Goal: Navigation & Orientation: Go to known website

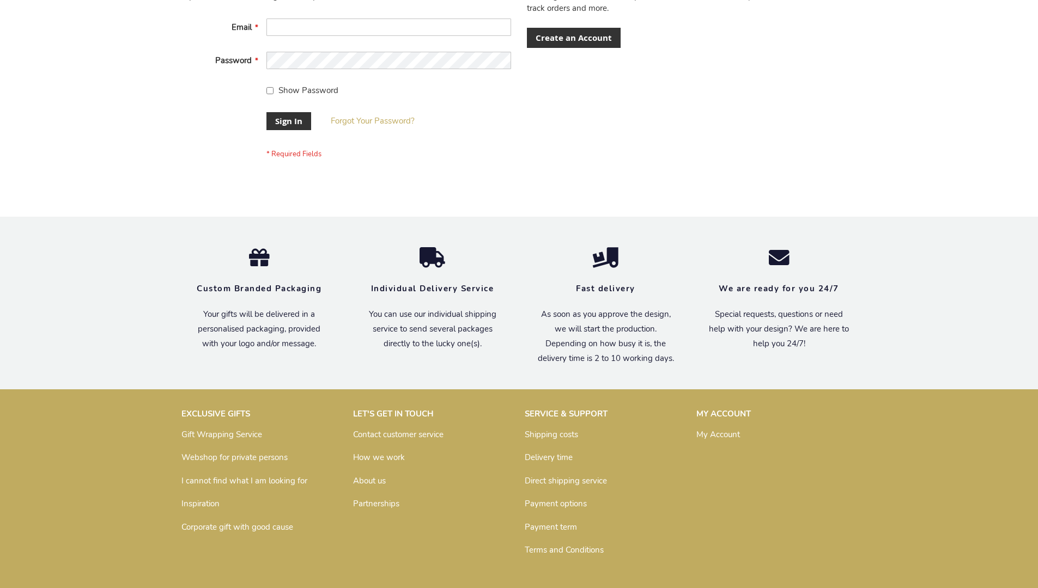
scroll to position [350, 0]
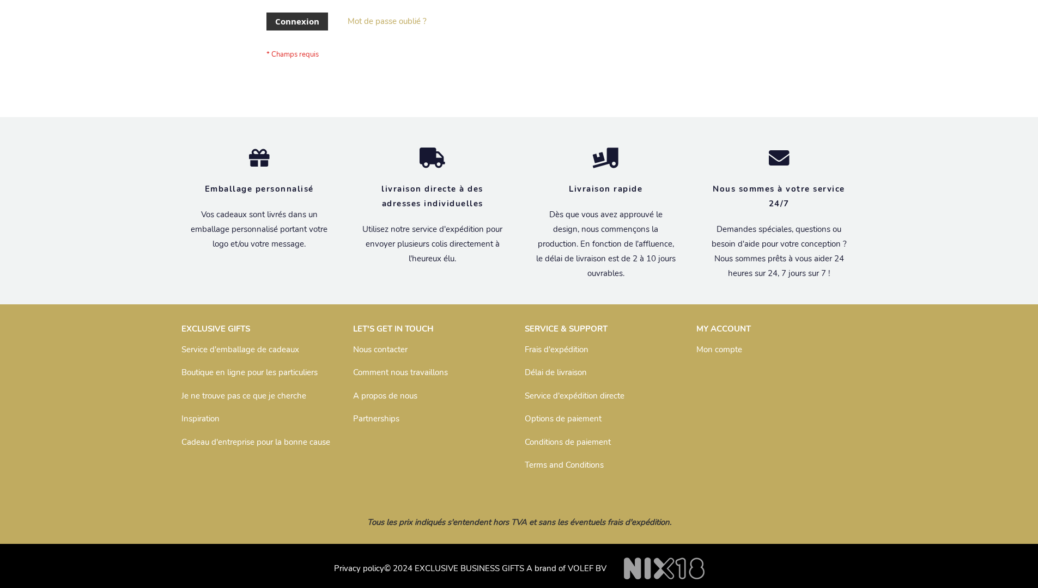
scroll to position [376, 0]
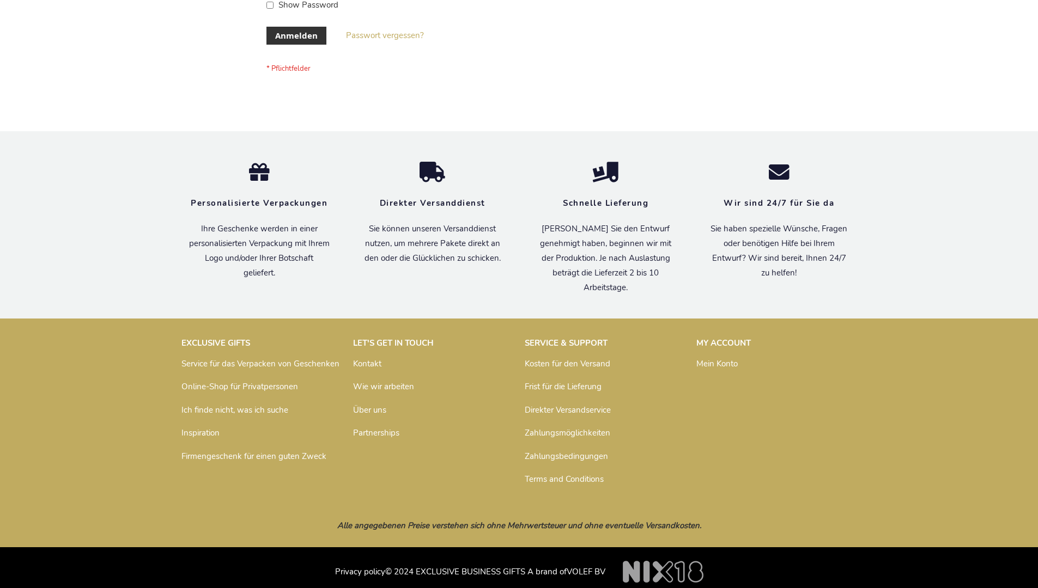
scroll to position [365, 0]
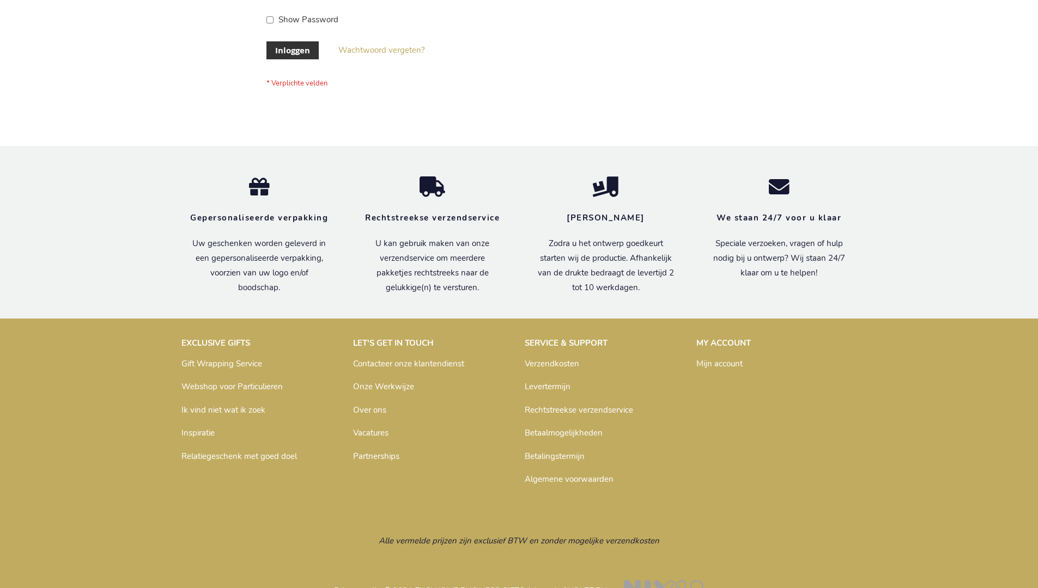
scroll to position [370, 0]
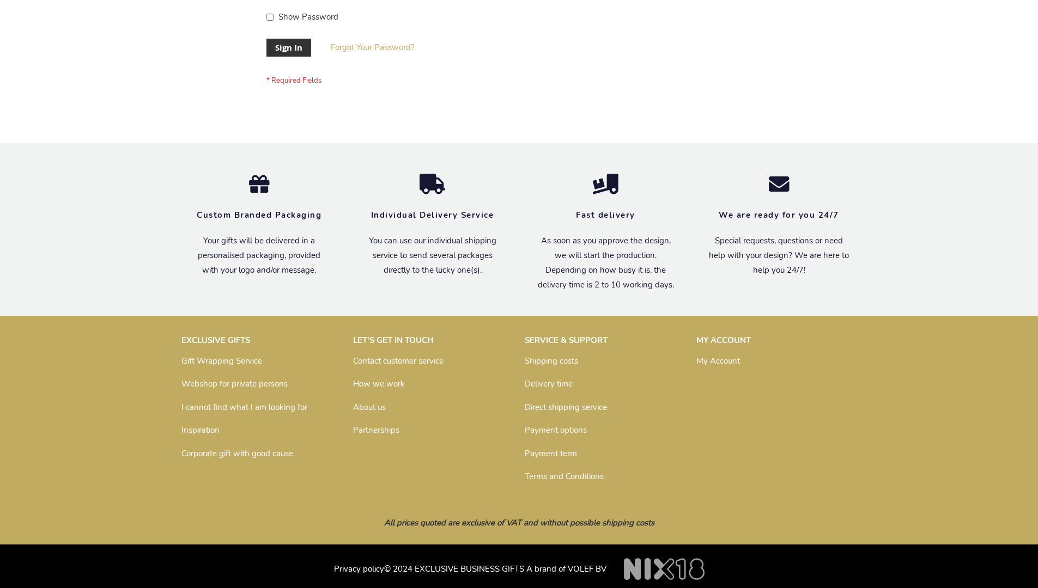
scroll to position [350, 0]
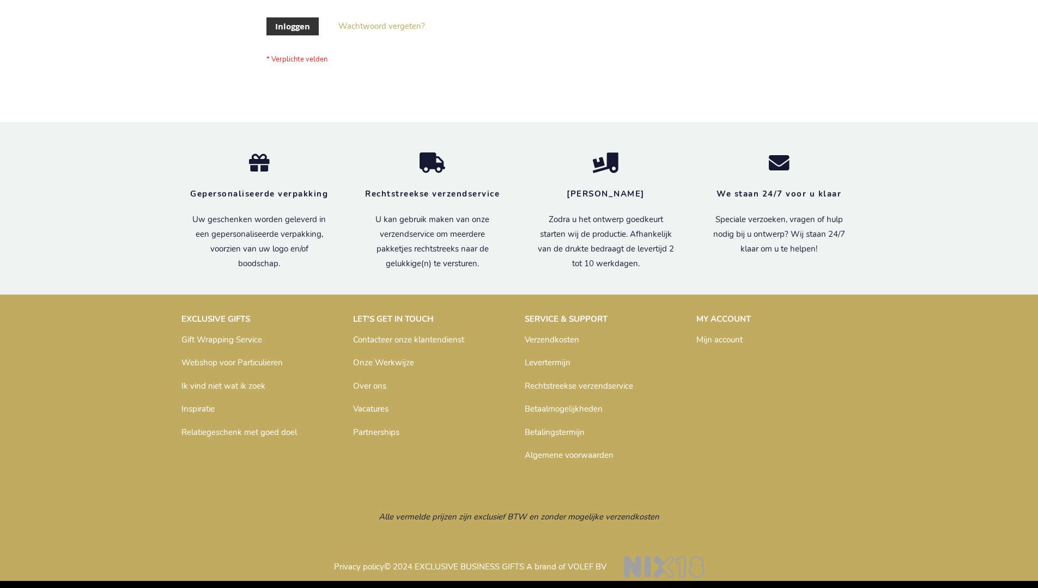
scroll to position [370, 0]
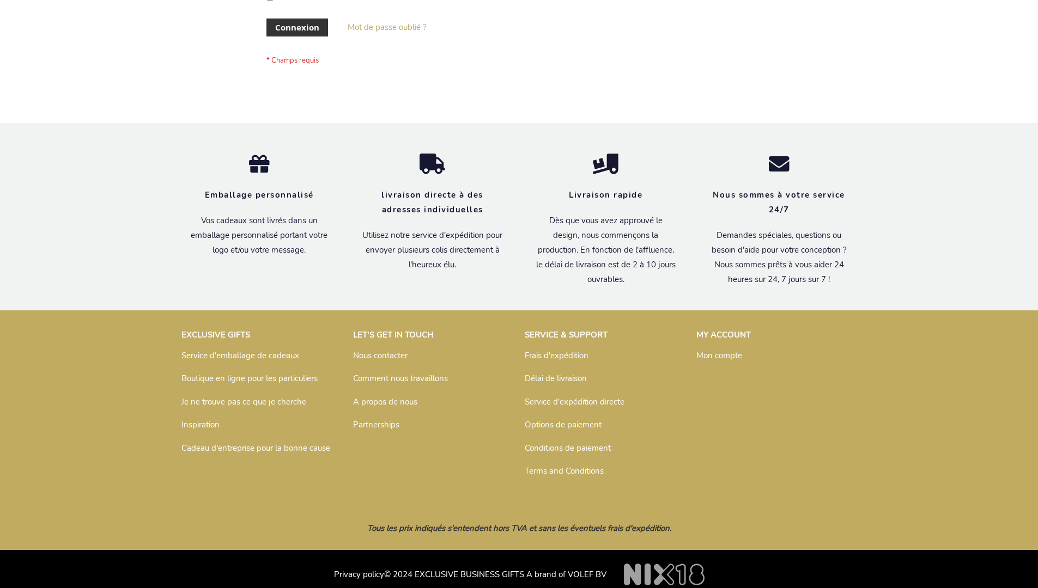
scroll to position [376, 0]
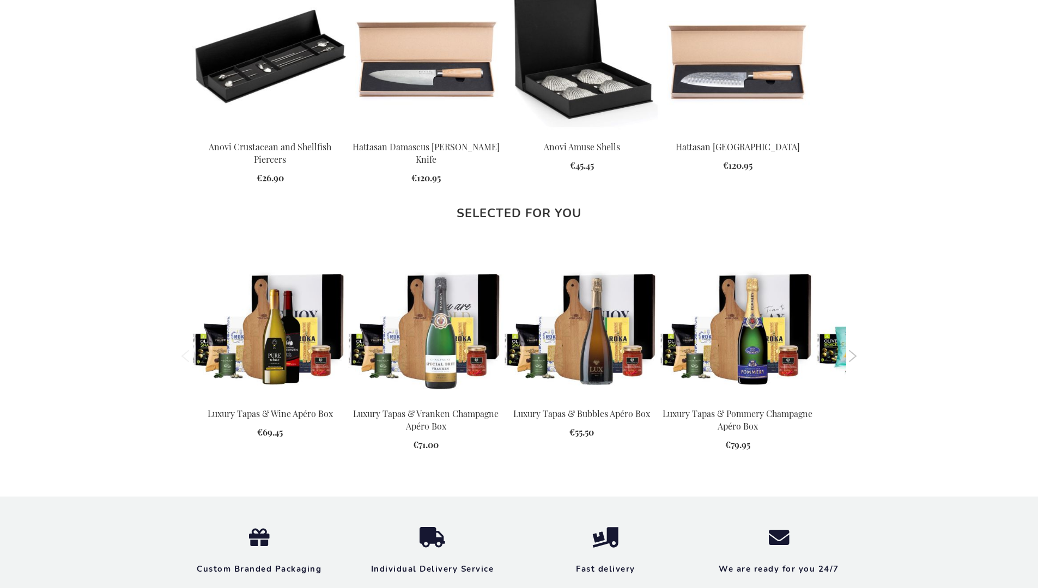
scroll to position [1550, 0]
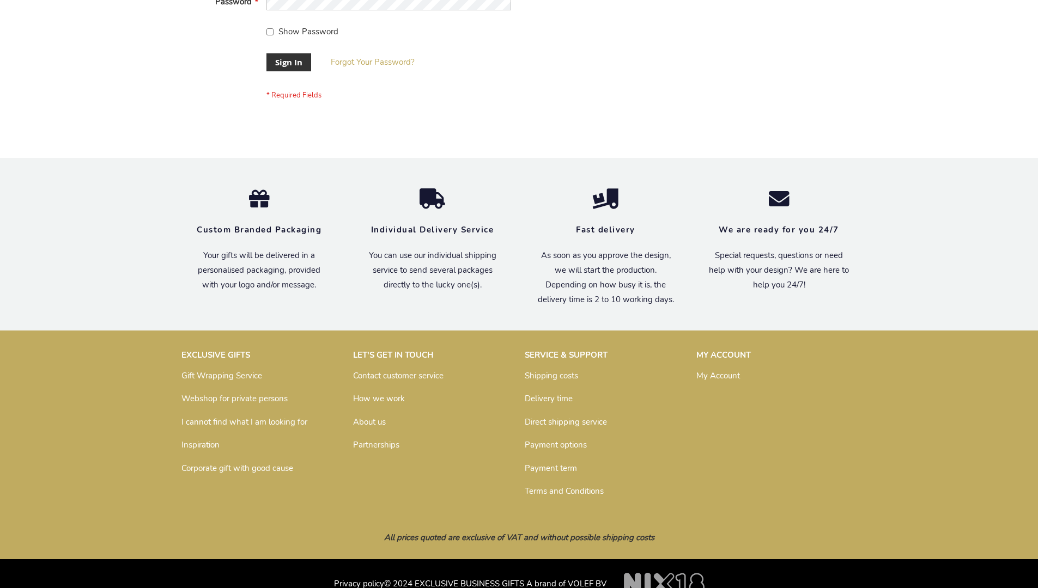
scroll to position [350, 0]
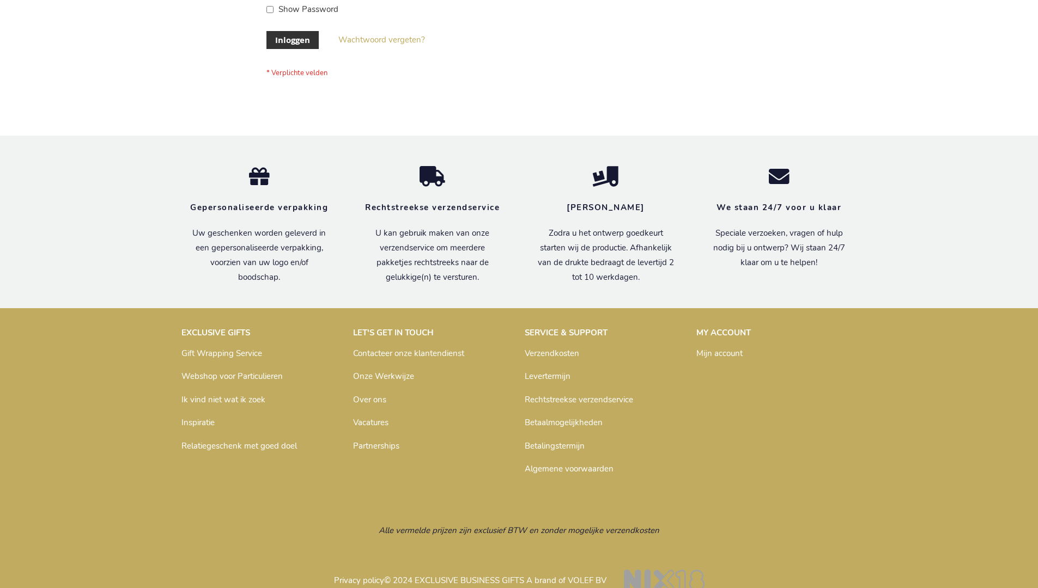
scroll to position [370, 0]
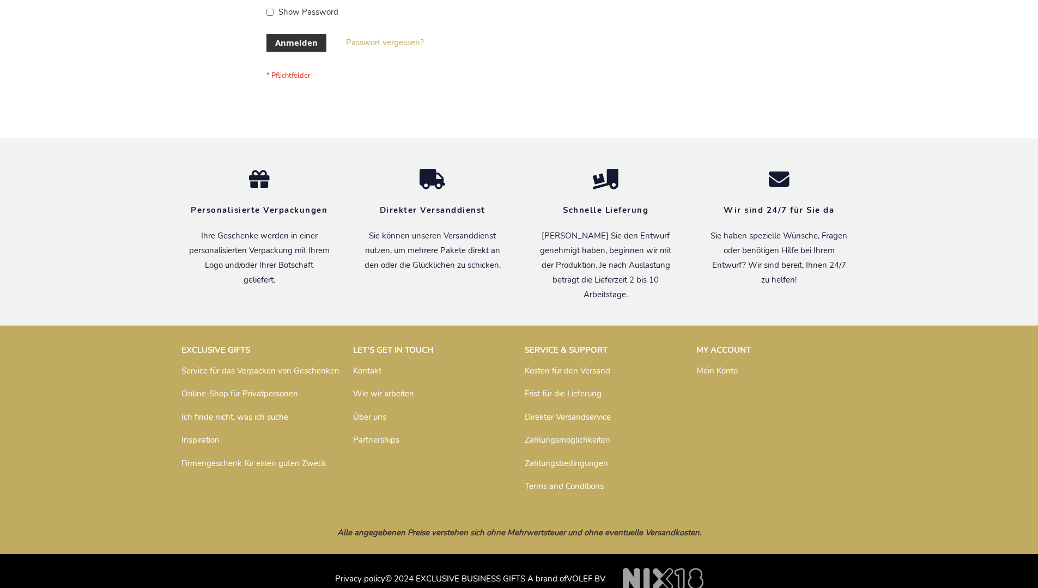
scroll to position [356, 0]
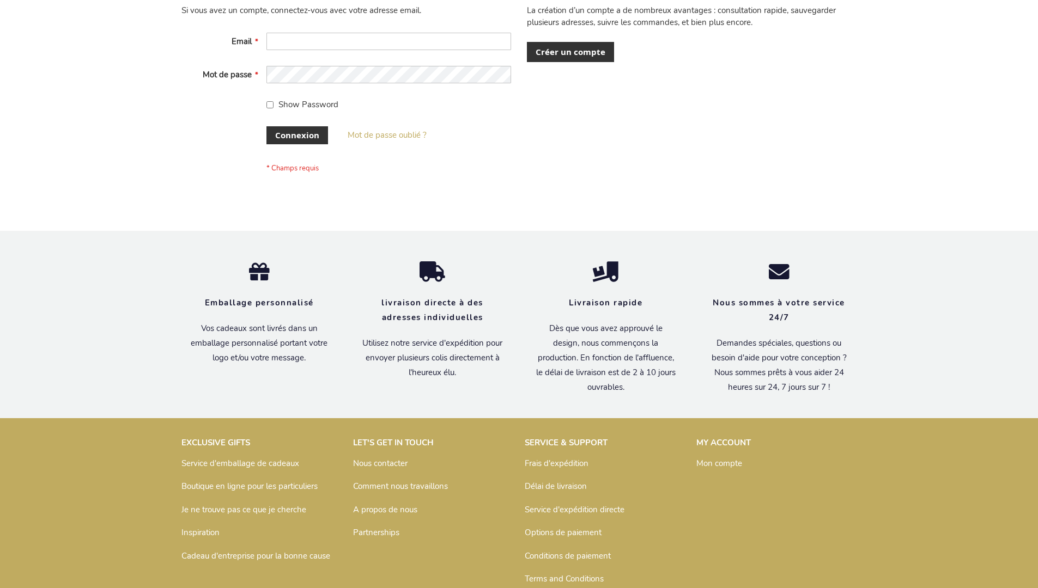
scroll to position [376, 0]
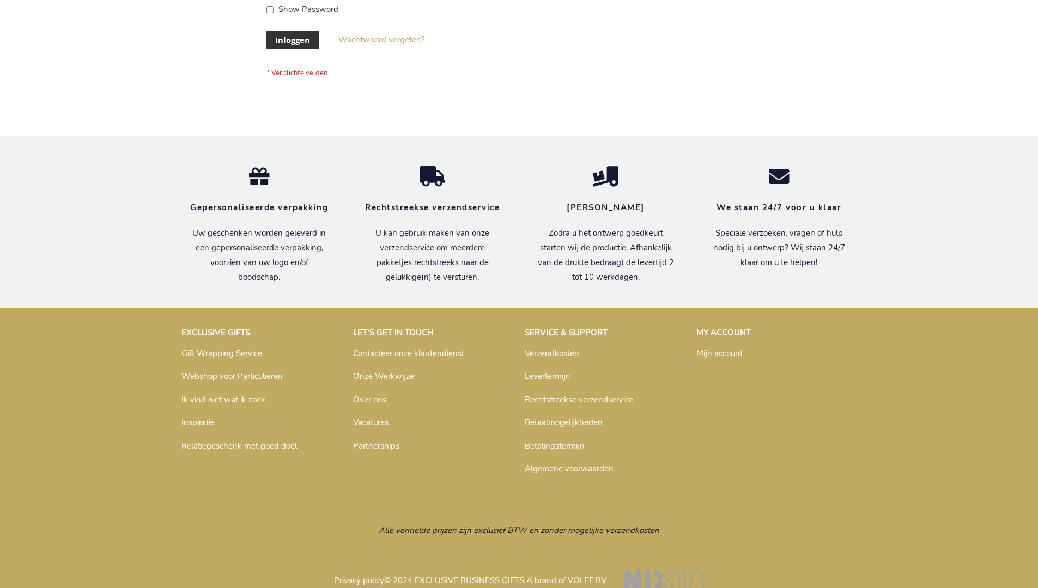
scroll to position [370, 0]
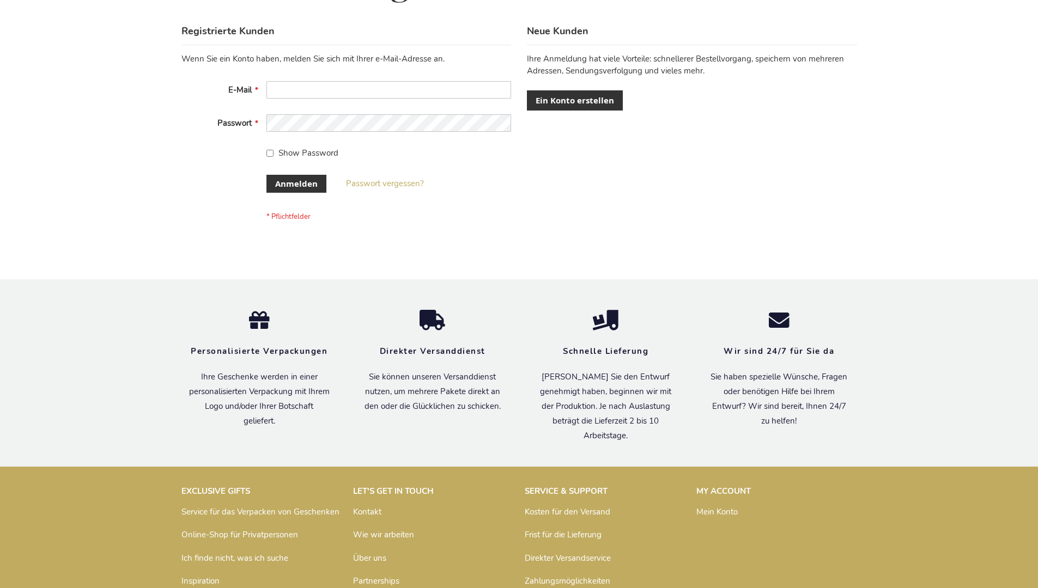
scroll to position [365, 0]
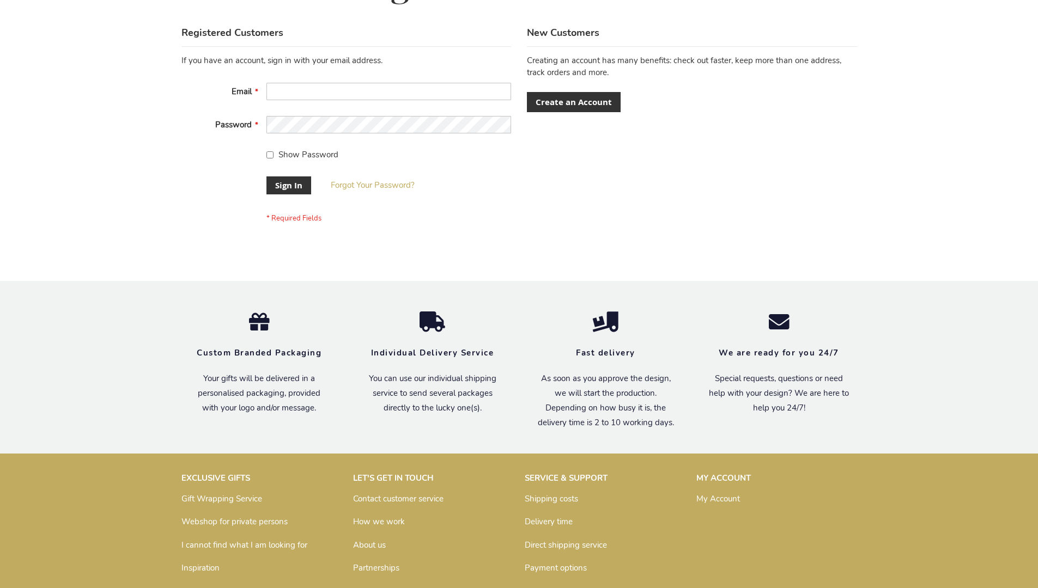
scroll to position [350, 0]
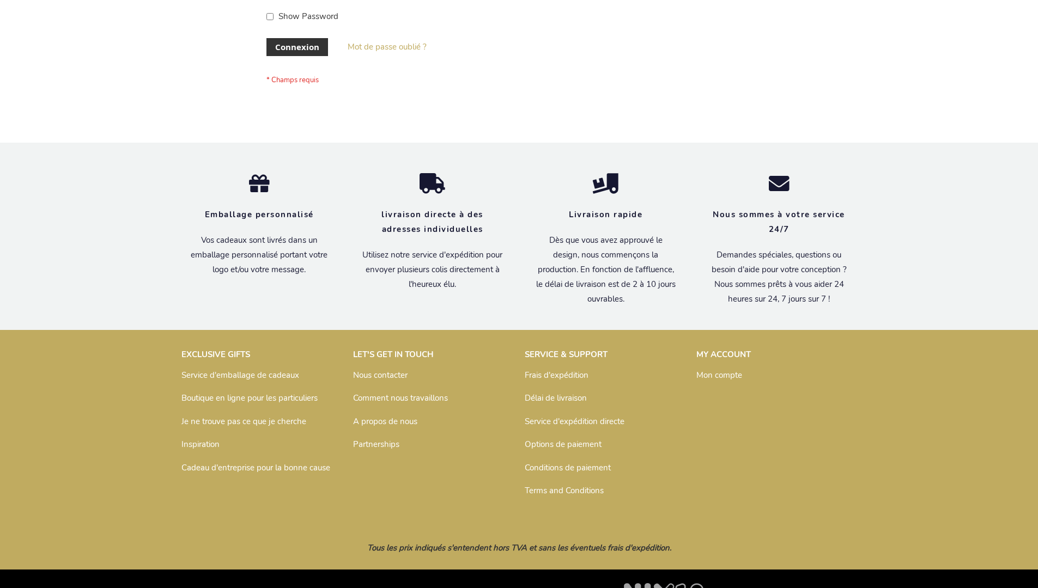
scroll to position [376, 0]
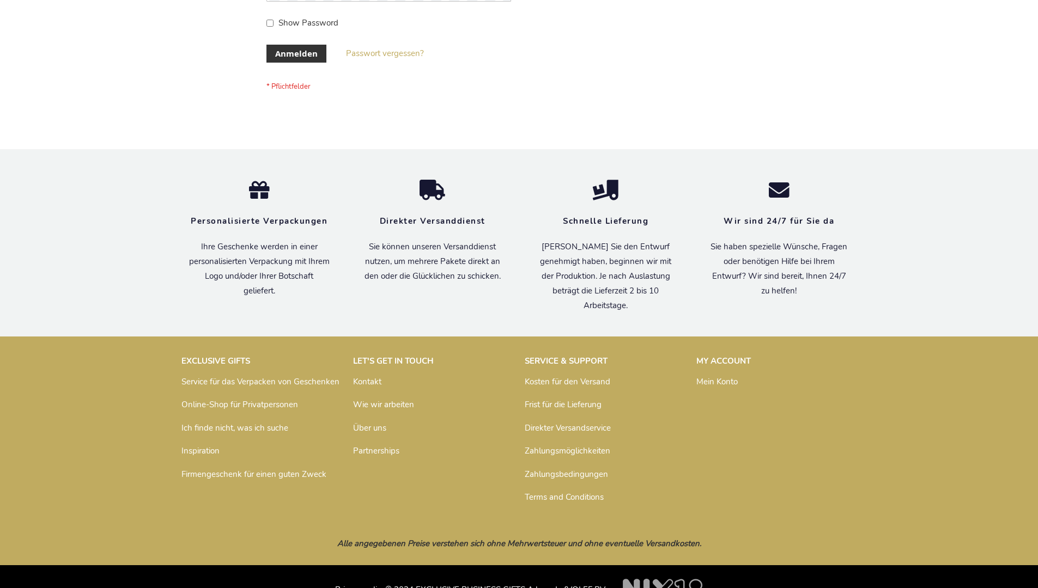
scroll to position [365, 0]
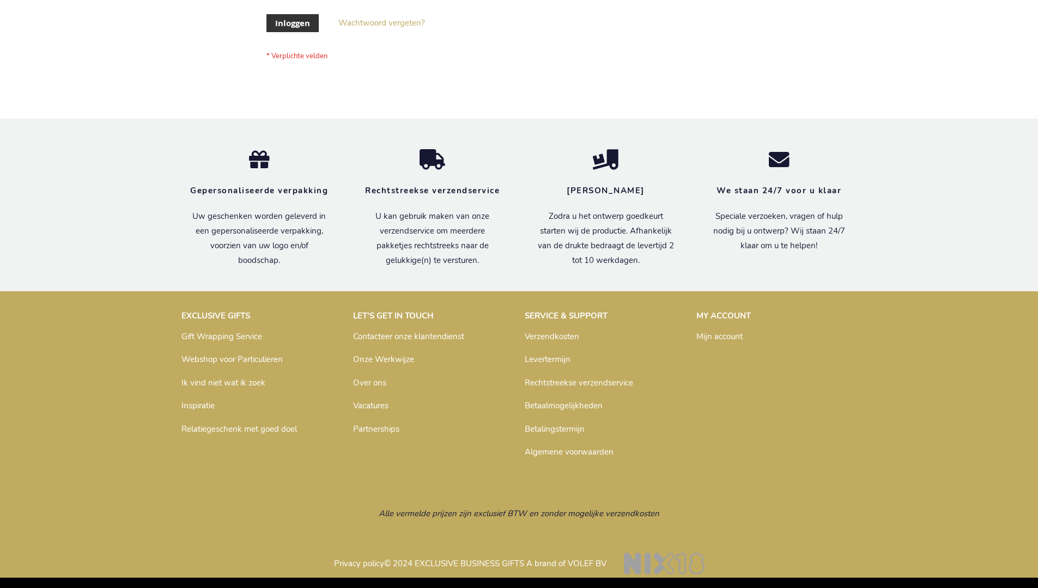
scroll to position [370, 0]
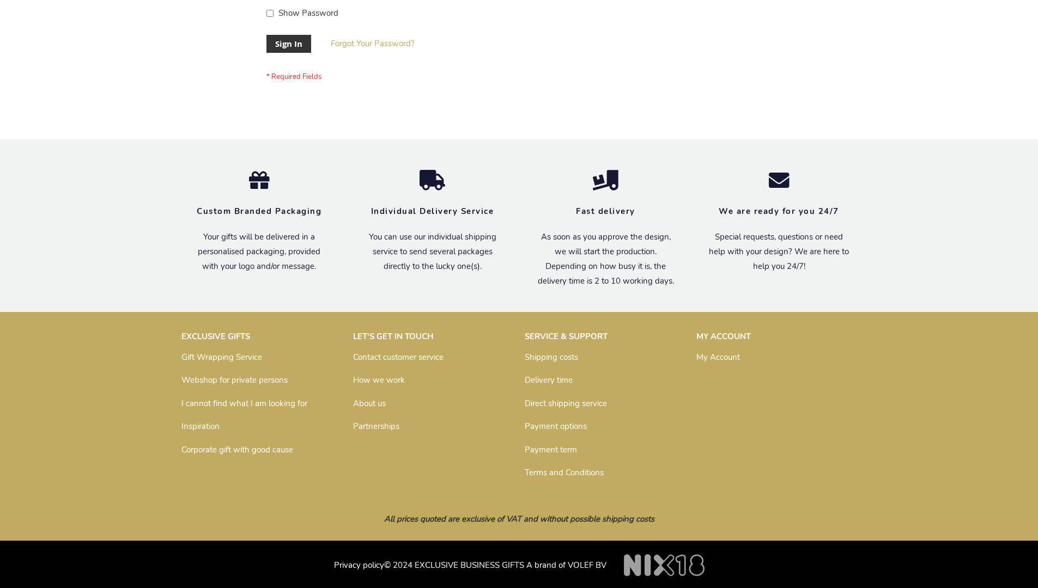
scroll to position [350, 0]
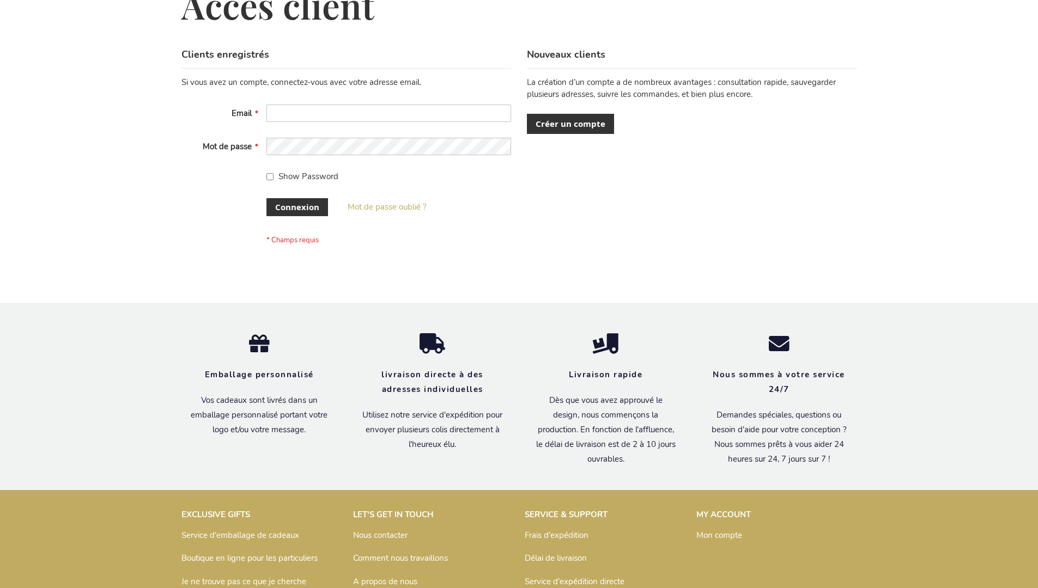
scroll to position [376, 0]
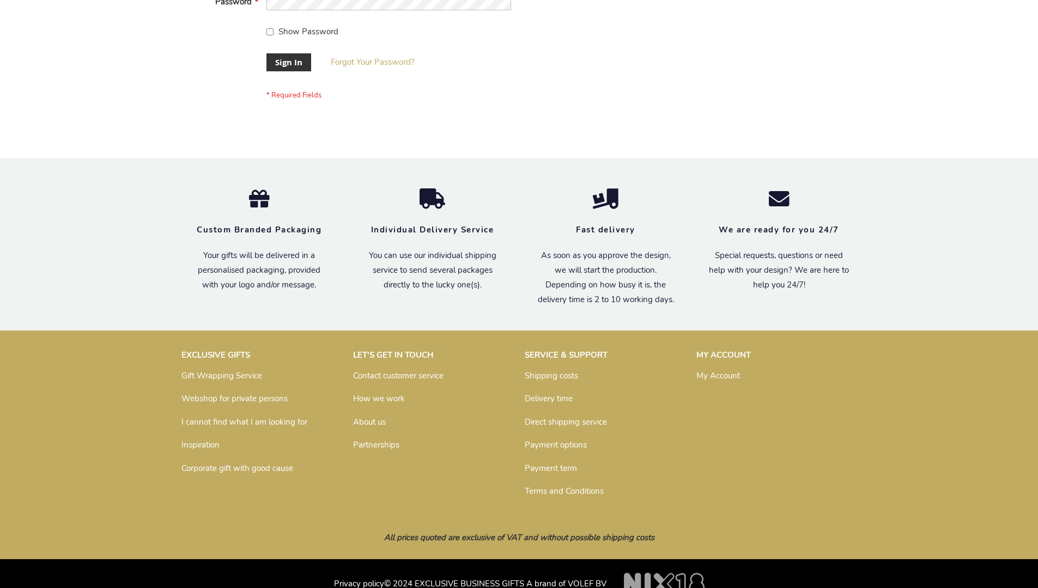
scroll to position [350, 0]
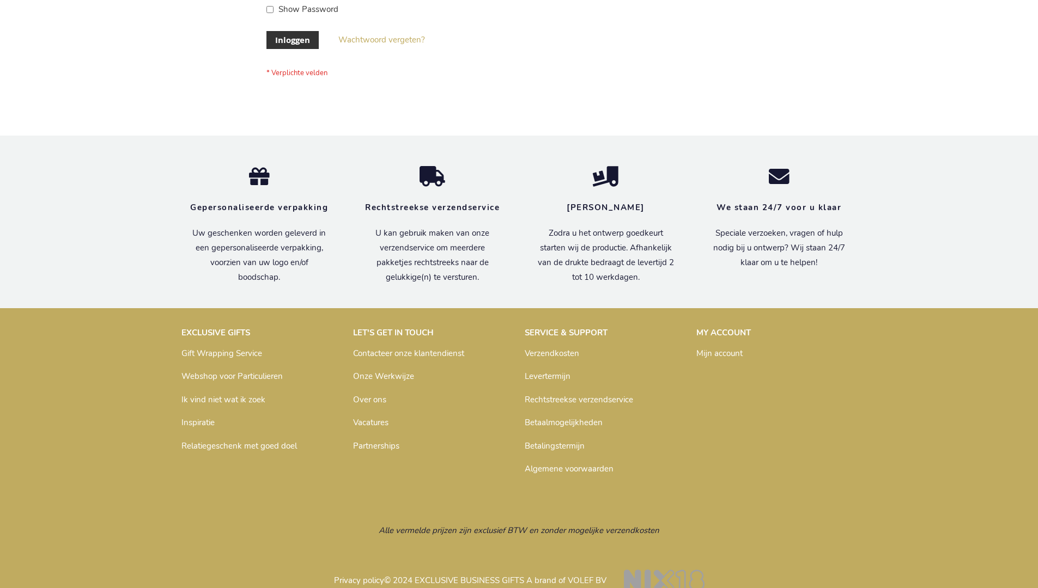
scroll to position [370, 0]
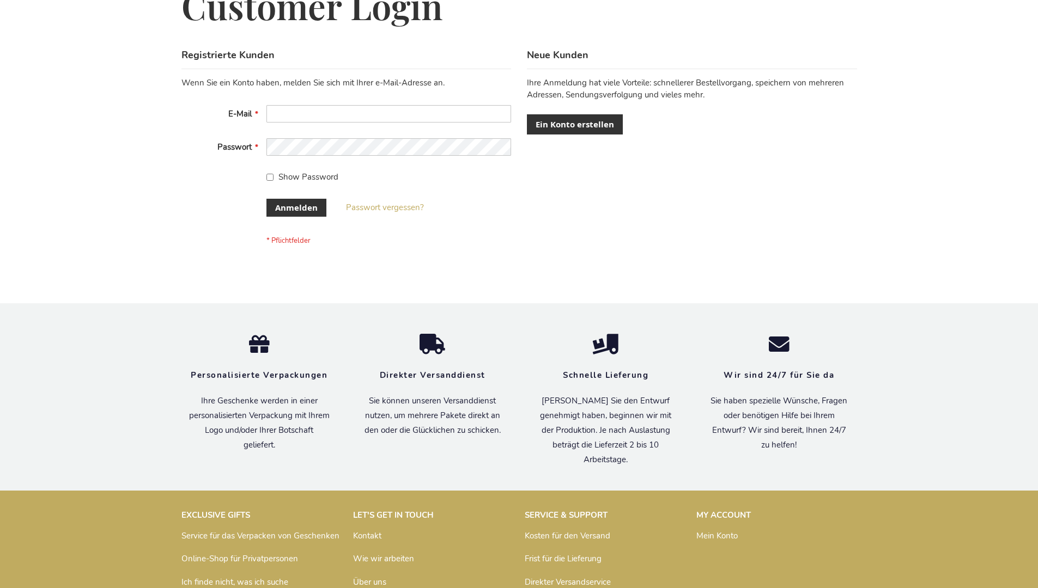
scroll to position [365, 0]
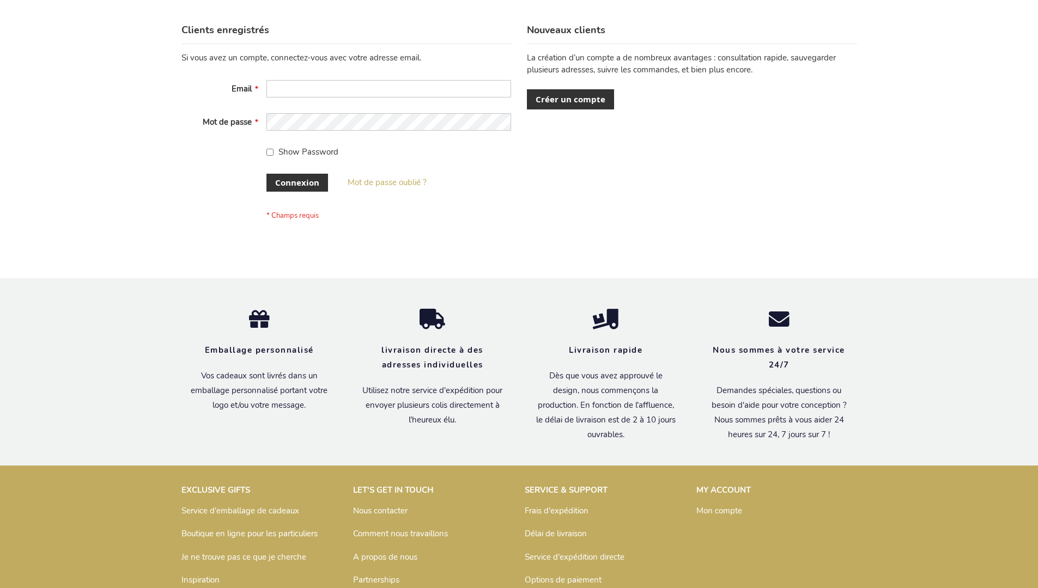
scroll to position [376, 0]
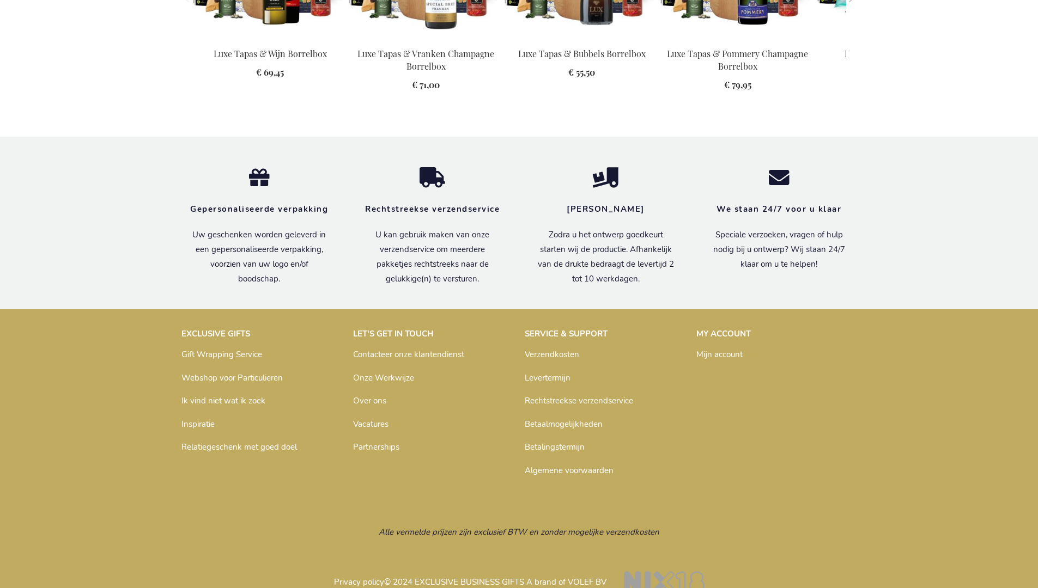
scroll to position [1558, 0]
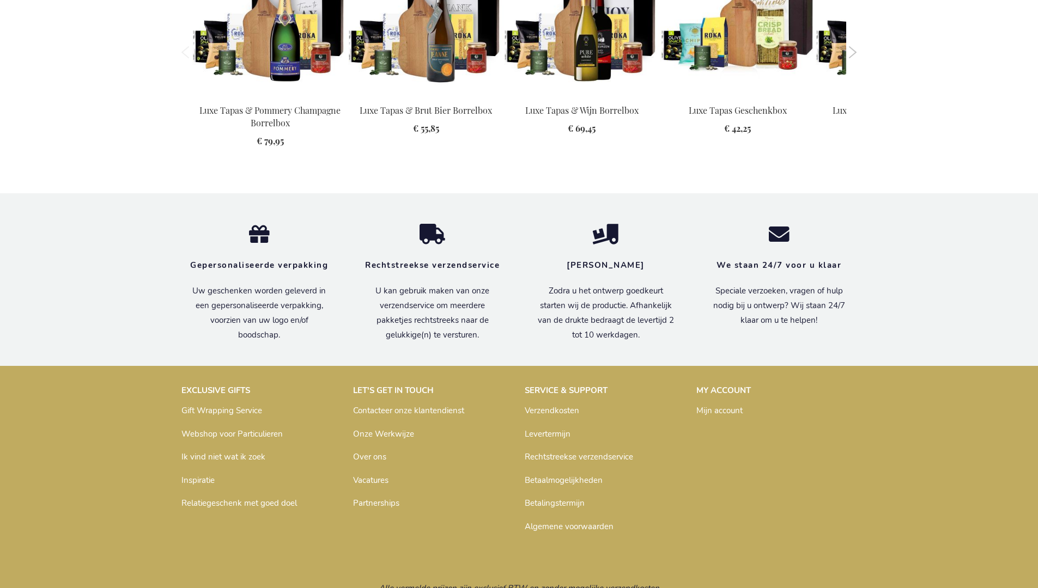
scroll to position [1546, 0]
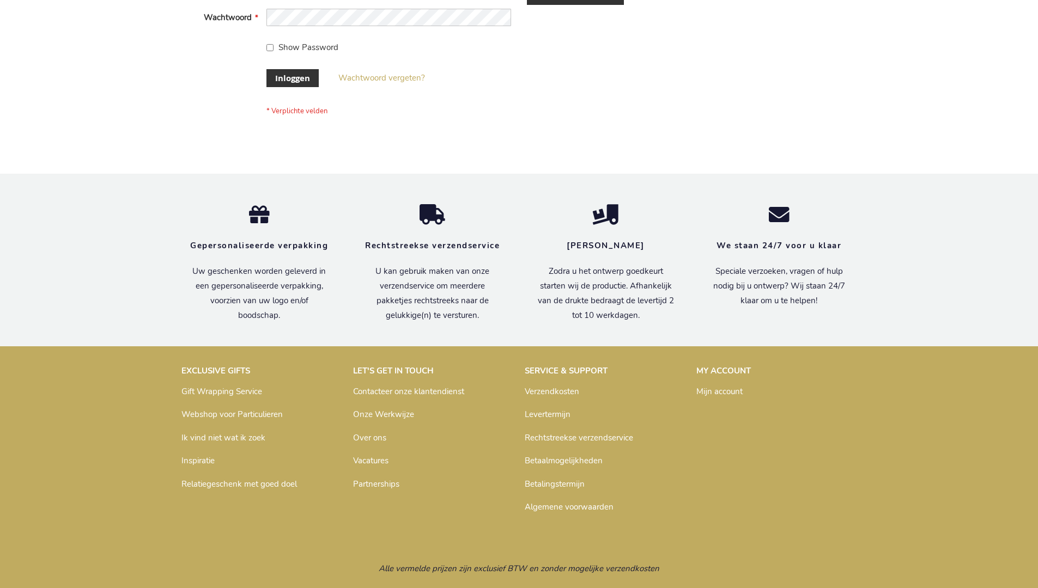
scroll to position [370, 0]
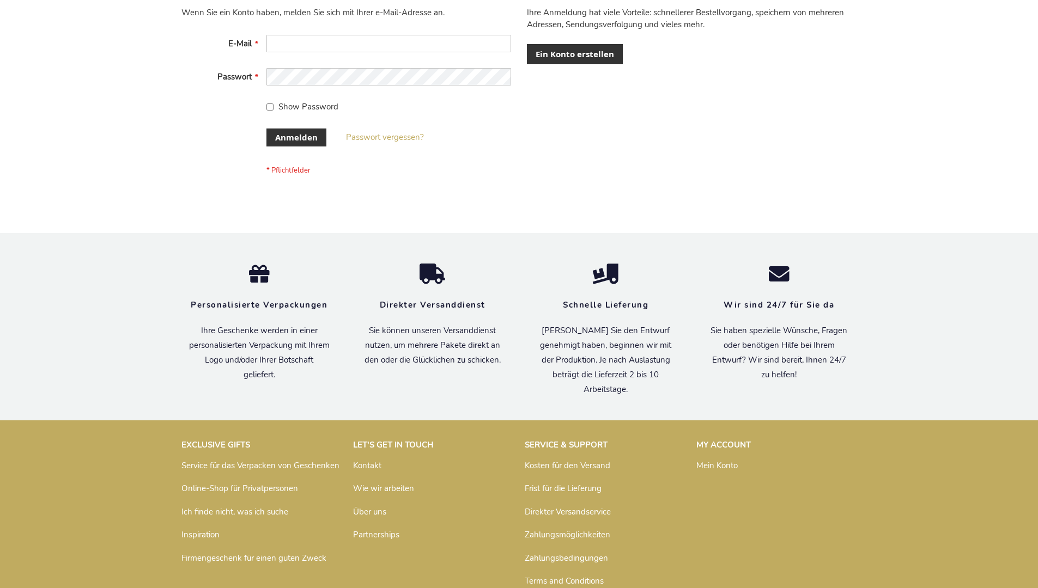
scroll to position [365, 0]
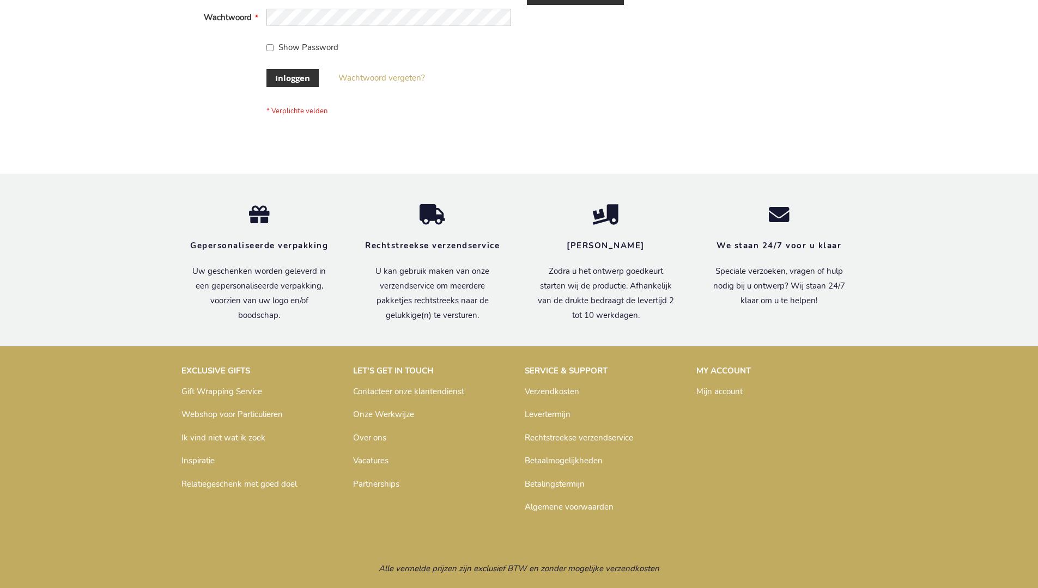
scroll to position [370, 0]
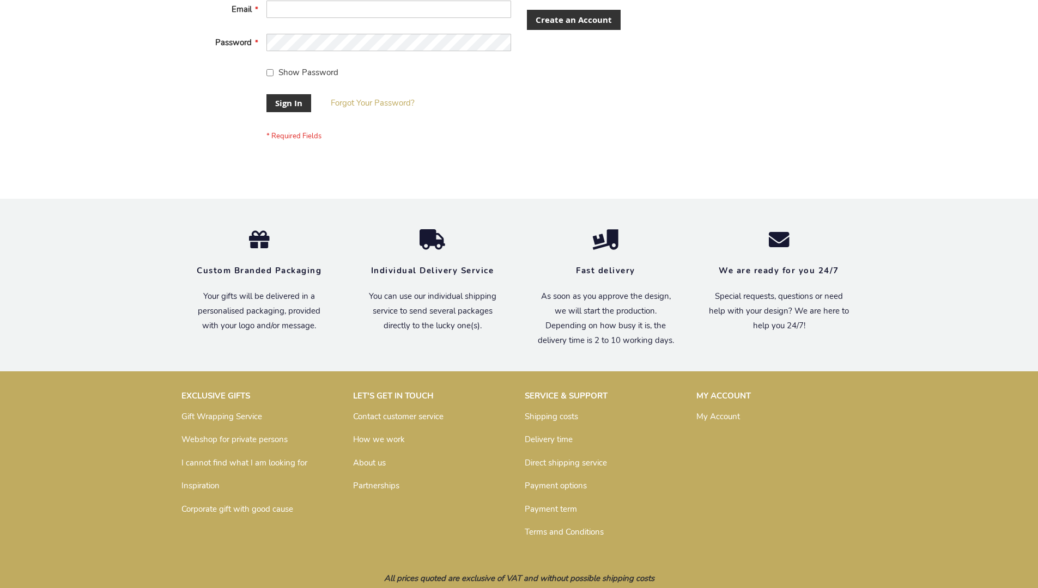
scroll to position [350, 0]
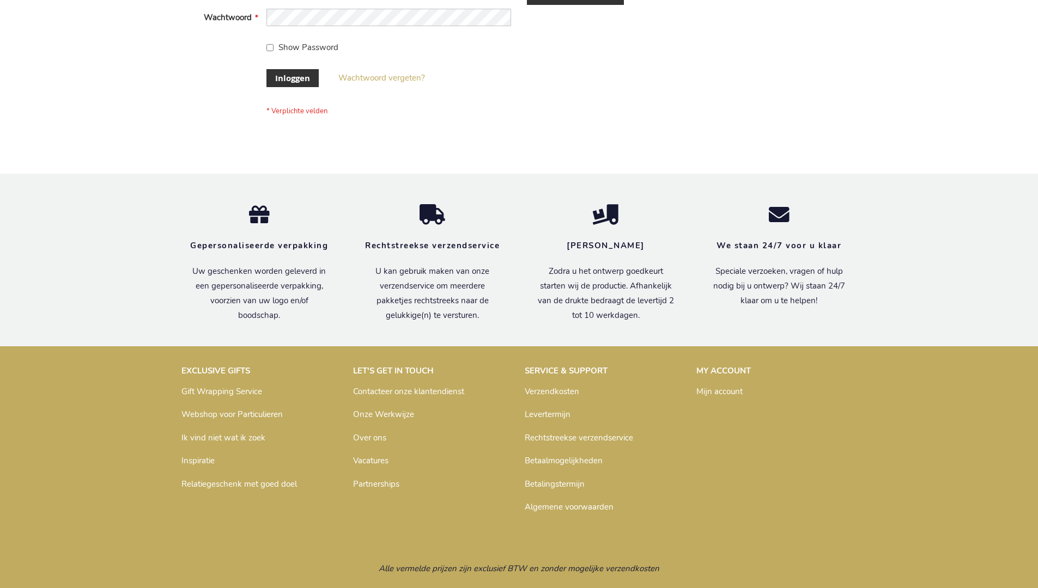
scroll to position [370, 0]
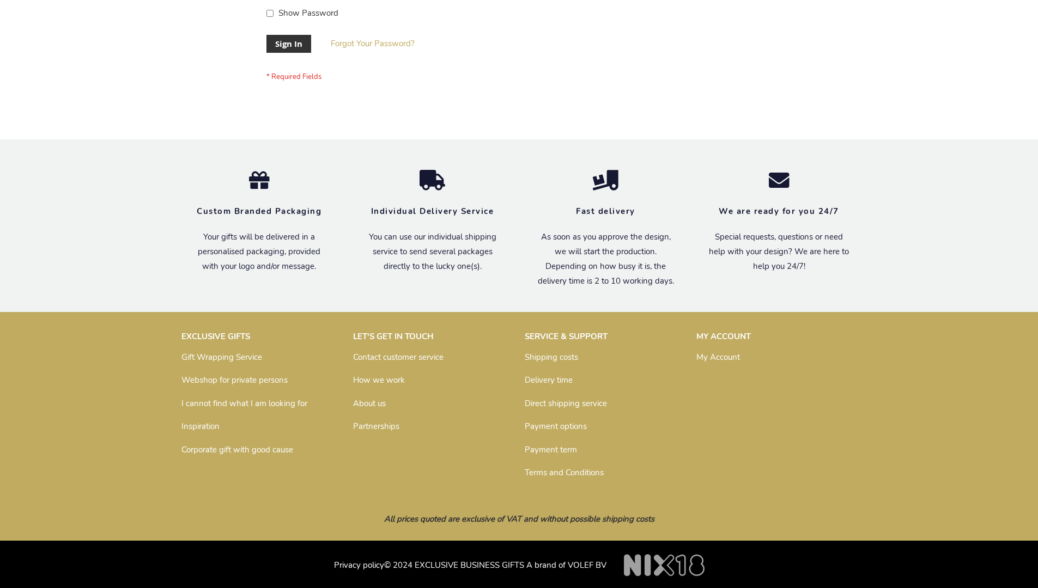
scroll to position [350, 0]
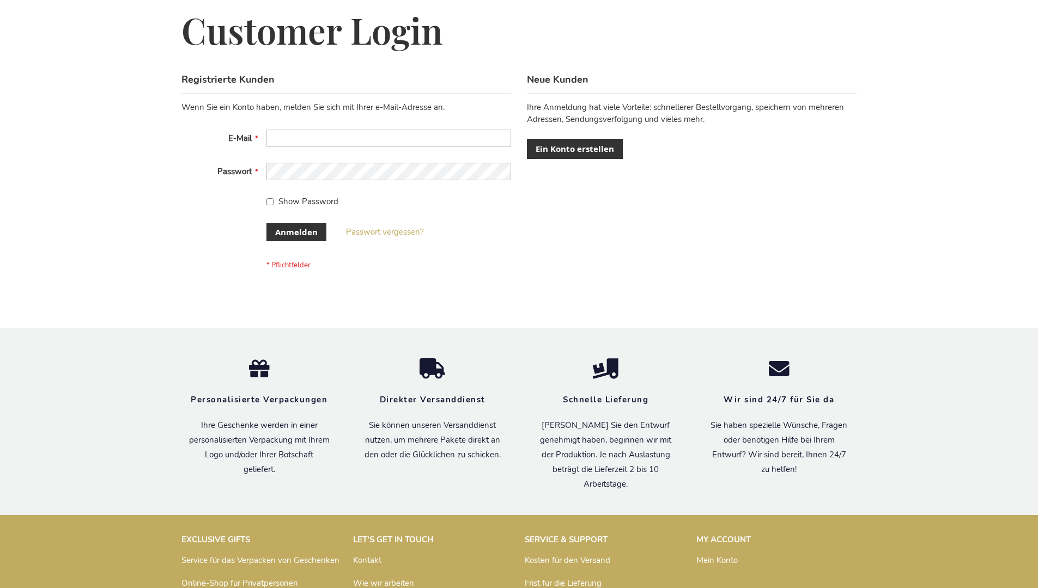
scroll to position [365, 0]
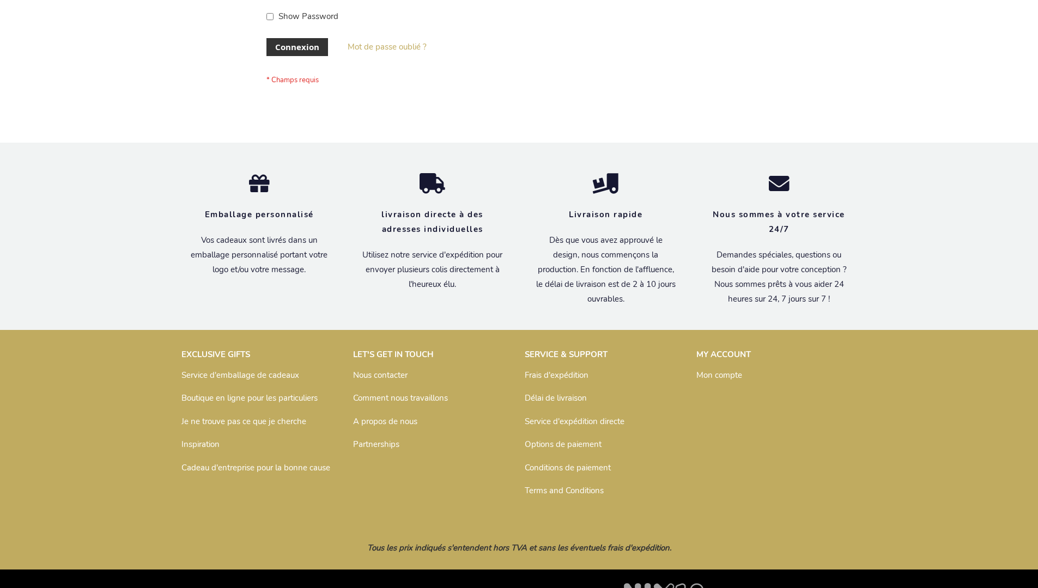
scroll to position [376, 0]
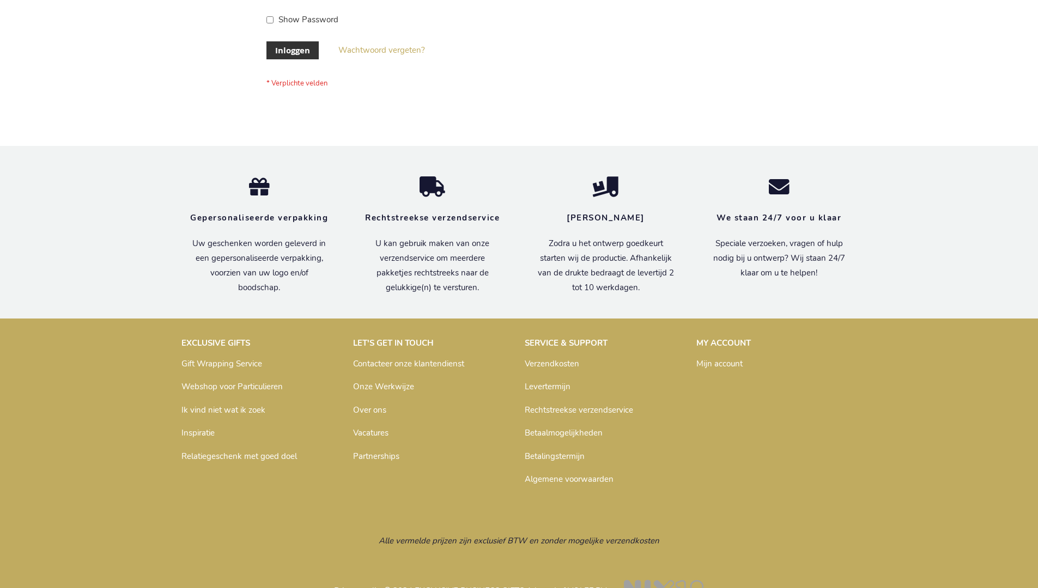
scroll to position [370, 0]
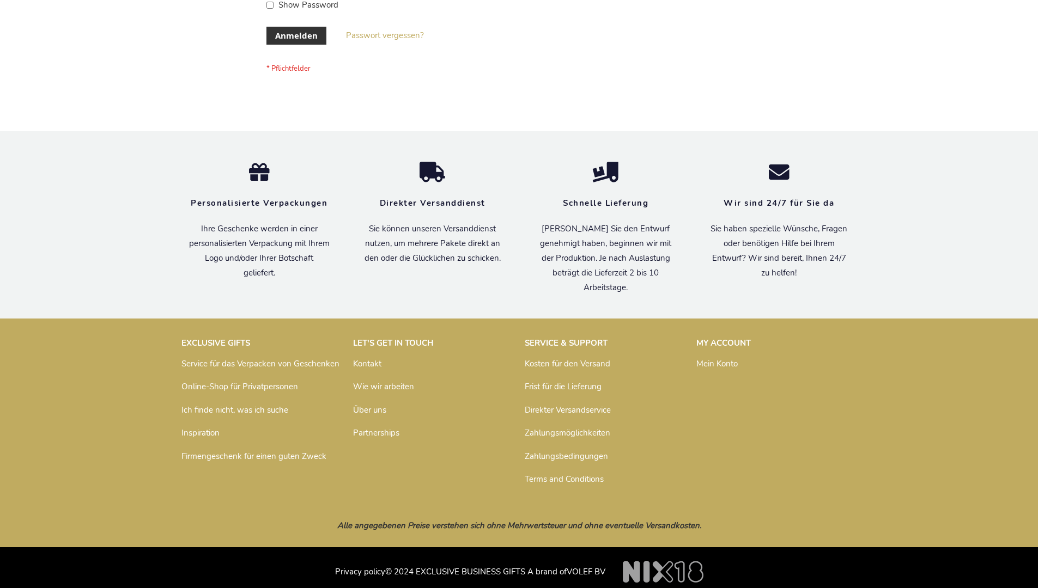
scroll to position [365, 0]
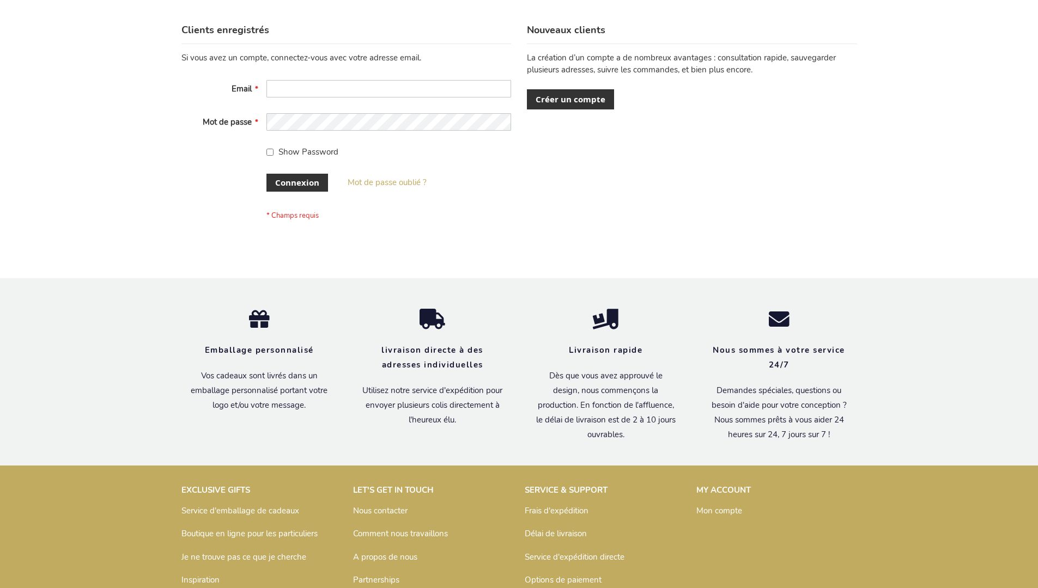
scroll to position [376, 0]
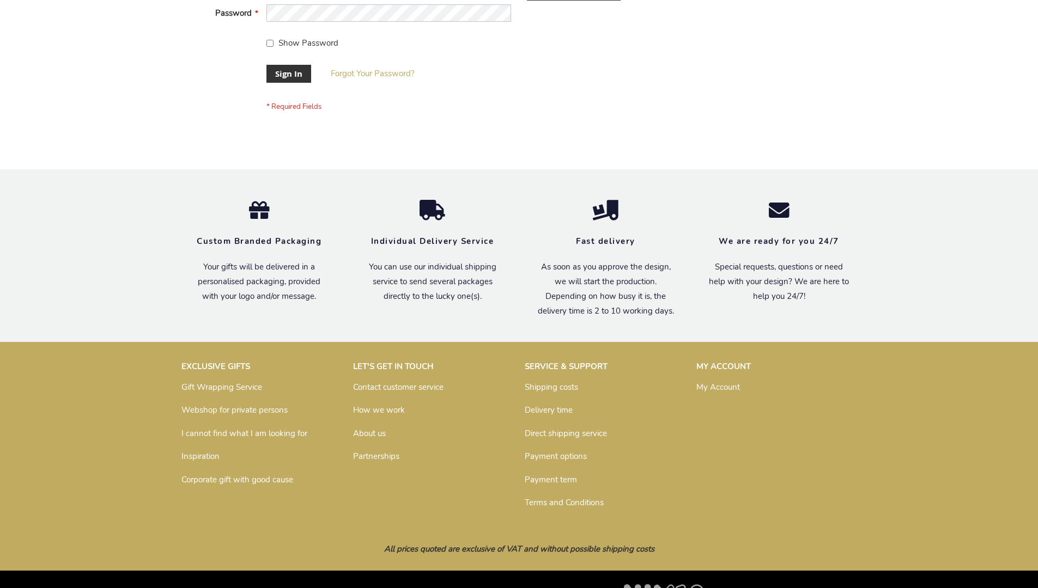
scroll to position [350, 0]
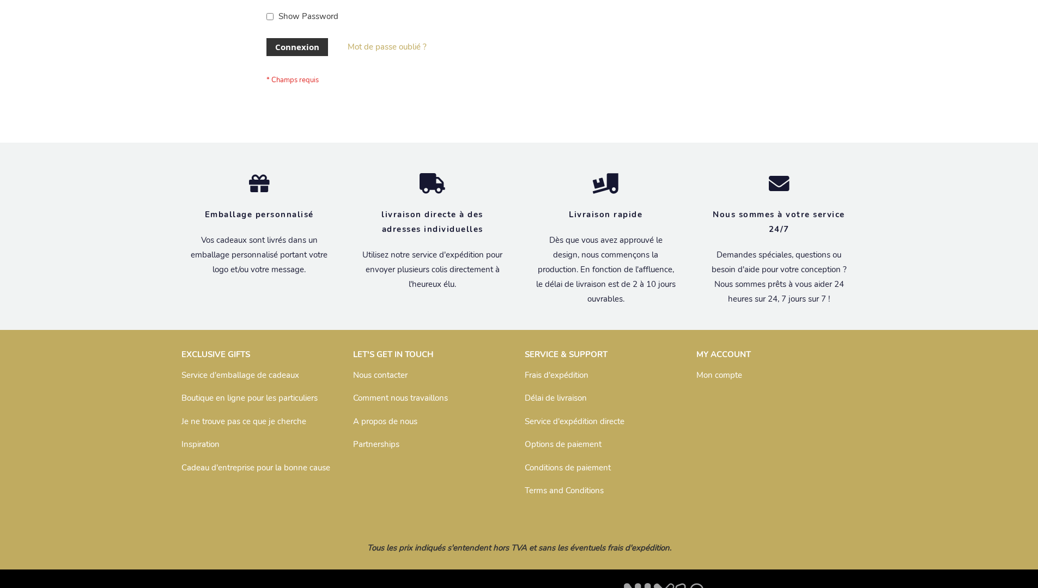
scroll to position [376, 0]
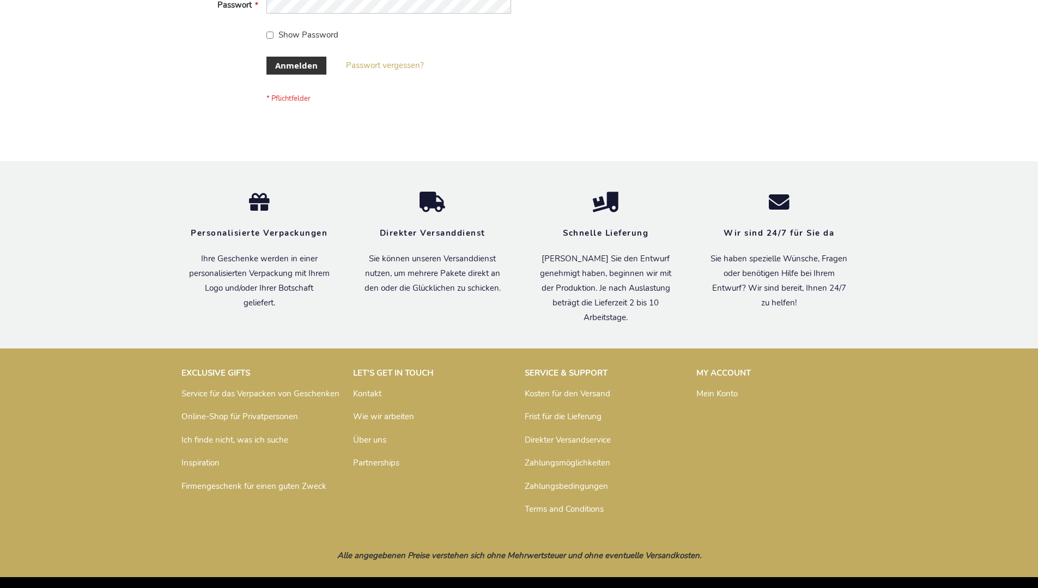
scroll to position [365, 0]
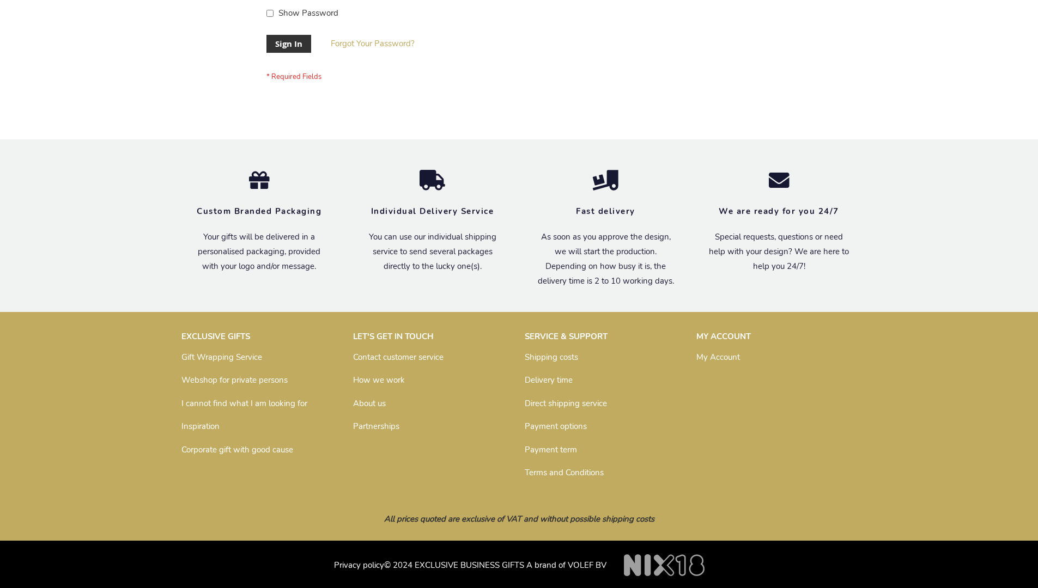
scroll to position [350, 0]
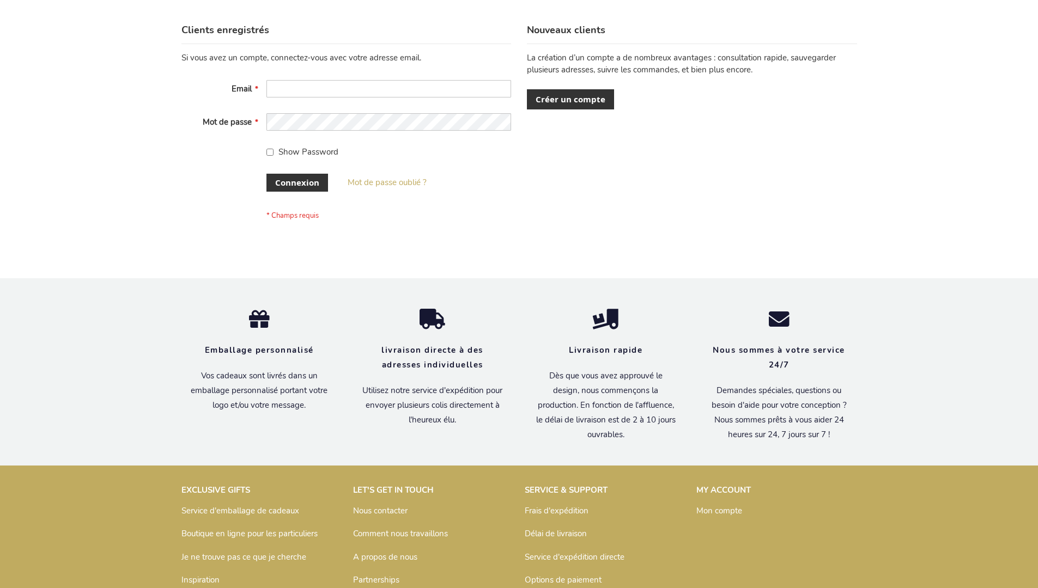
scroll to position [376, 0]
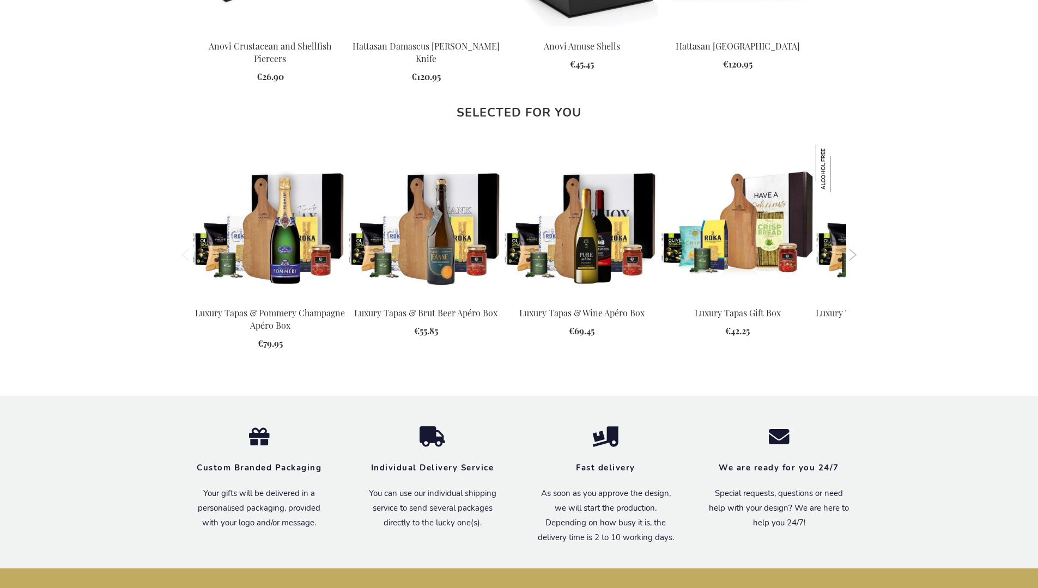
scroll to position [1539, 0]
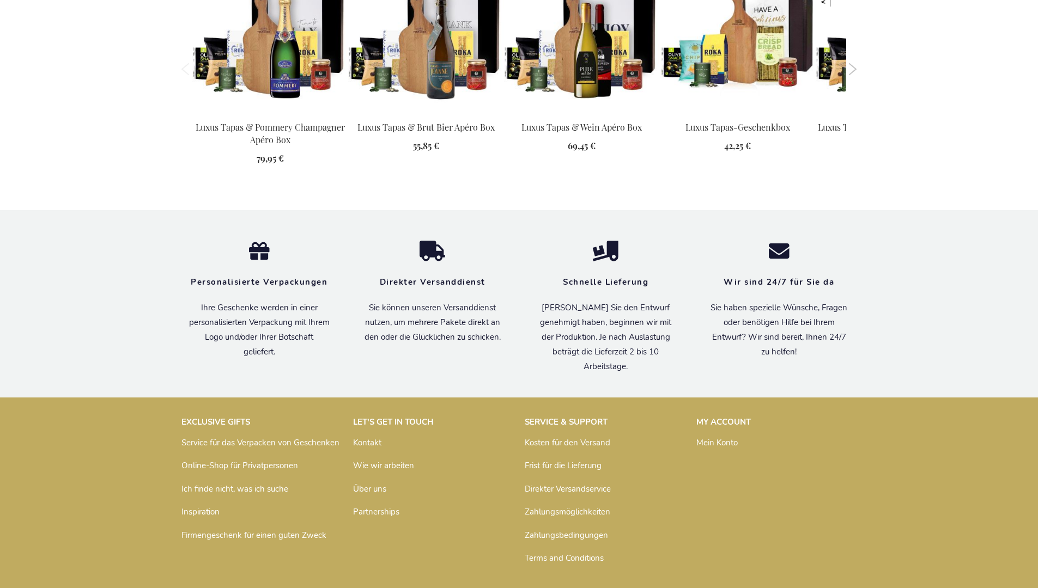
scroll to position [1566, 0]
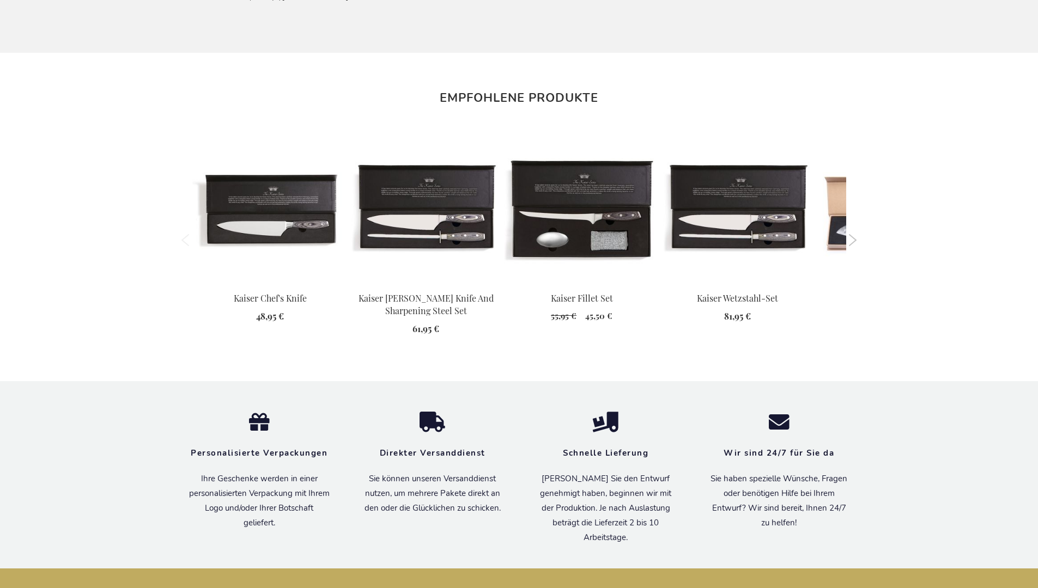
scroll to position [1114, 0]
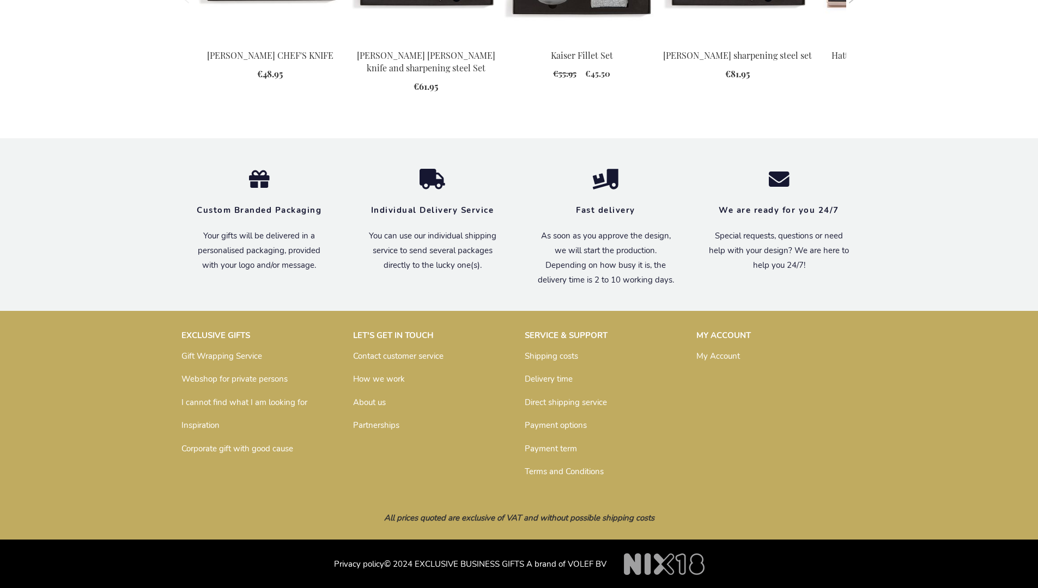
scroll to position [1061, 0]
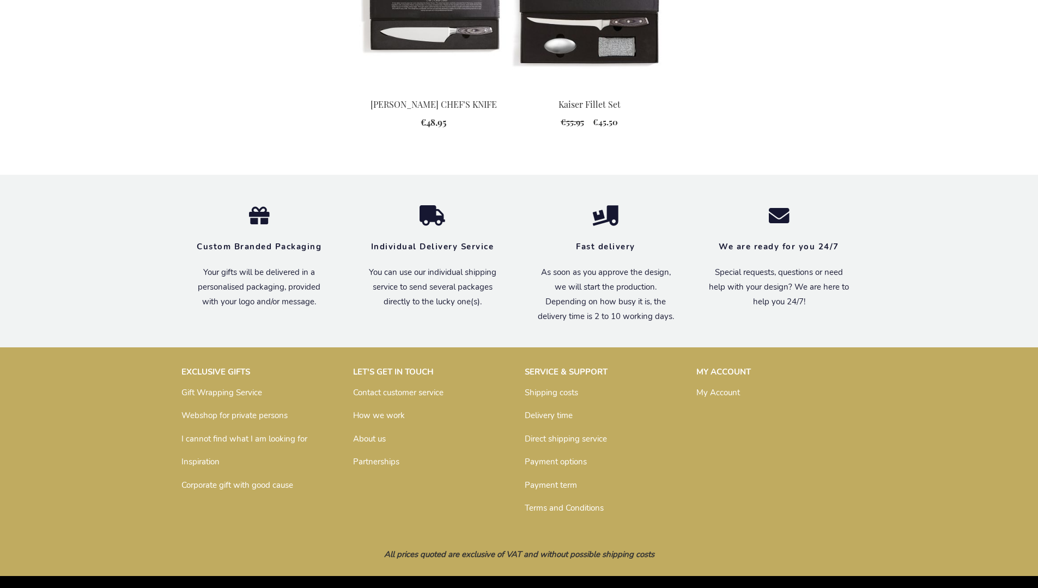
scroll to position [1331, 0]
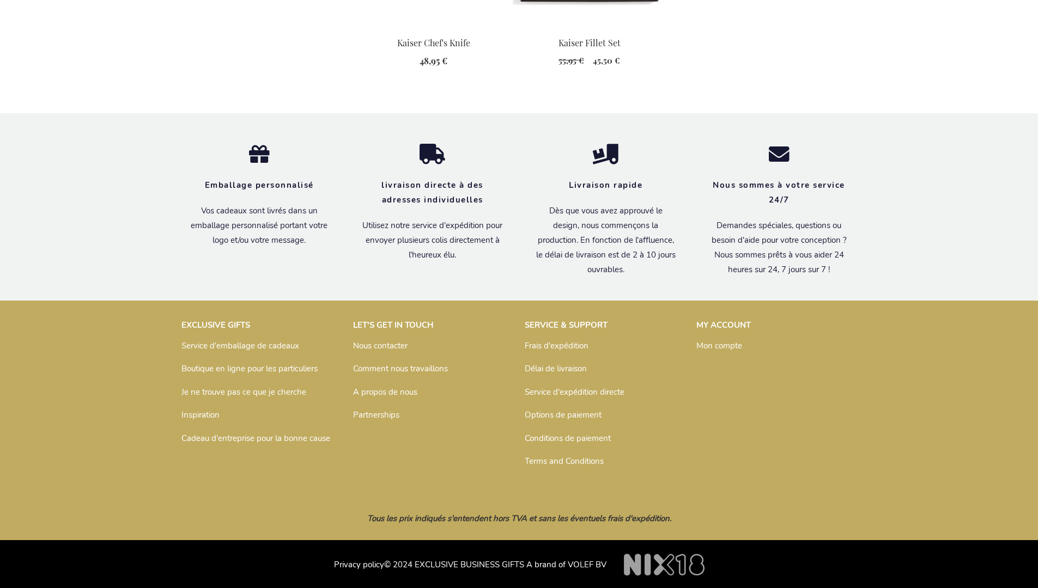
scroll to position [1356, 0]
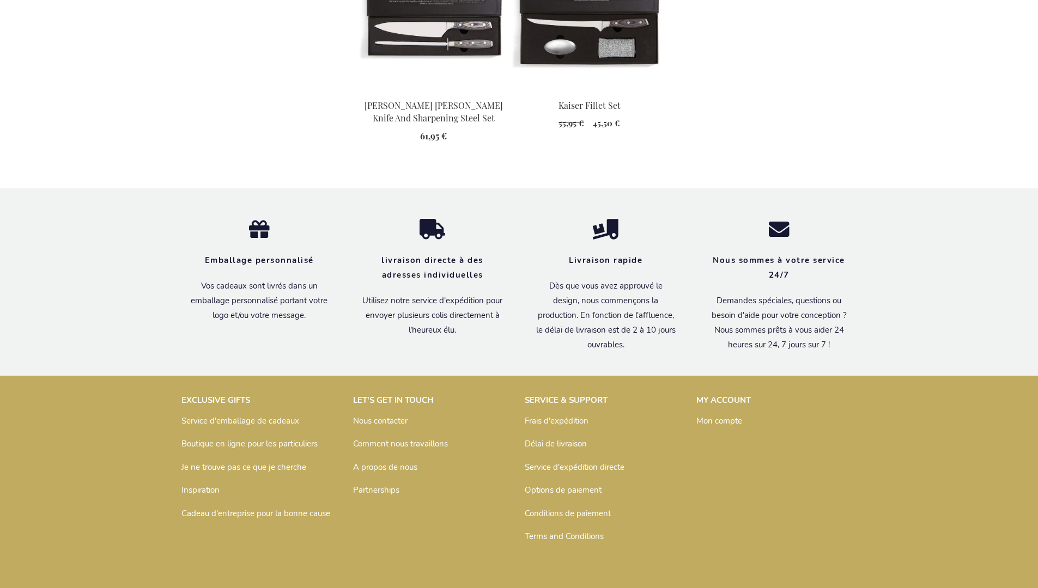
scroll to position [1369, 0]
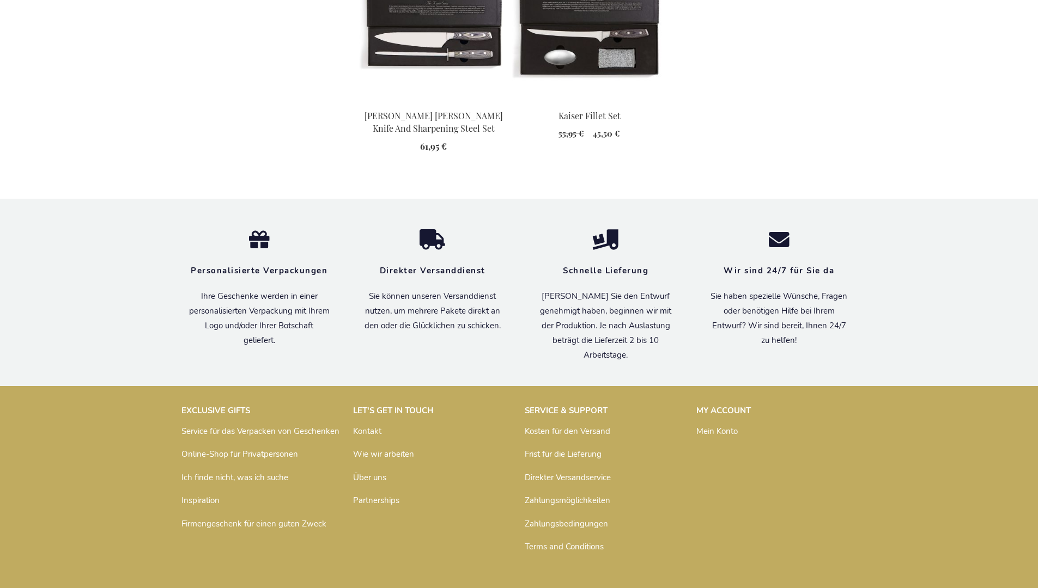
scroll to position [1358, 0]
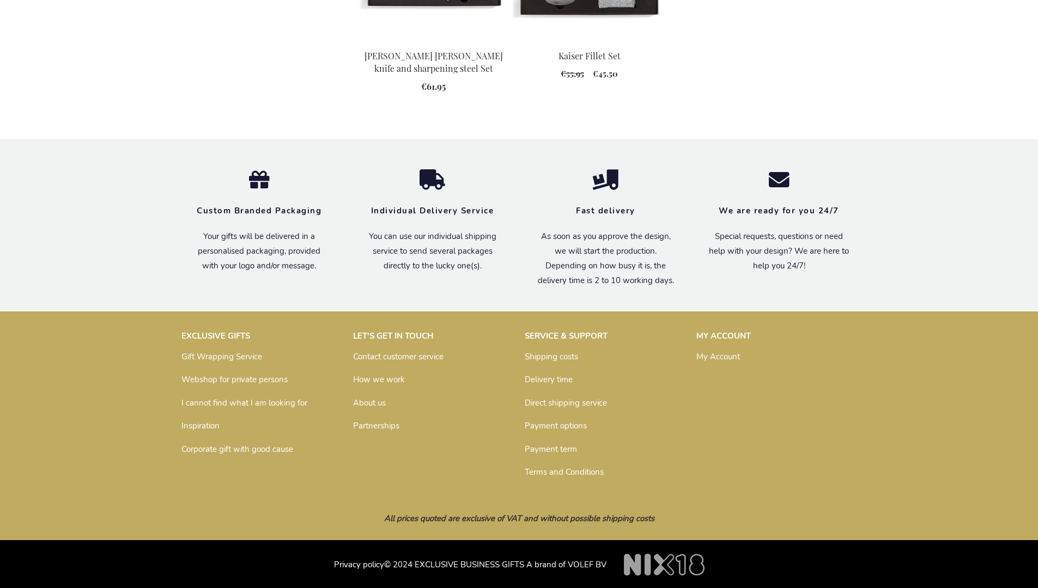
scroll to position [1343, 0]
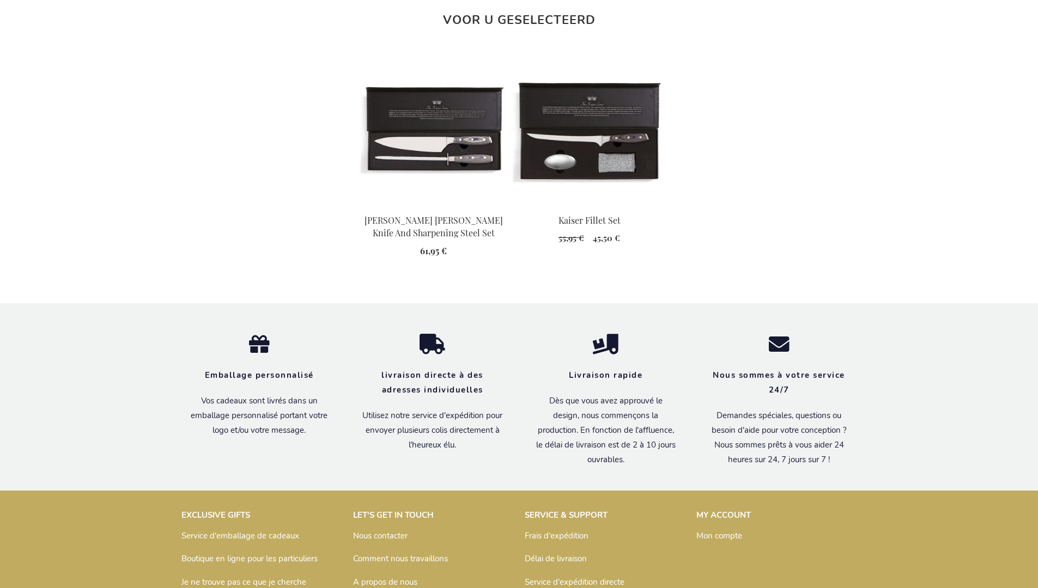
scroll to position [1369, 0]
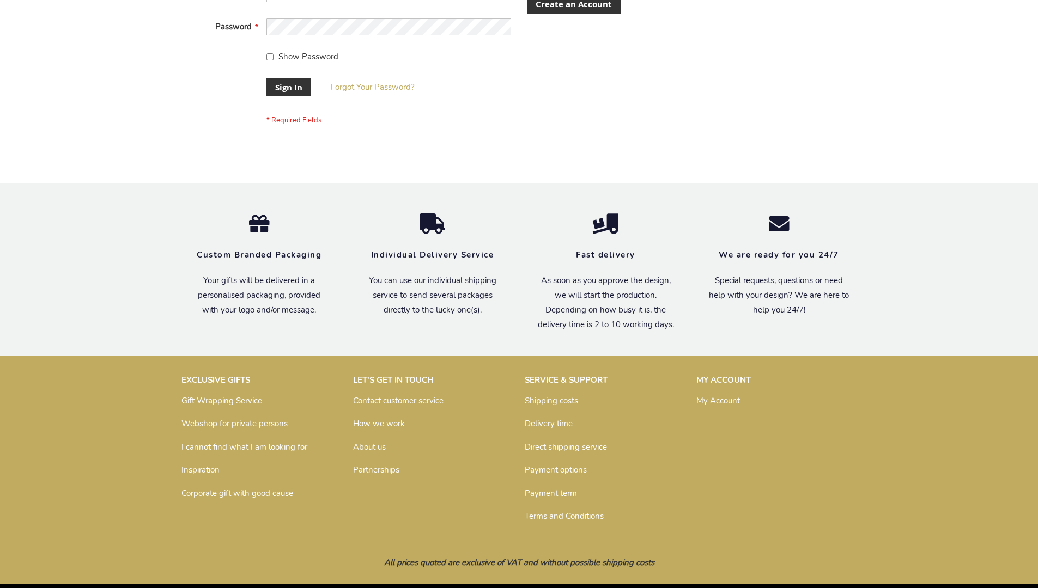
scroll to position [350, 0]
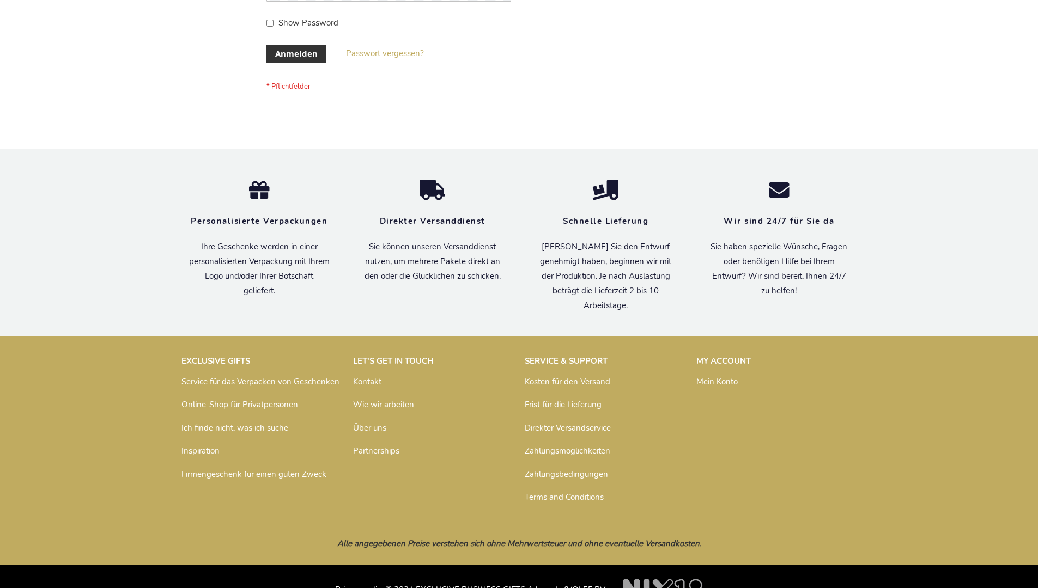
scroll to position [365, 0]
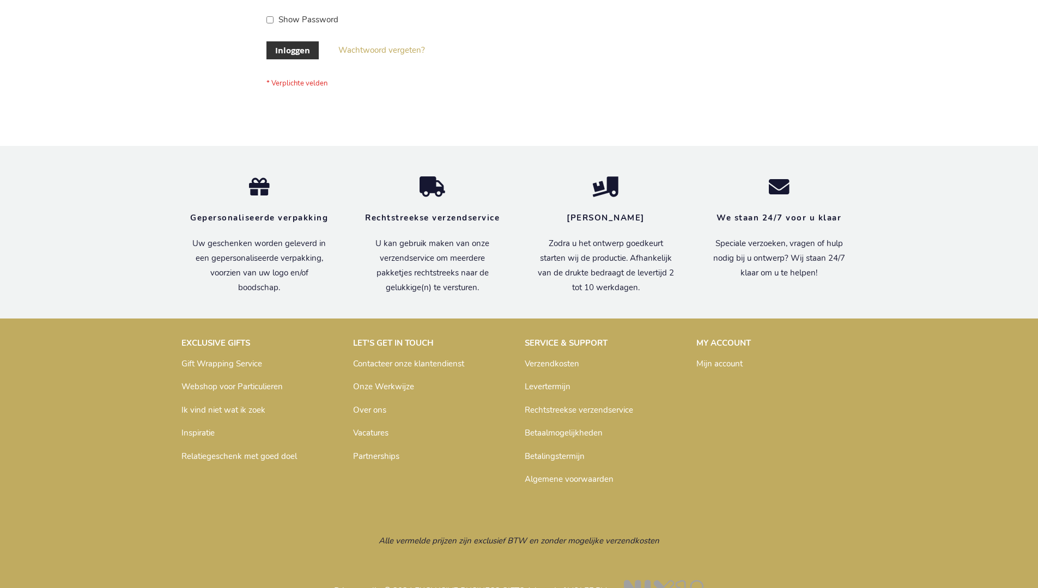
scroll to position [370, 0]
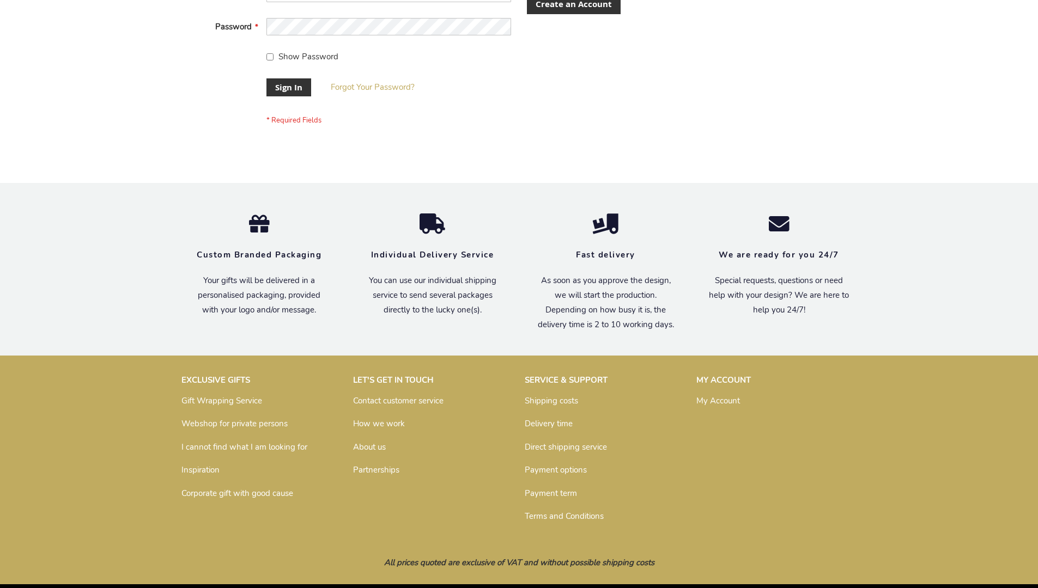
scroll to position [350, 0]
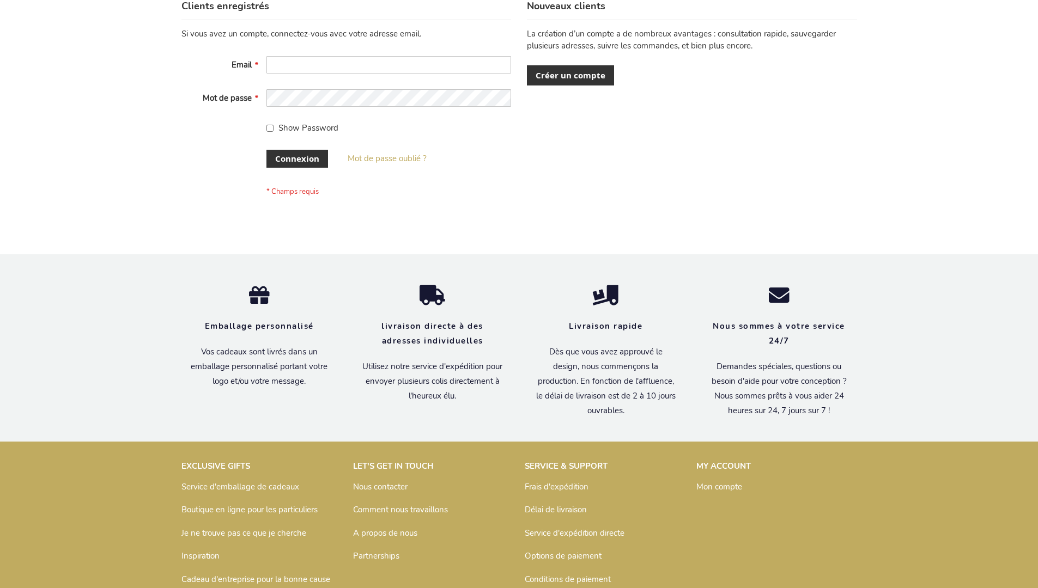
scroll to position [376, 0]
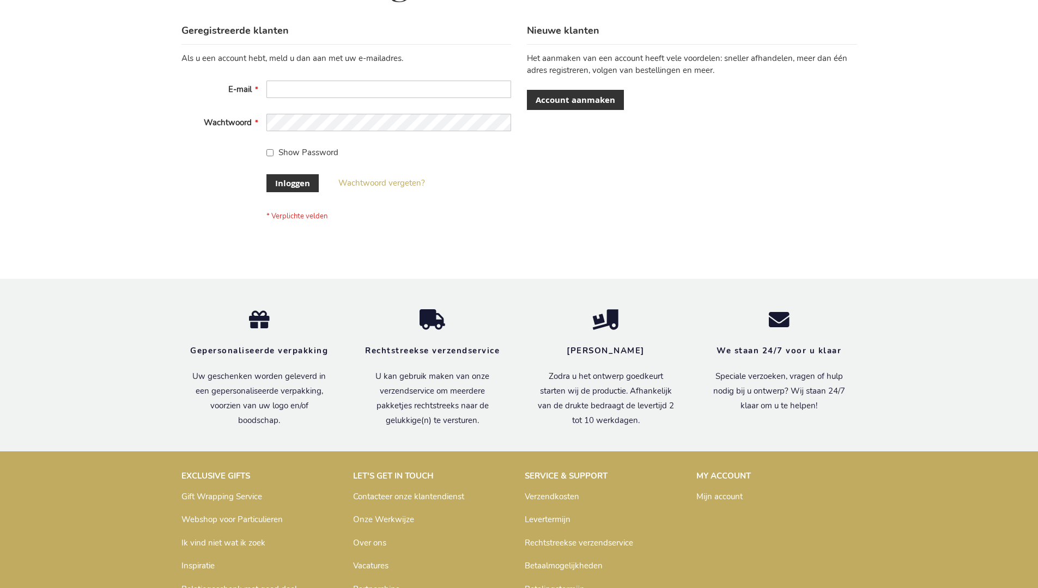
scroll to position [370, 0]
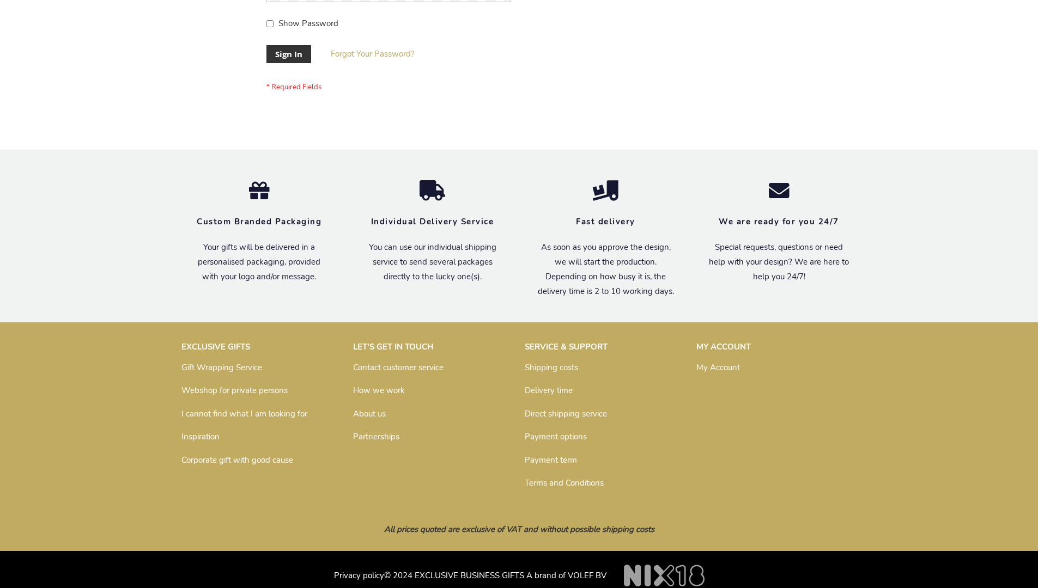
scroll to position [350, 0]
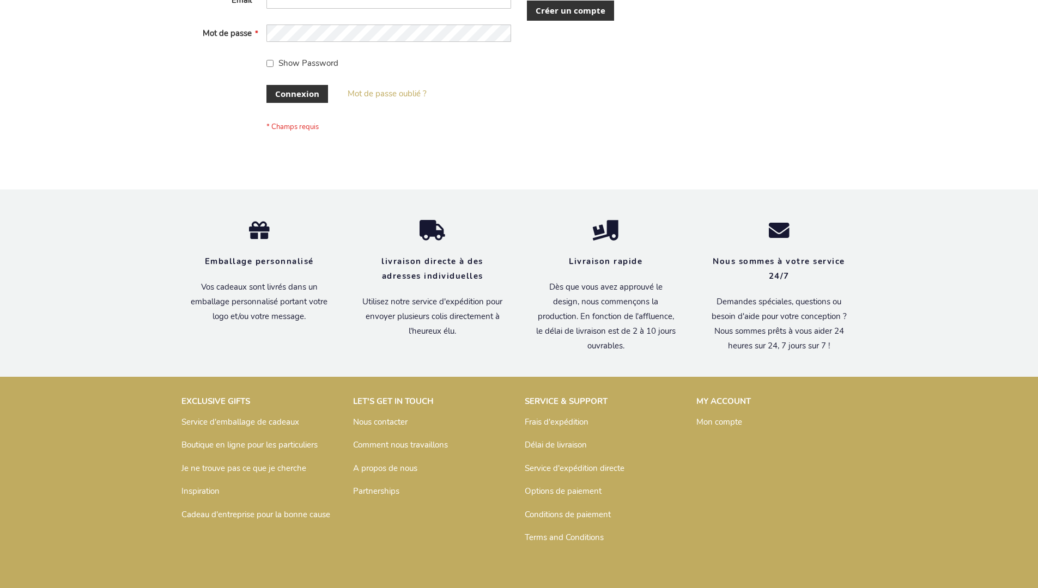
scroll to position [376, 0]
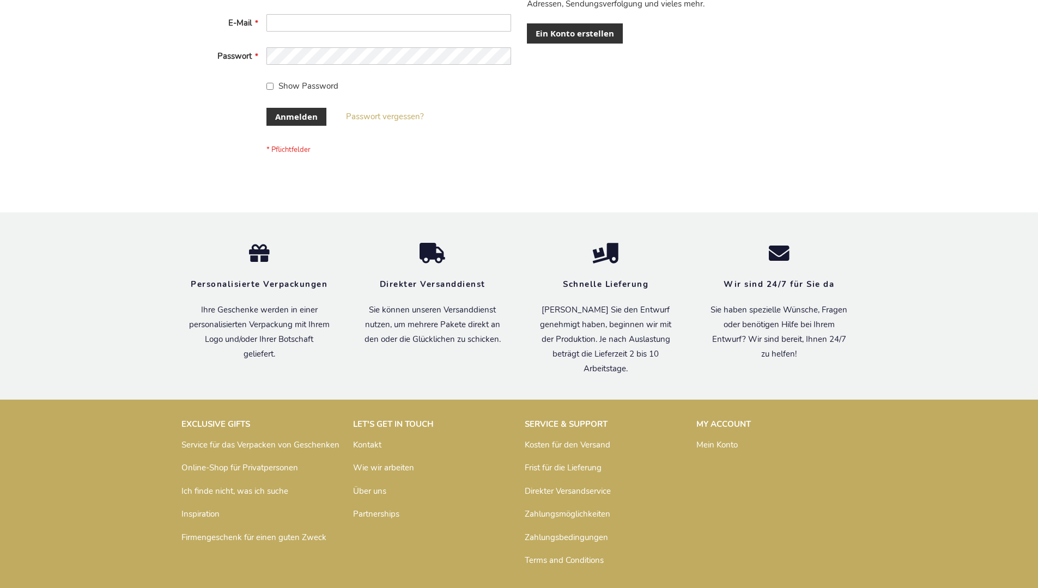
scroll to position [365, 0]
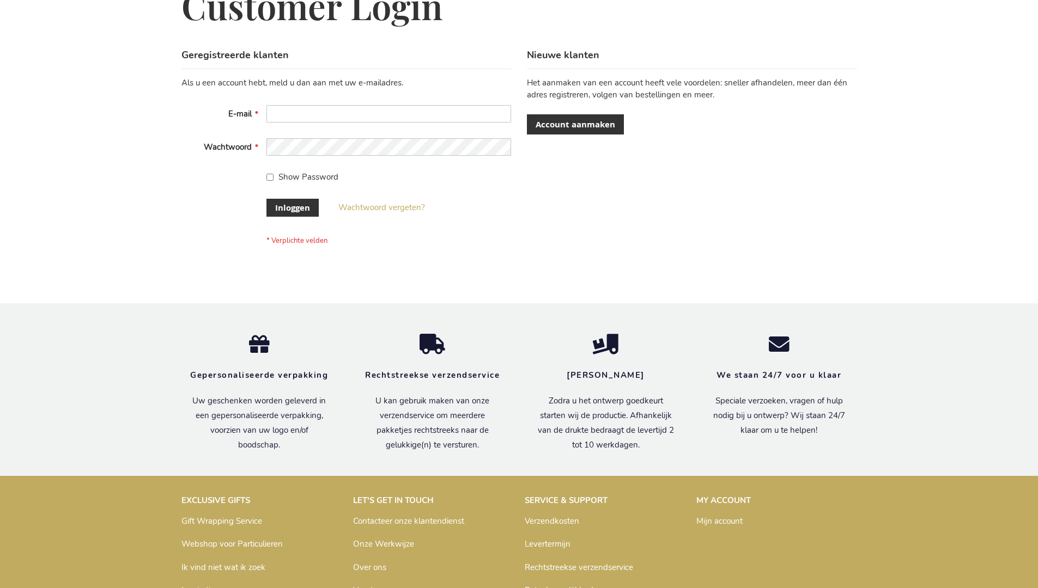
scroll to position [370, 0]
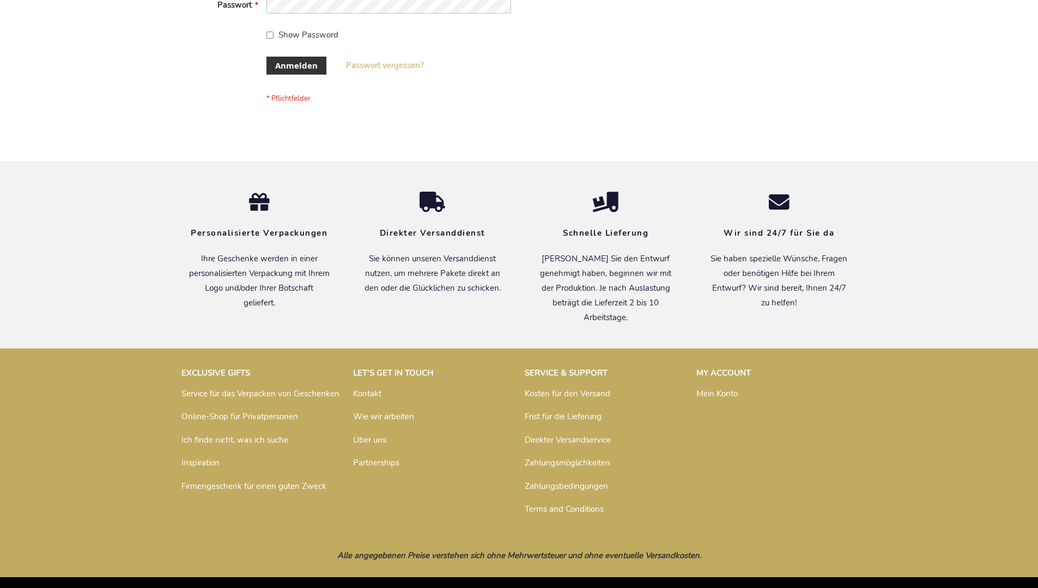
scroll to position [365, 0]
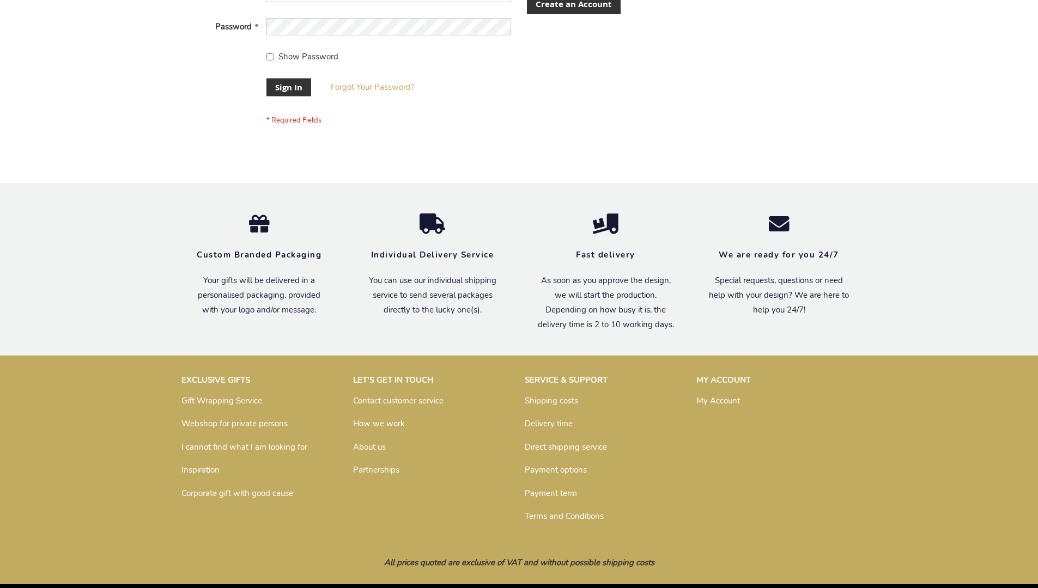
scroll to position [350, 0]
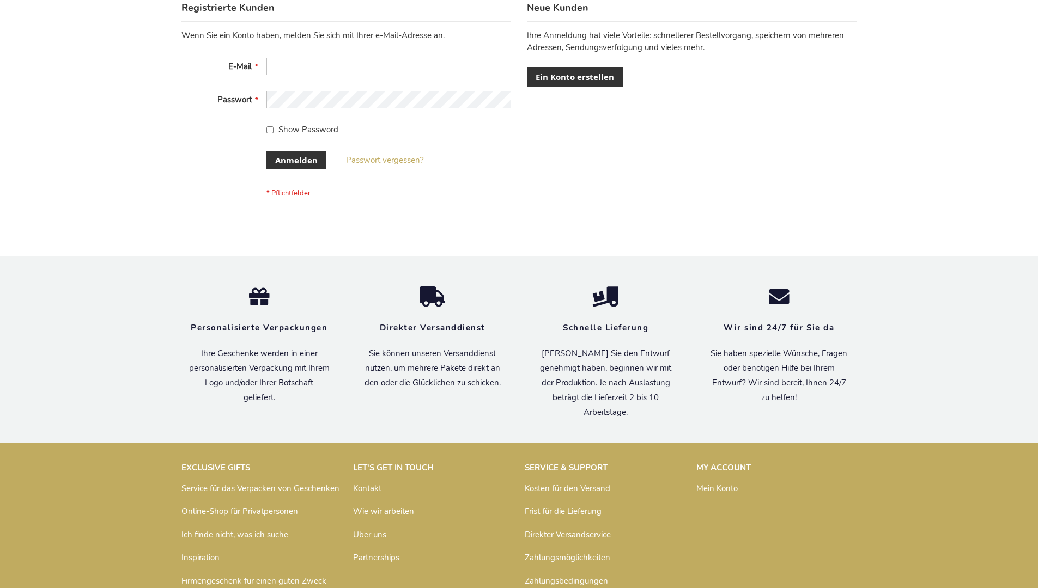
scroll to position [365, 0]
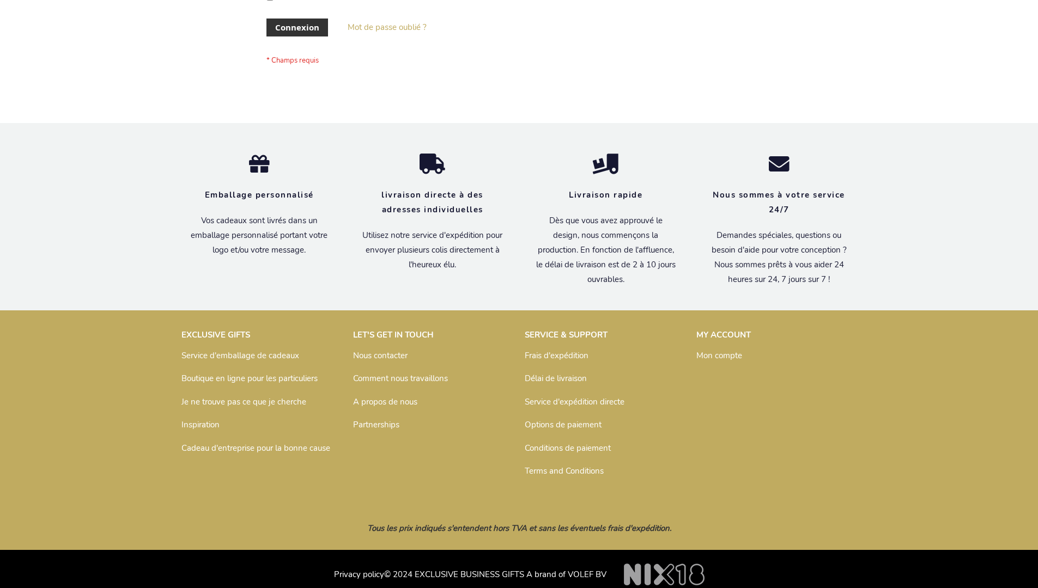
scroll to position [376, 0]
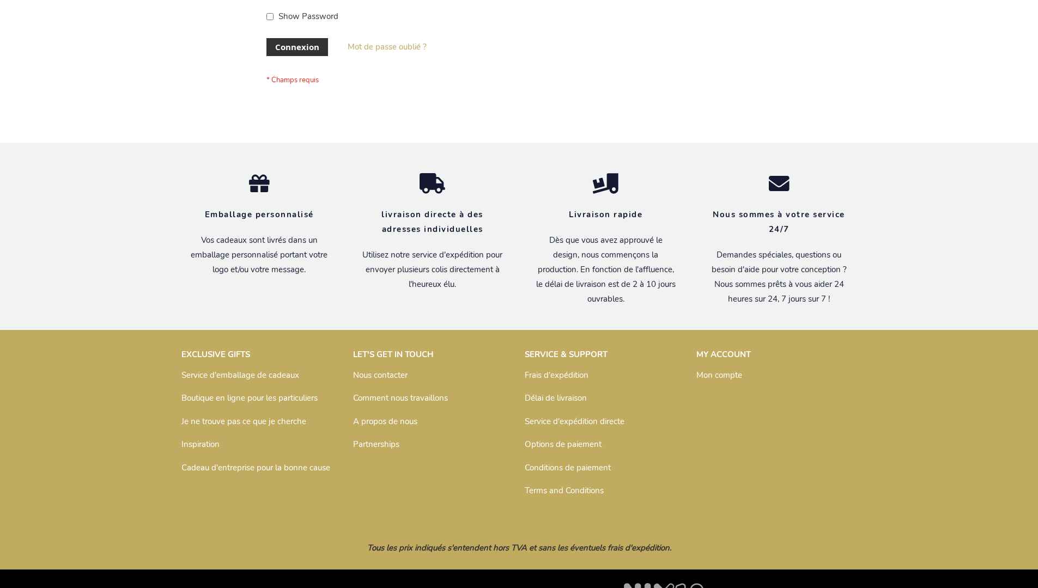
scroll to position [376, 0]
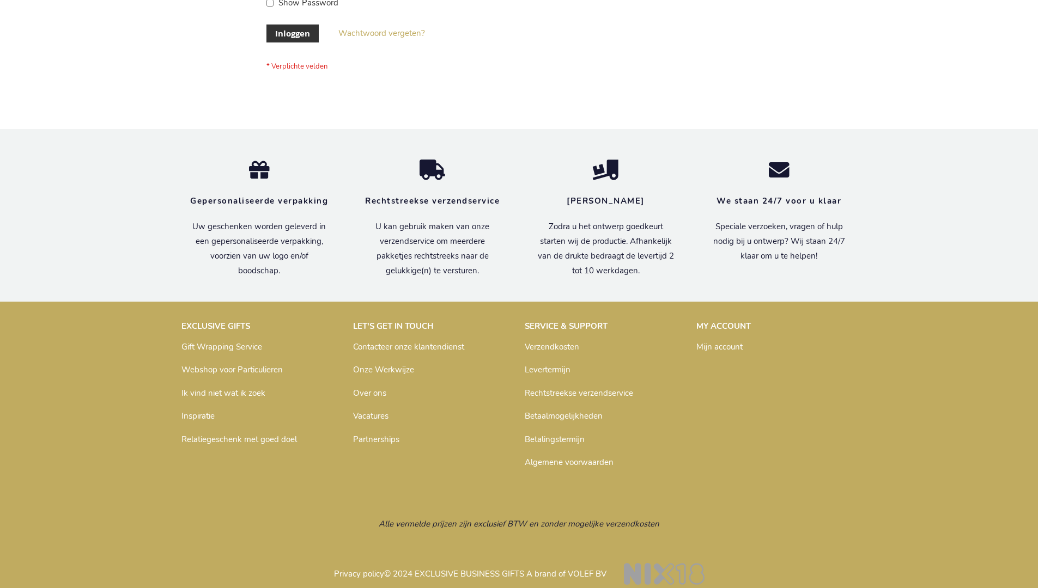
scroll to position [362, 0]
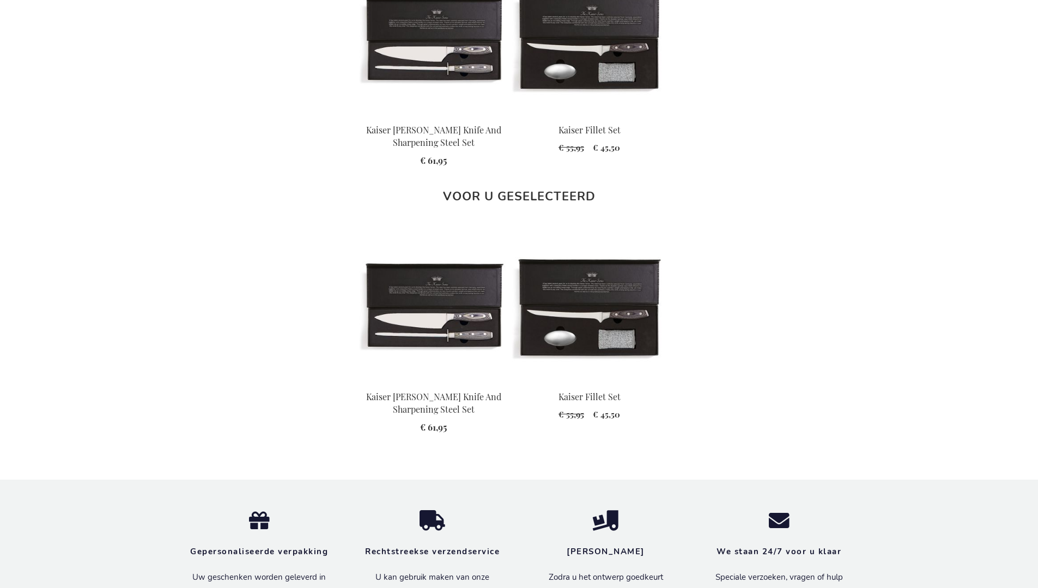
scroll to position [1363, 0]
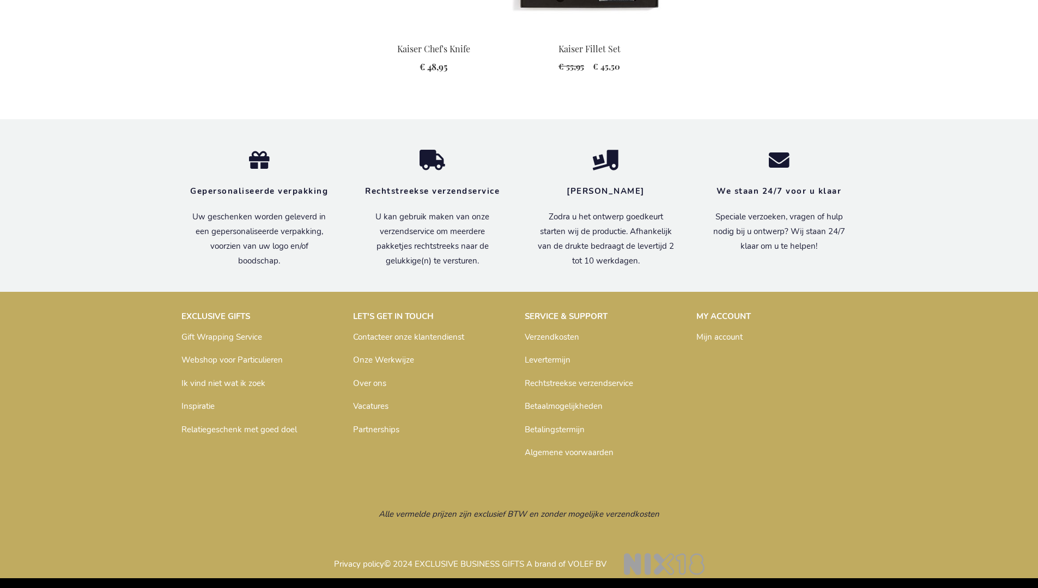
scroll to position [1350, 0]
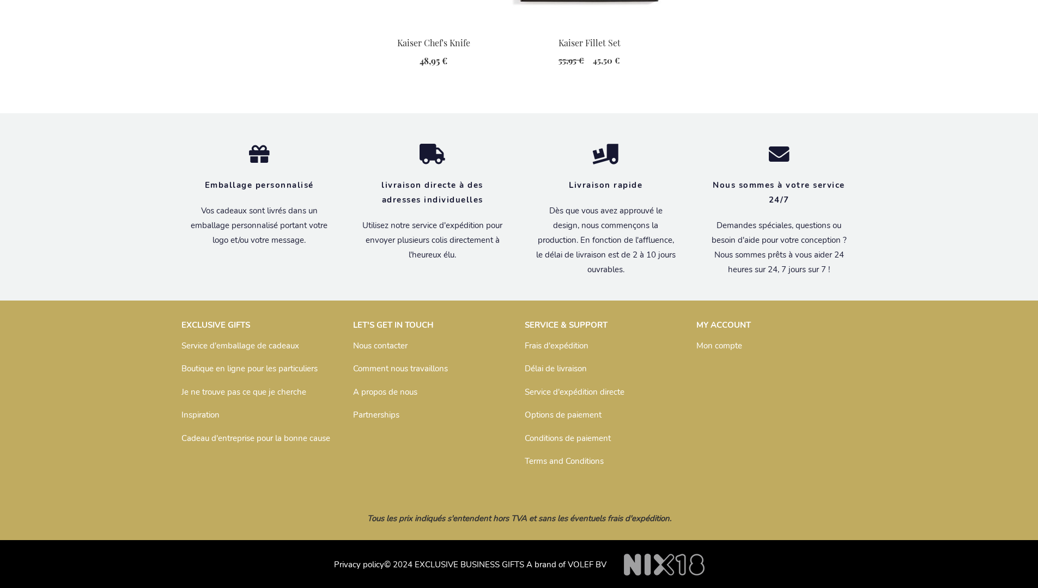
scroll to position [1356, 0]
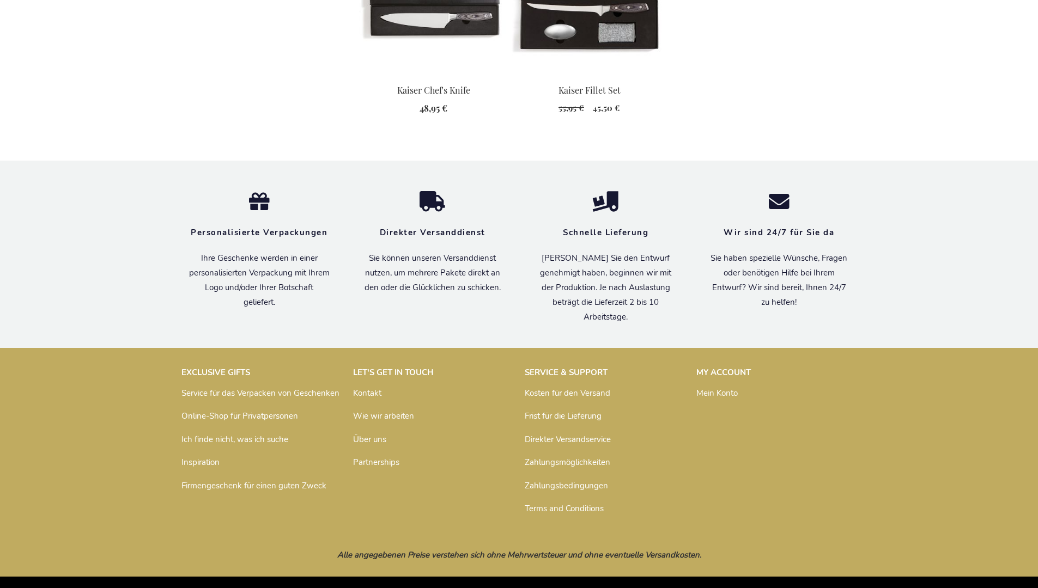
scroll to position [1345, 0]
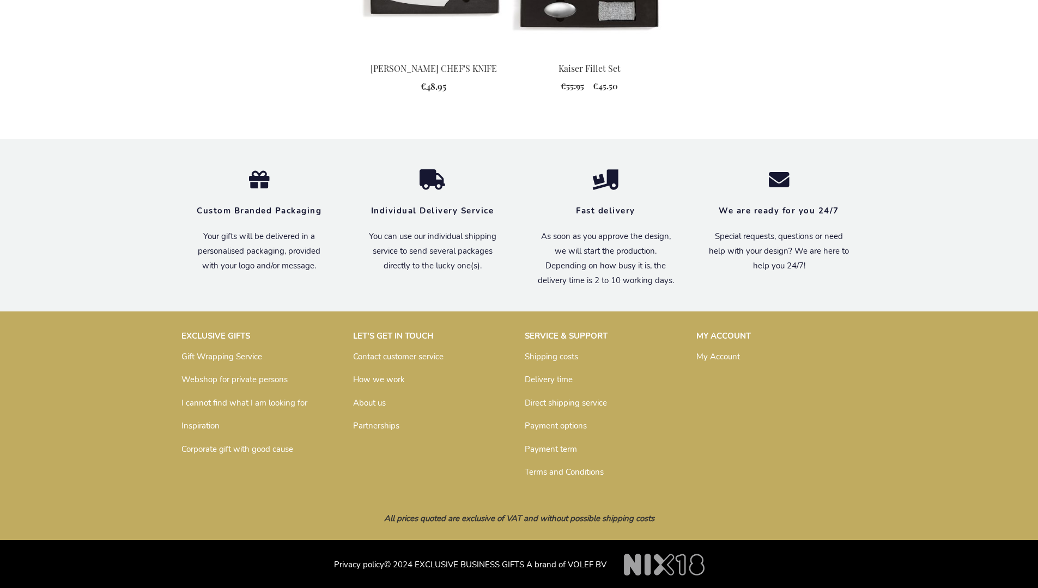
scroll to position [1331, 0]
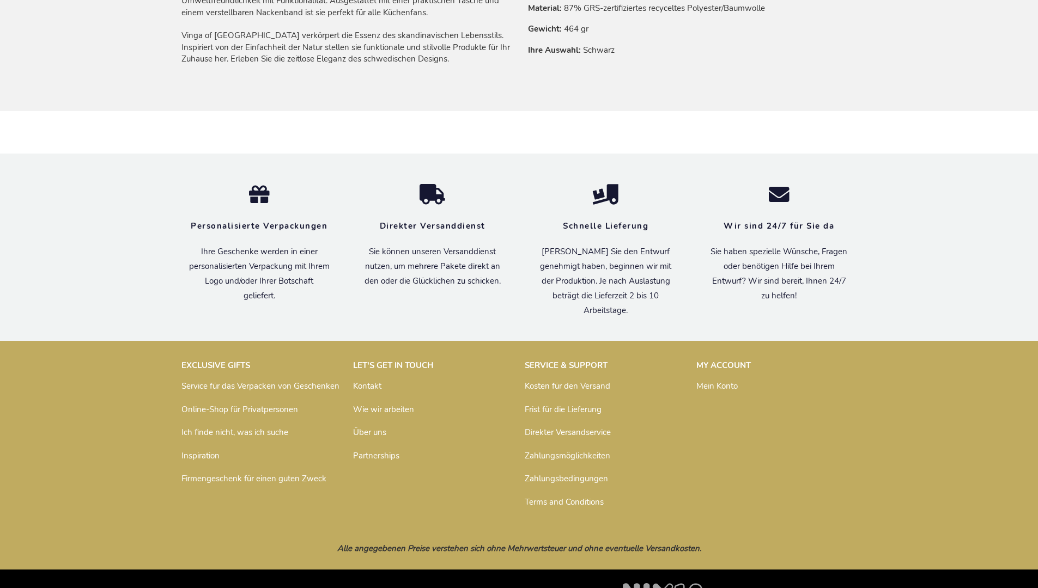
scroll to position [801, 0]
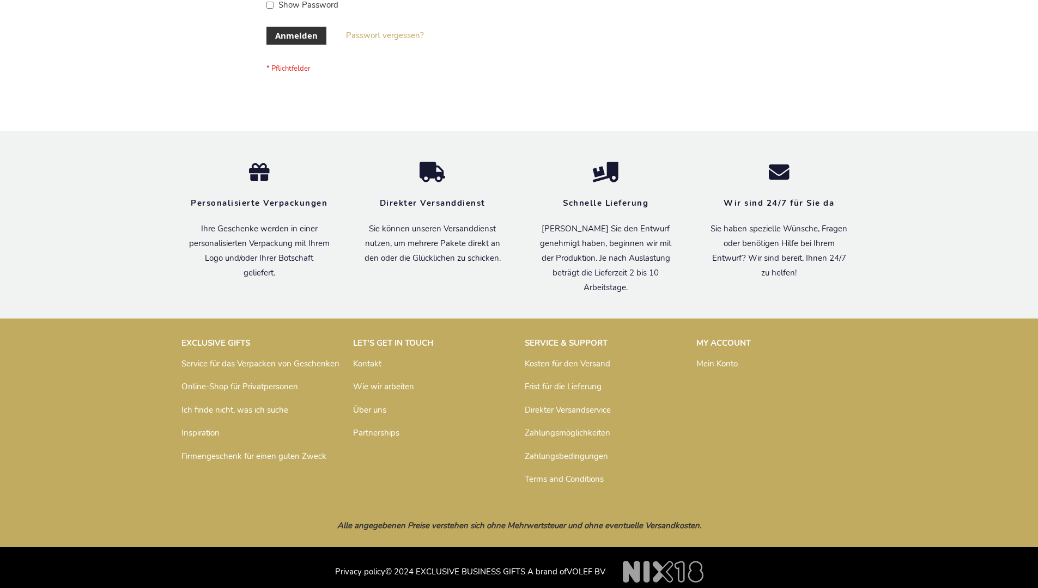
scroll to position [365, 0]
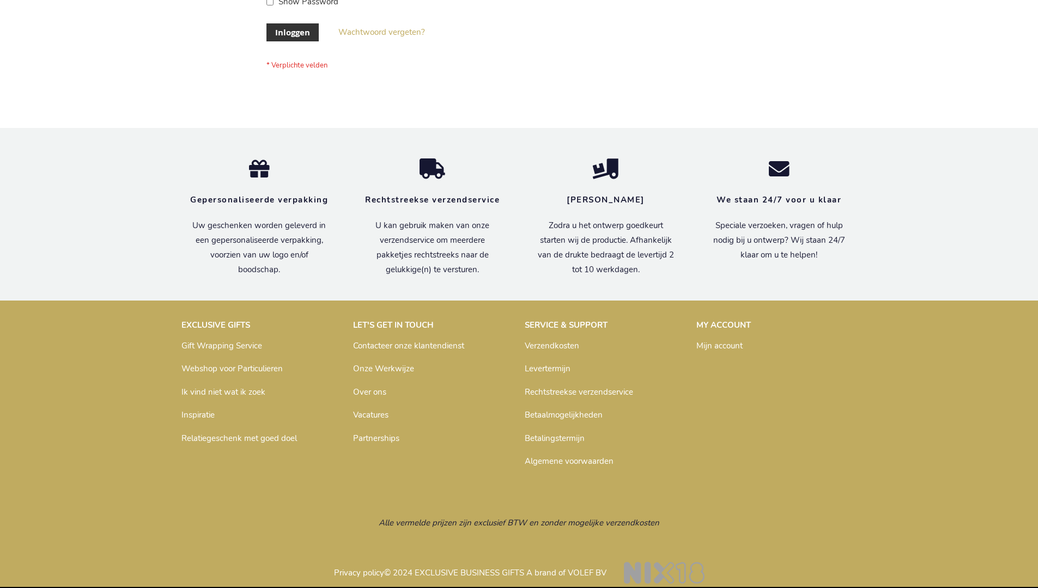
scroll to position [370, 0]
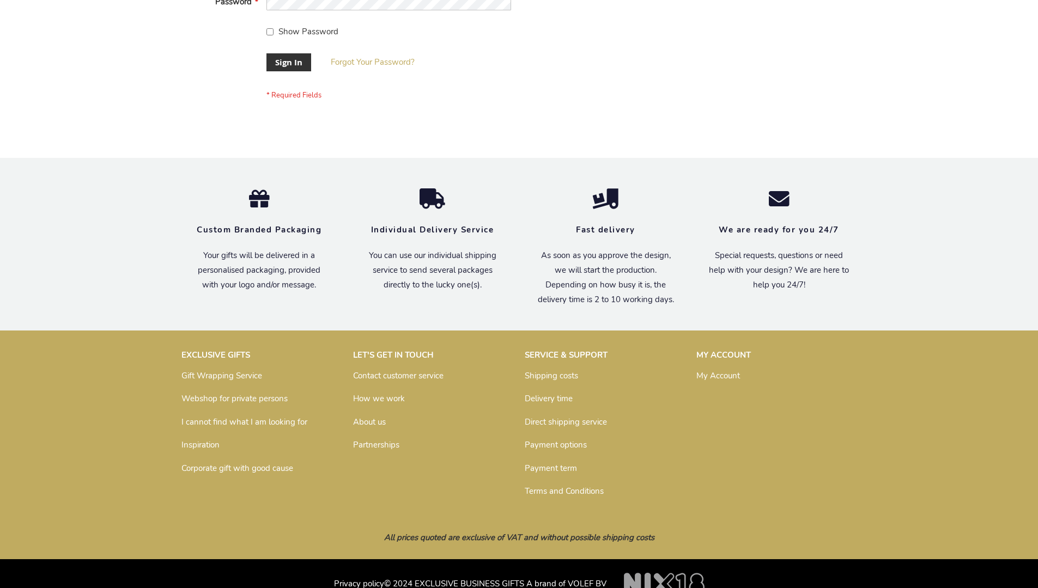
scroll to position [350, 0]
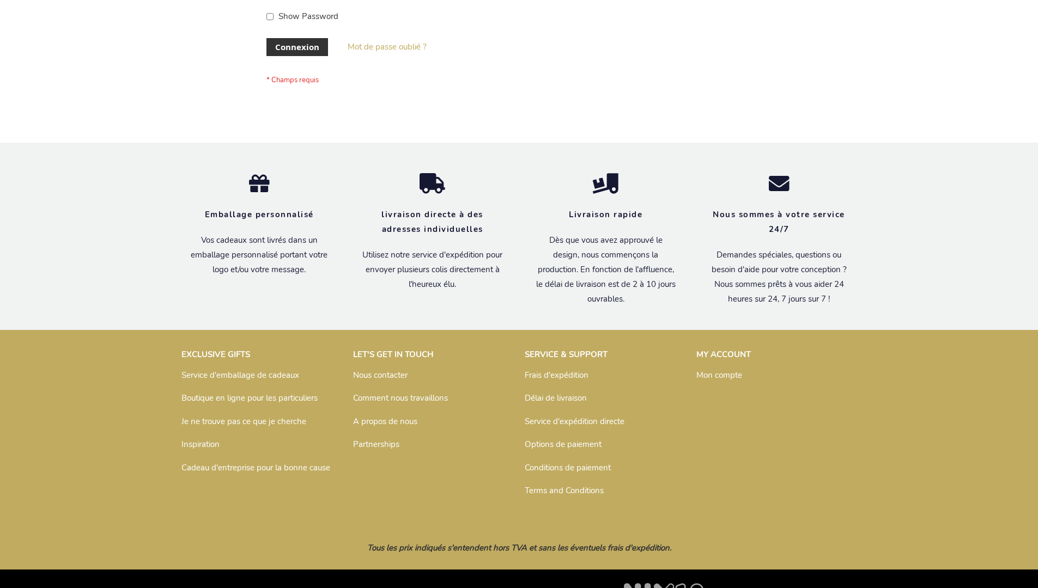
scroll to position [376, 0]
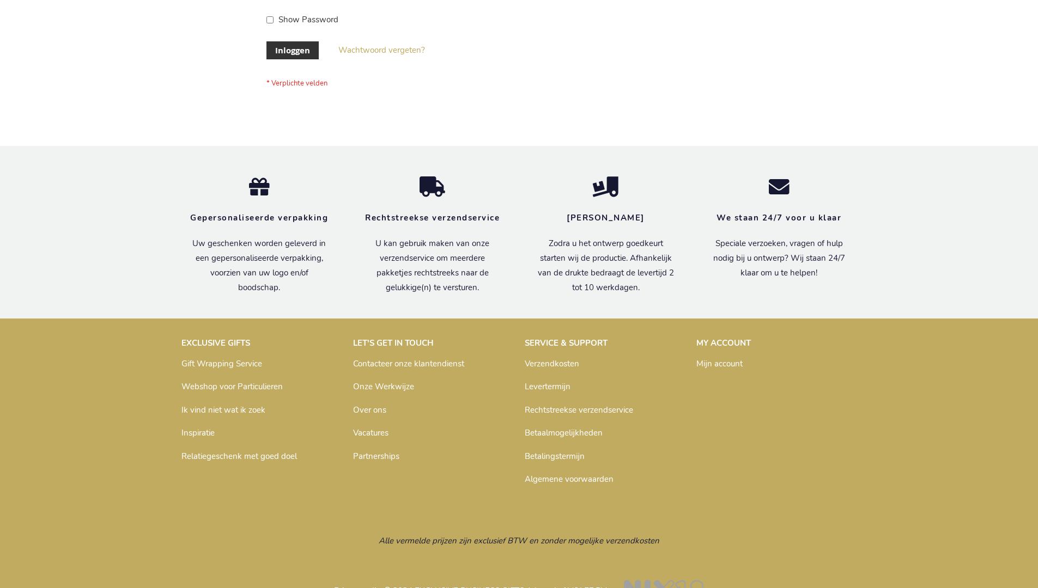
scroll to position [370, 0]
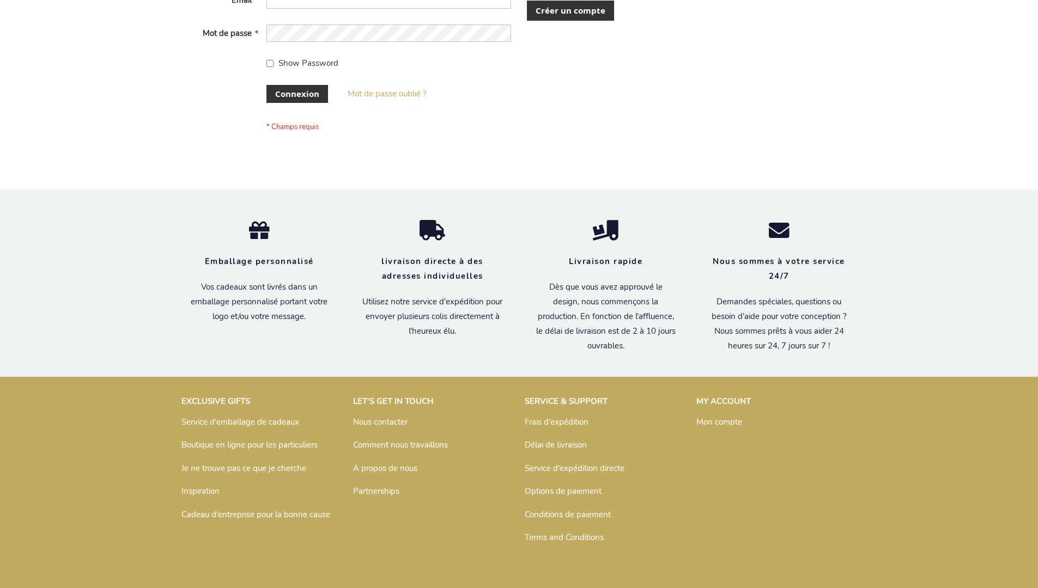
scroll to position [376, 0]
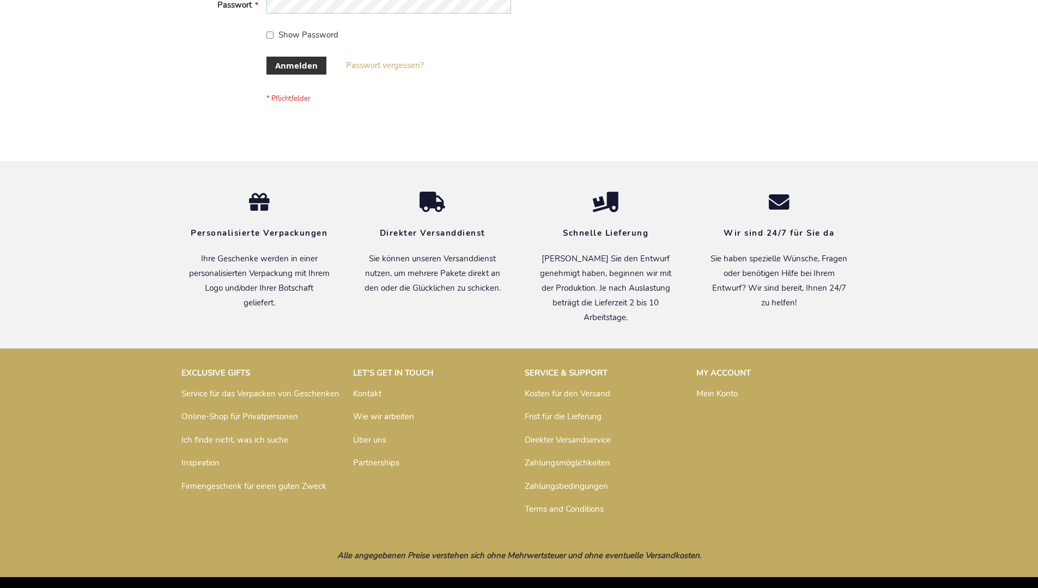
scroll to position [365, 0]
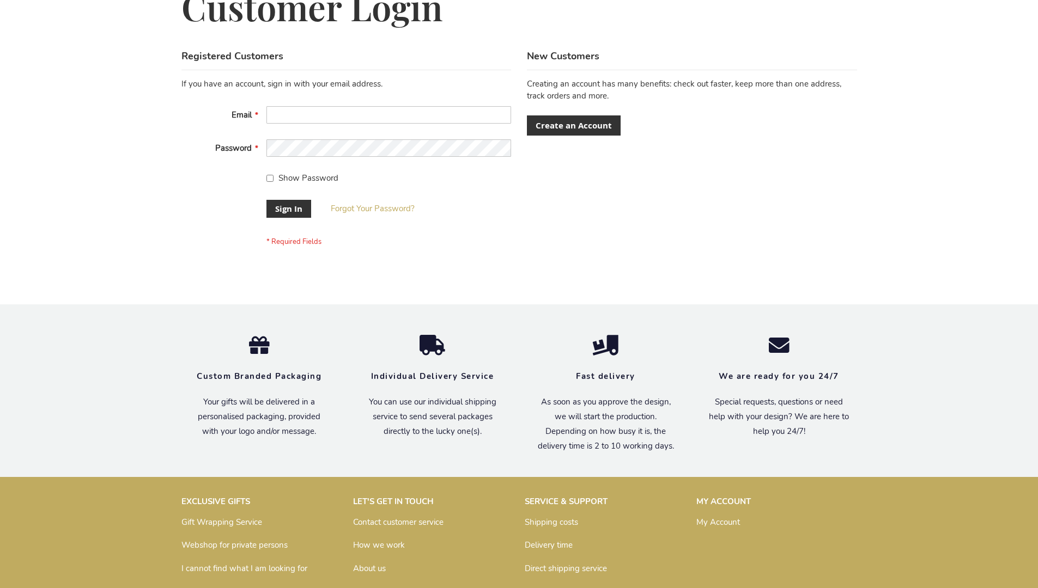
scroll to position [350, 0]
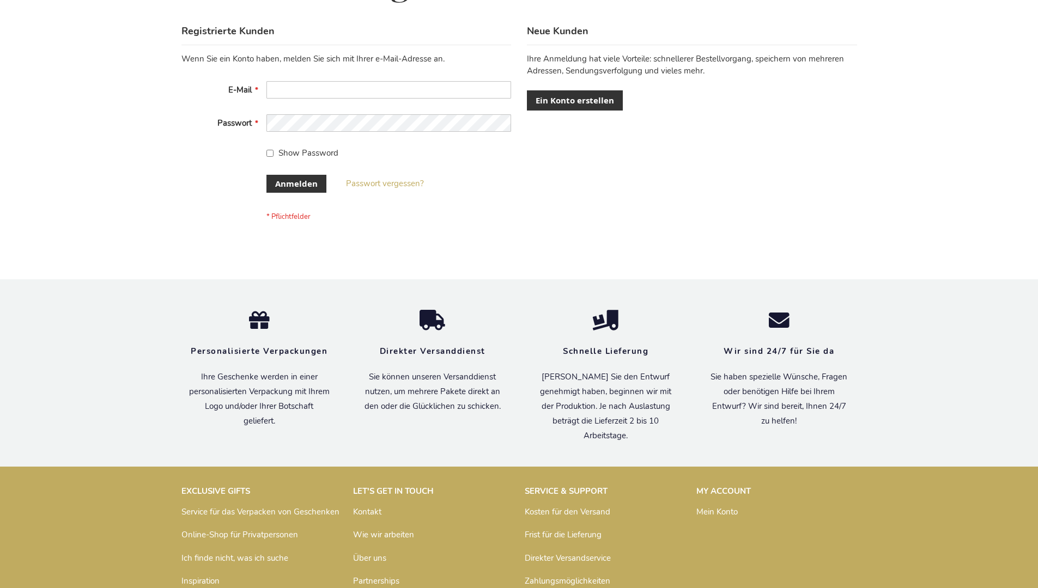
scroll to position [365, 0]
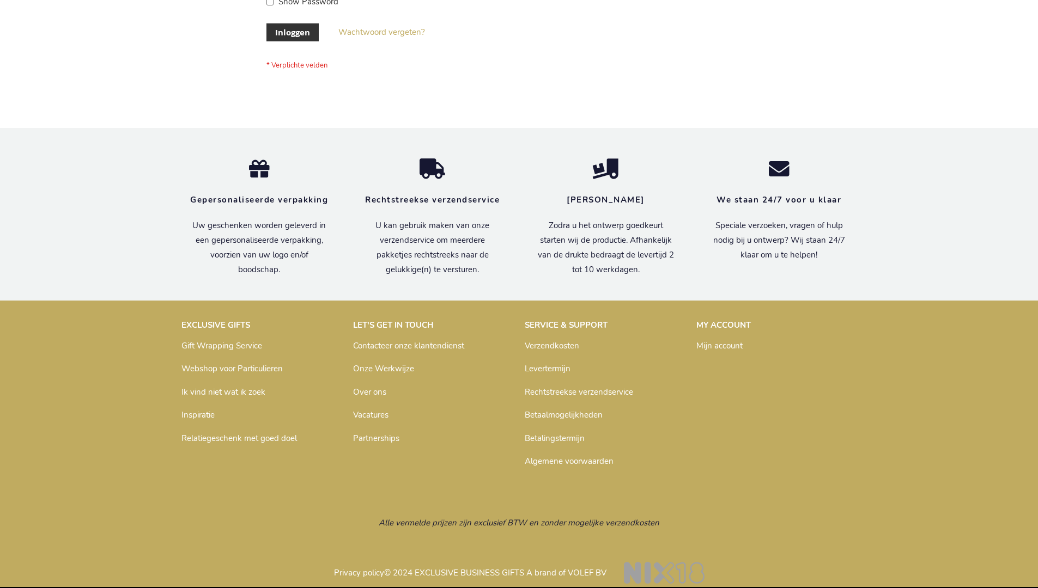
scroll to position [370, 0]
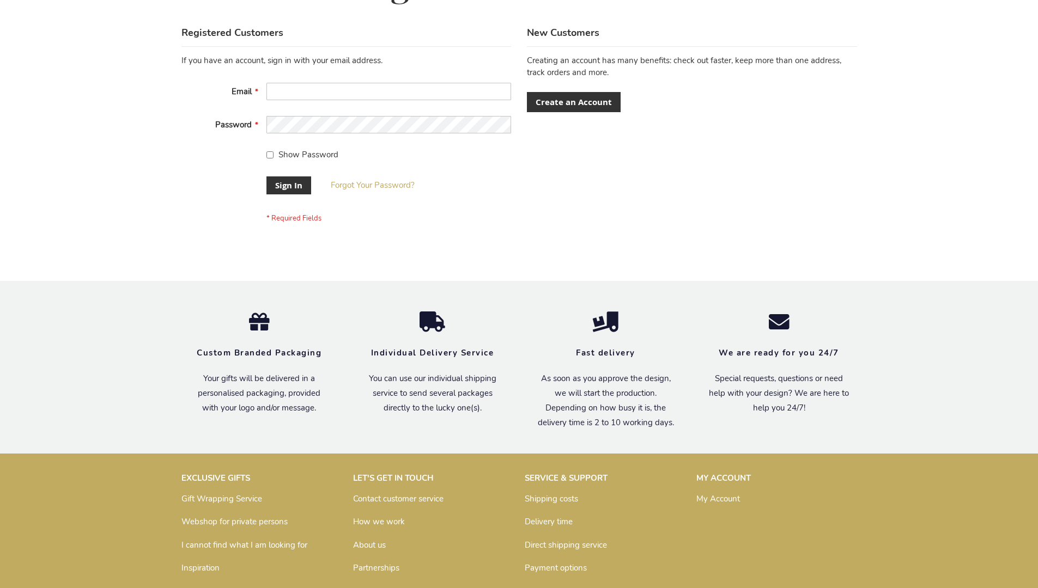
scroll to position [350, 0]
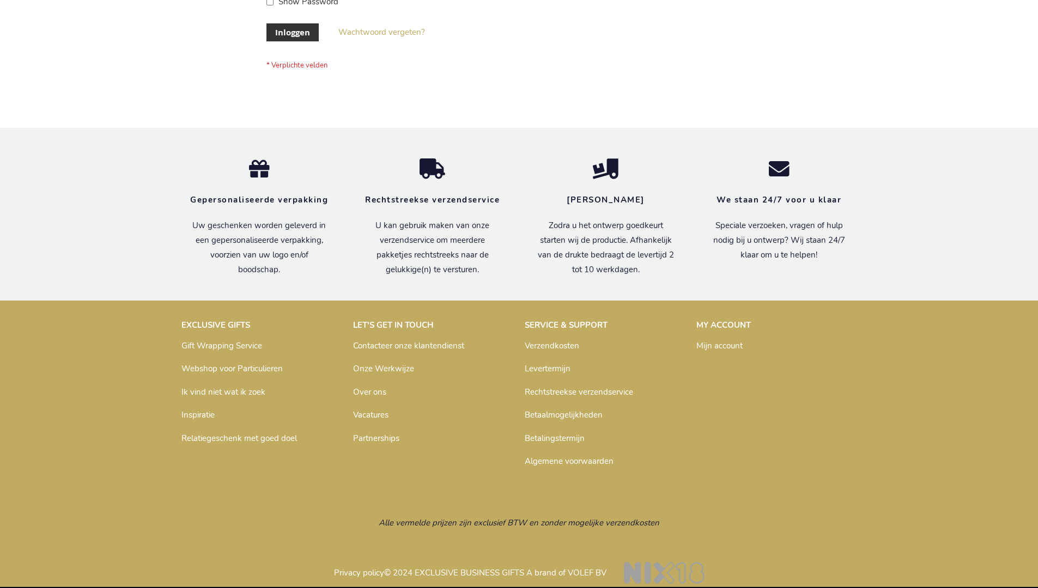
scroll to position [370, 0]
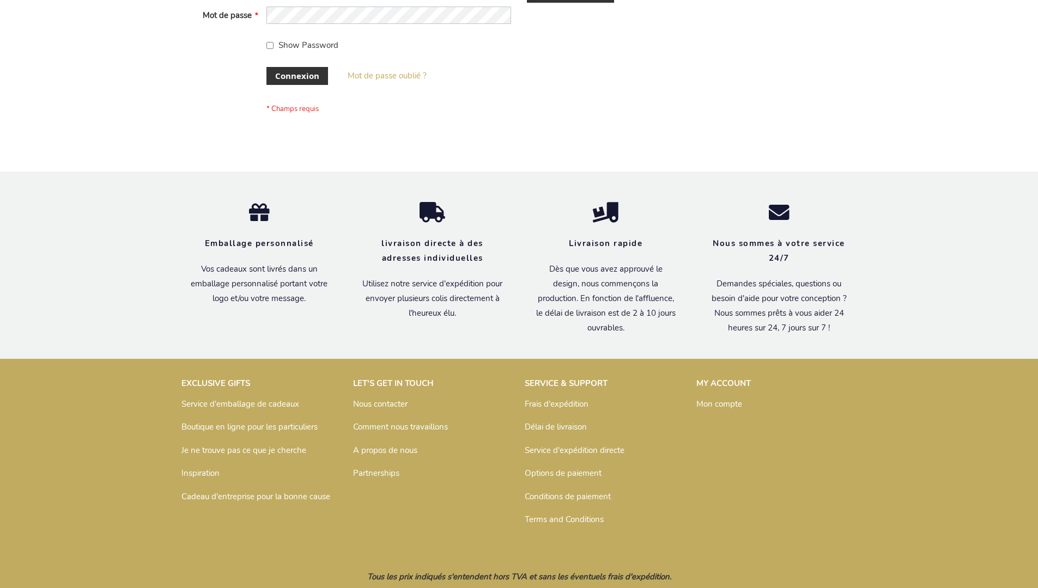
scroll to position [376, 0]
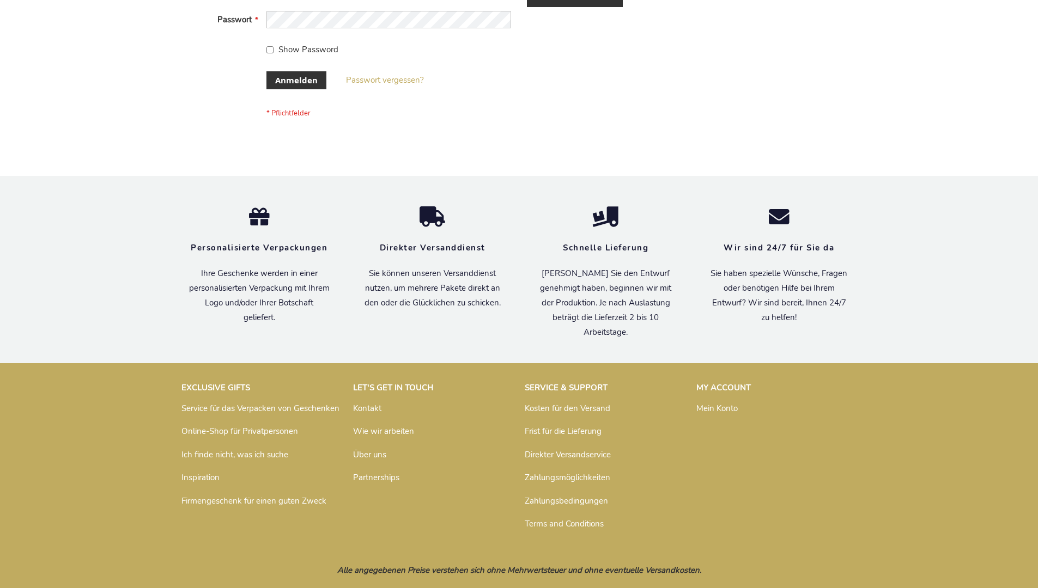
scroll to position [365, 0]
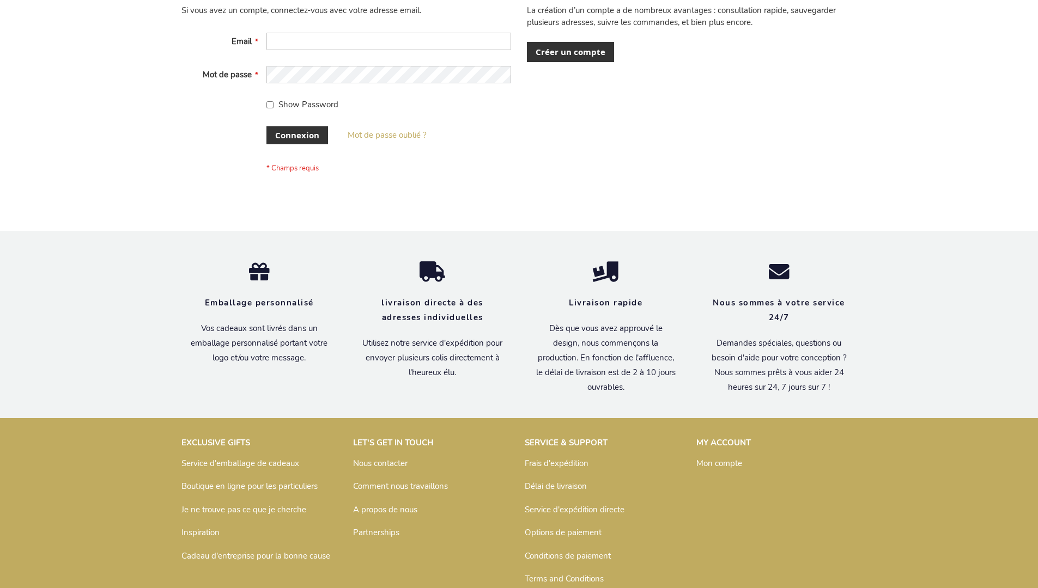
scroll to position [376, 0]
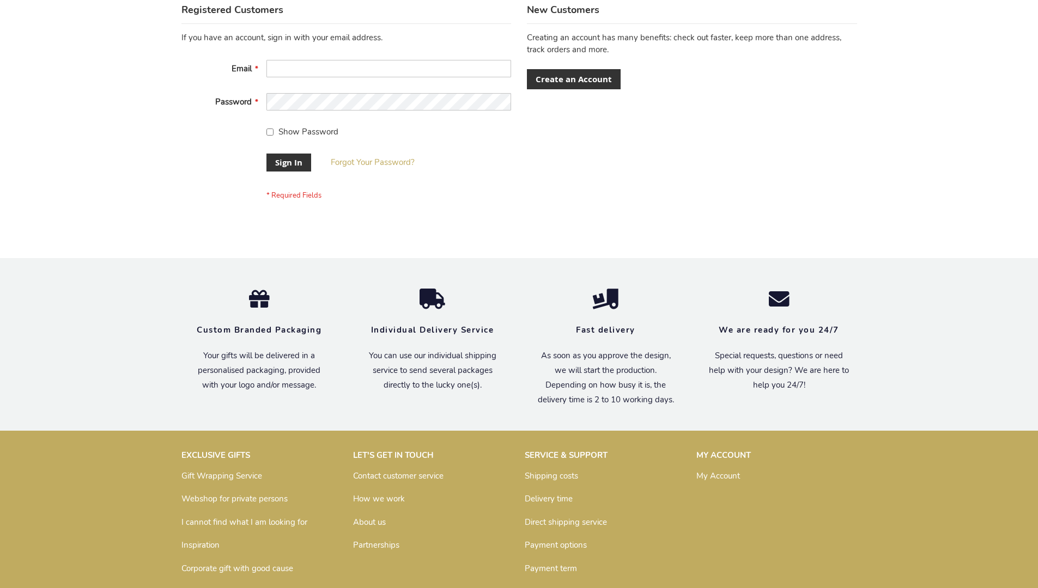
scroll to position [350, 0]
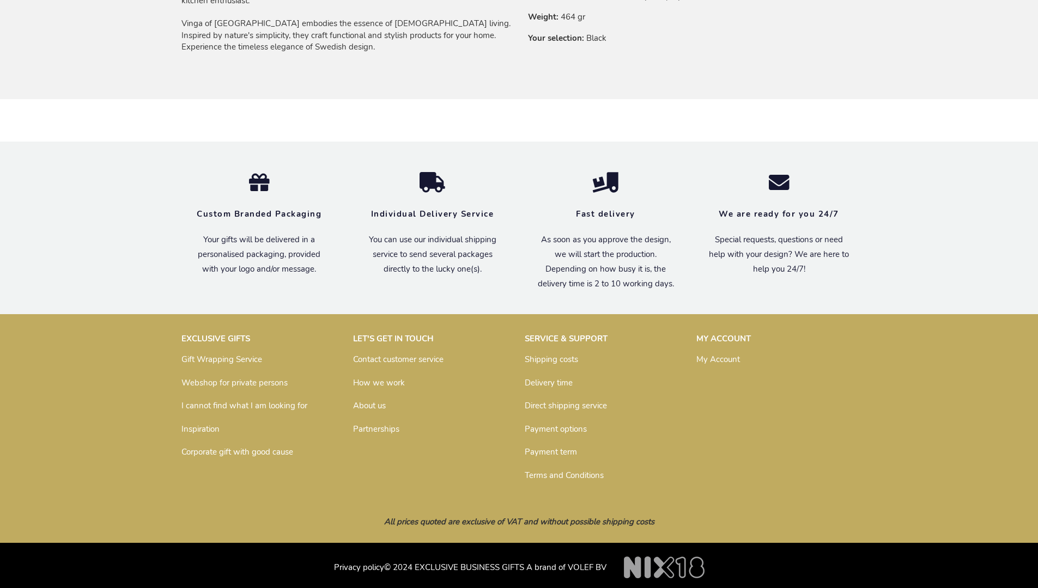
scroll to position [786, 0]
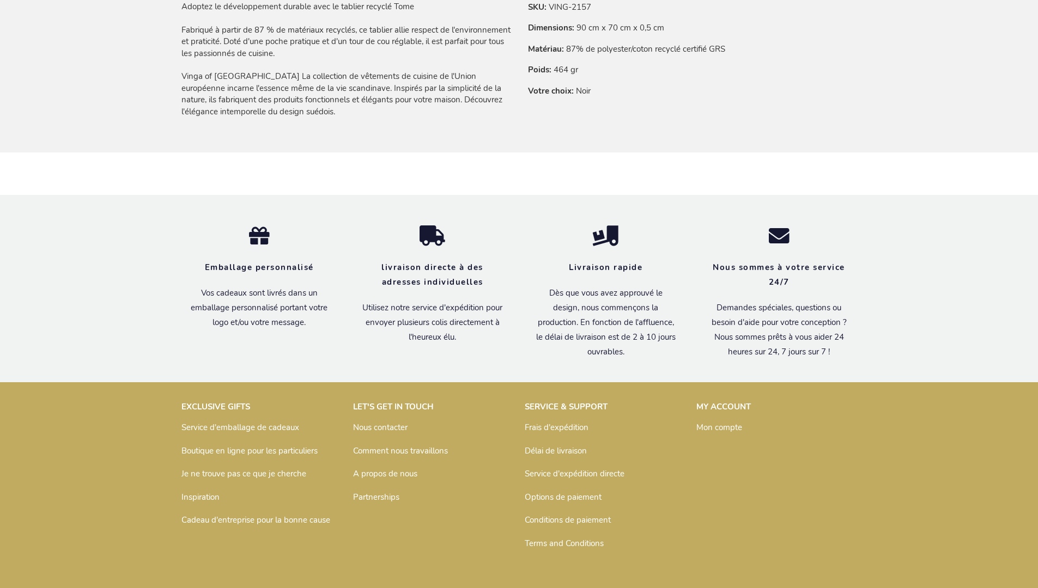
scroll to position [813, 0]
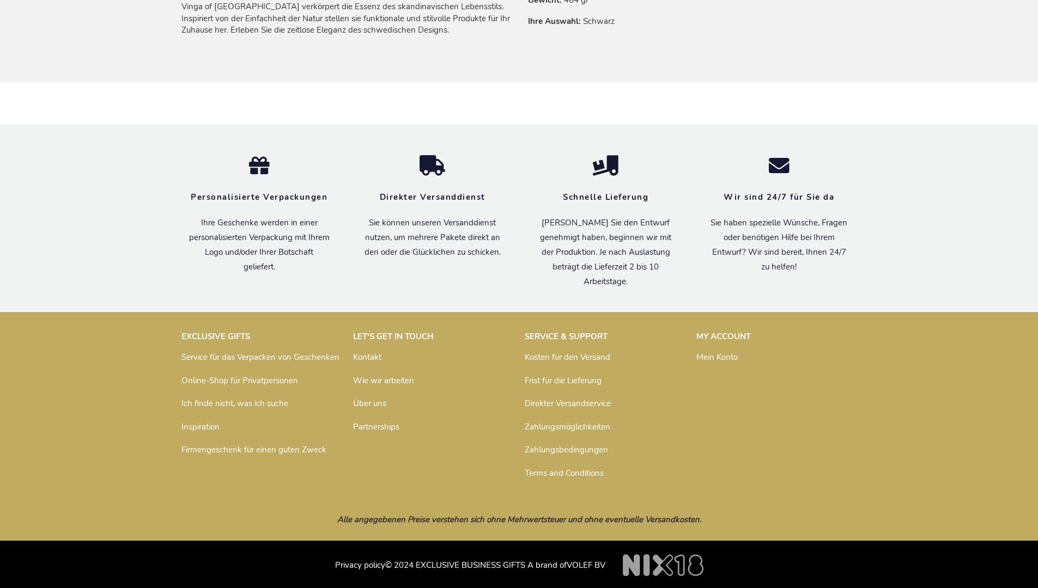
scroll to position [801, 0]
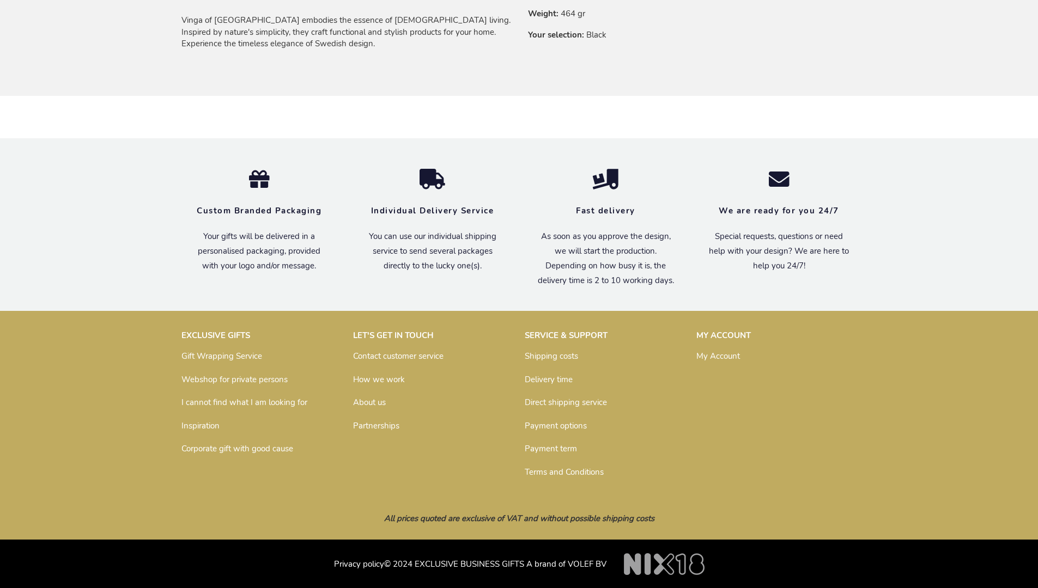
scroll to position [786, 0]
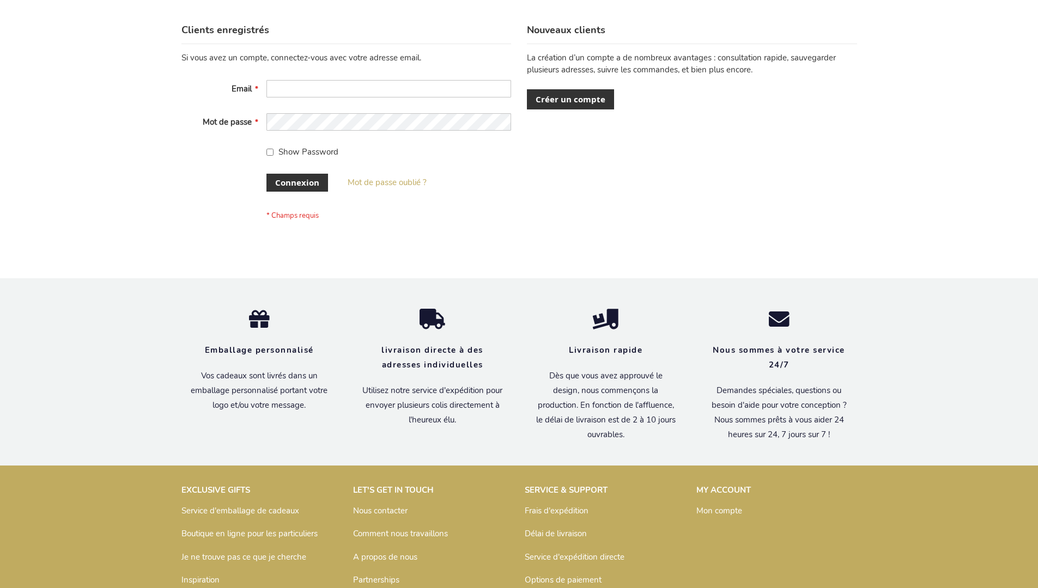
scroll to position [376, 0]
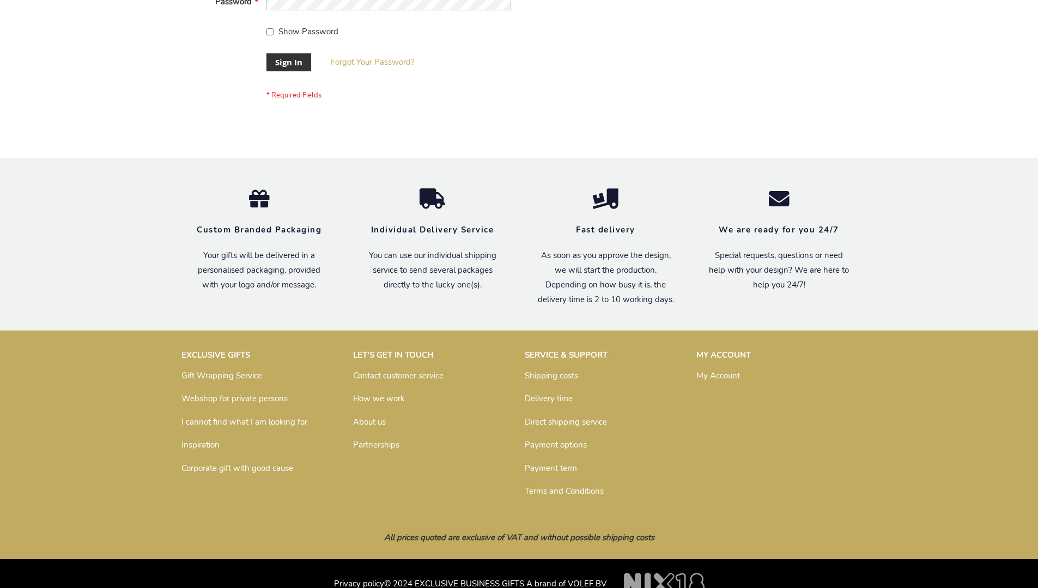
scroll to position [350, 0]
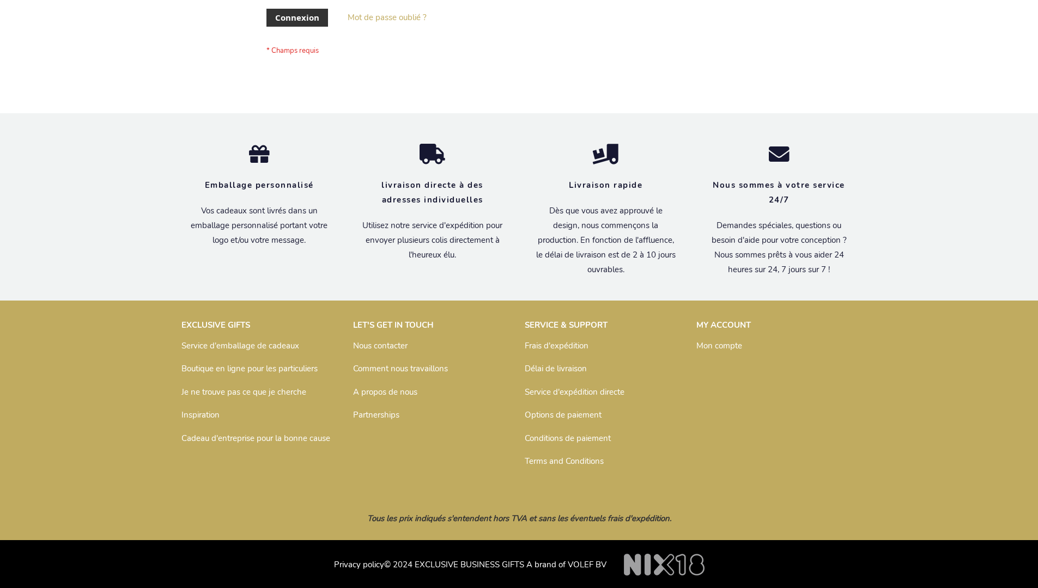
scroll to position [376, 0]
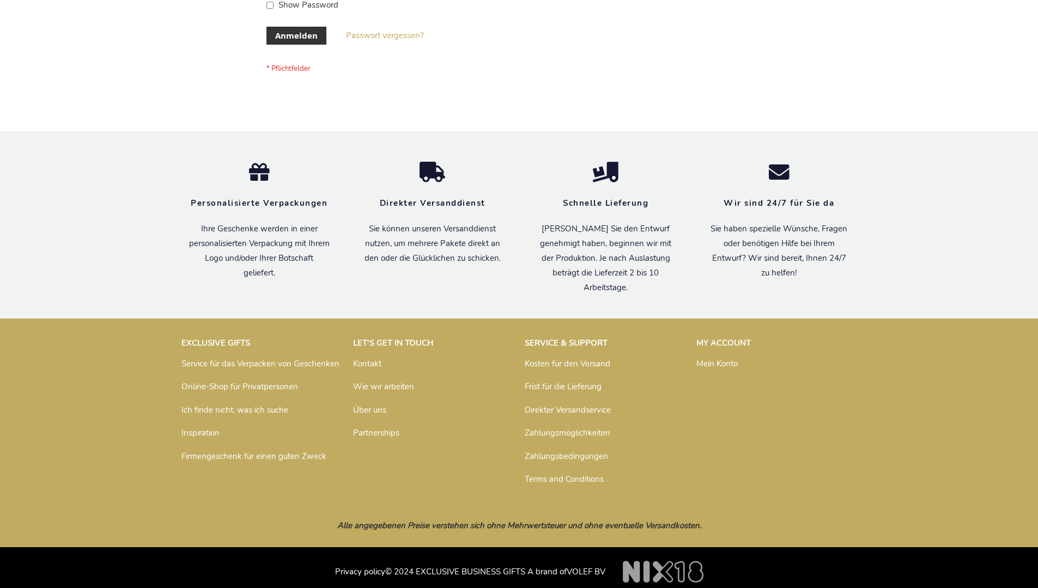
scroll to position [365, 0]
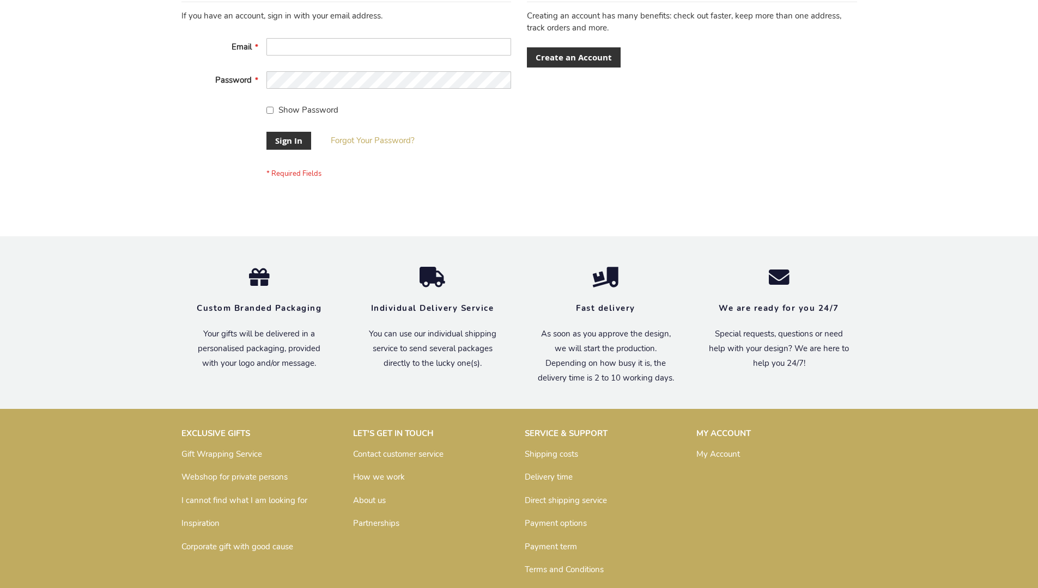
scroll to position [350, 0]
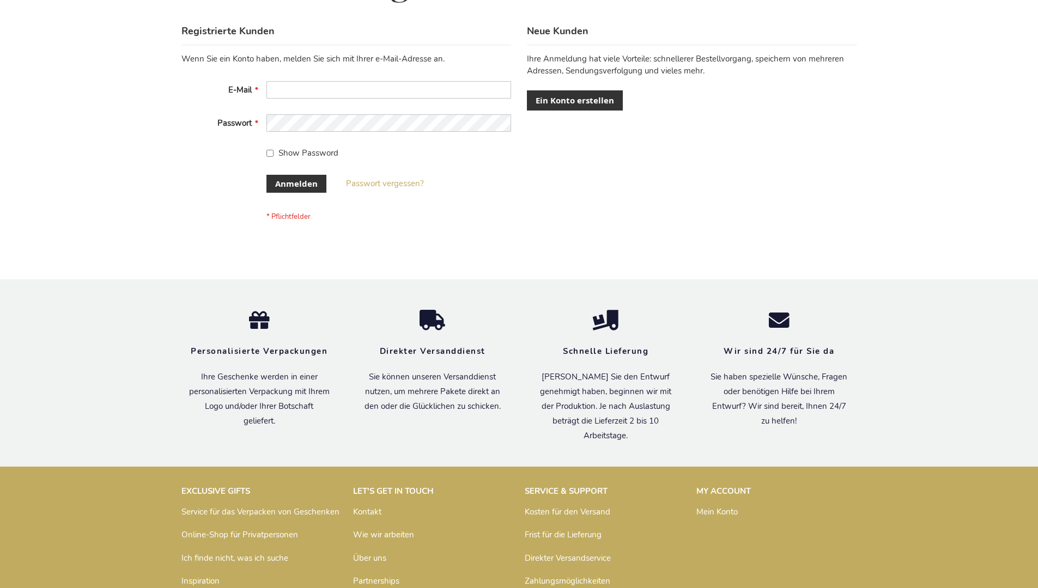
scroll to position [365, 0]
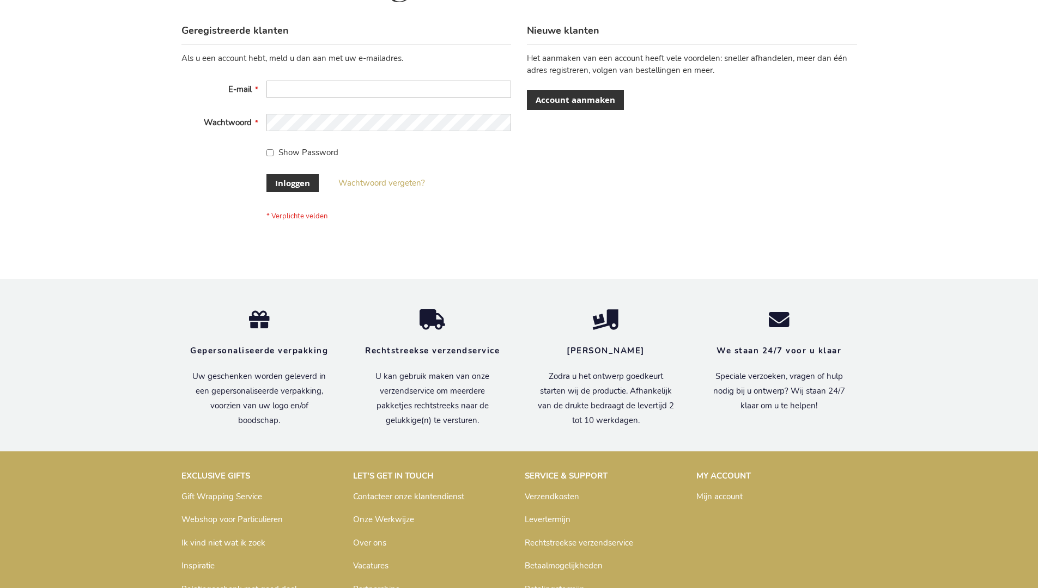
scroll to position [370, 0]
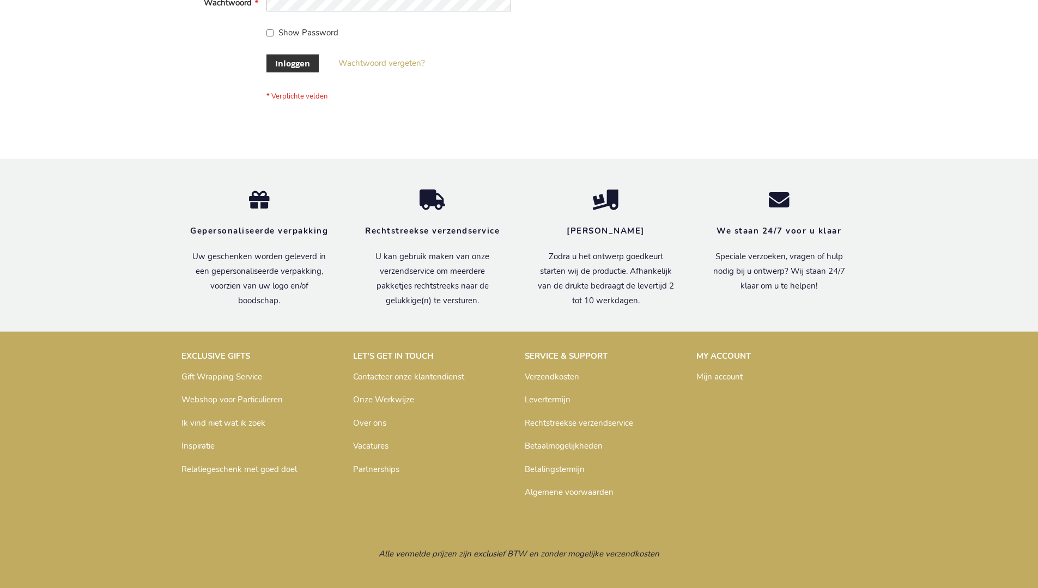
scroll to position [370, 0]
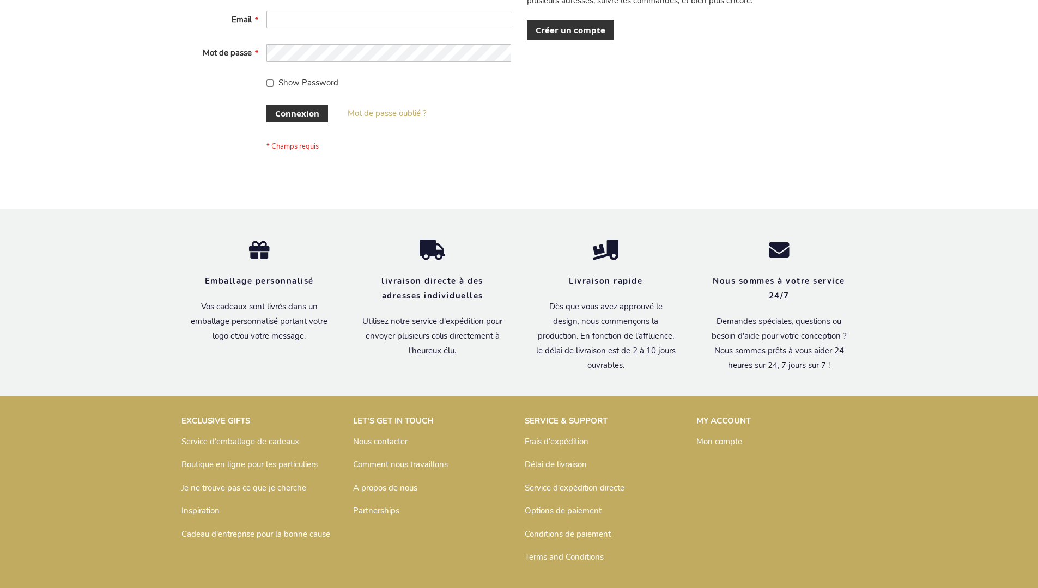
scroll to position [376, 0]
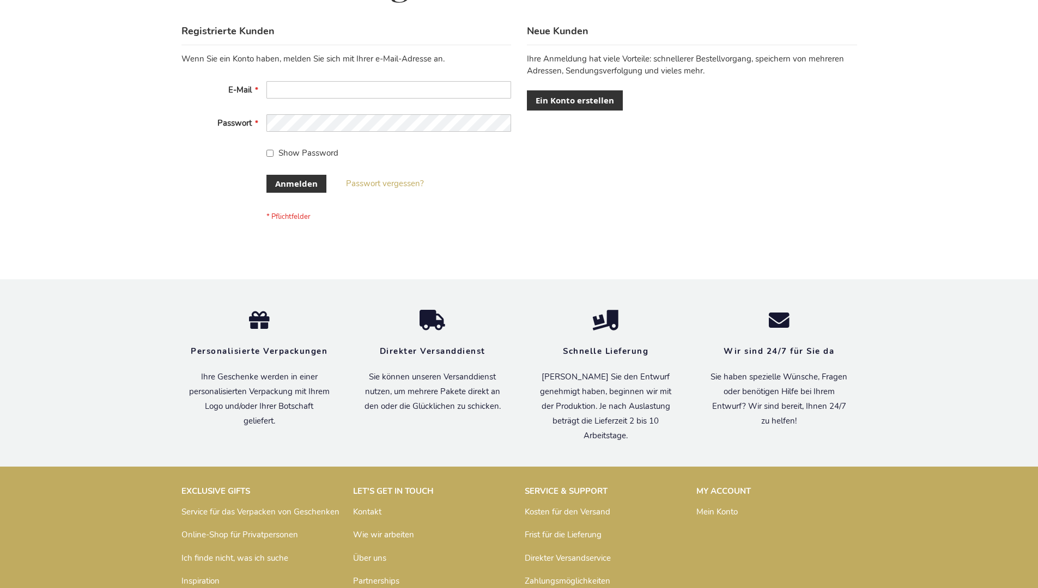
scroll to position [365, 0]
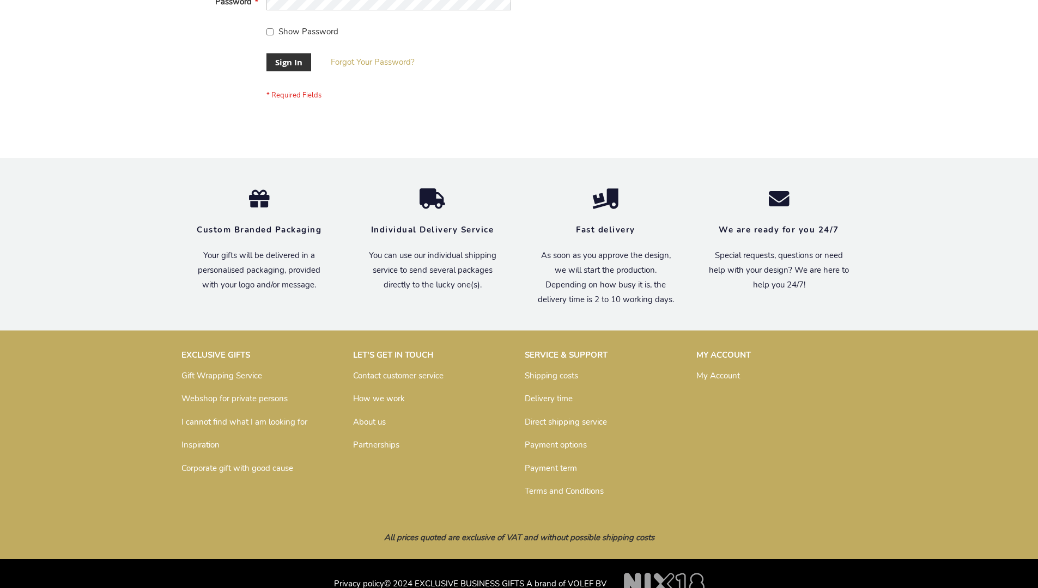
scroll to position [350, 0]
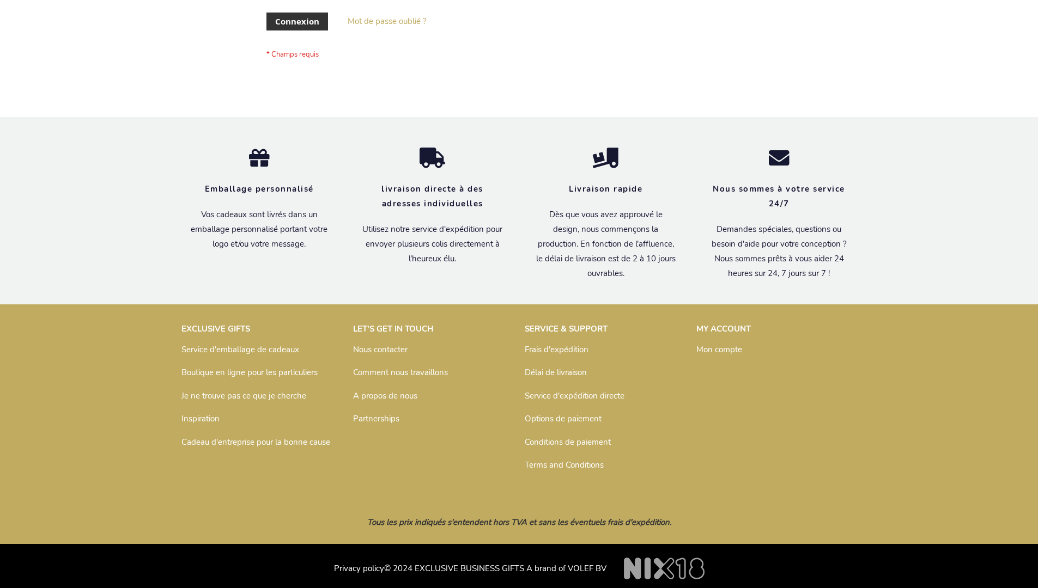
scroll to position [376, 0]
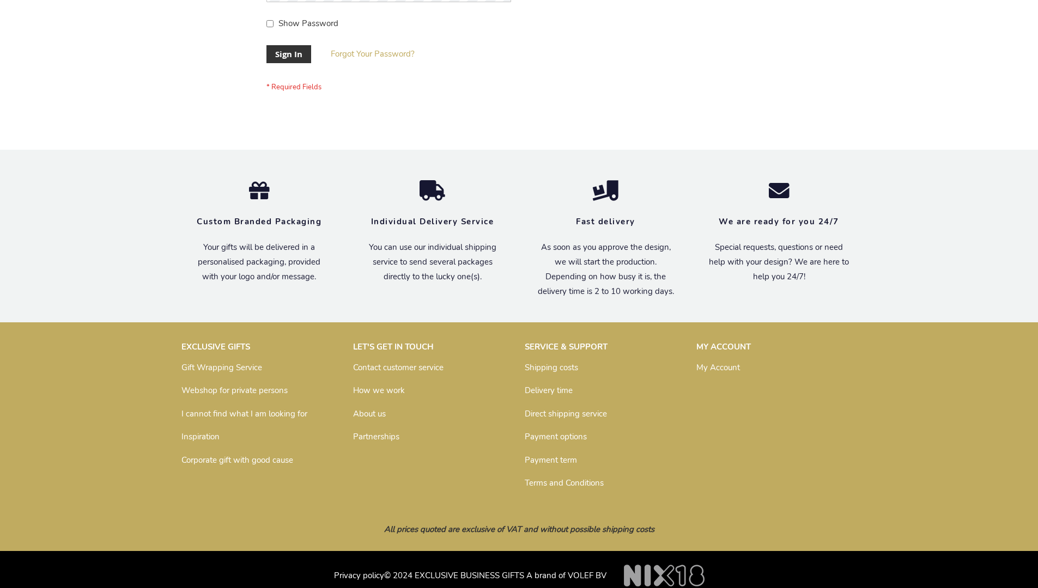
scroll to position [350, 0]
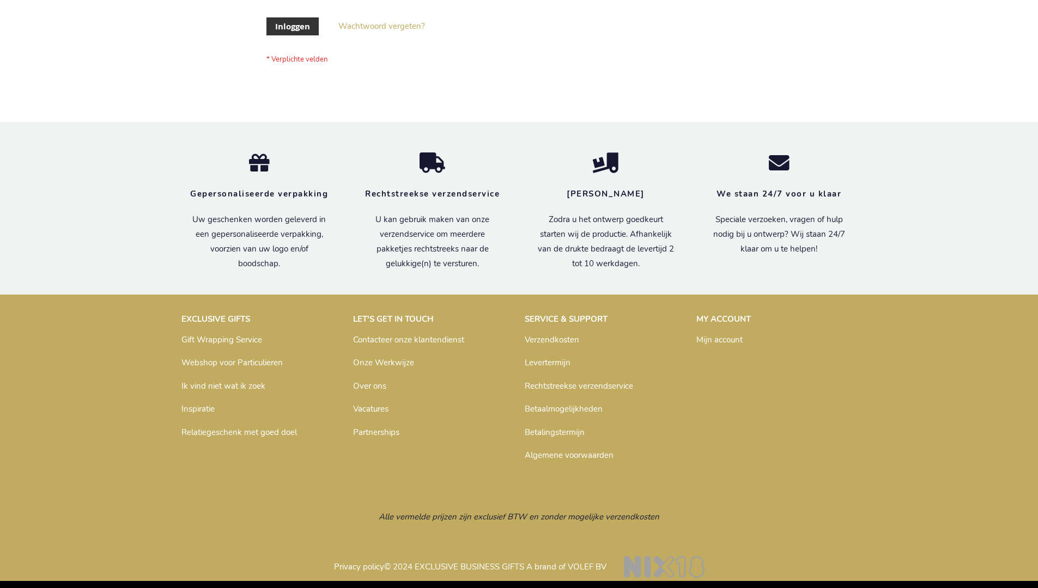
scroll to position [370, 0]
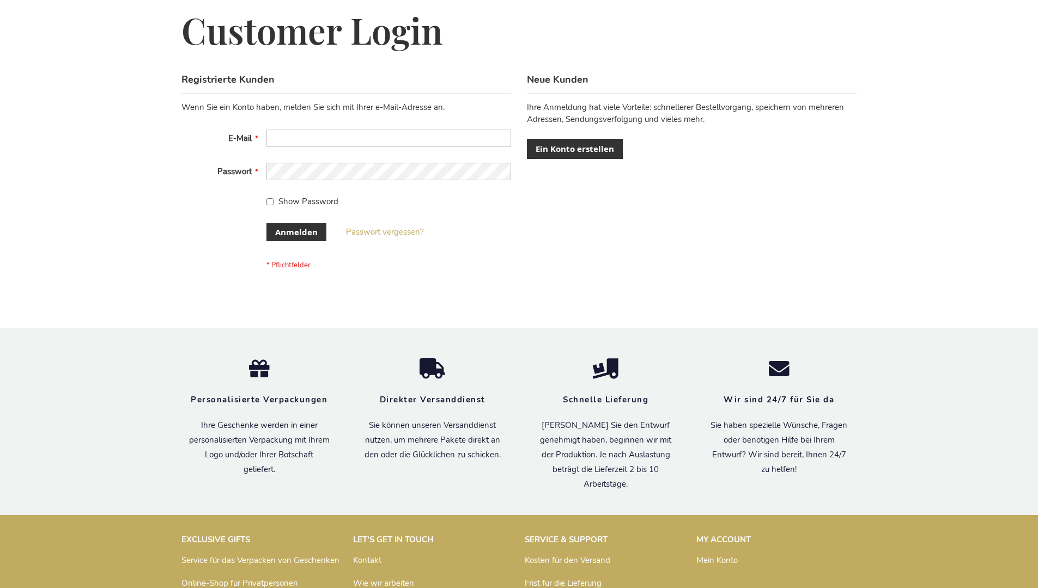
scroll to position [365, 0]
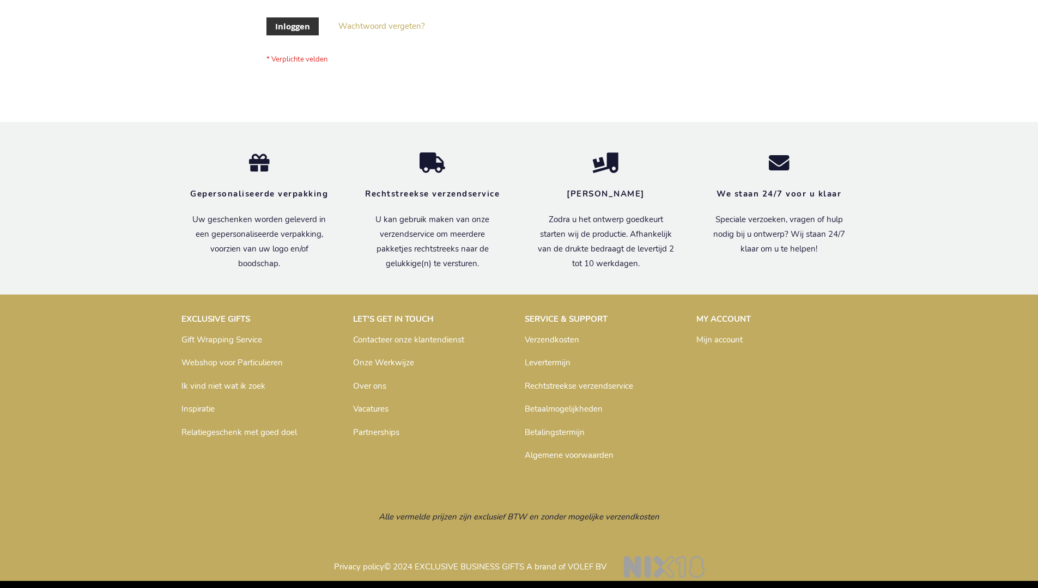
scroll to position [370, 0]
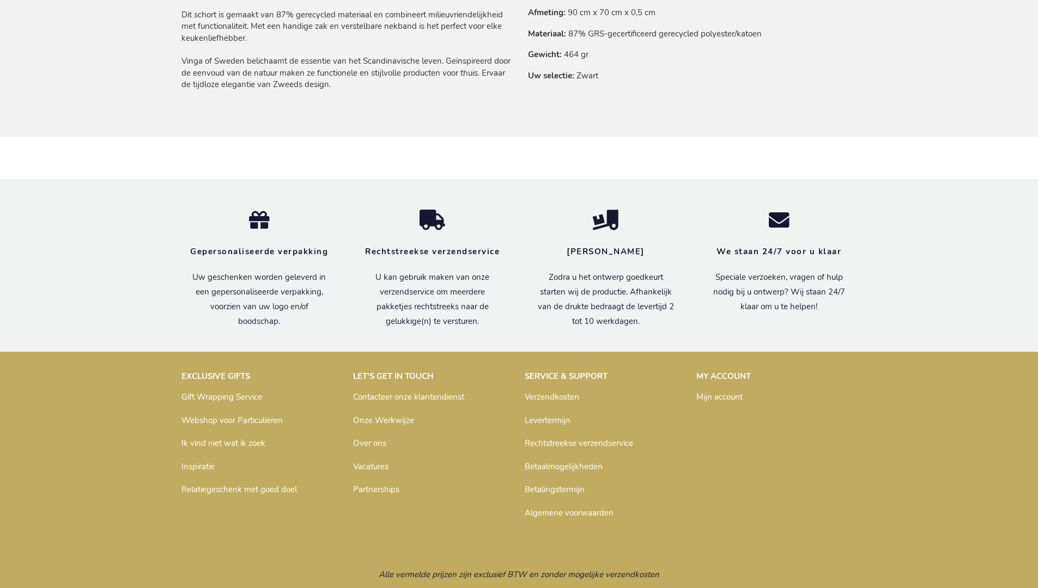
scroll to position [807, 0]
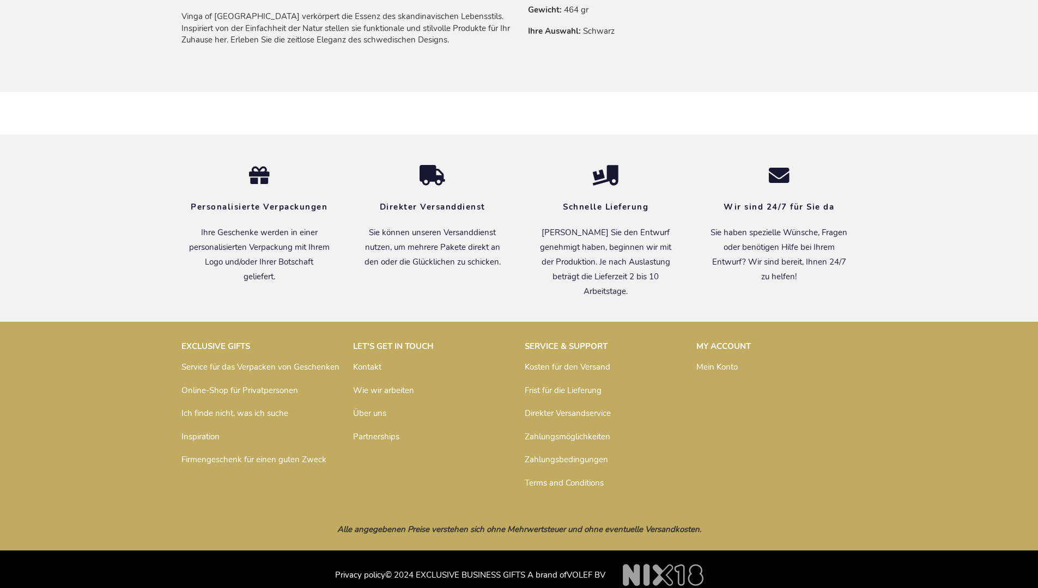
scroll to position [801, 0]
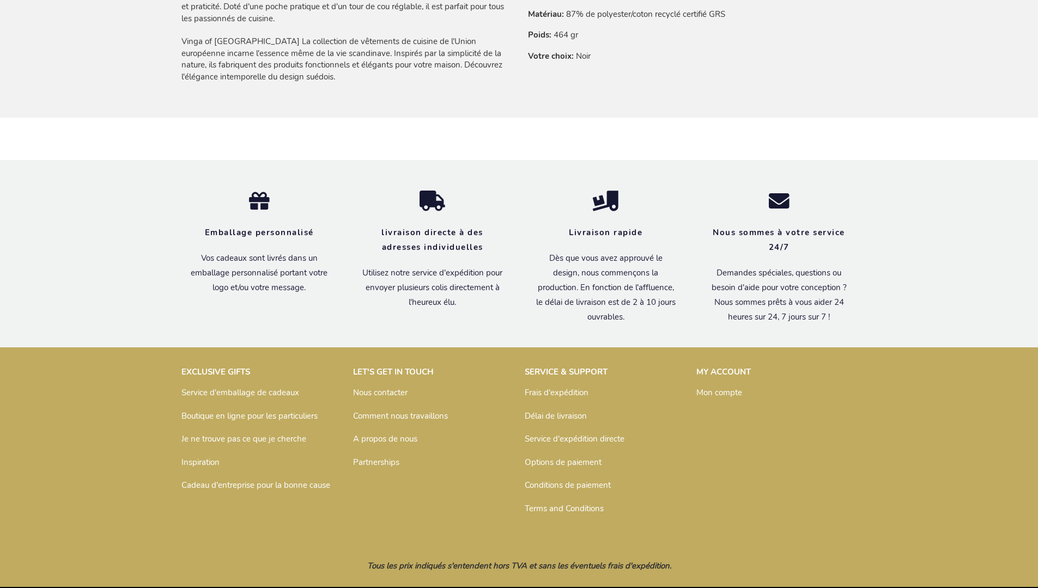
scroll to position [813, 0]
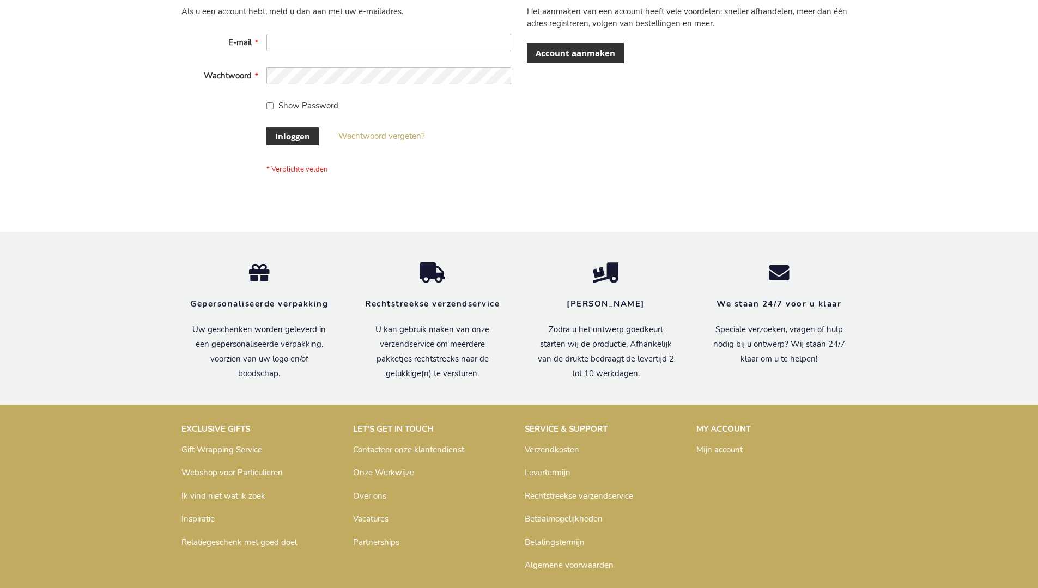
scroll to position [370, 0]
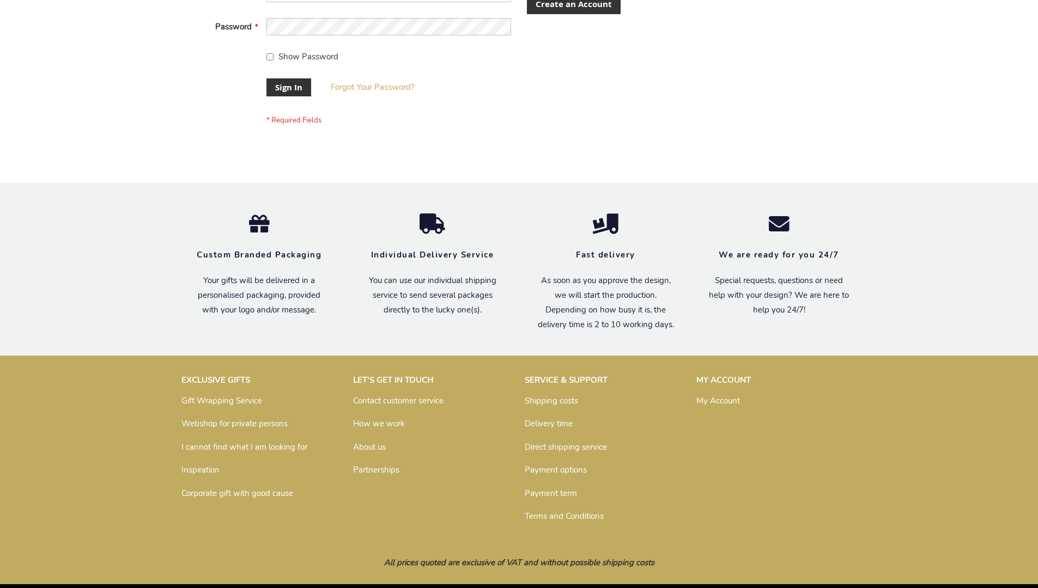
scroll to position [350, 0]
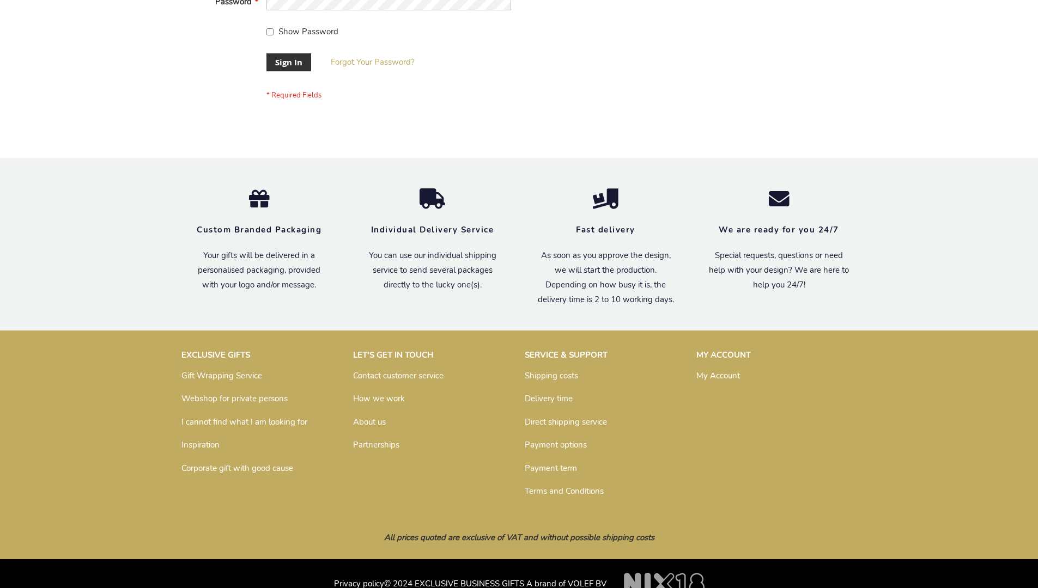
scroll to position [350, 0]
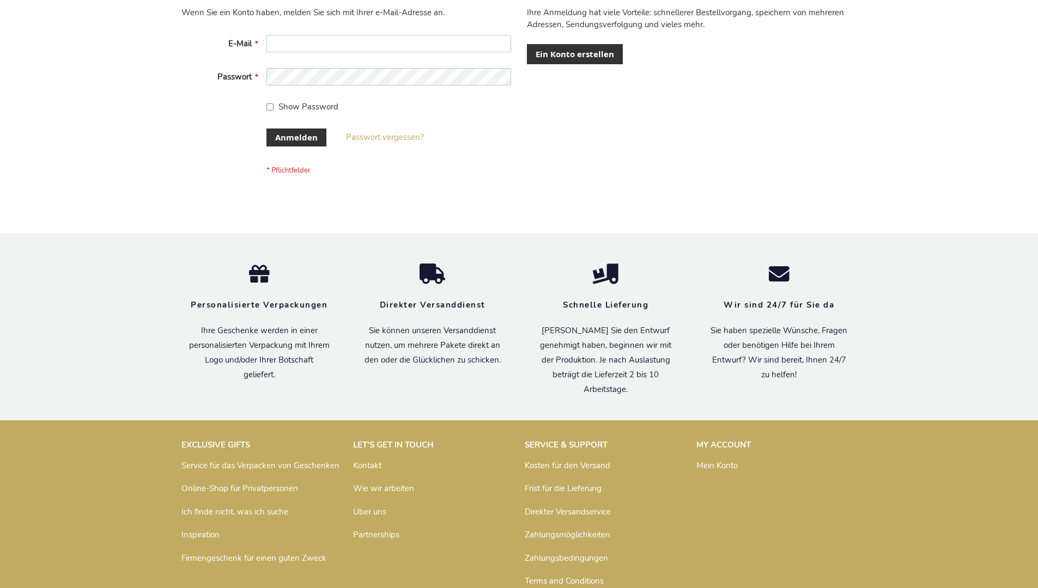
scroll to position [365, 0]
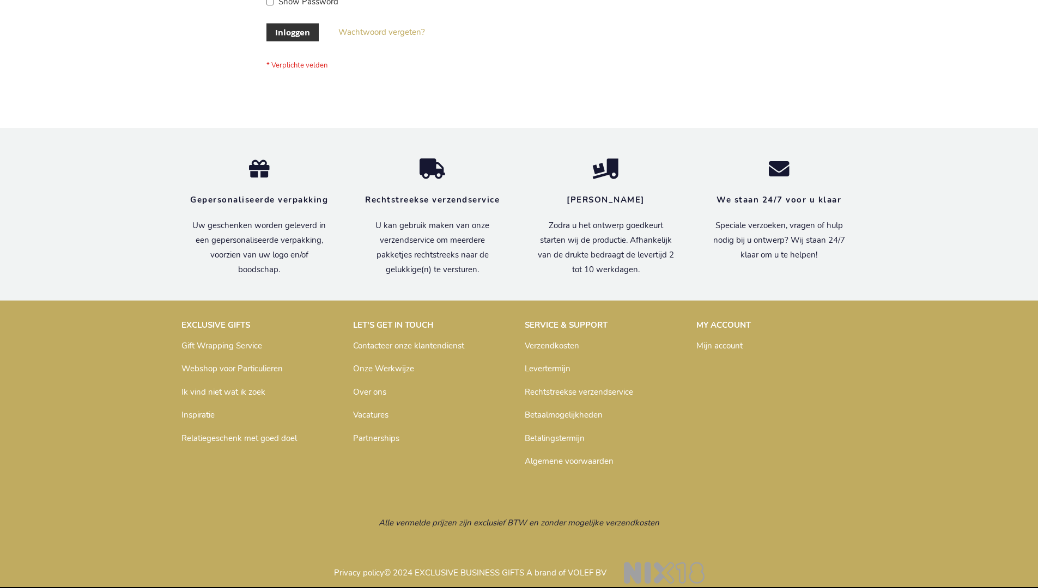
scroll to position [370, 0]
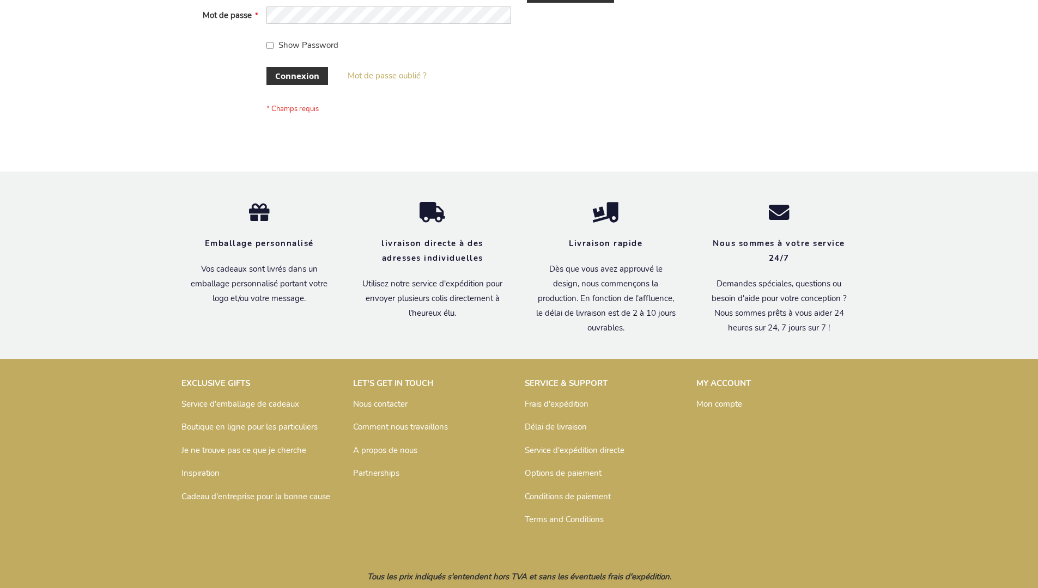
scroll to position [376, 0]
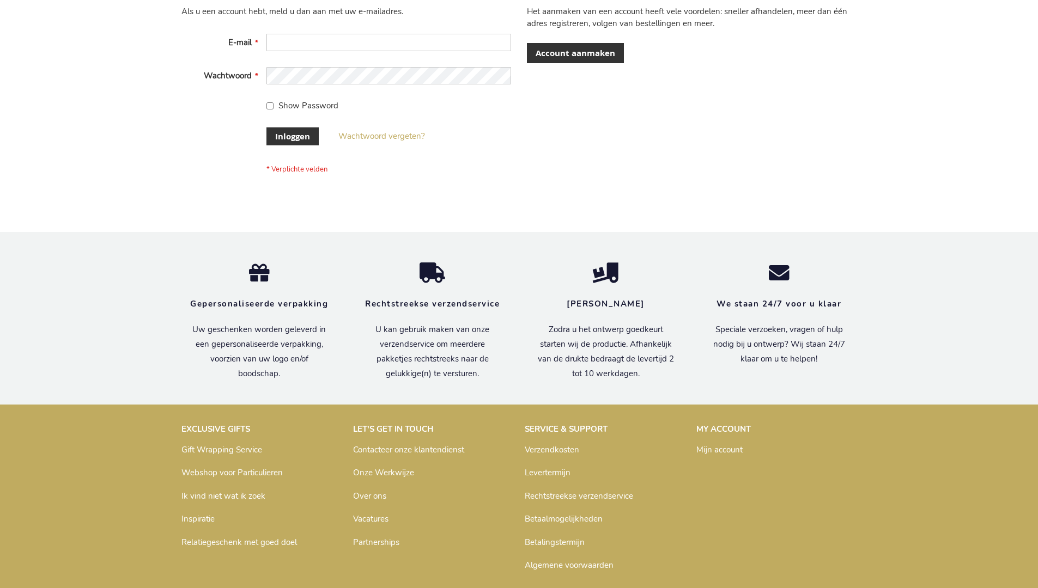
scroll to position [370, 0]
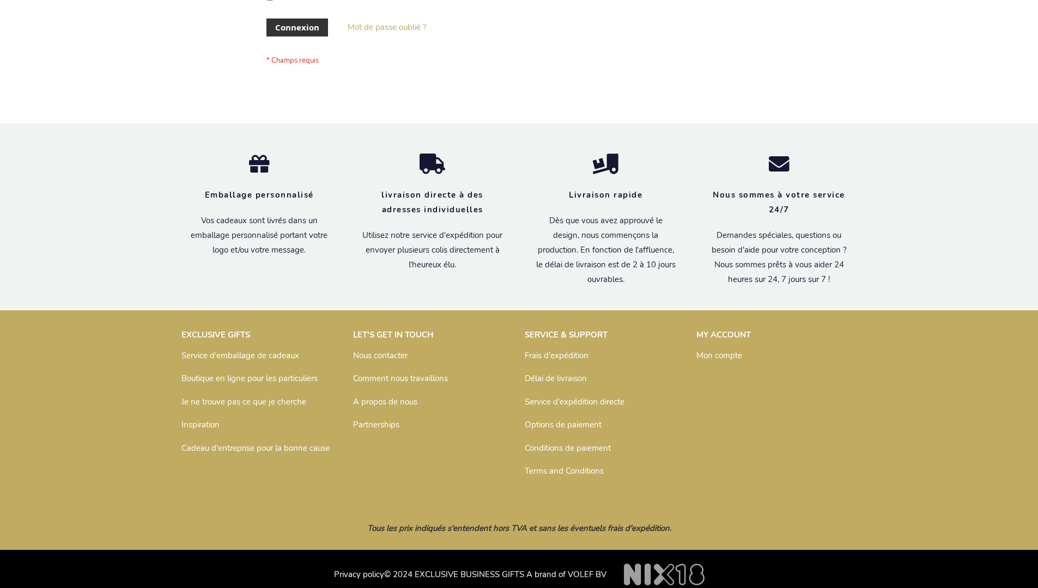
scroll to position [376, 0]
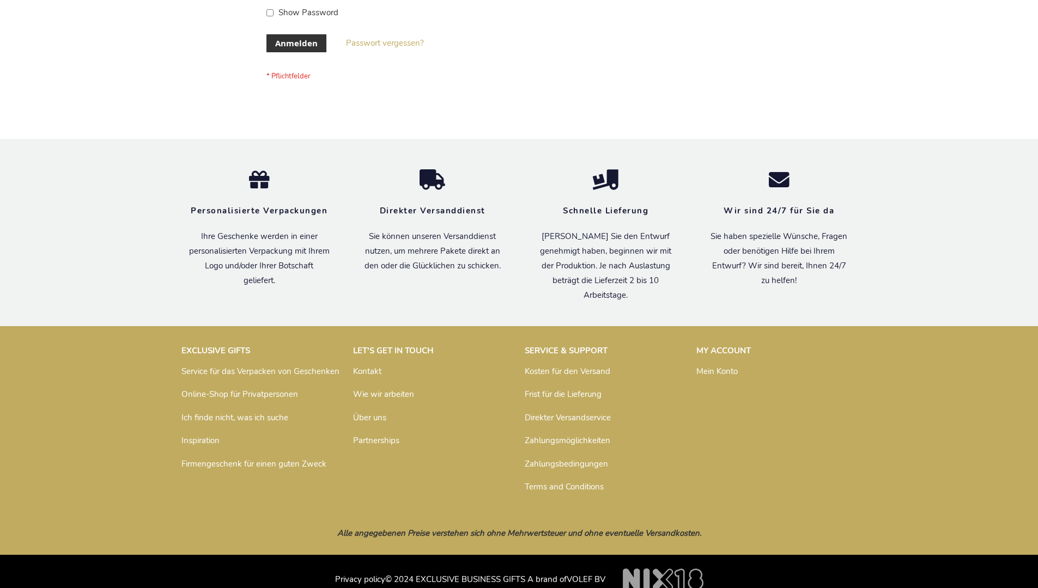
scroll to position [365, 0]
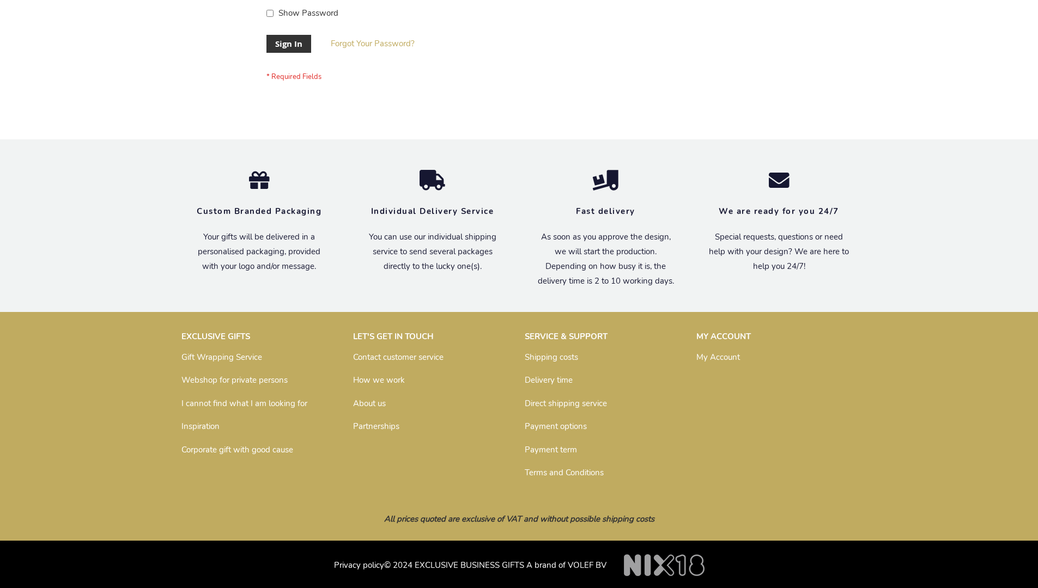
scroll to position [350, 0]
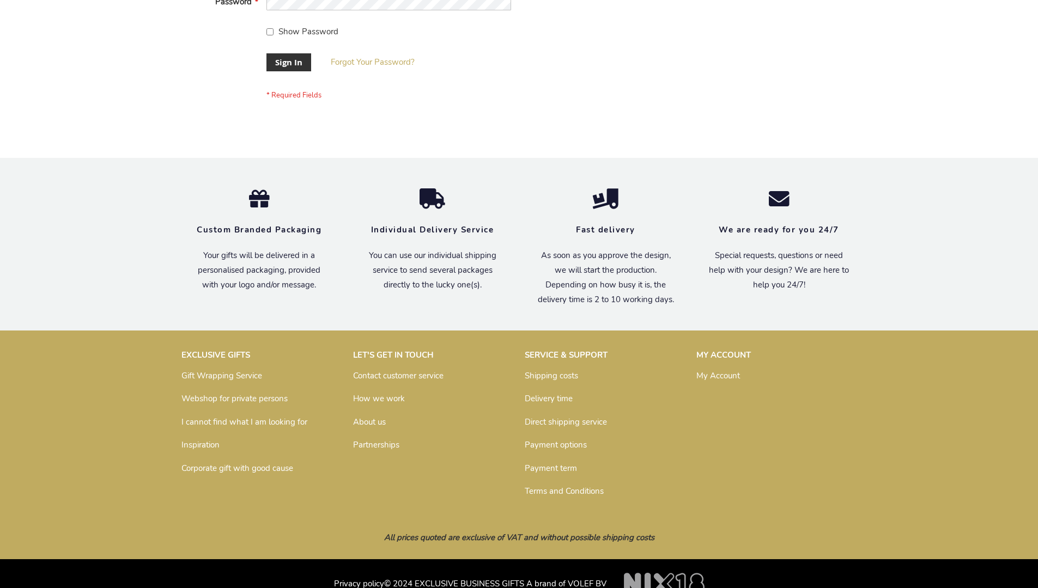
scroll to position [350, 0]
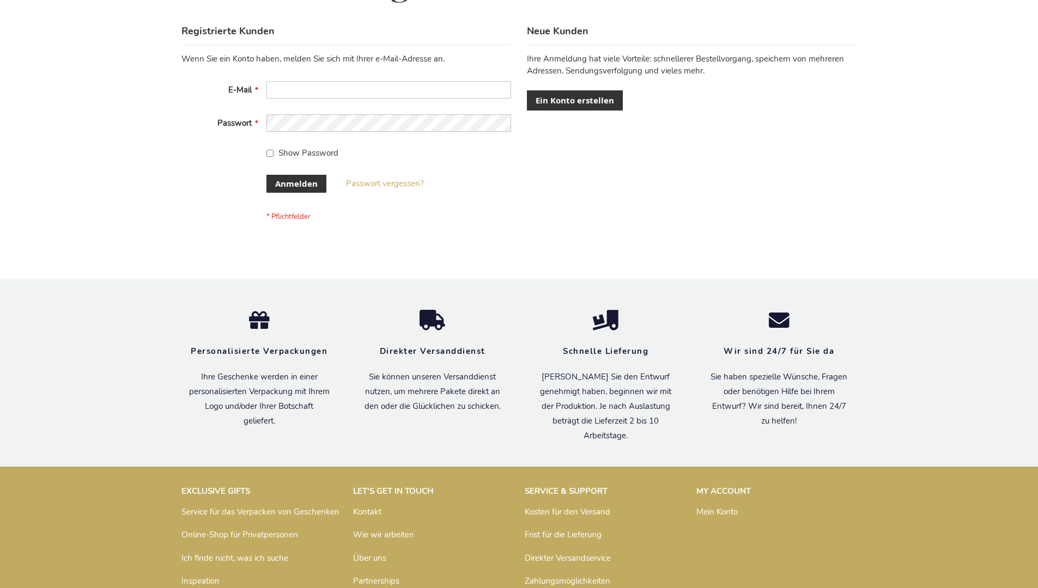
scroll to position [365, 0]
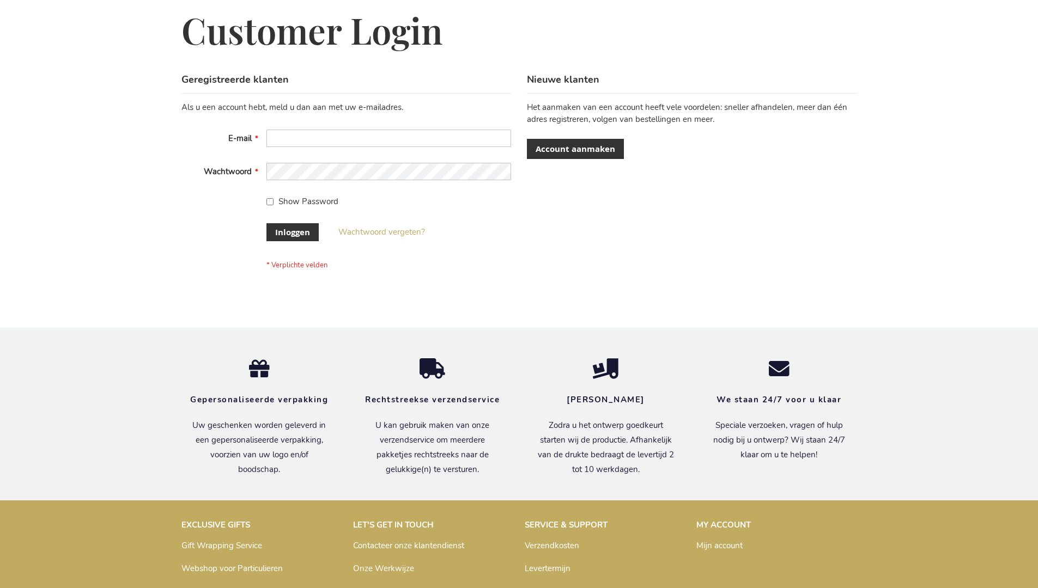
scroll to position [370, 0]
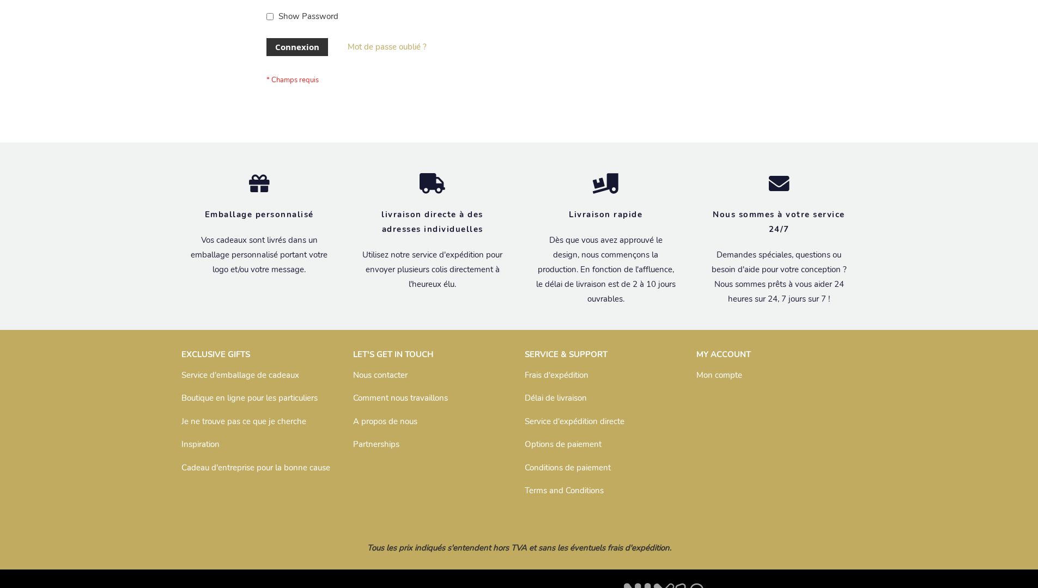
scroll to position [376, 0]
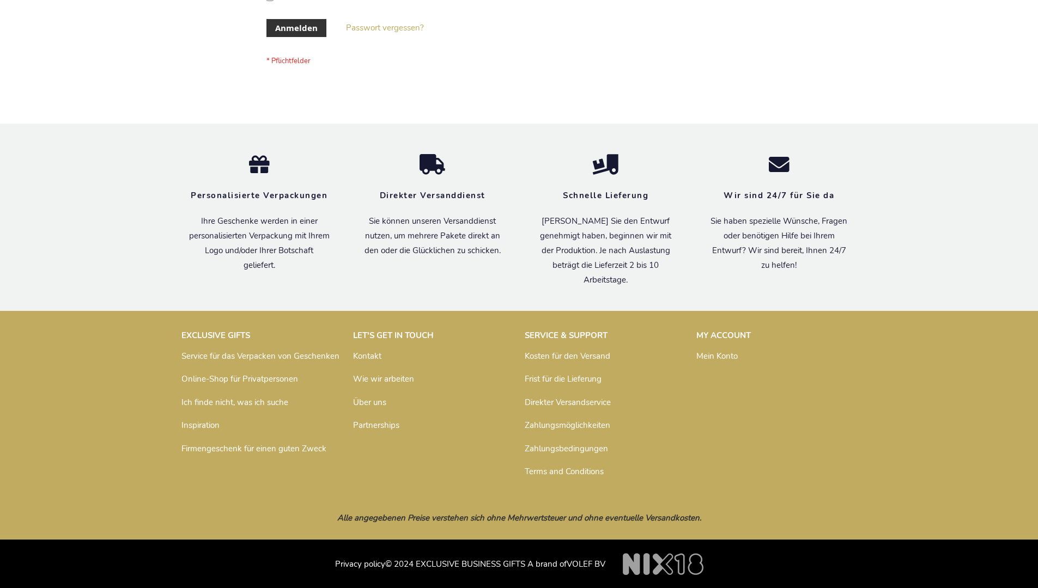
scroll to position [365, 0]
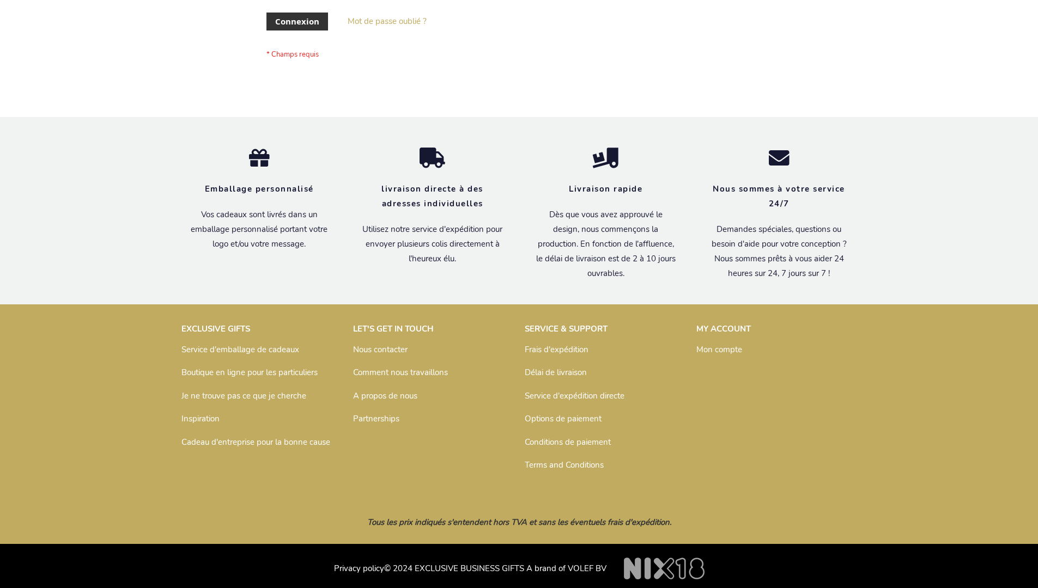
scroll to position [376, 0]
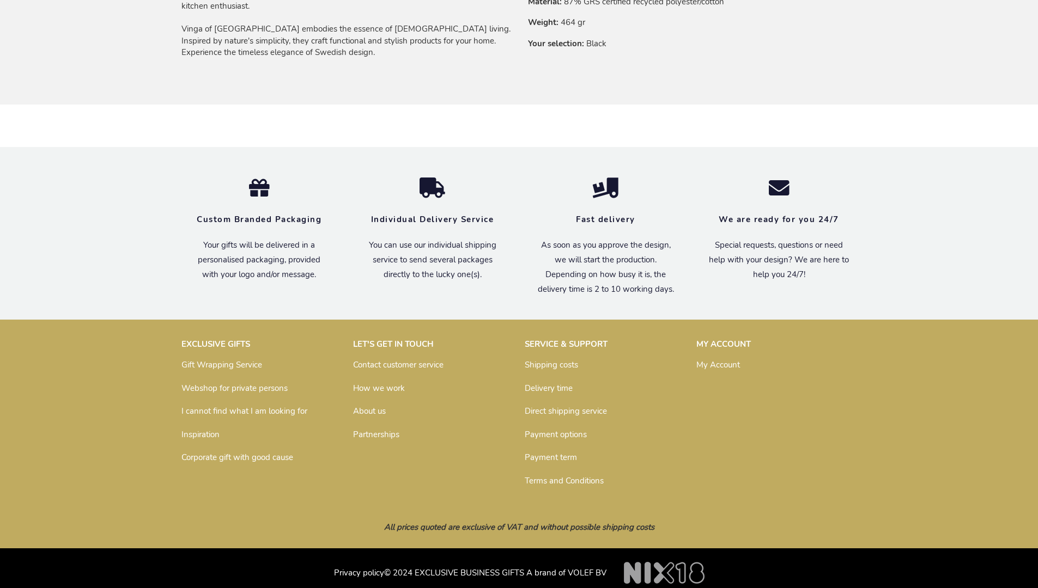
scroll to position [786, 0]
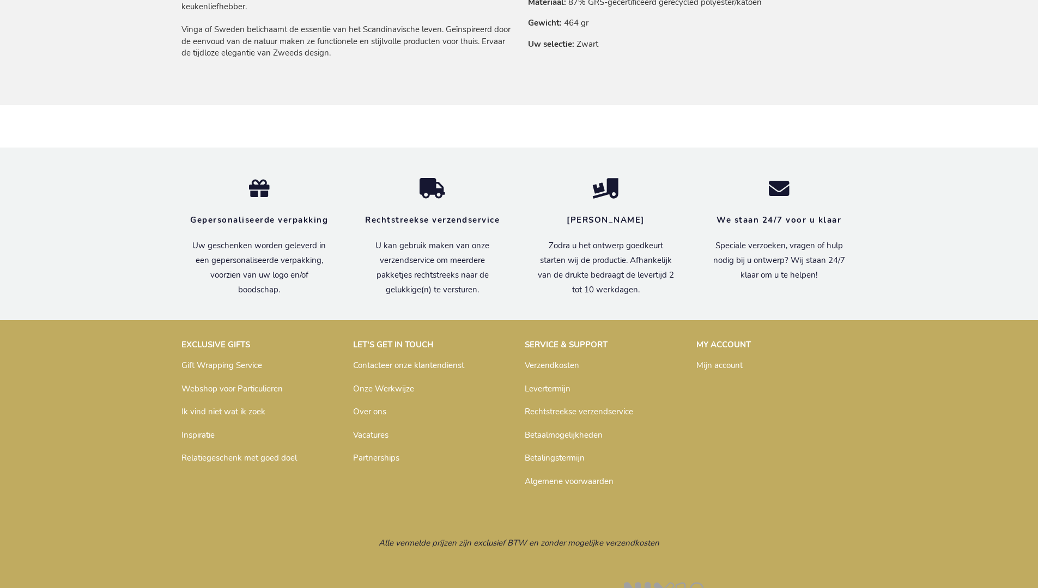
scroll to position [807, 0]
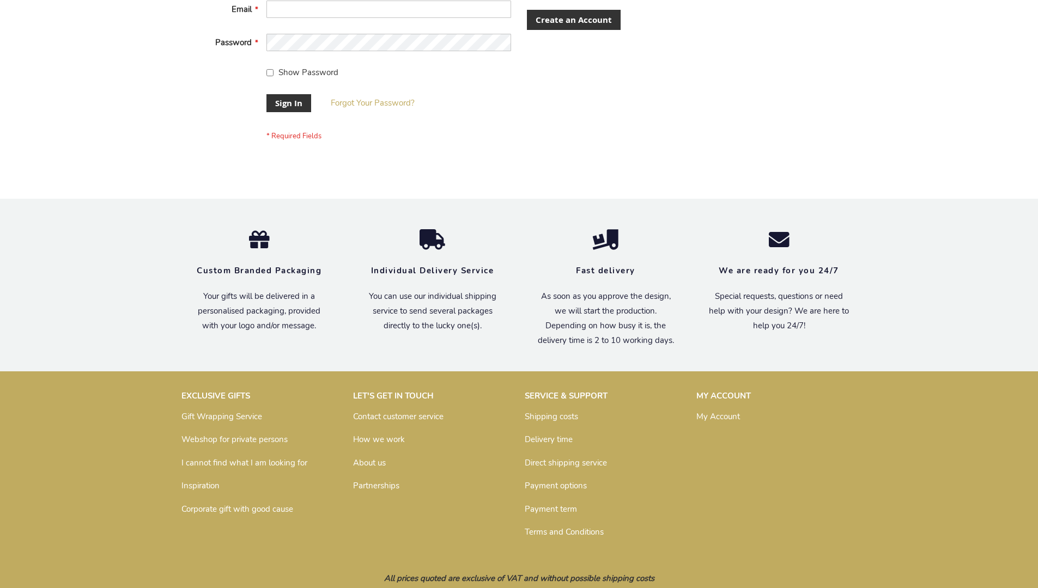
scroll to position [350, 0]
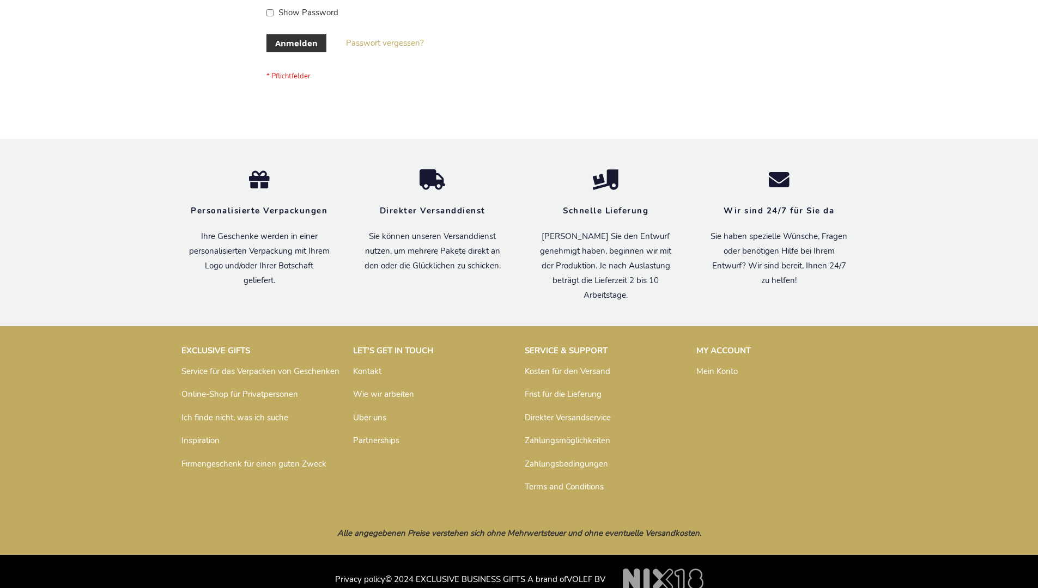
scroll to position [365, 0]
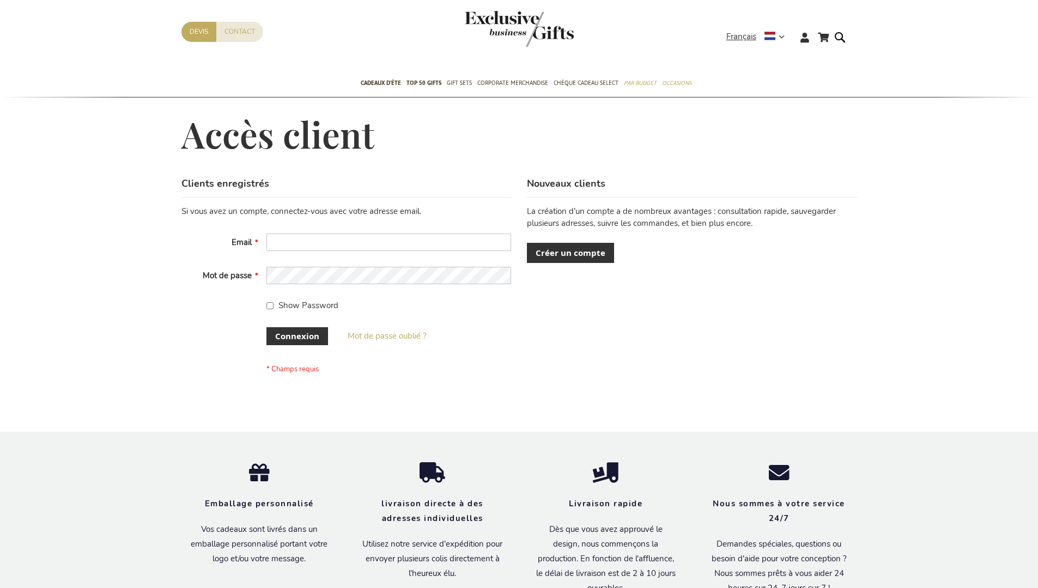
scroll to position [376, 0]
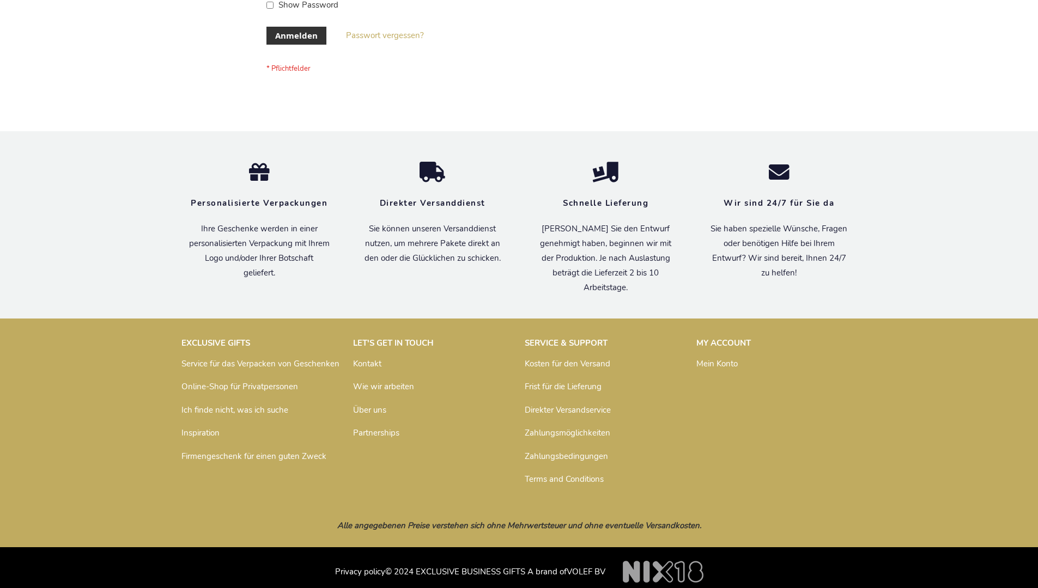
scroll to position [365, 0]
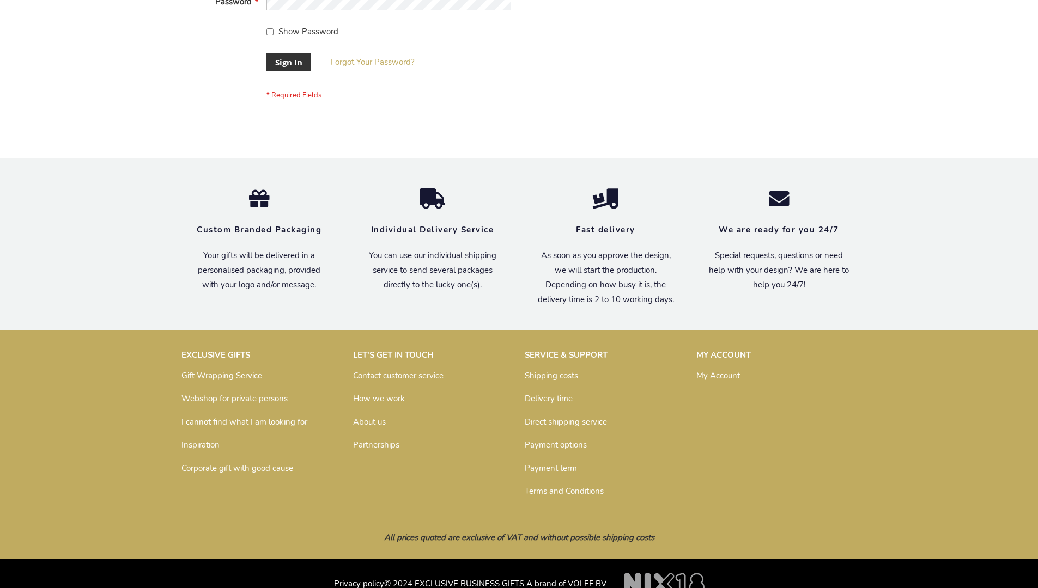
scroll to position [350, 0]
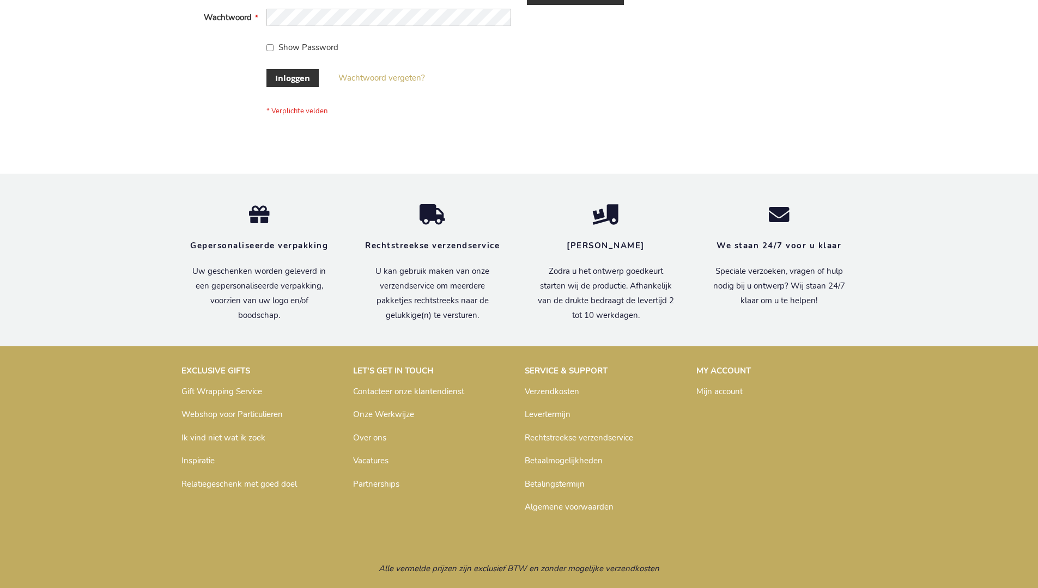
scroll to position [370, 0]
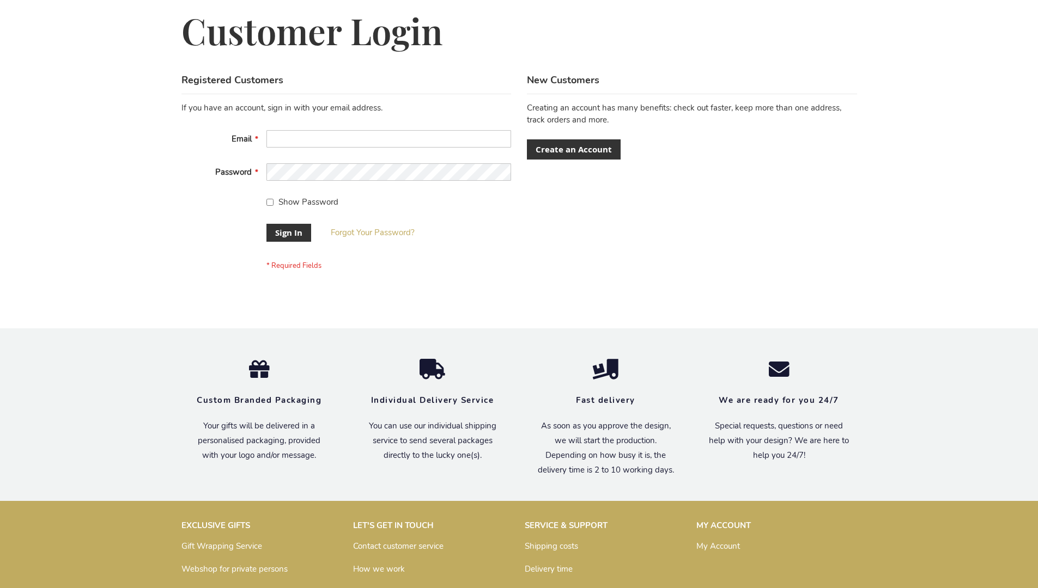
scroll to position [350, 0]
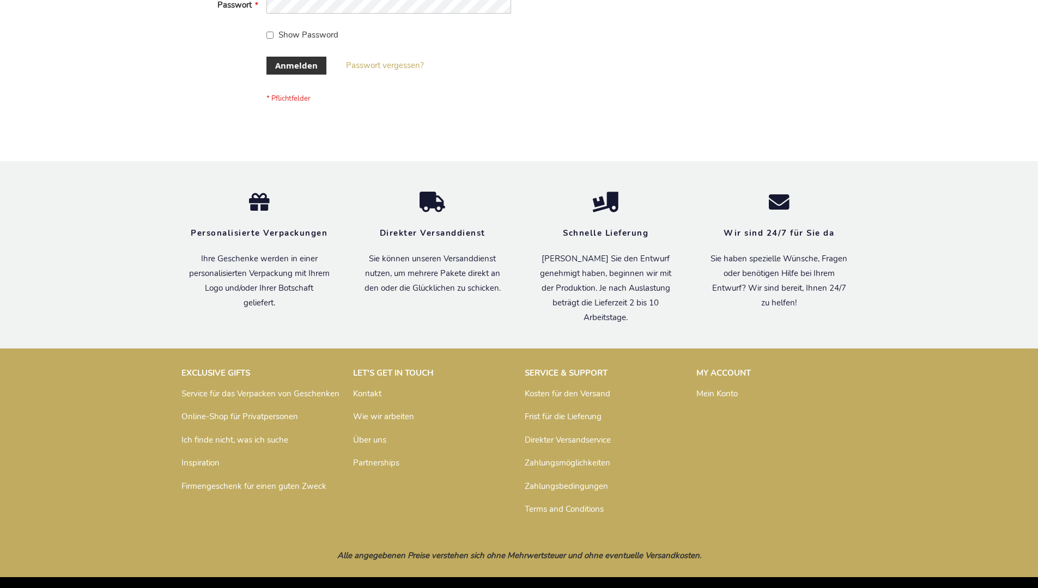
scroll to position [365, 0]
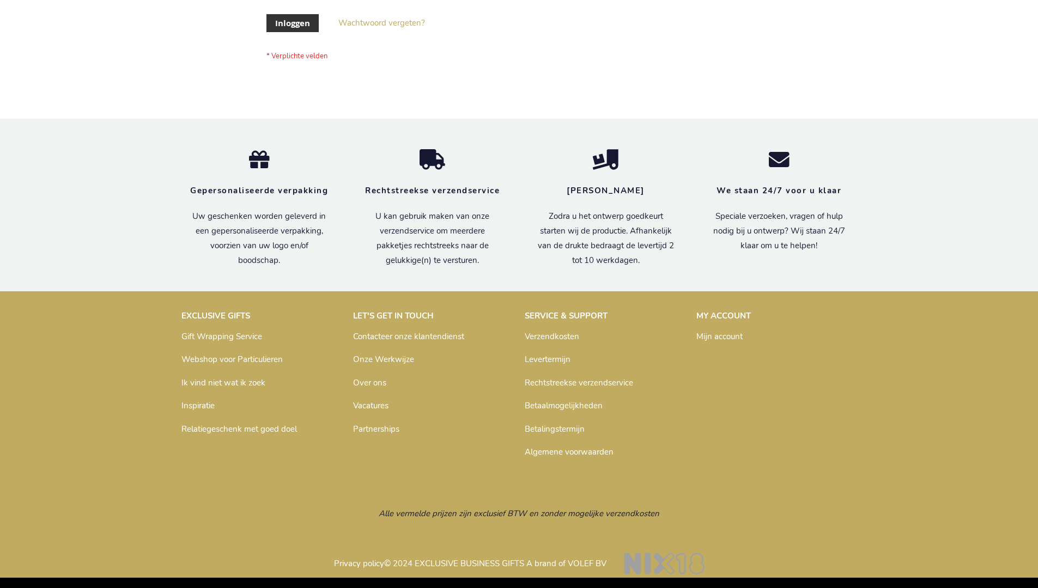
scroll to position [370, 0]
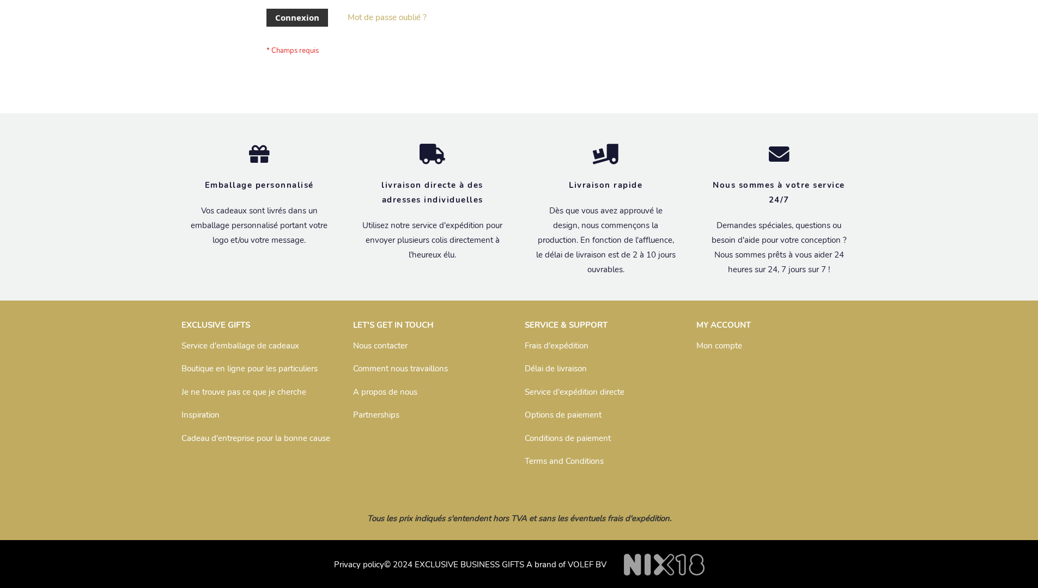
scroll to position [376, 0]
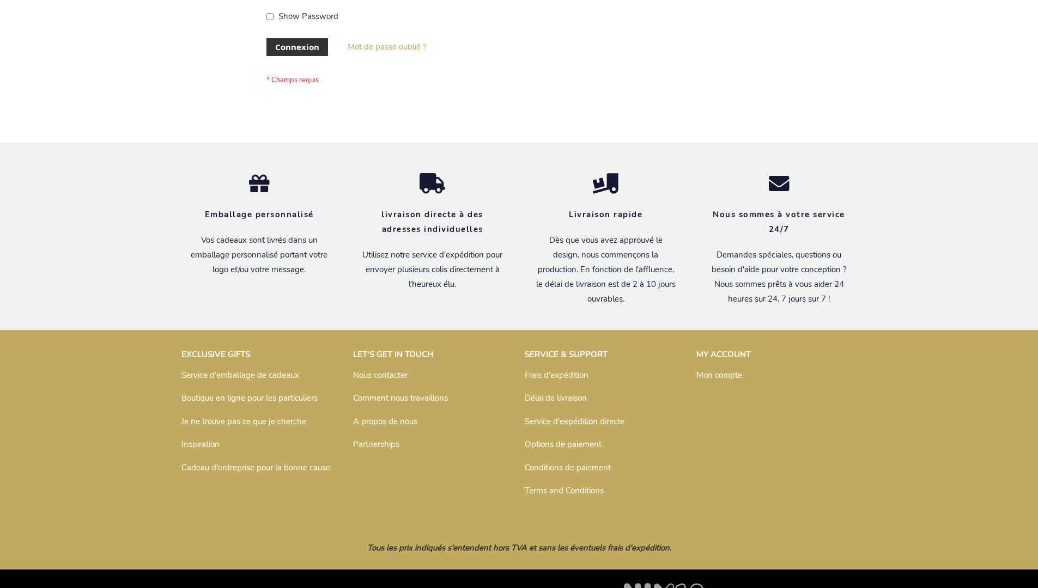
scroll to position [376, 0]
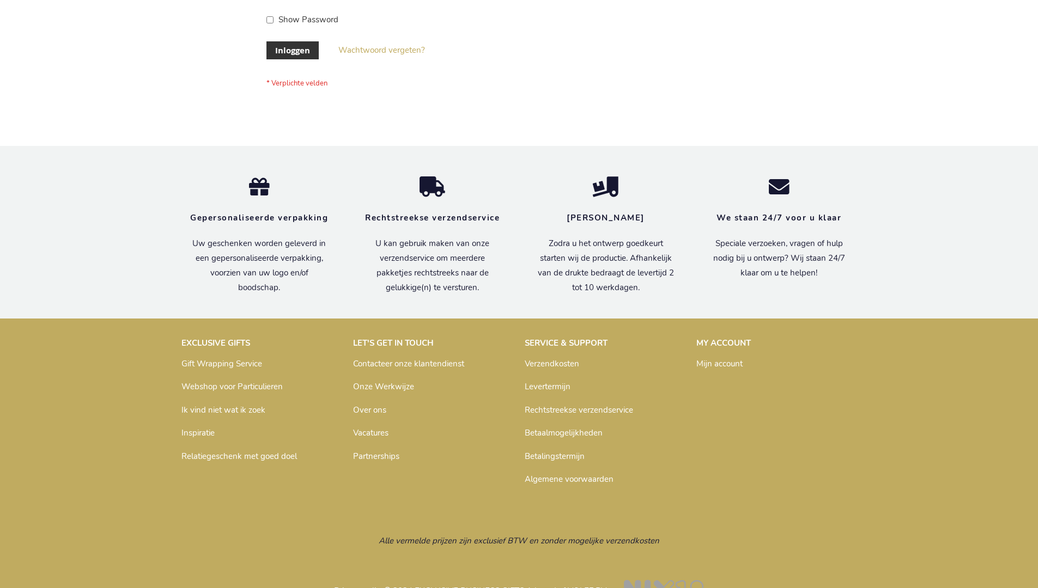
scroll to position [370, 0]
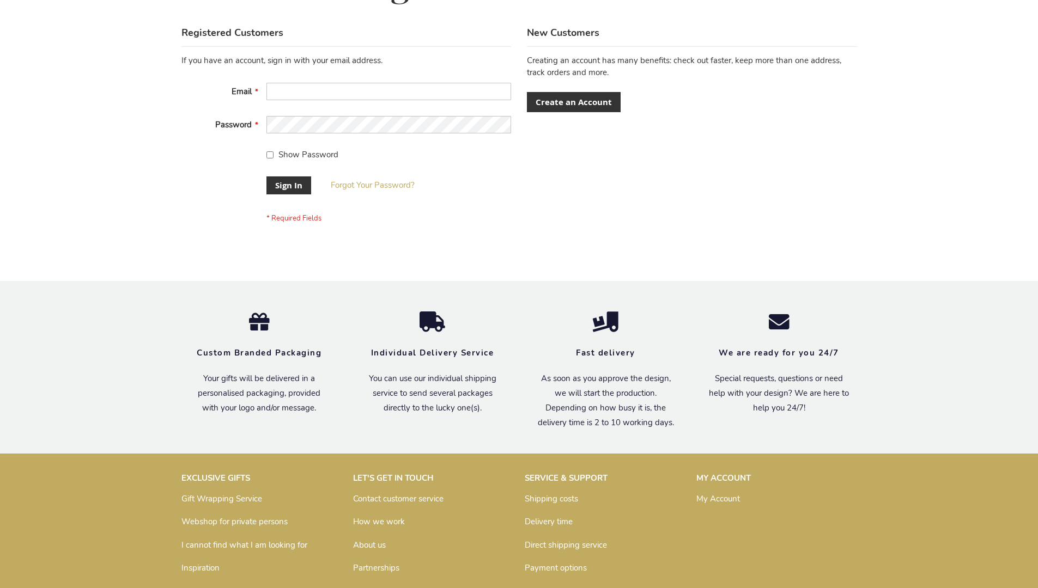
scroll to position [350, 0]
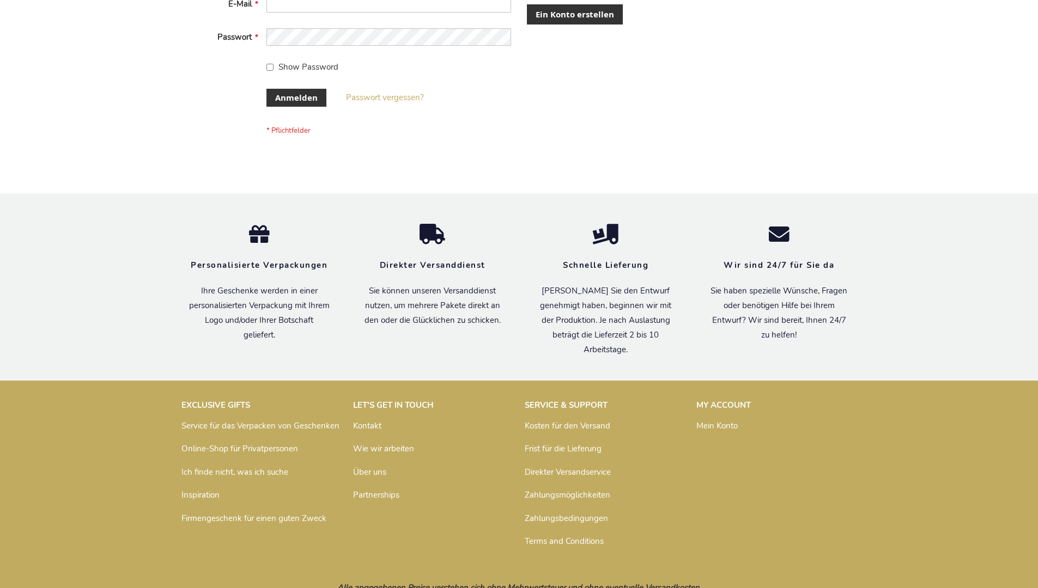
scroll to position [365, 0]
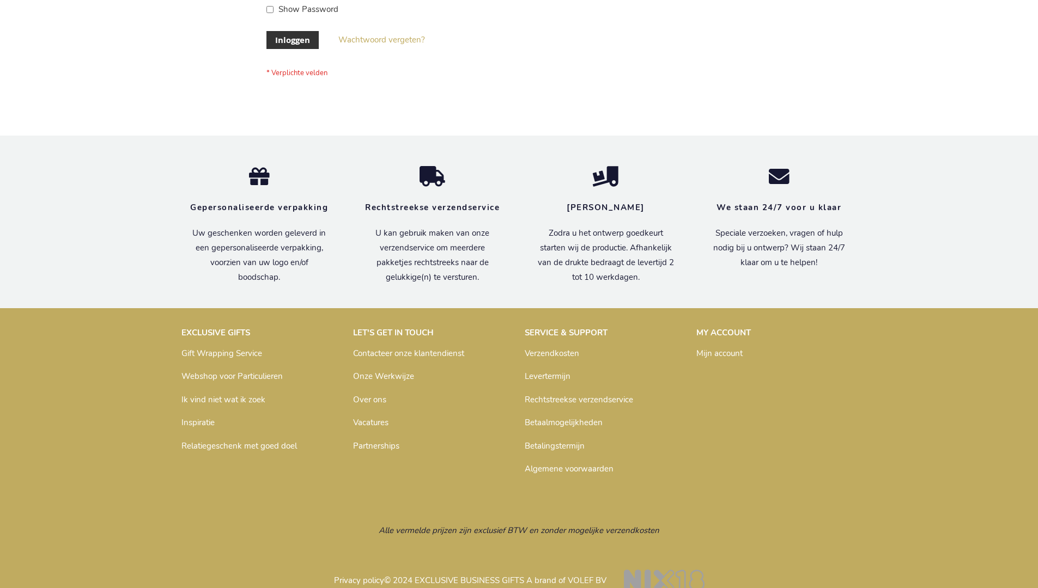
scroll to position [370, 0]
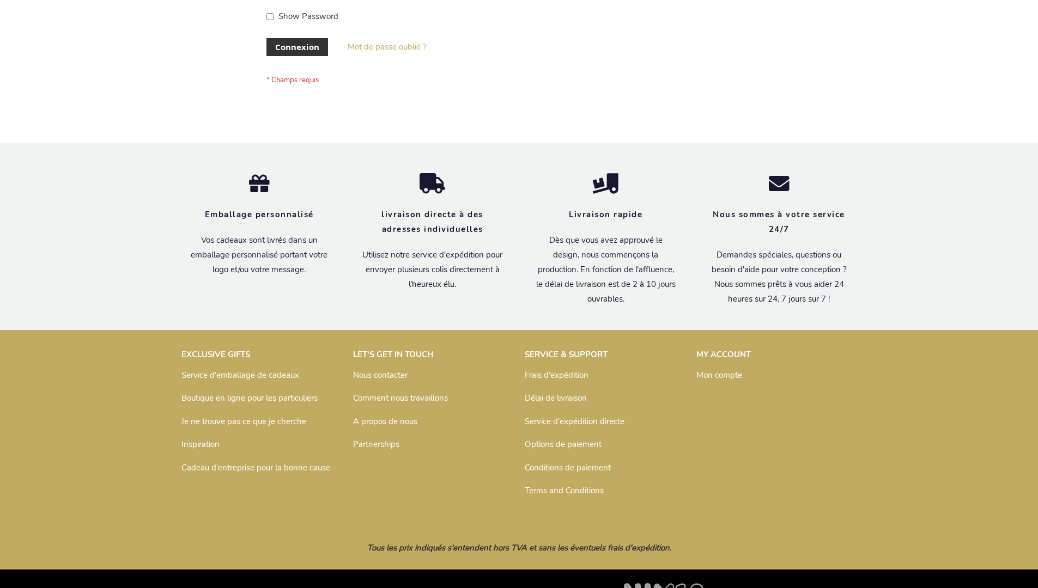
scroll to position [376, 0]
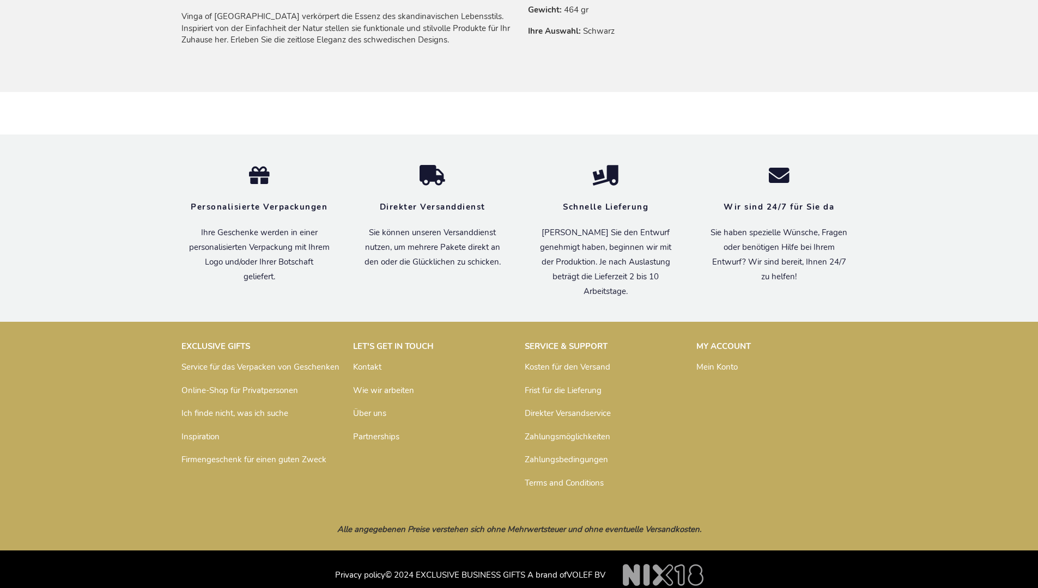
scroll to position [801, 0]
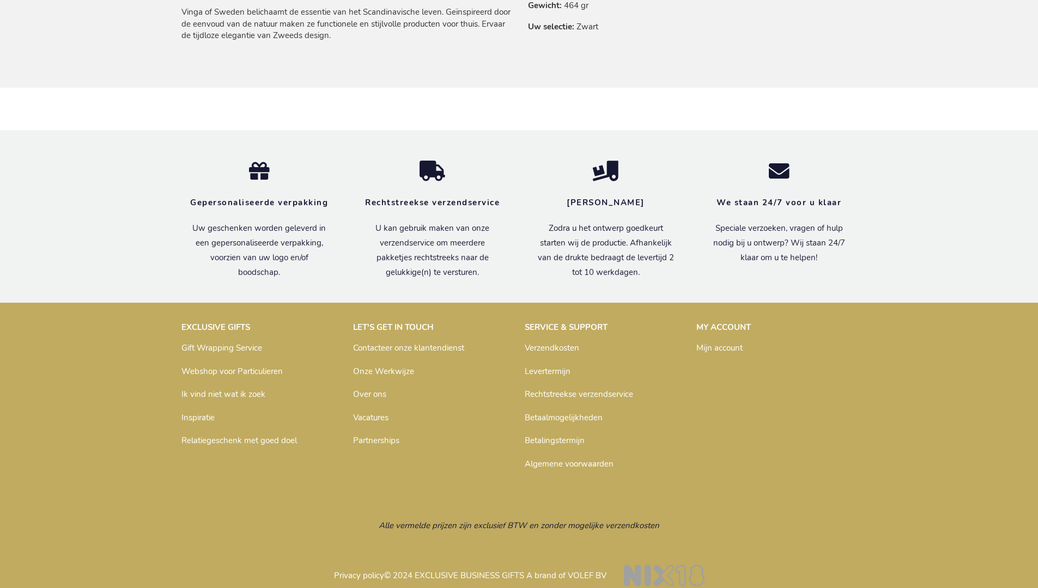
scroll to position [807, 0]
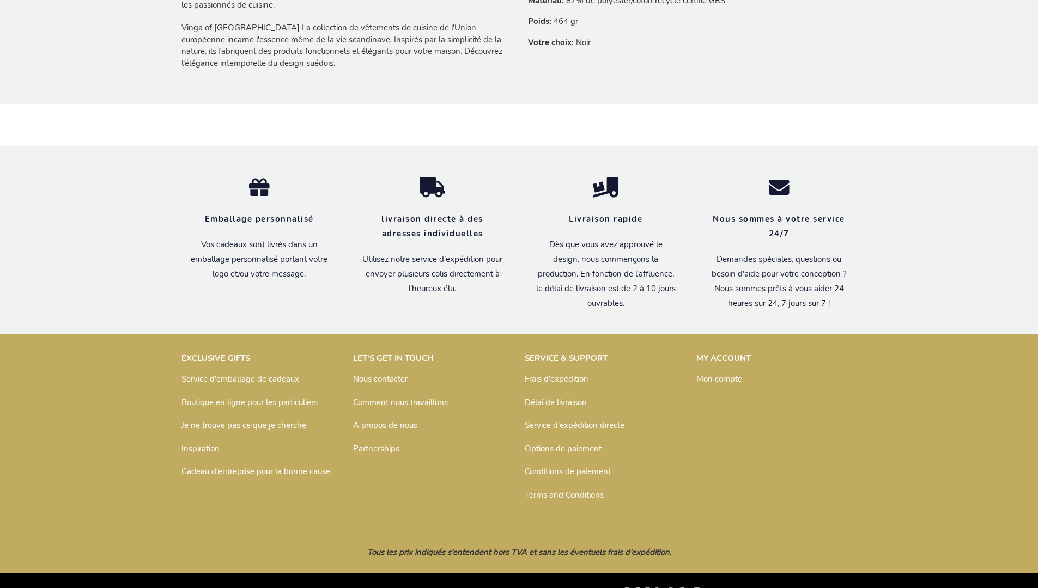
scroll to position [813, 0]
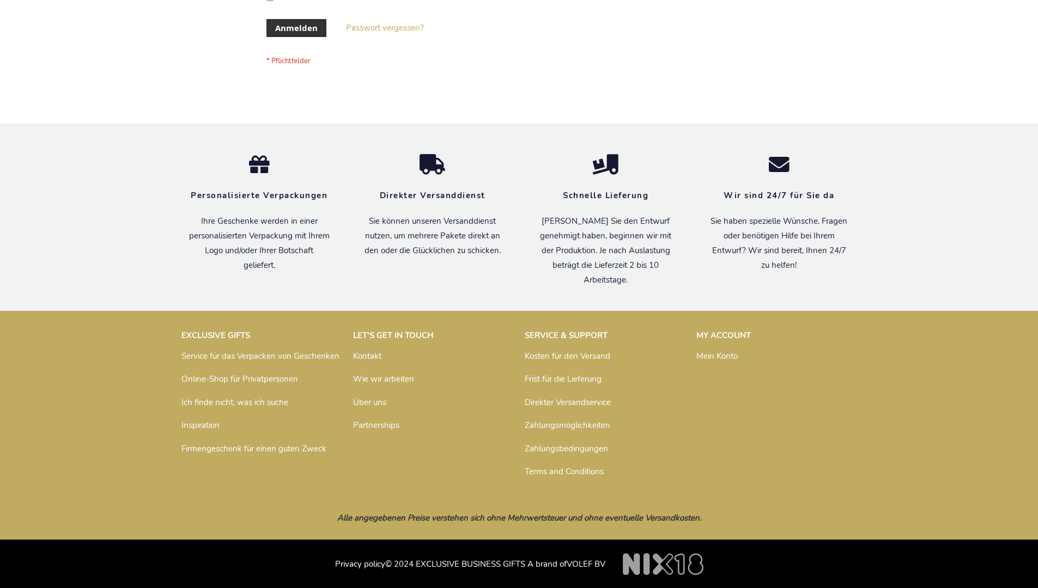
scroll to position [365, 0]
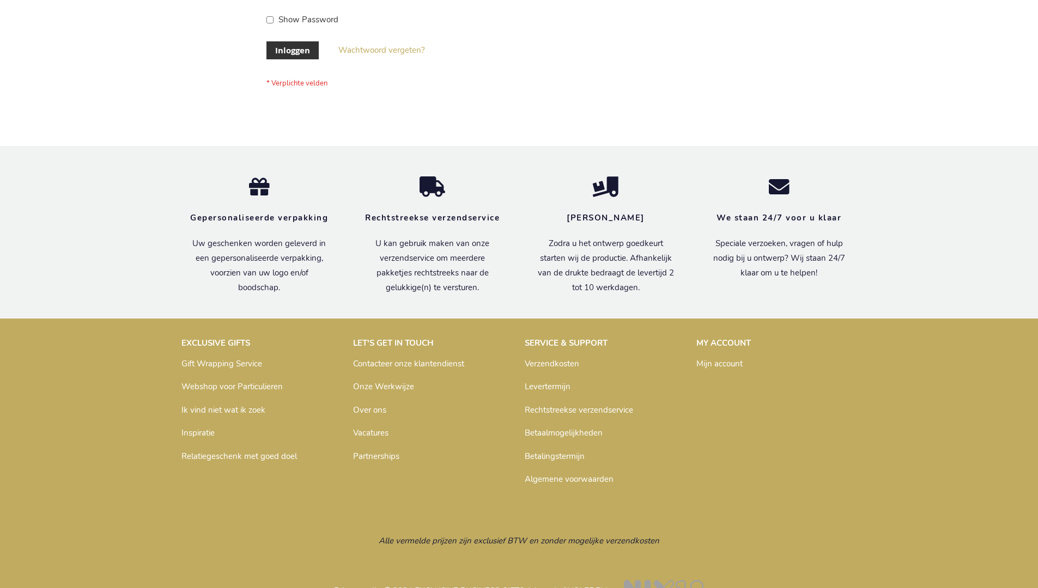
scroll to position [370, 0]
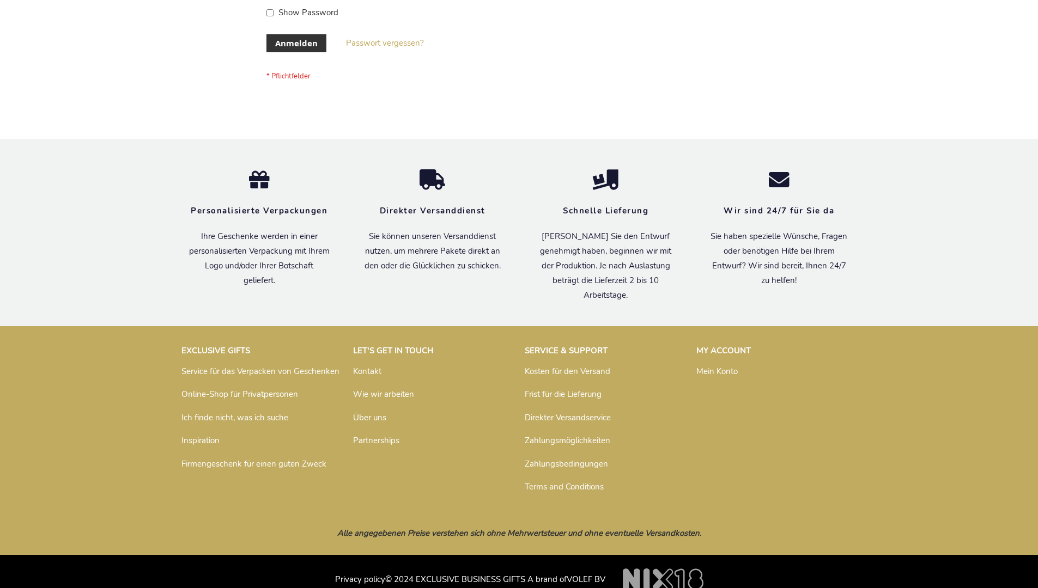
scroll to position [365, 0]
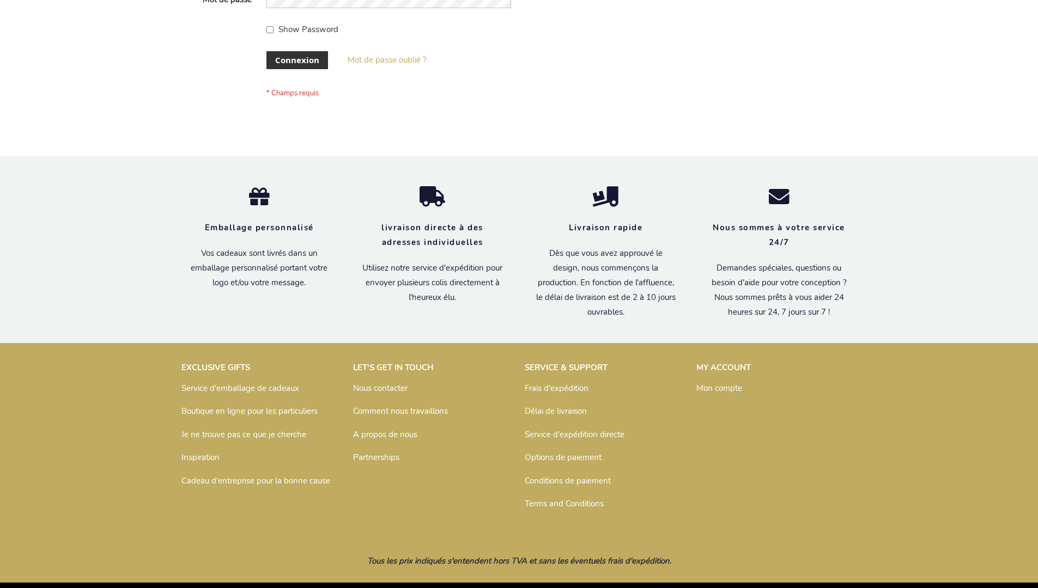
scroll to position [376, 0]
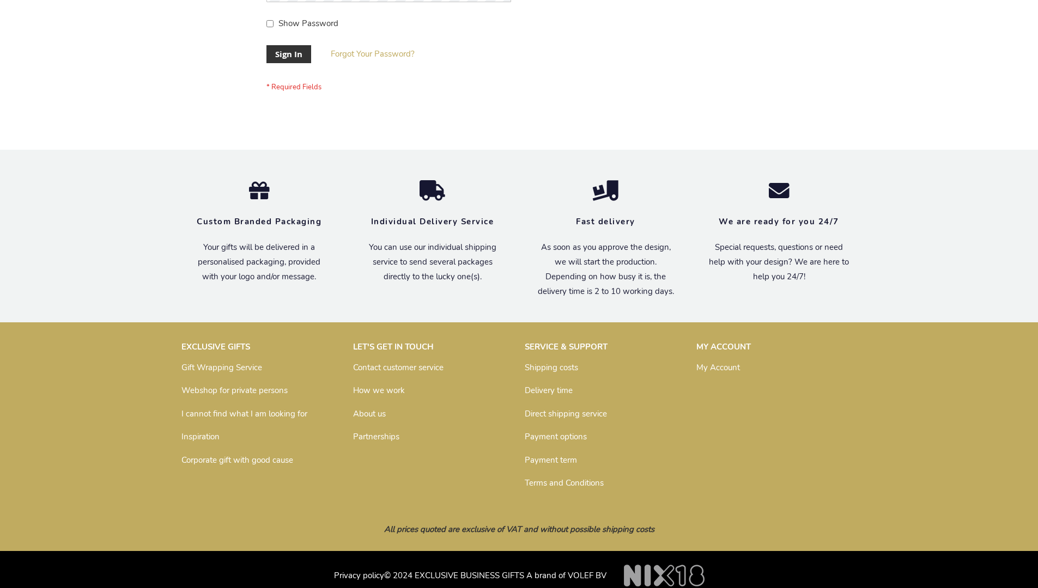
scroll to position [350, 0]
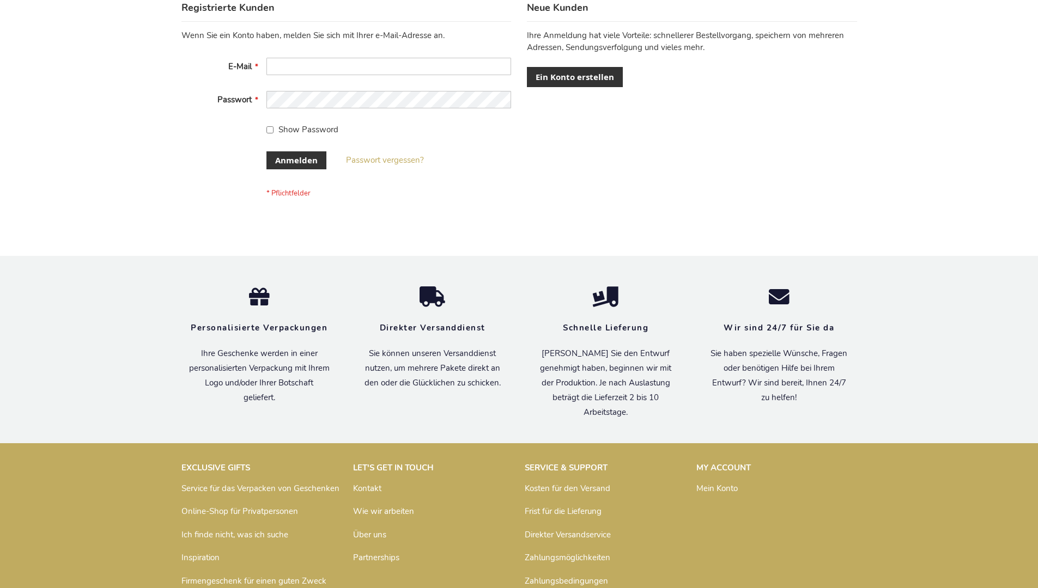
scroll to position [365, 0]
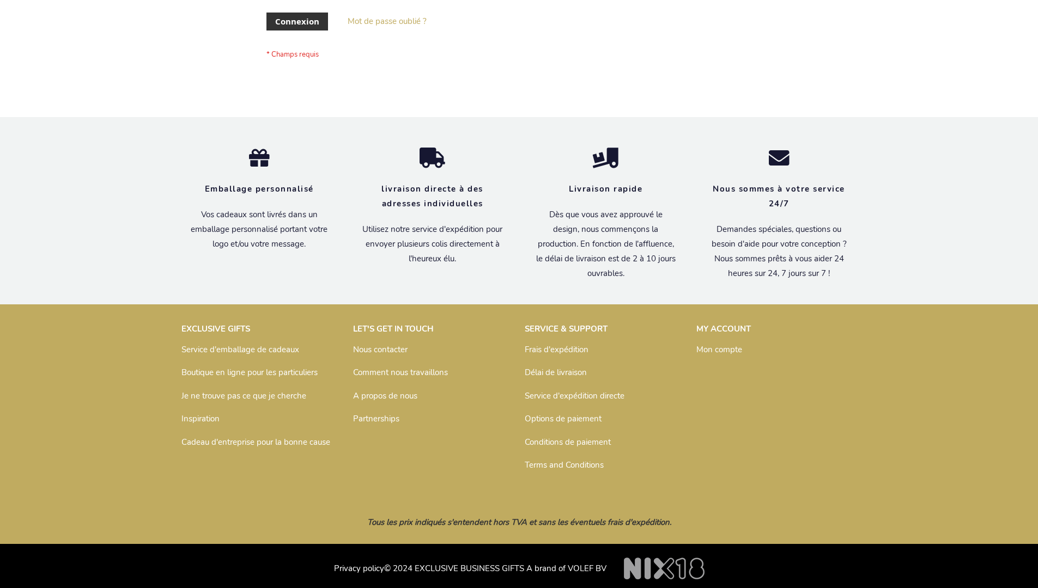
scroll to position [376, 0]
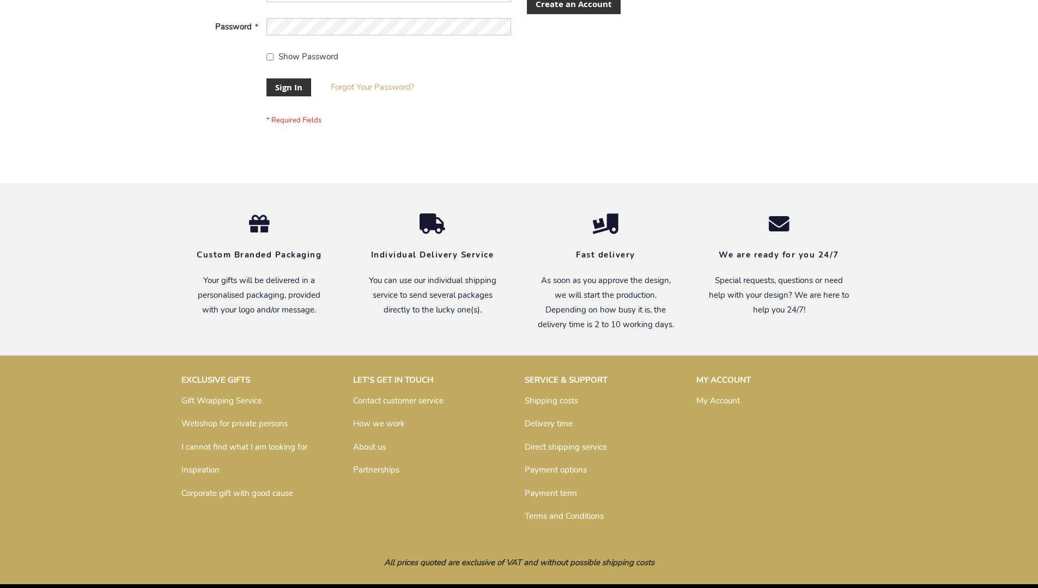
scroll to position [350, 0]
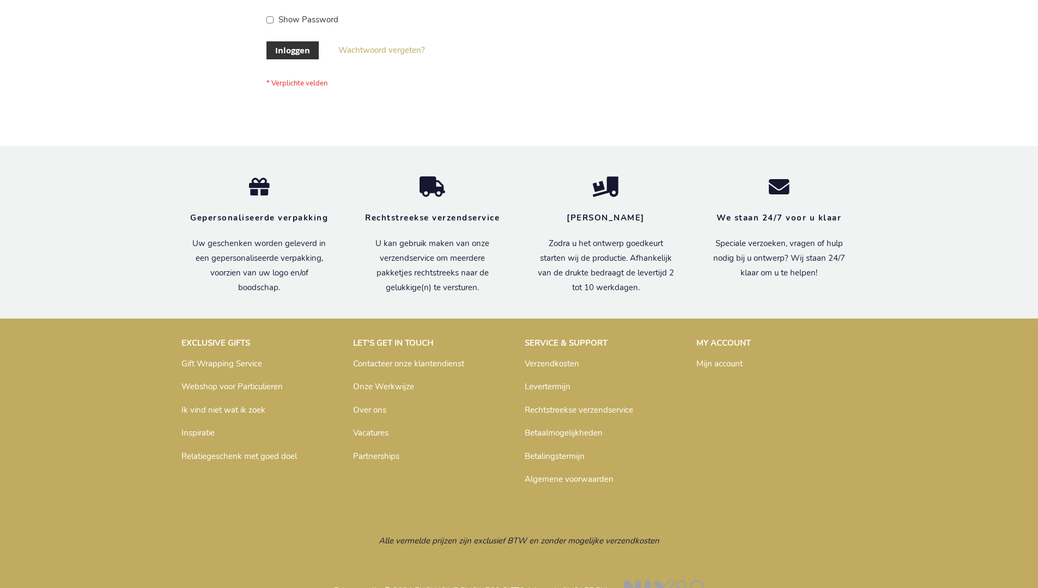
scroll to position [370, 0]
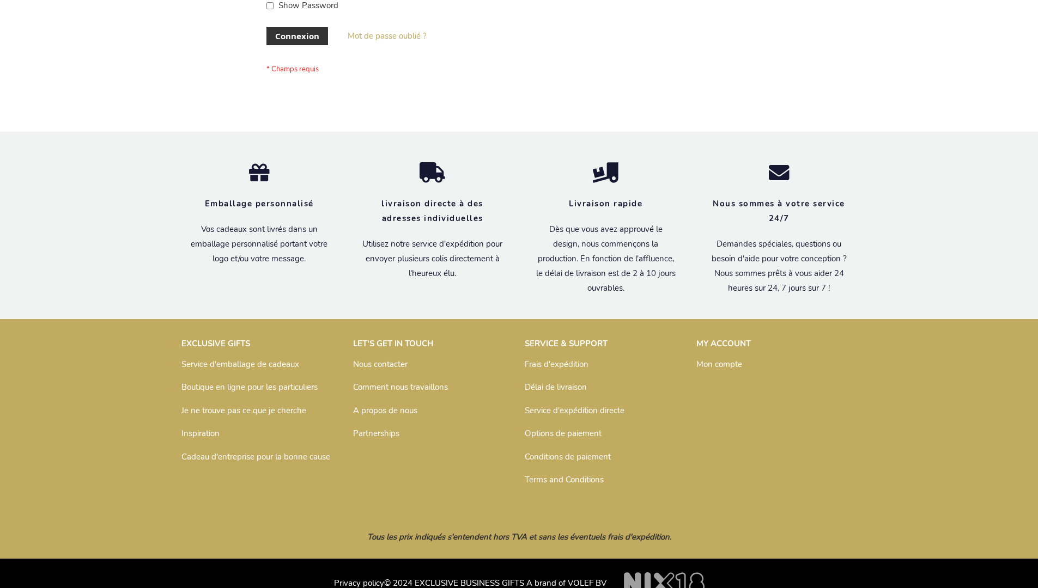
scroll to position [376, 0]
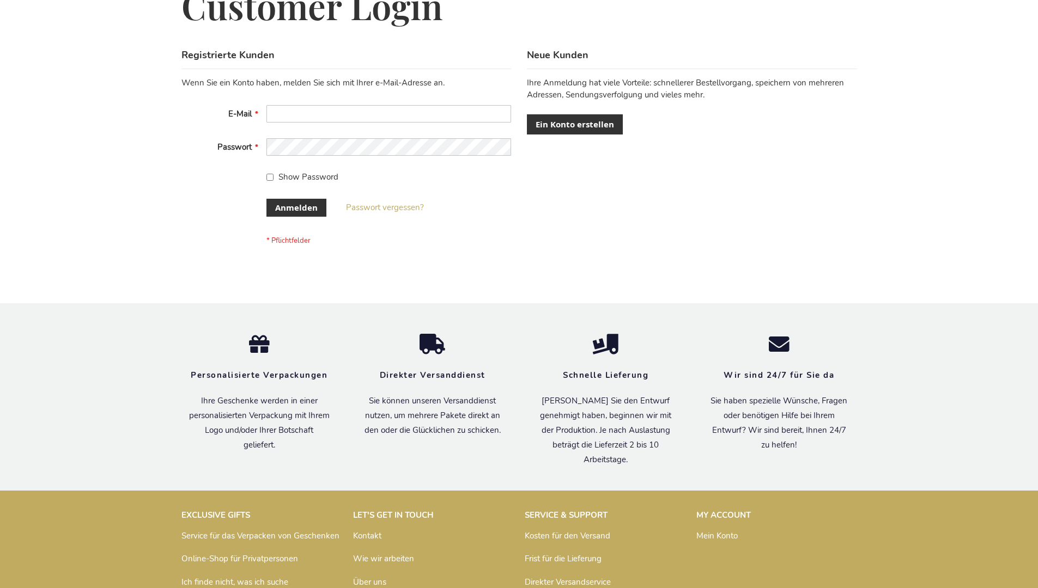
scroll to position [365, 0]
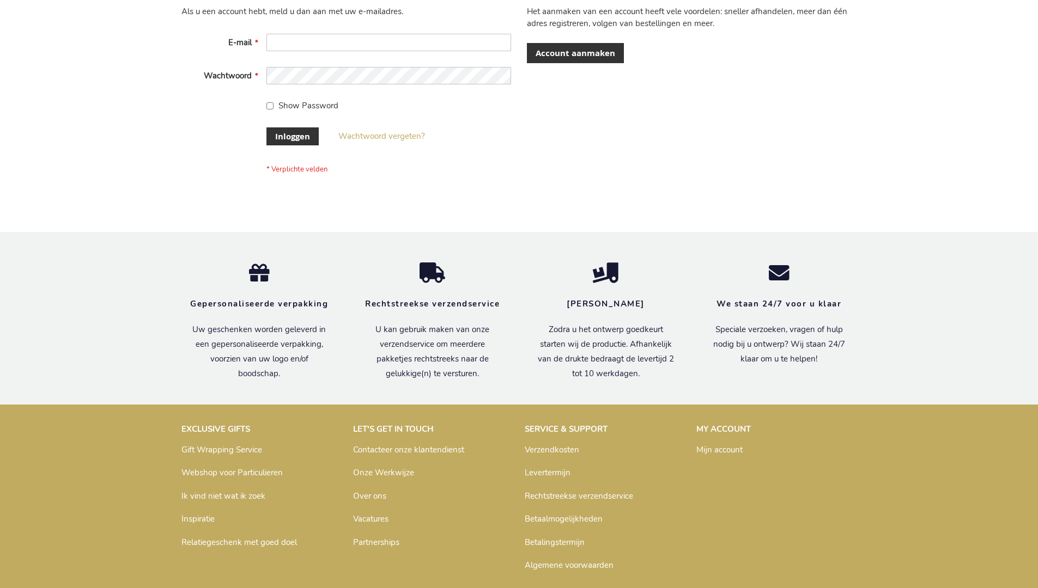
scroll to position [370, 0]
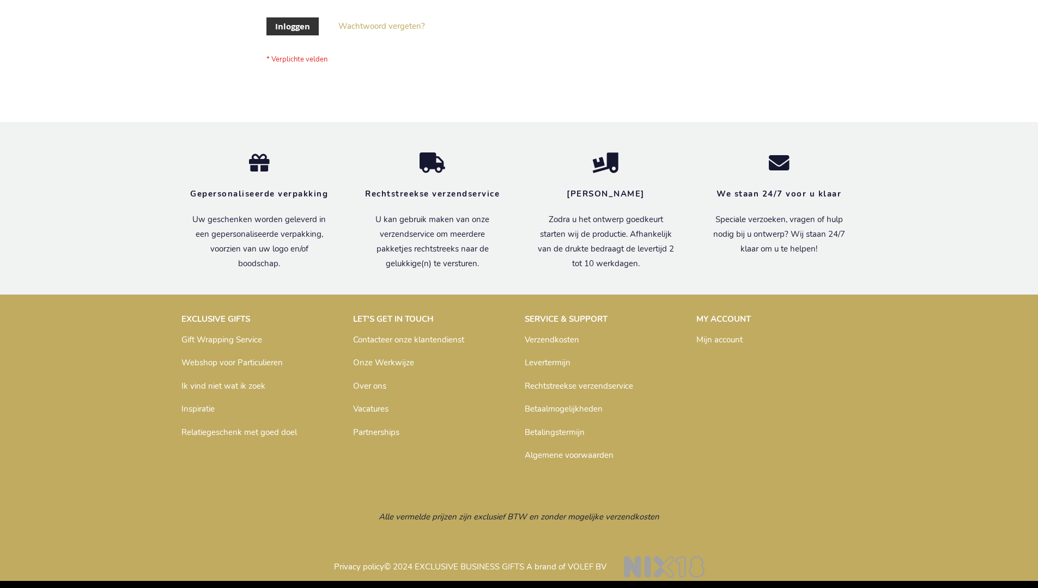
scroll to position [370, 0]
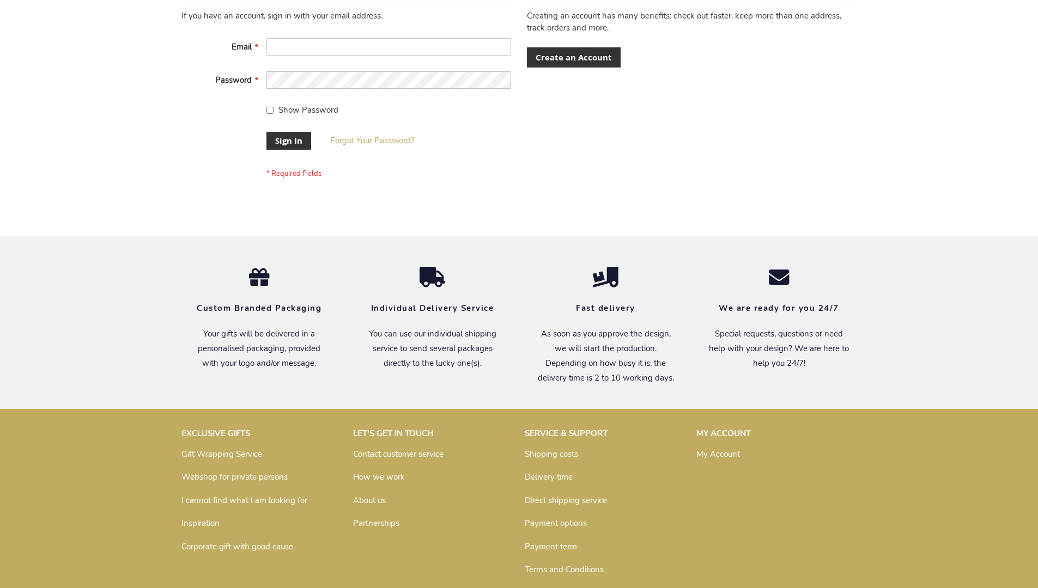
scroll to position [350, 0]
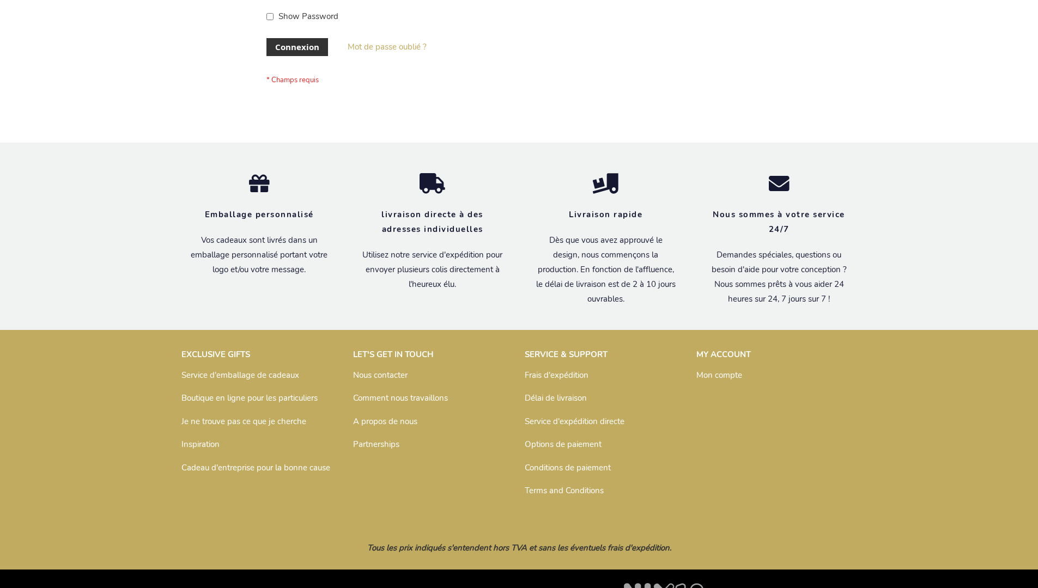
scroll to position [376, 0]
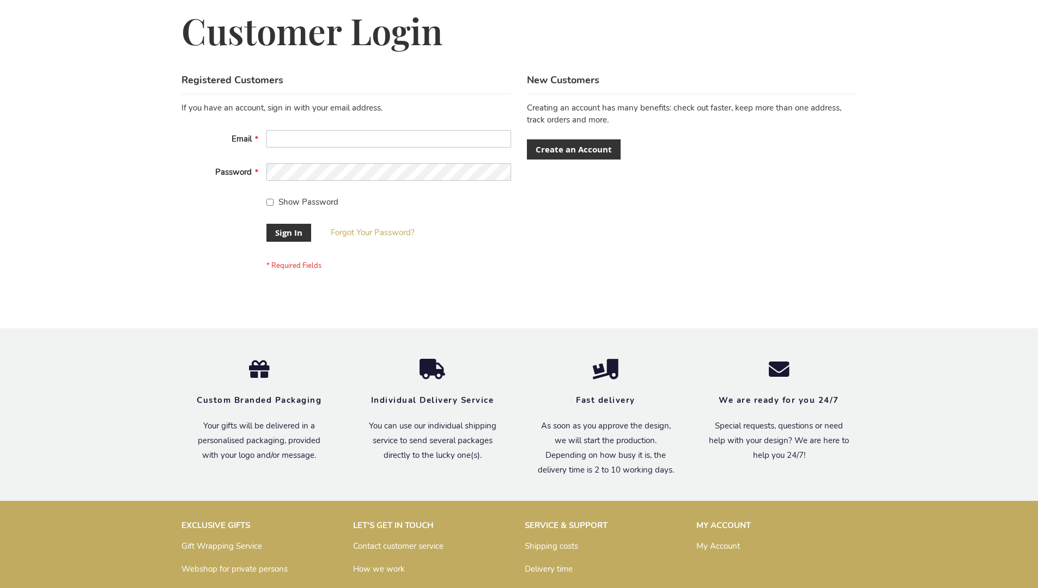
scroll to position [350, 0]
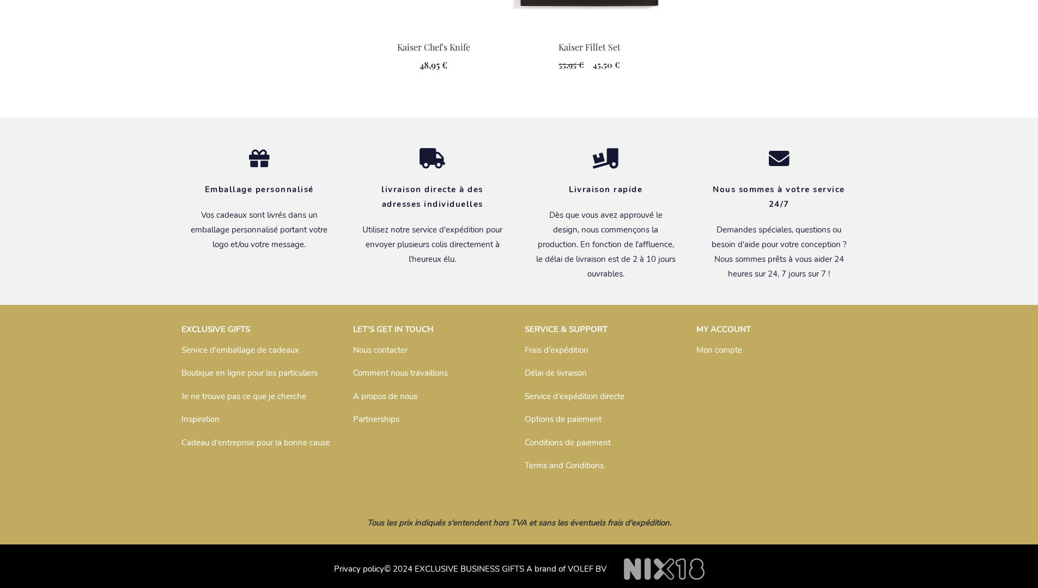
scroll to position [1356, 0]
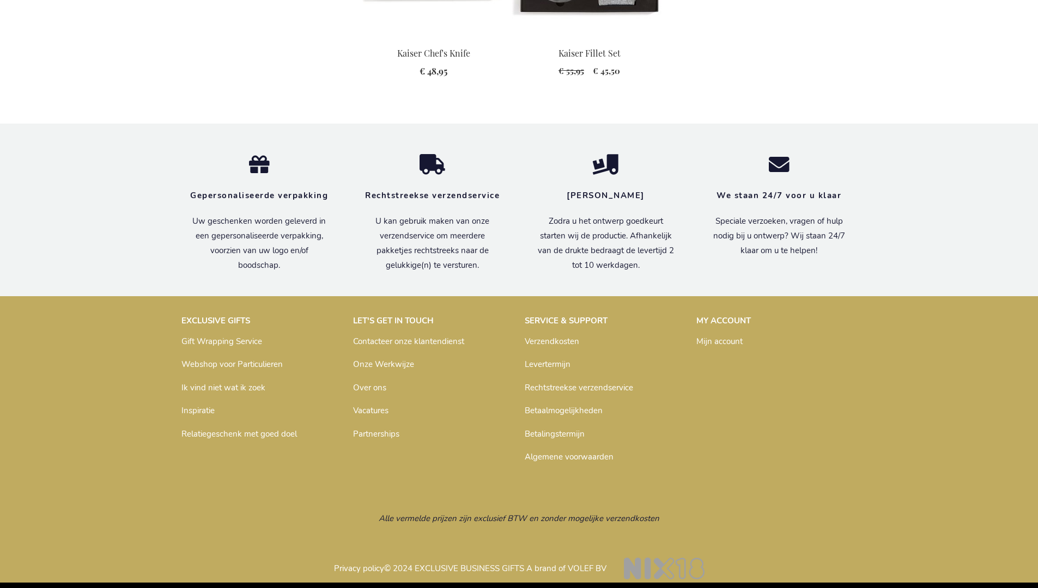
scroll to position [1350, 0]
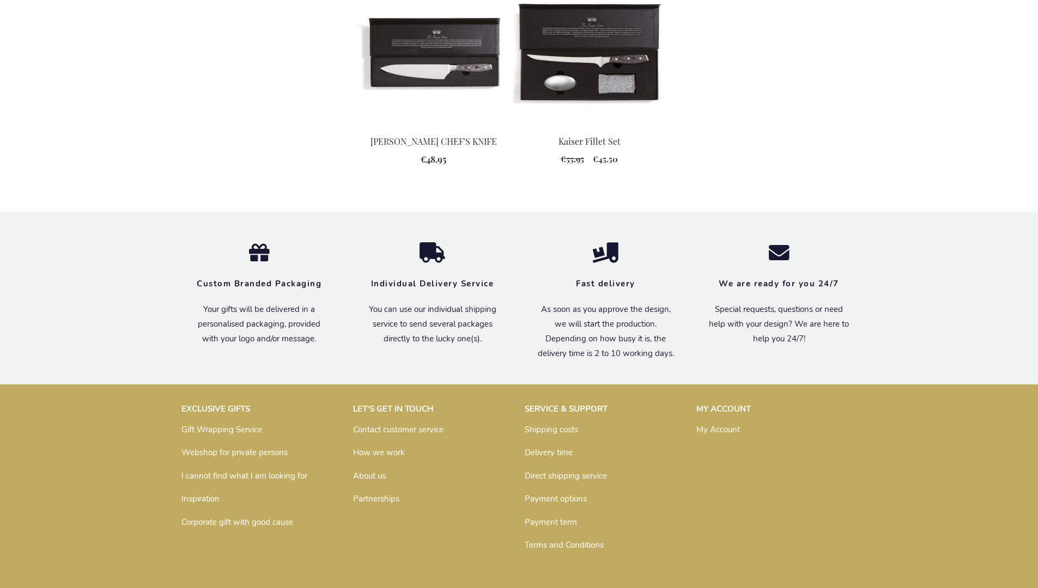
scroll to position [1331, 0]
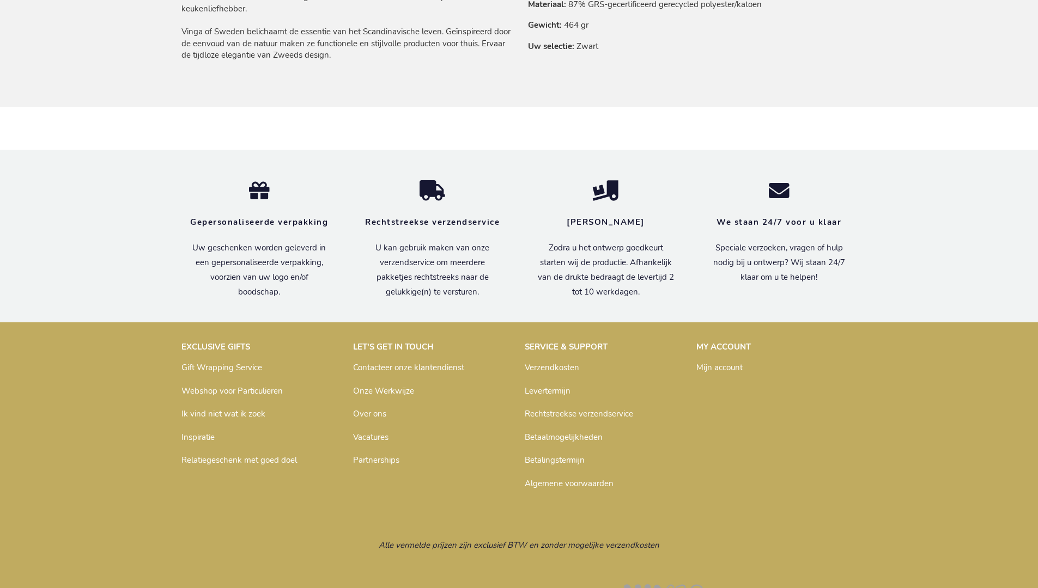
scroll to position [807, 0]
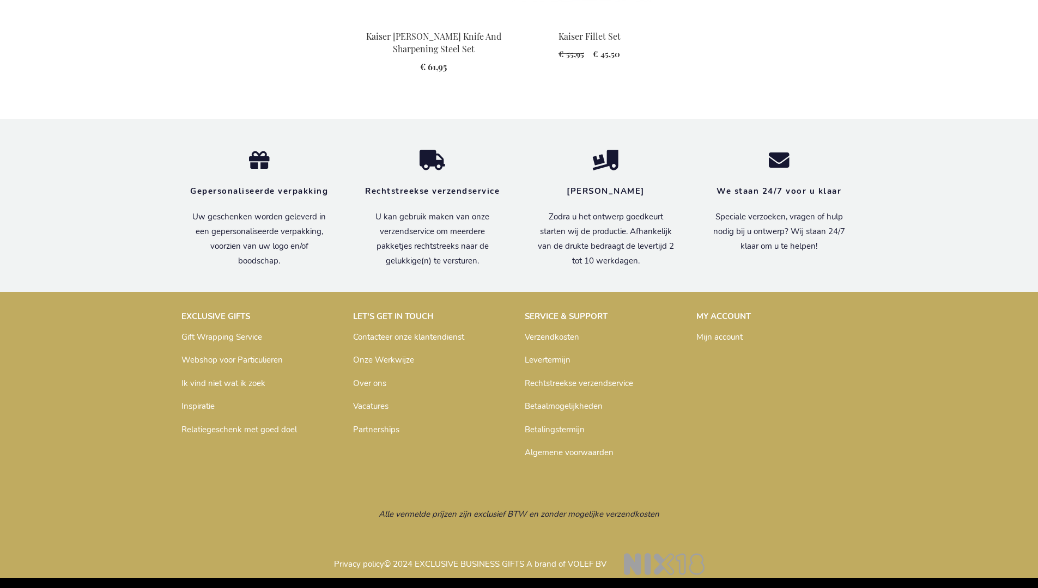
scroll to position [1363, 0]
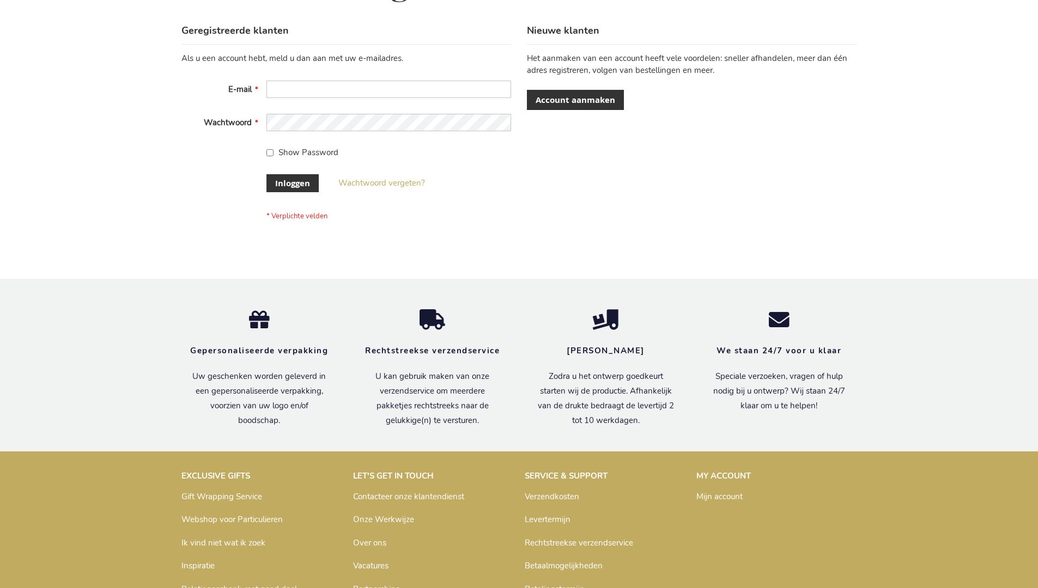
scroll to position [370, 0]
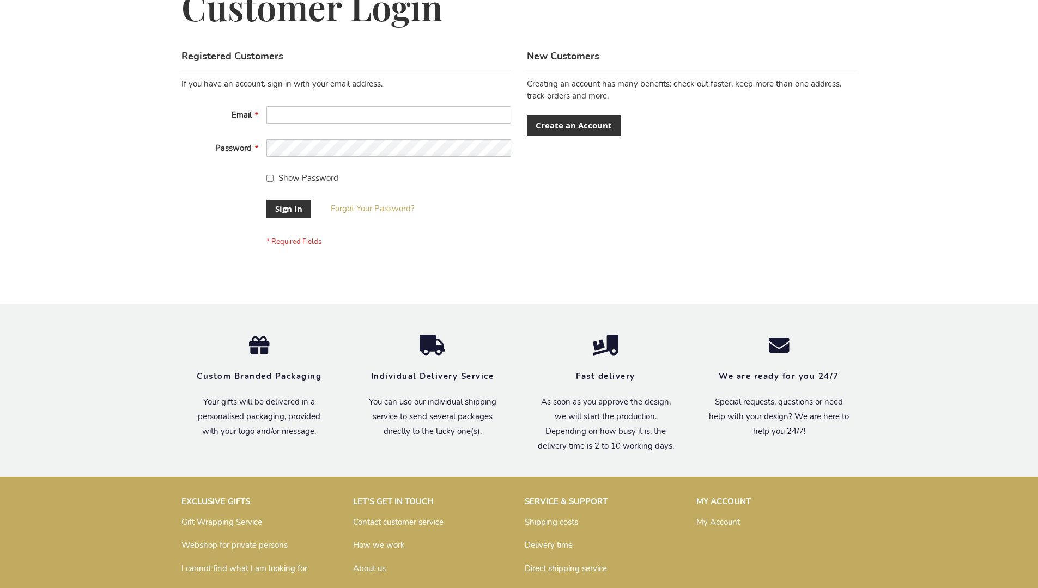
scroll to position [350, 0]
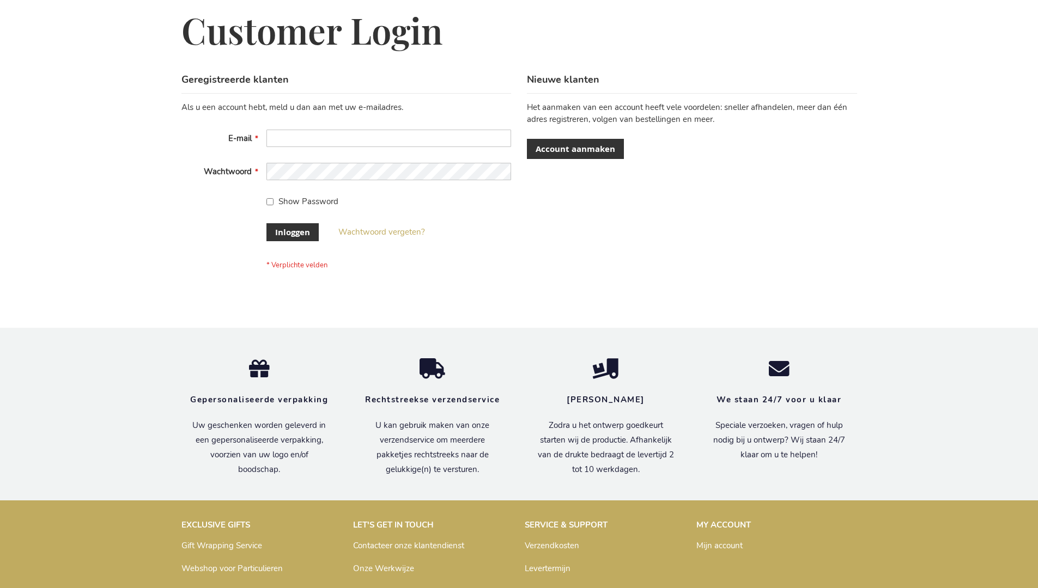
scroll to position [370, 0]
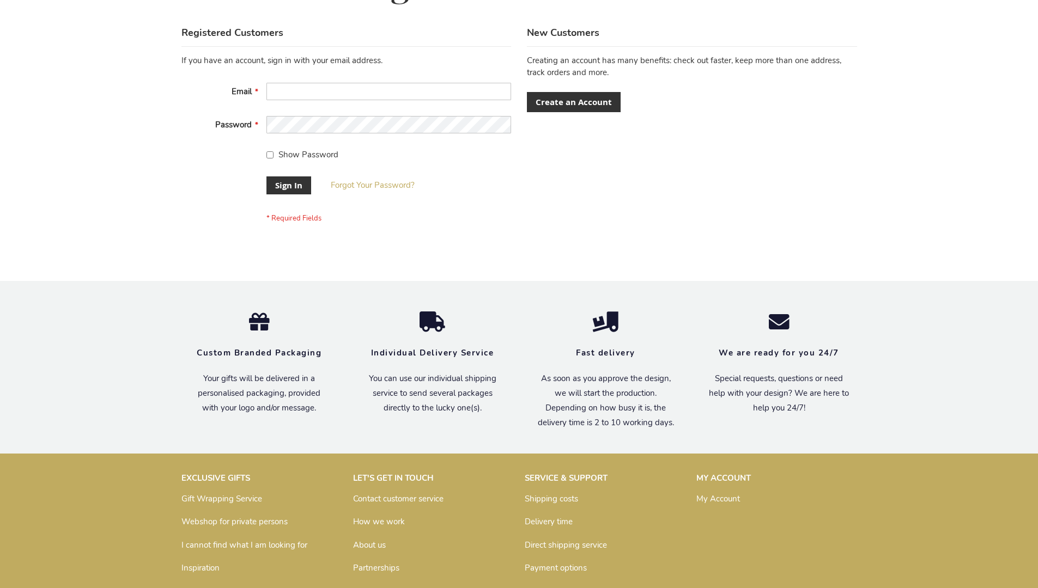
scroll to position [350, 0]
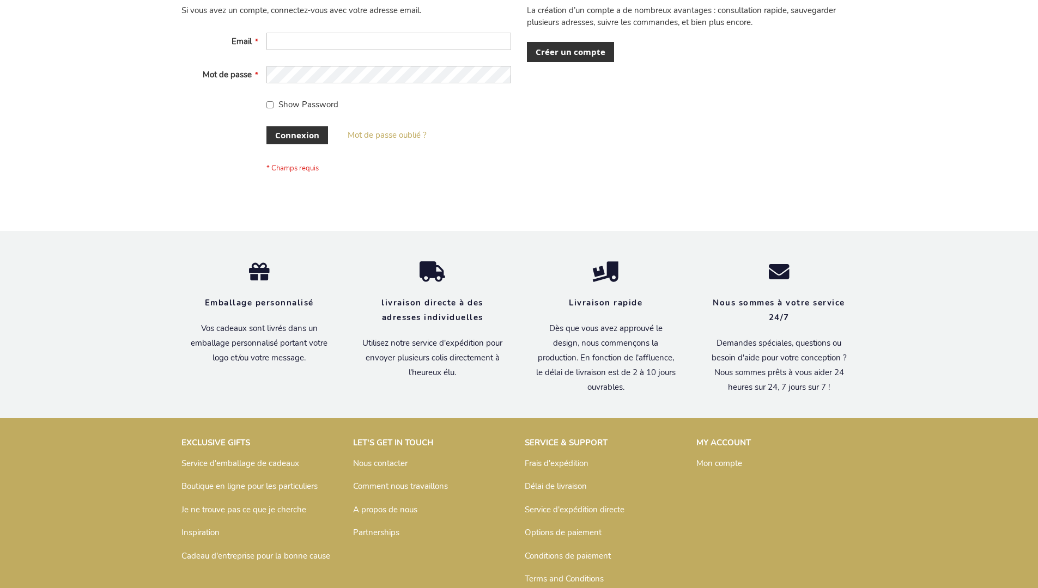
scroll to position [376, 0]
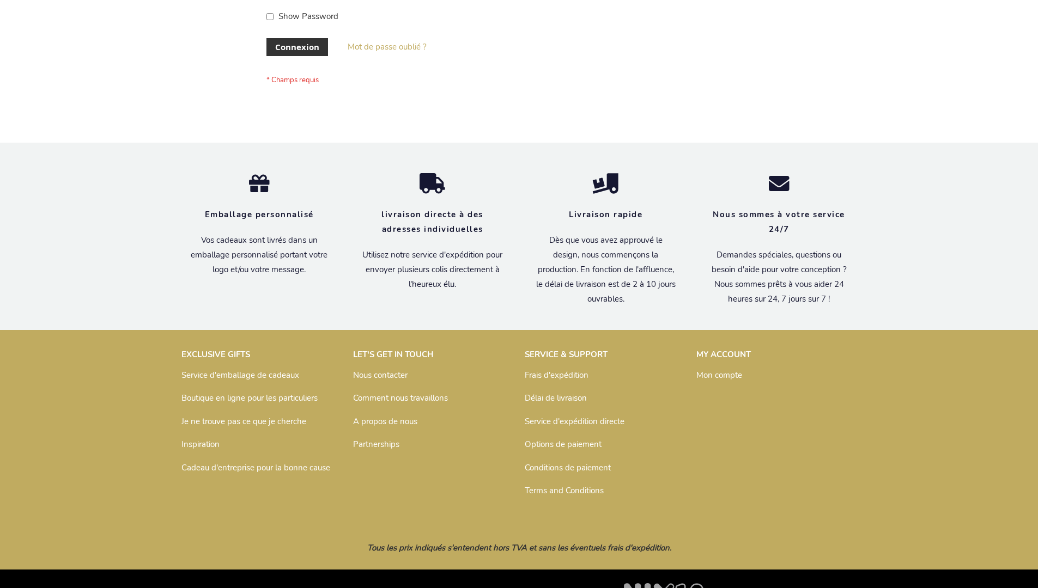
scroll to position [376, 0]
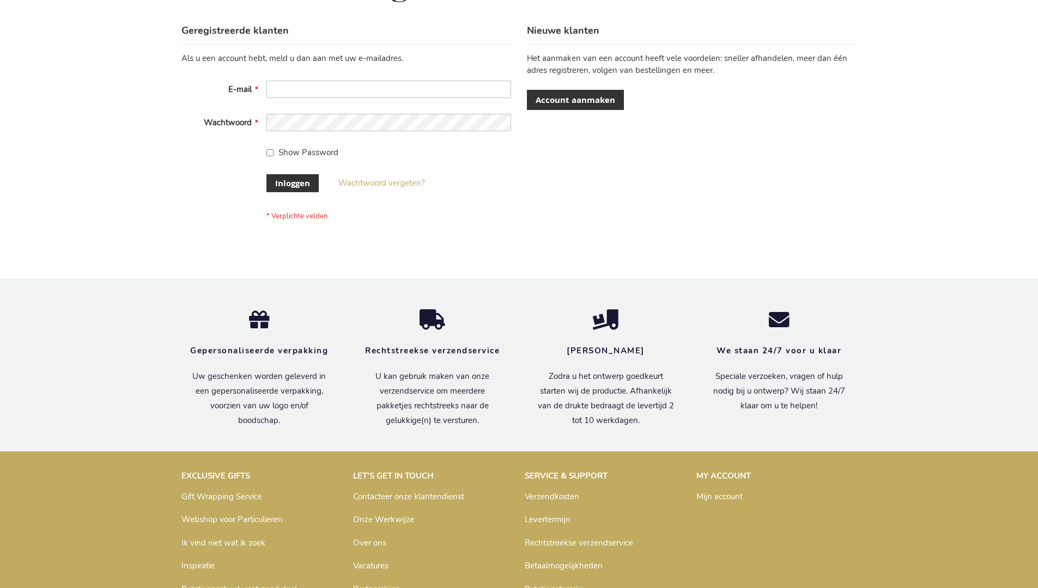
scroll to position [370, 0]
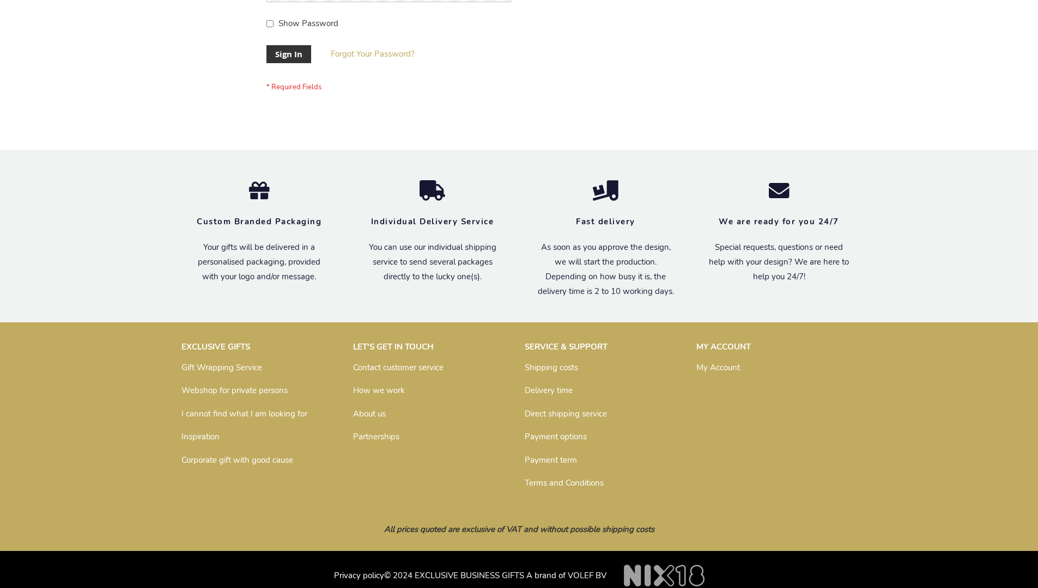
scroll to position [350, 0]
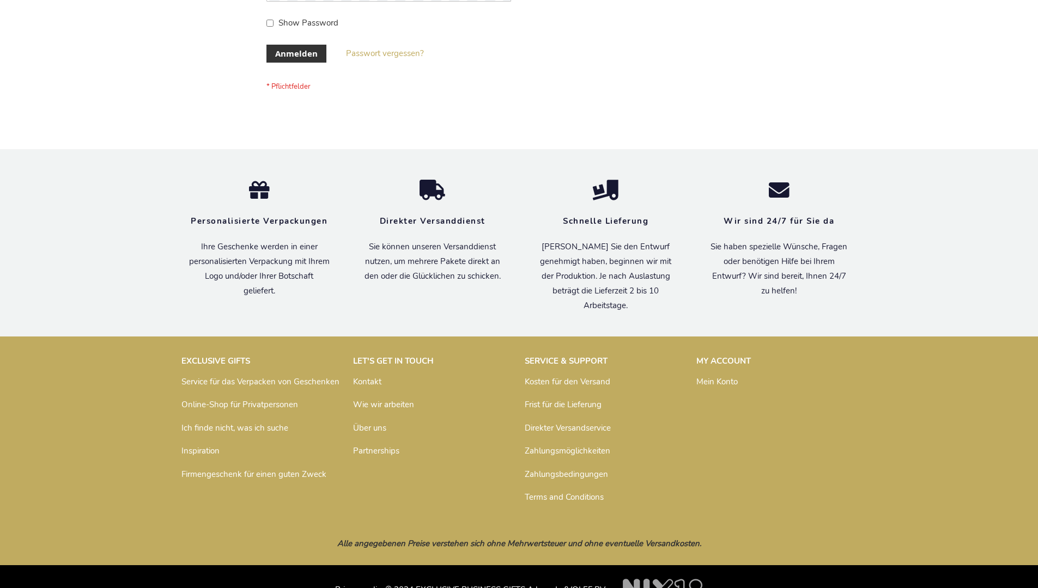
scroll to position [365, 0]
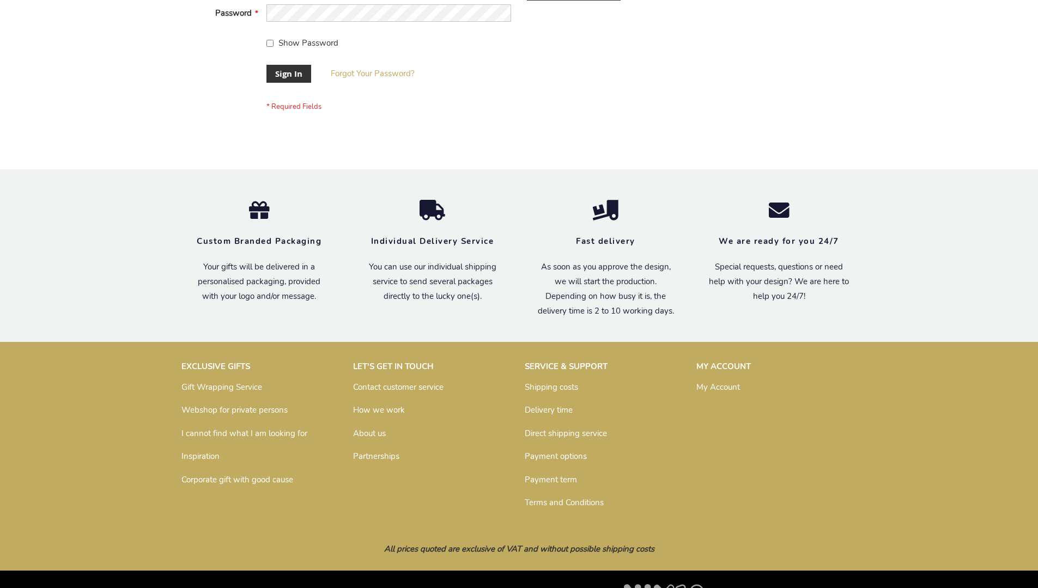
scroll to position [350, 0]
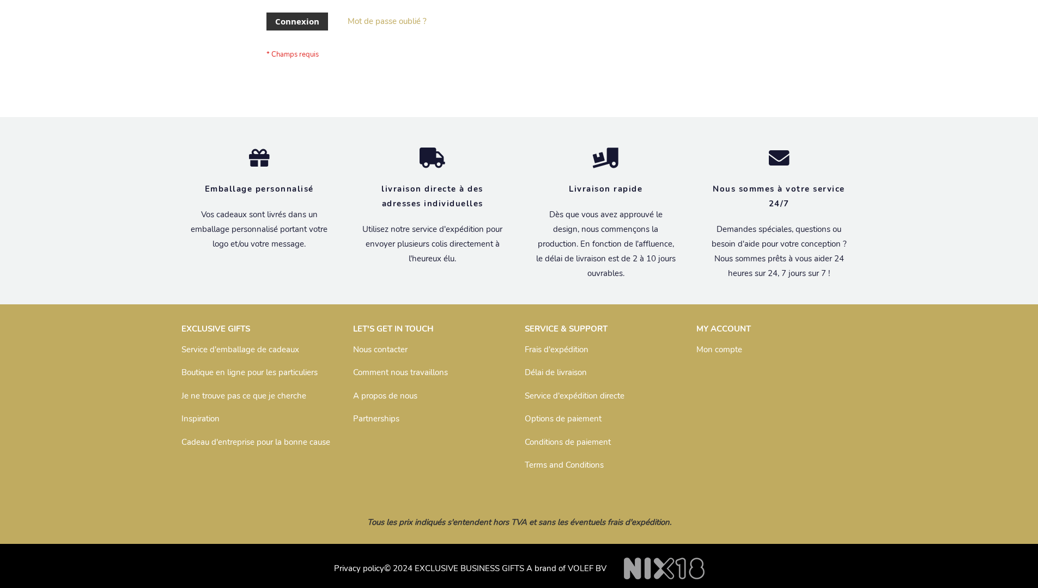
scroll to position [376, 0]
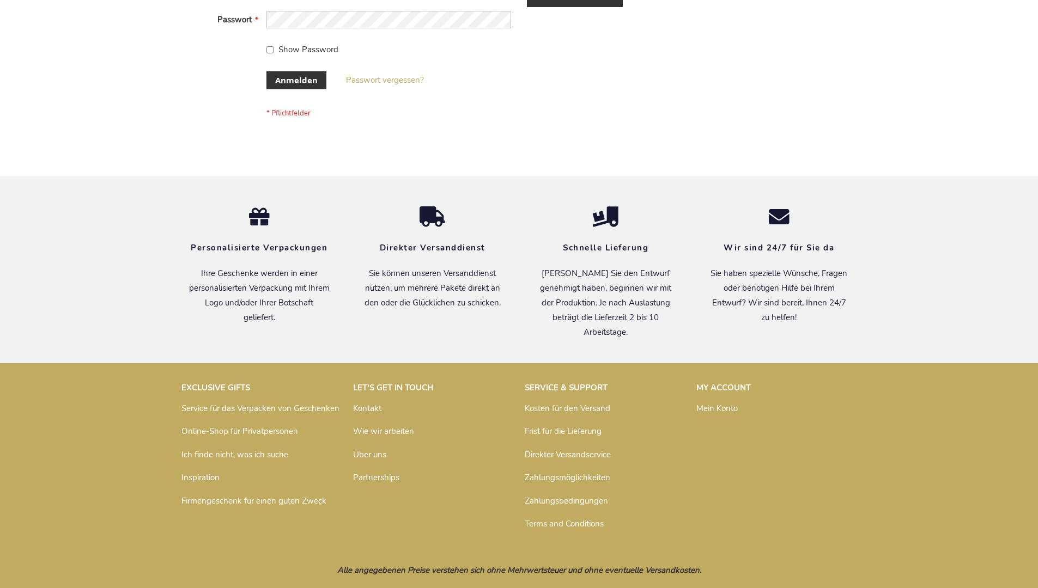
scroll to position [365, 0]
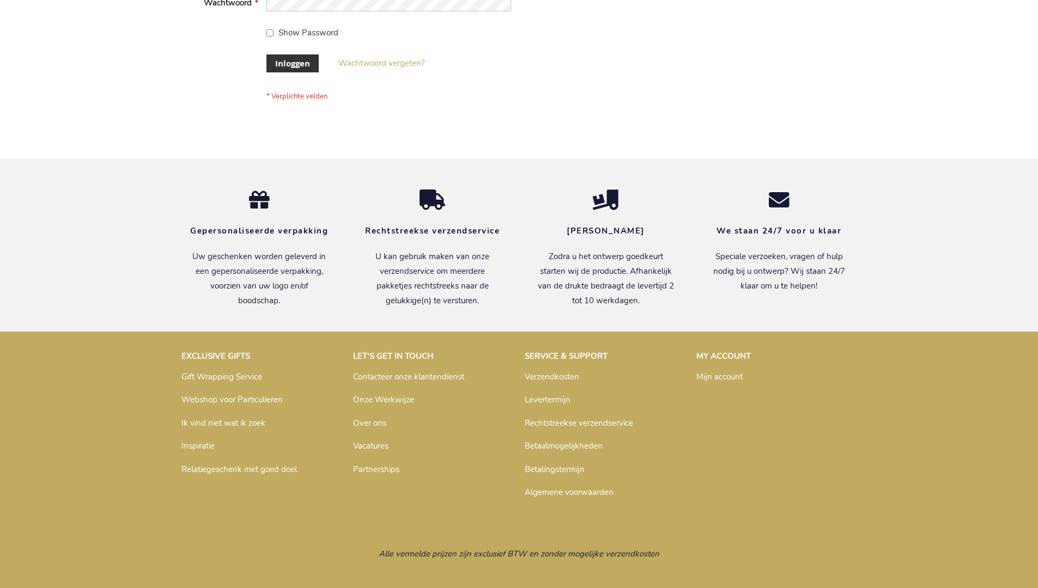
scroll to position [370, 0]
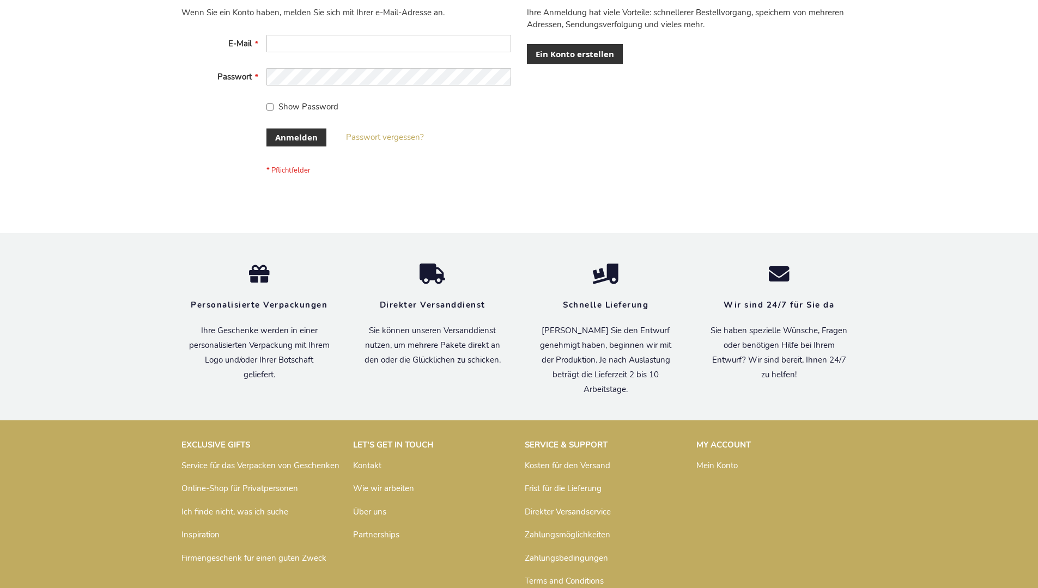
scroll to position [365, 0]
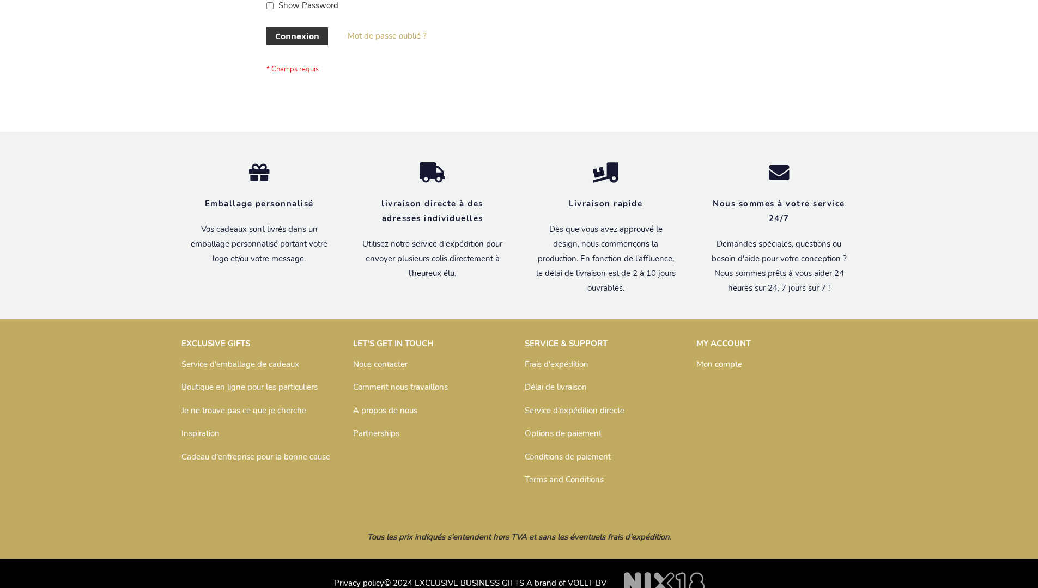
scroll to position [376, 0]
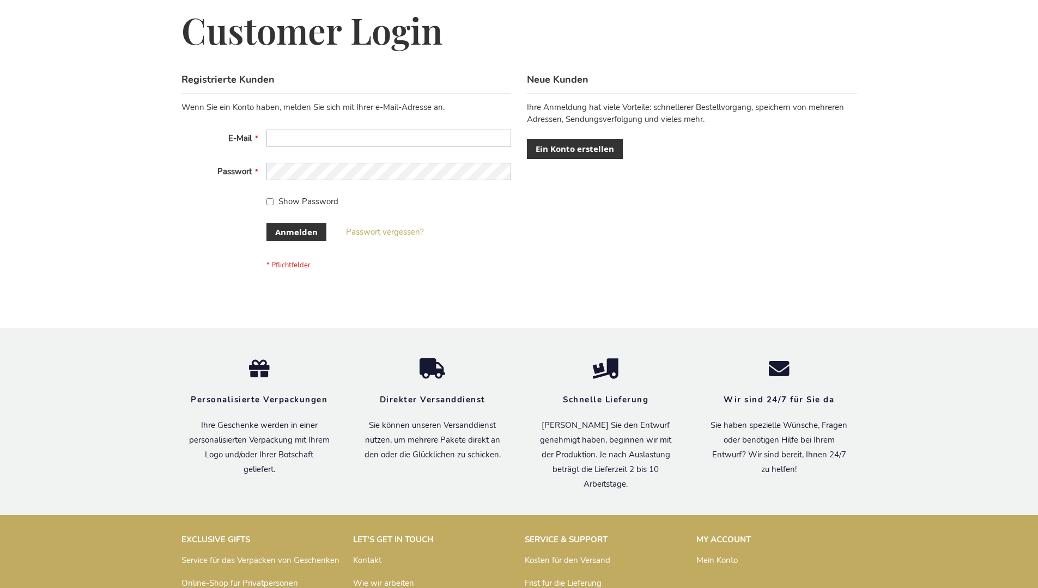
scroll to position [365, 0]
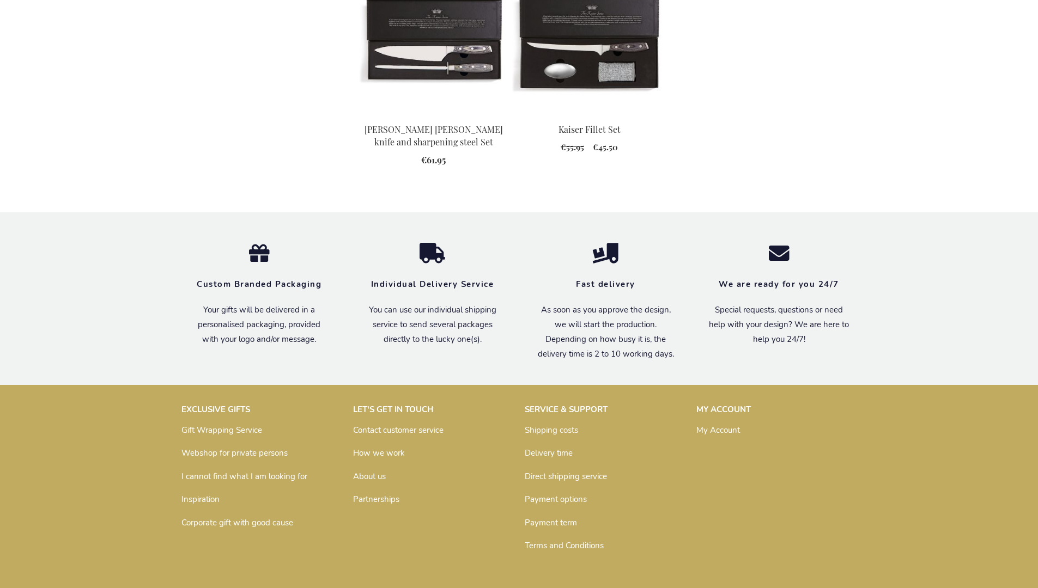
scroll to position [1343, 0]
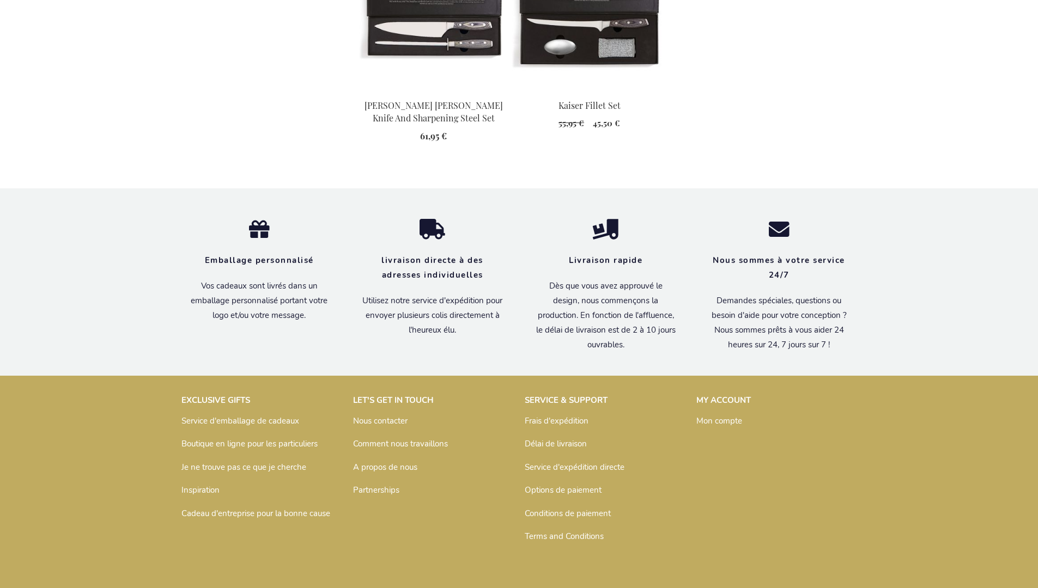
scroll to position [1369, 0]
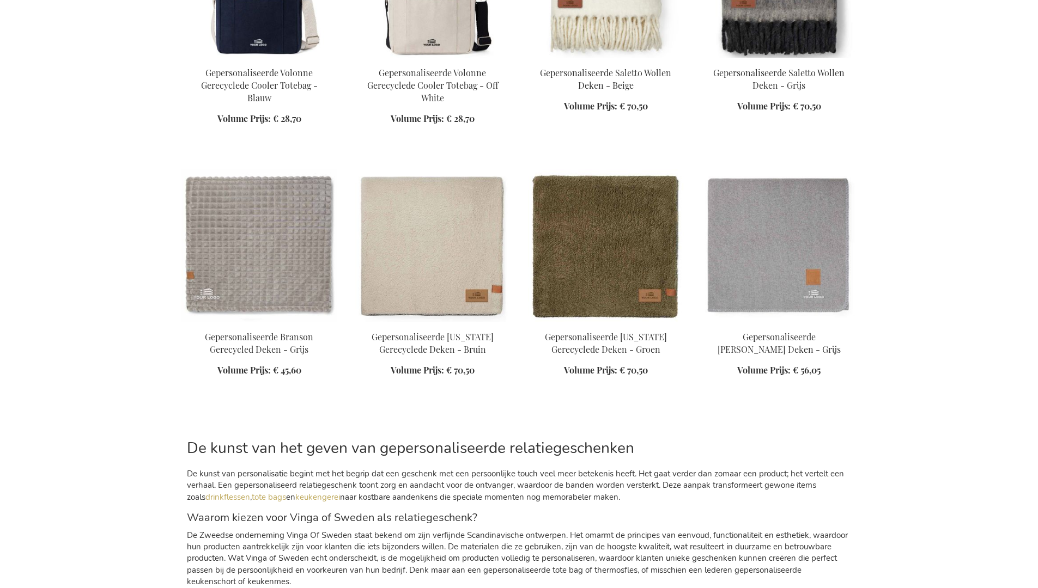
scroll to position [1646, 0]
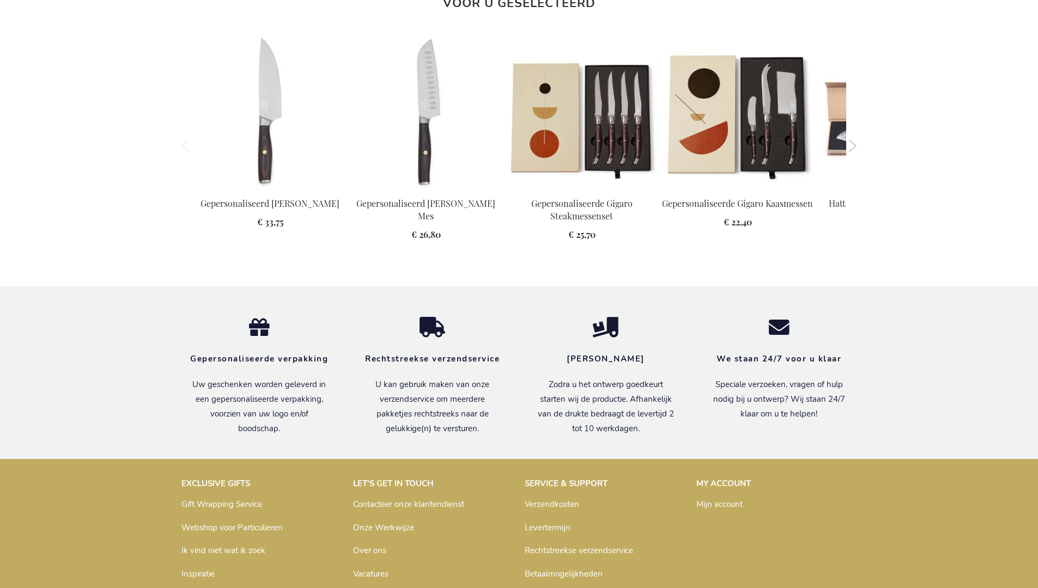
scroll to position [1451, 0]
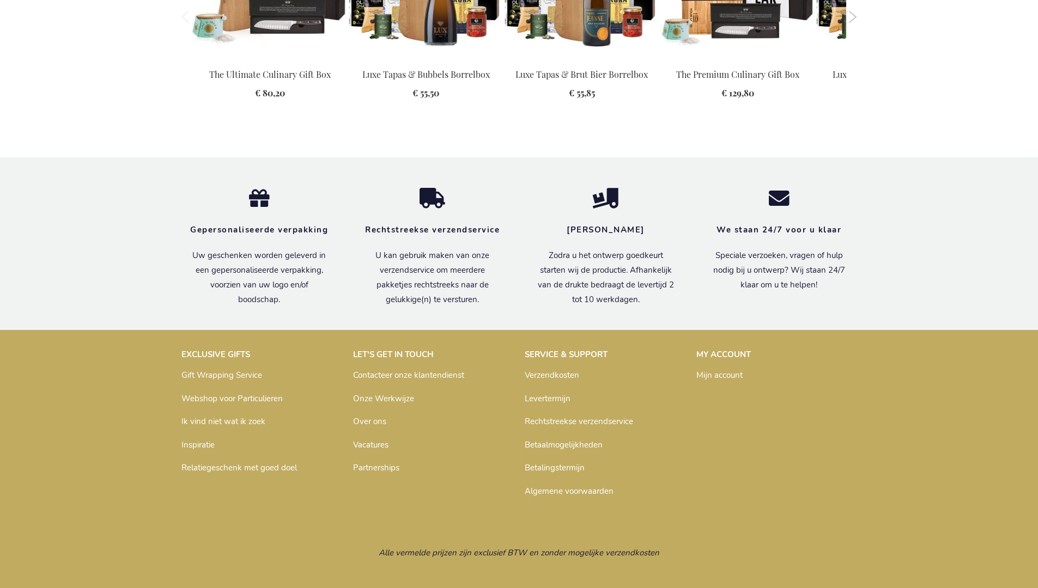
scroll to position [1438, 0]
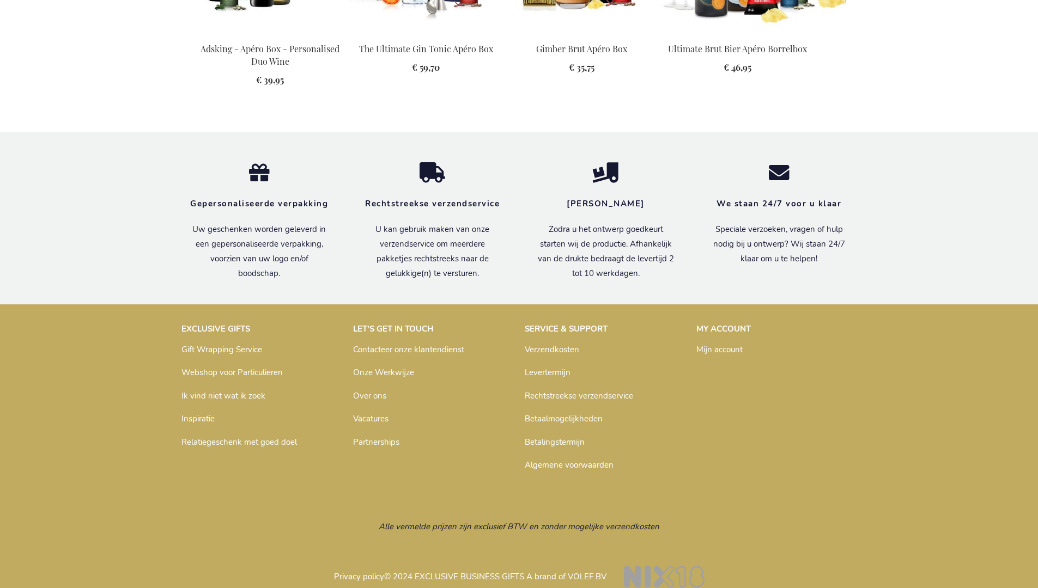
scroll to position [1425, 0]
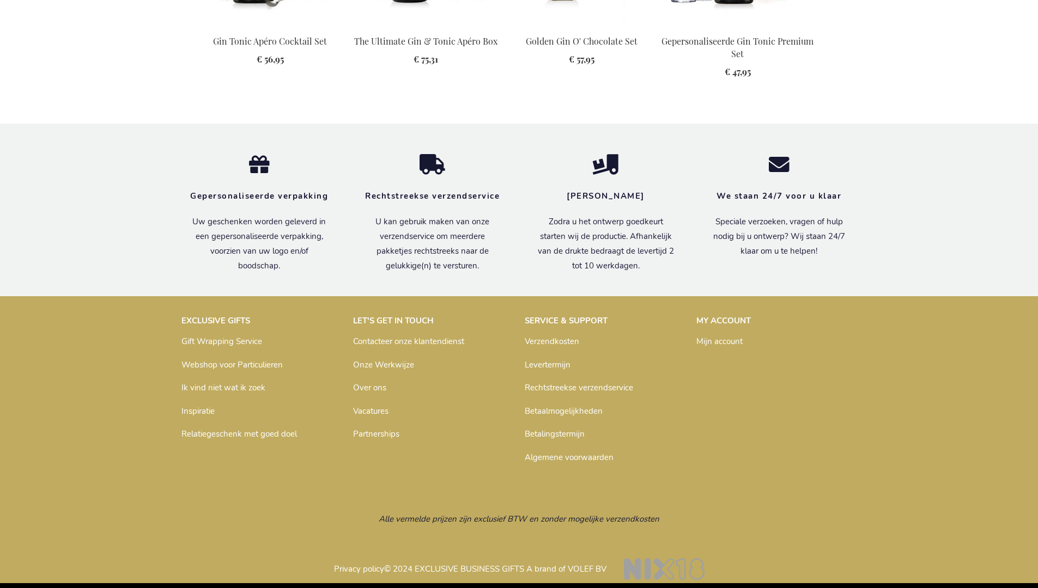
scroll to position [1495, 0]
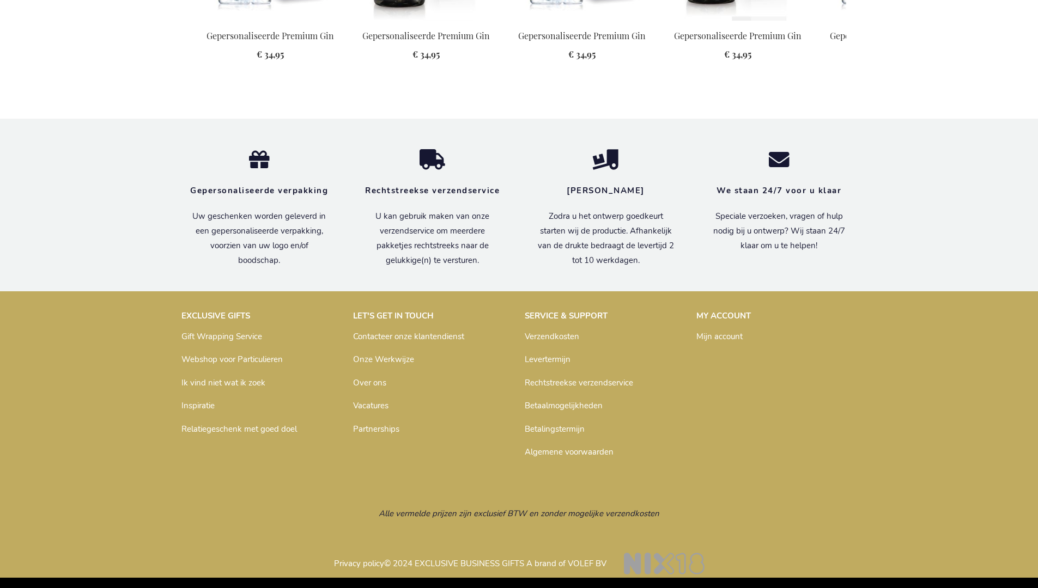
scroll to position [1218, 0]
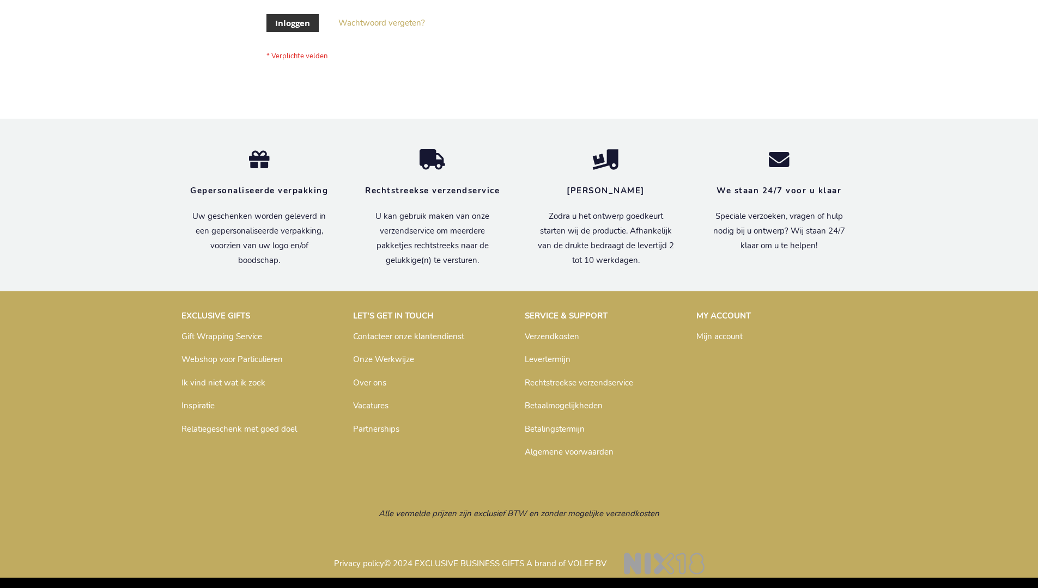
scroll to position [370, 0]
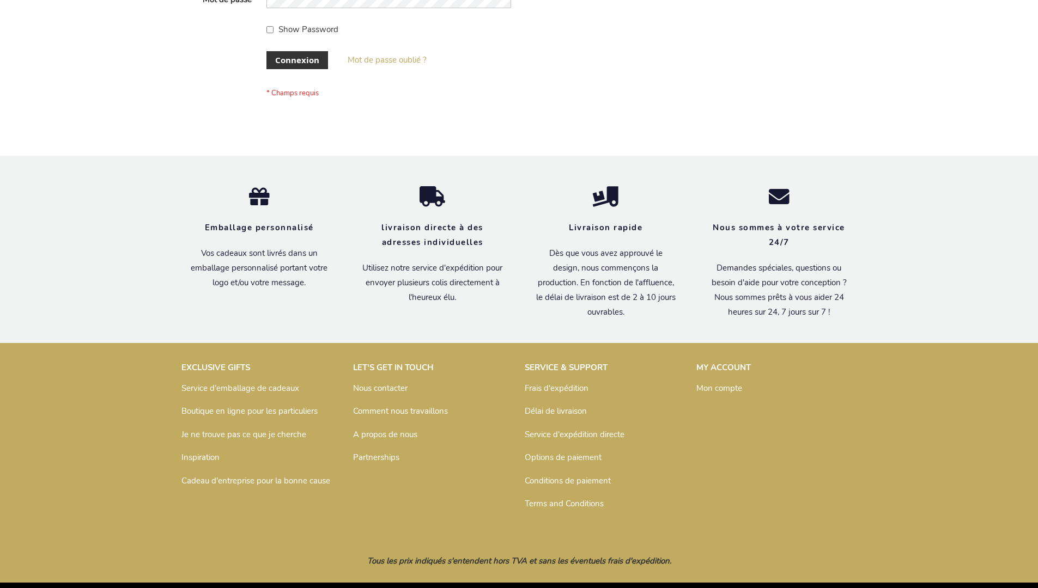
scroll to position [376, 0]
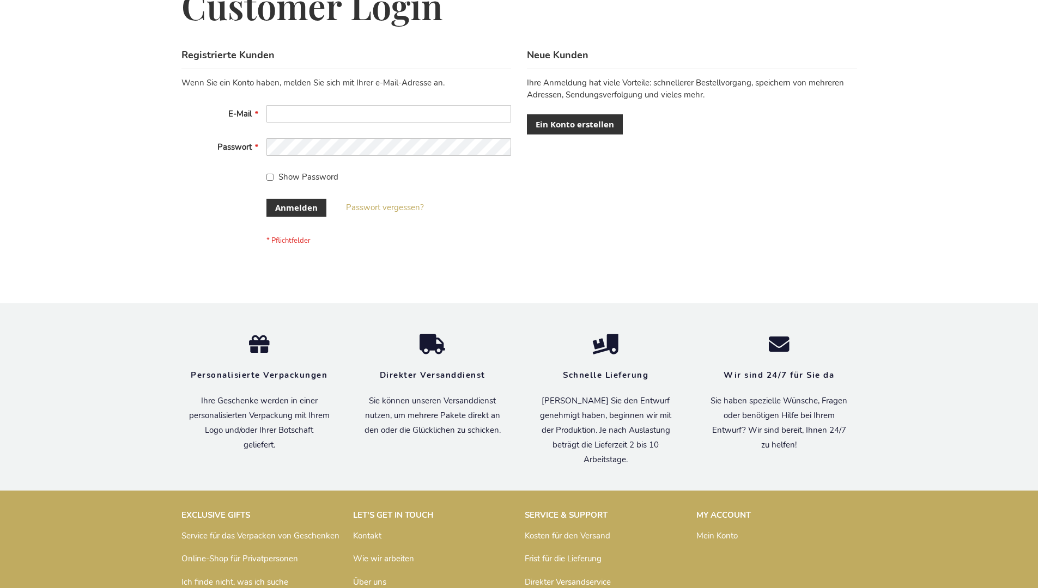
scroll to position [365, 0]
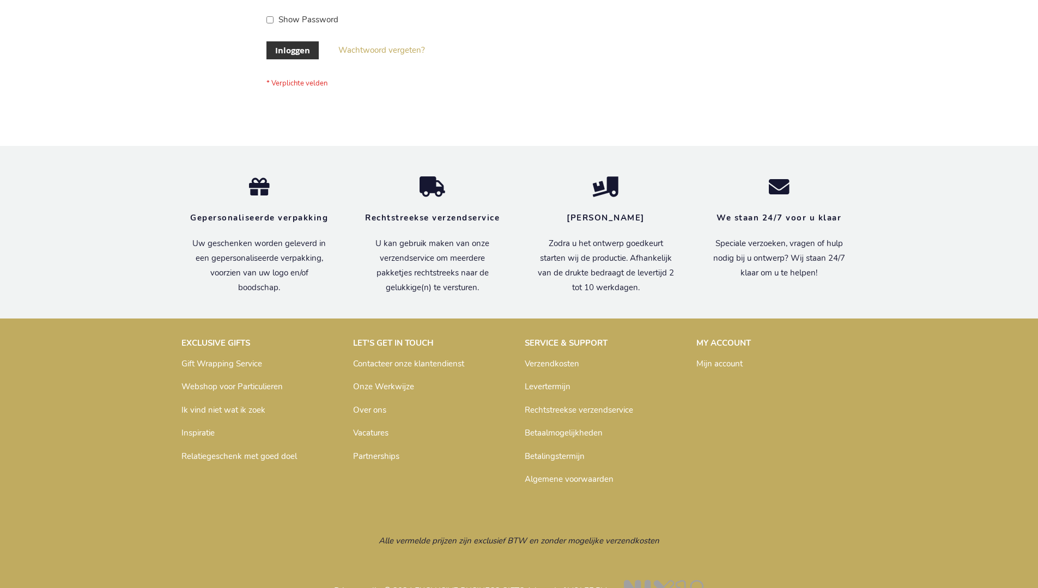
scroll to position [370, 0]
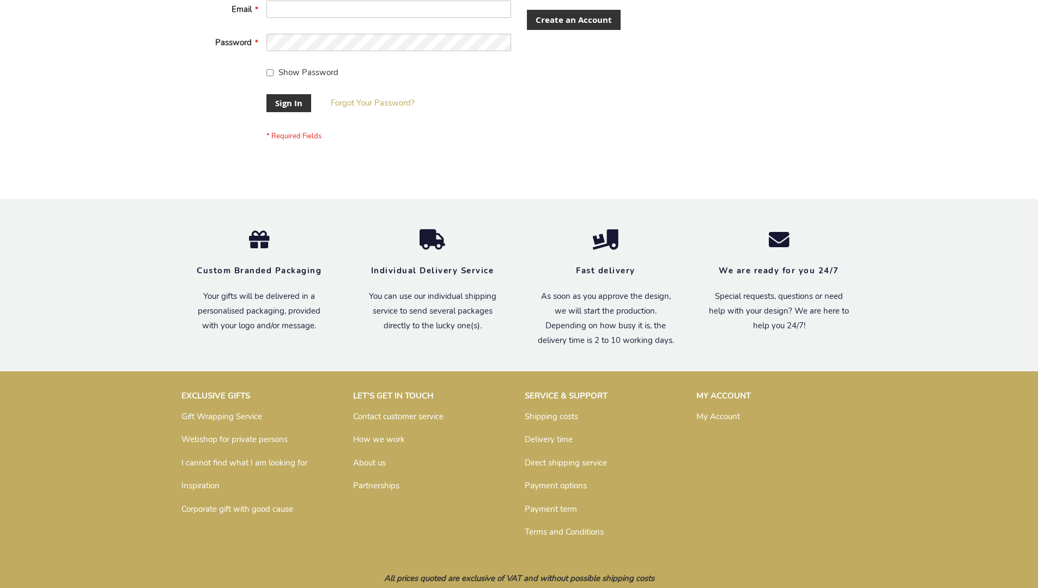
scroll to position [350, 0]
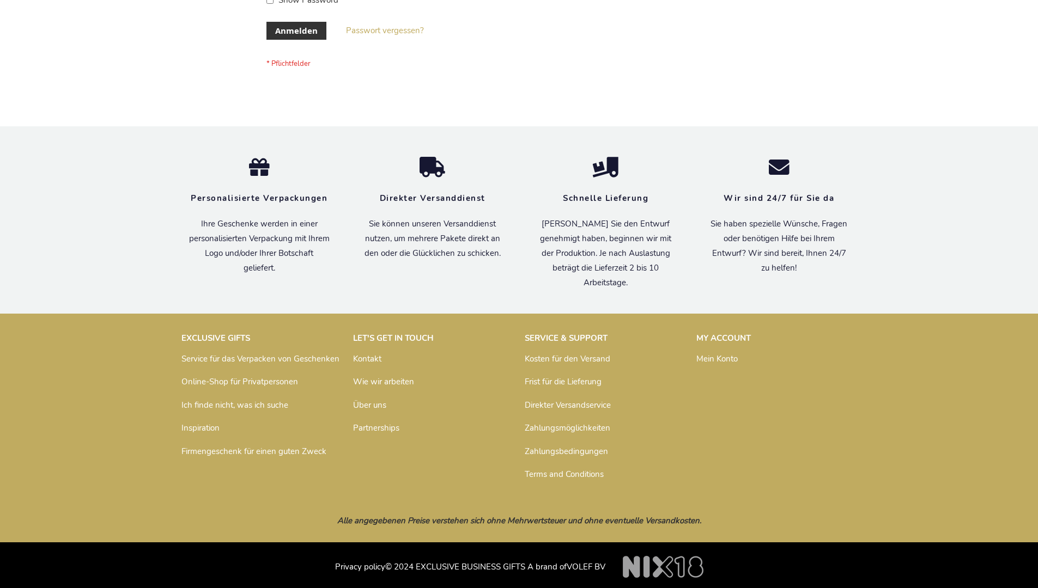
scroll to position [365, 0]
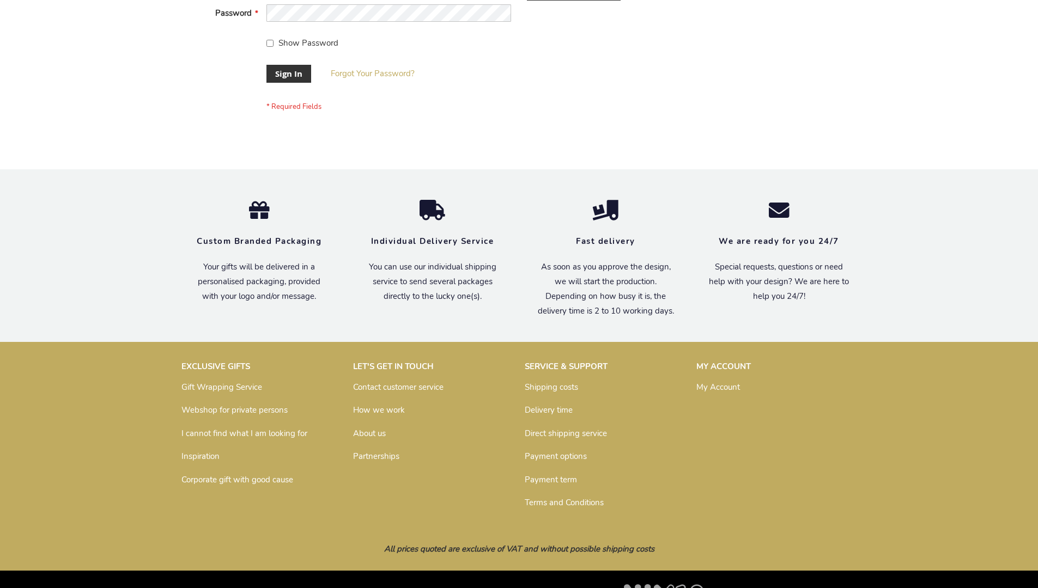
scroll to position [350, 0]
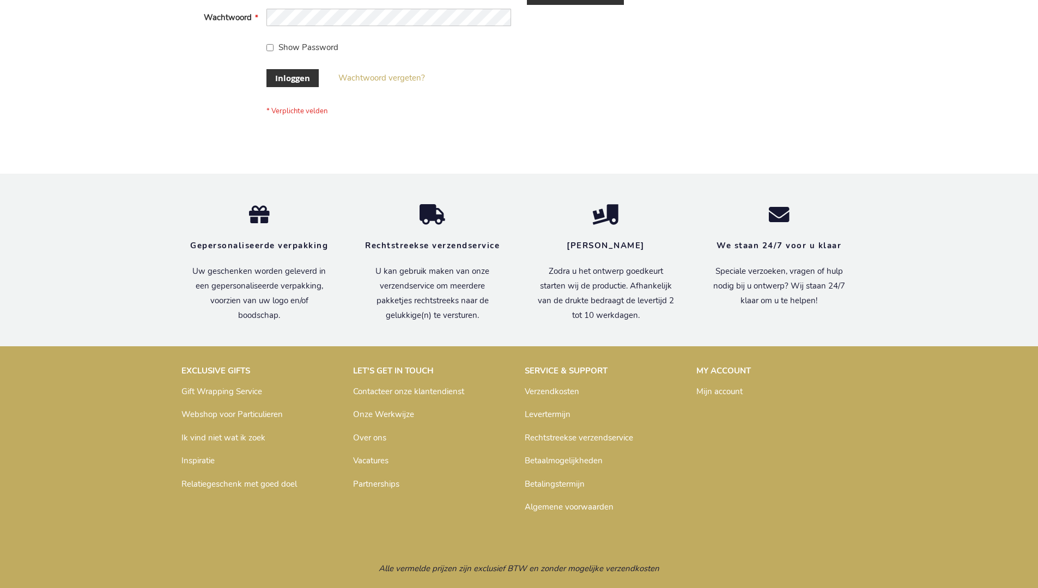
scroll to position [370, 0]
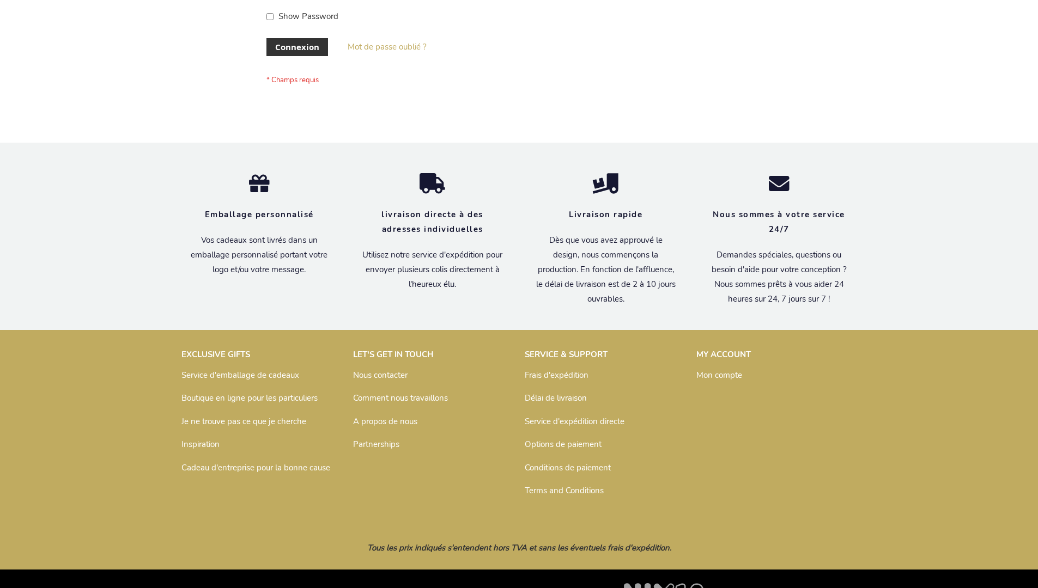
scroll to position [376, 0]
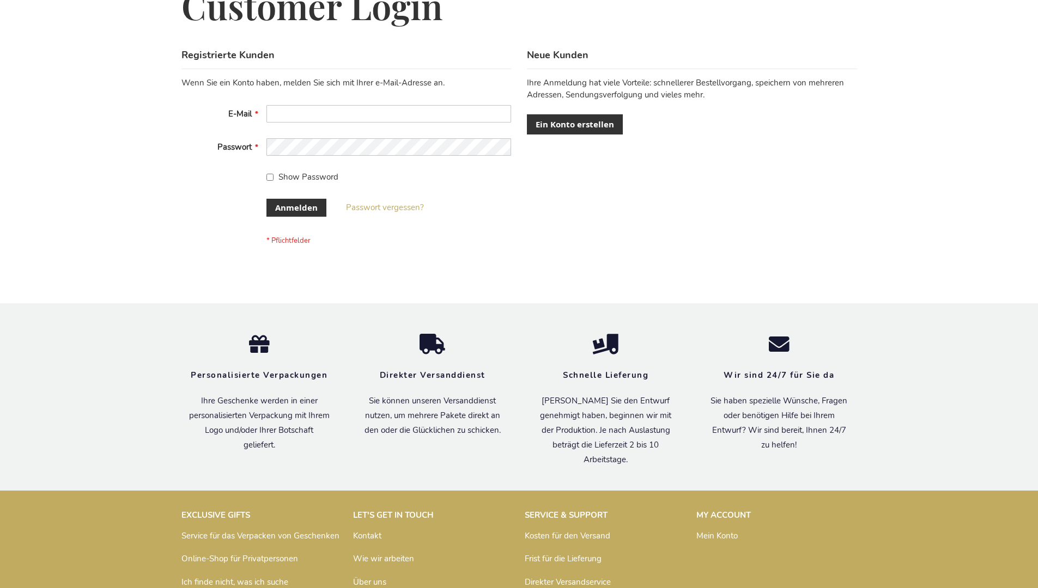
scroll to position [365, 0]
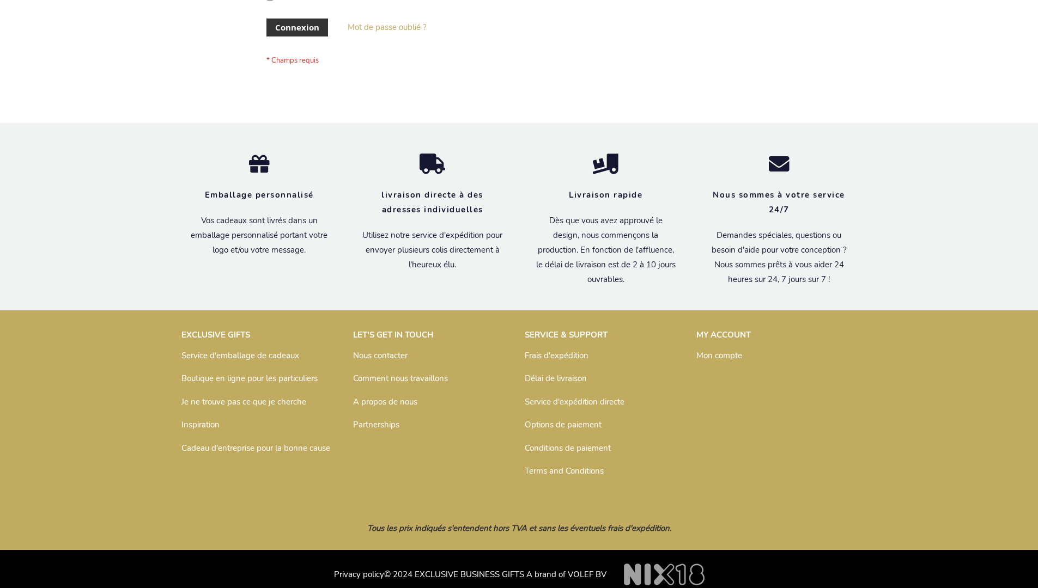
scroll to position [376, 0]
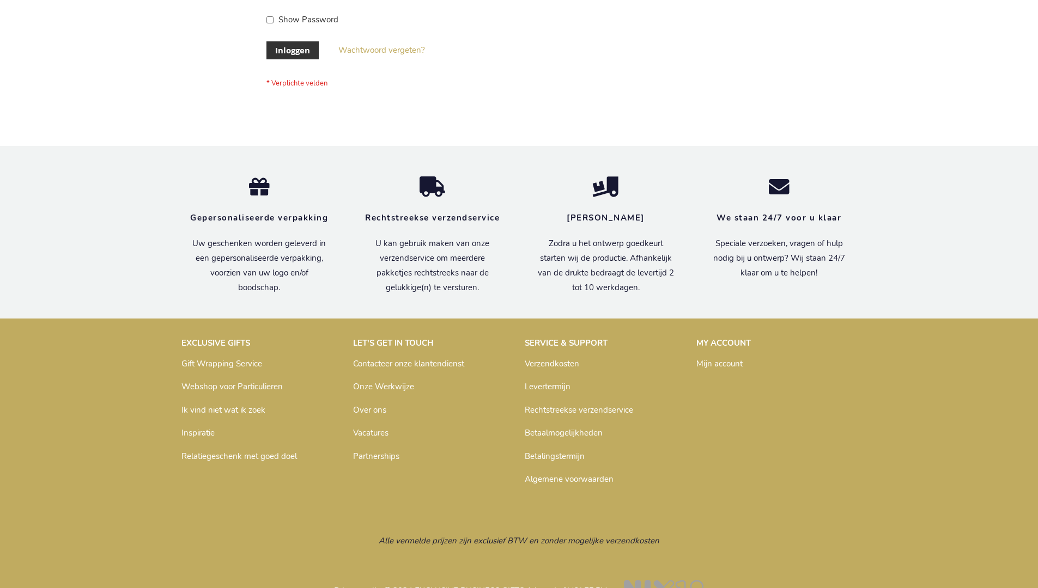
scroll to position [370, 0]
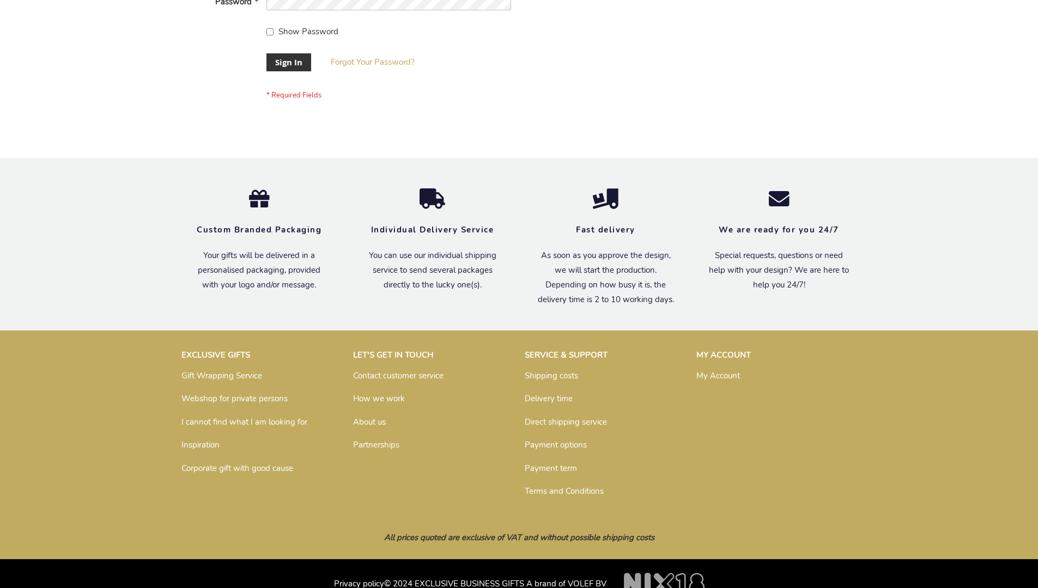
scroll to position [350, 0]
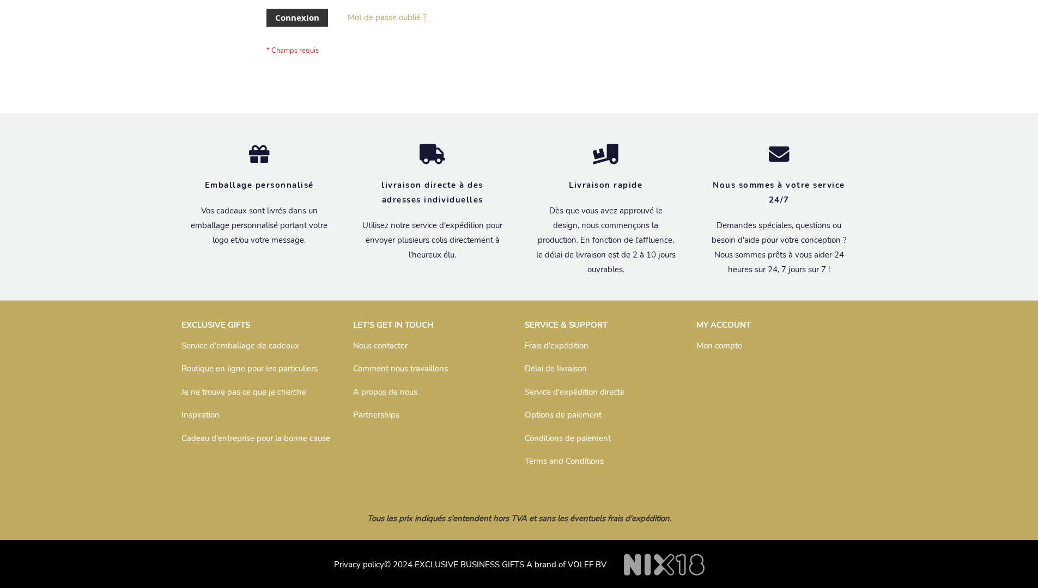
scroll to position [376, 0]
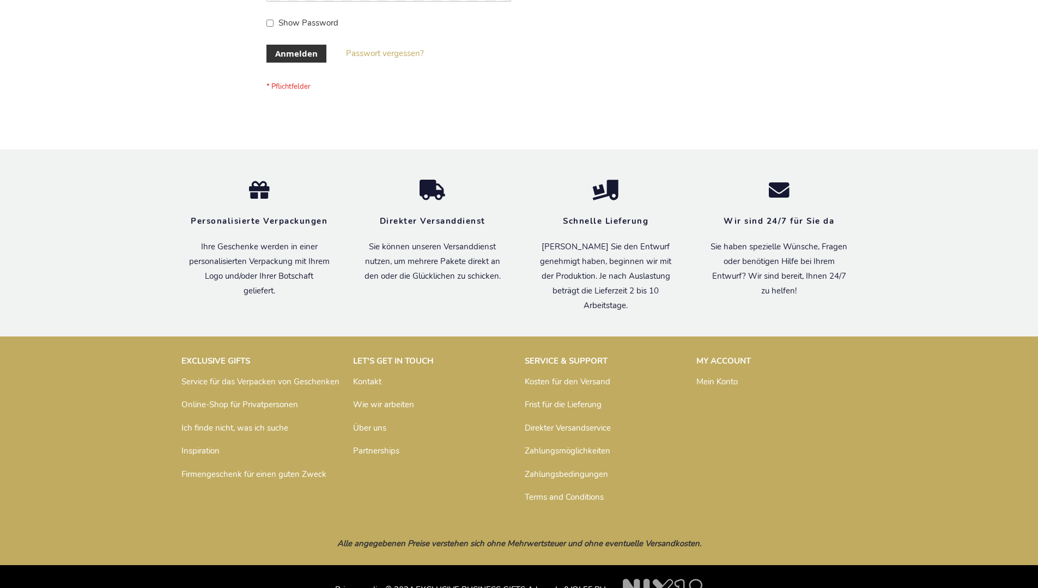
scroll to position [365, 0]
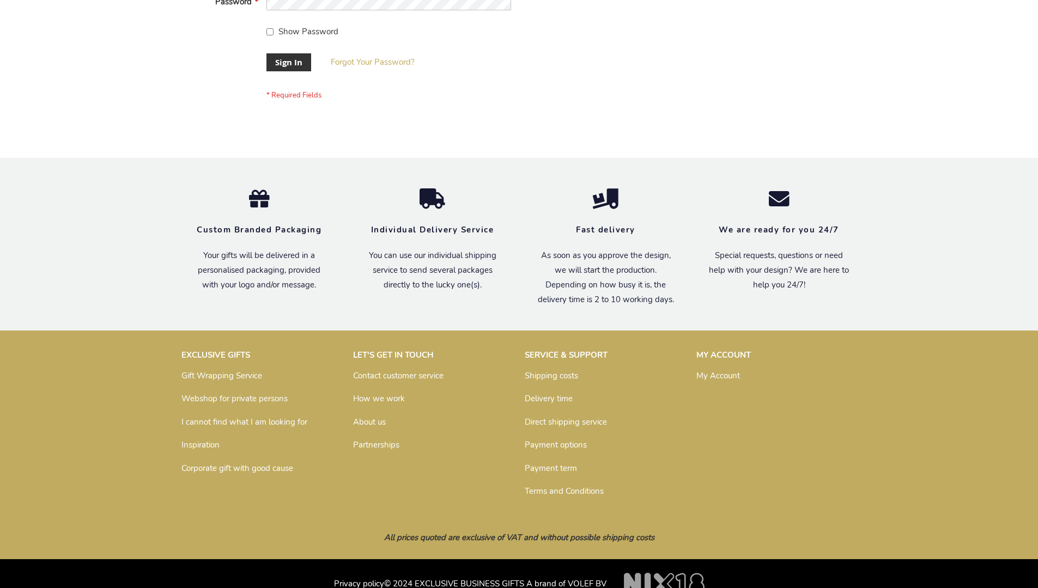
scroll to position [350, 0]
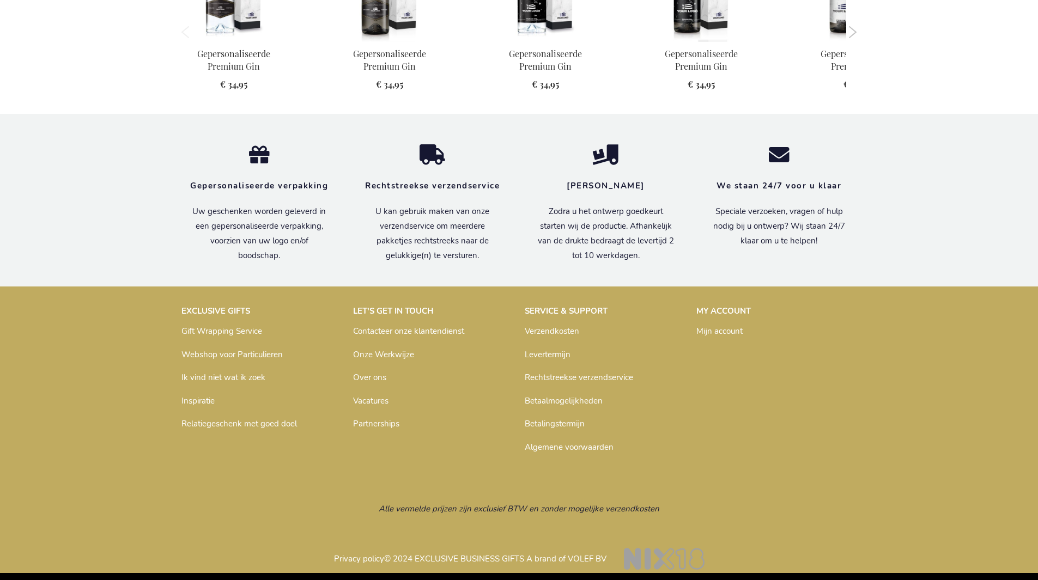
scroll to position [1040, 0]
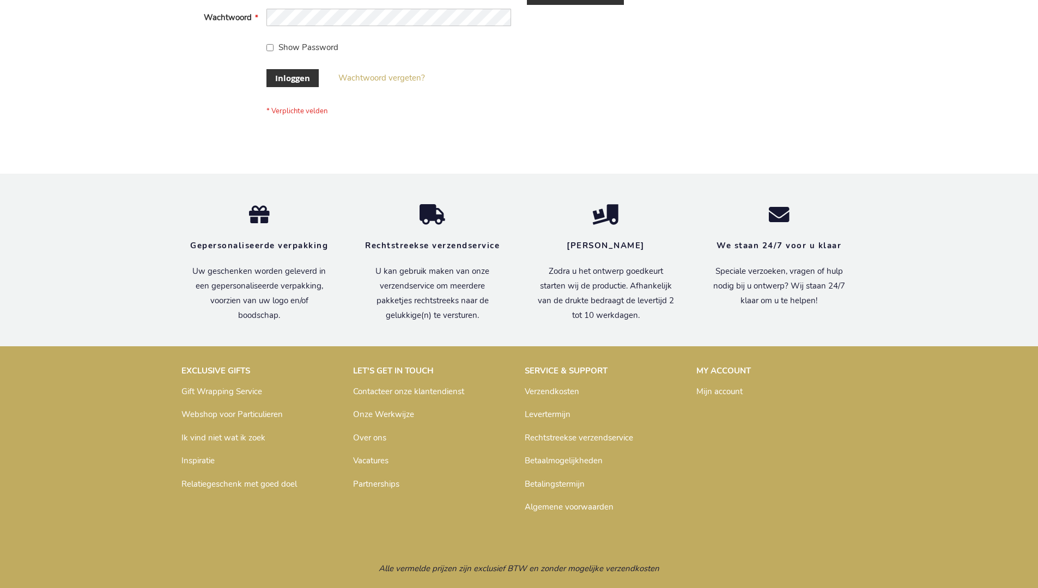
scroll to position [370, 0]
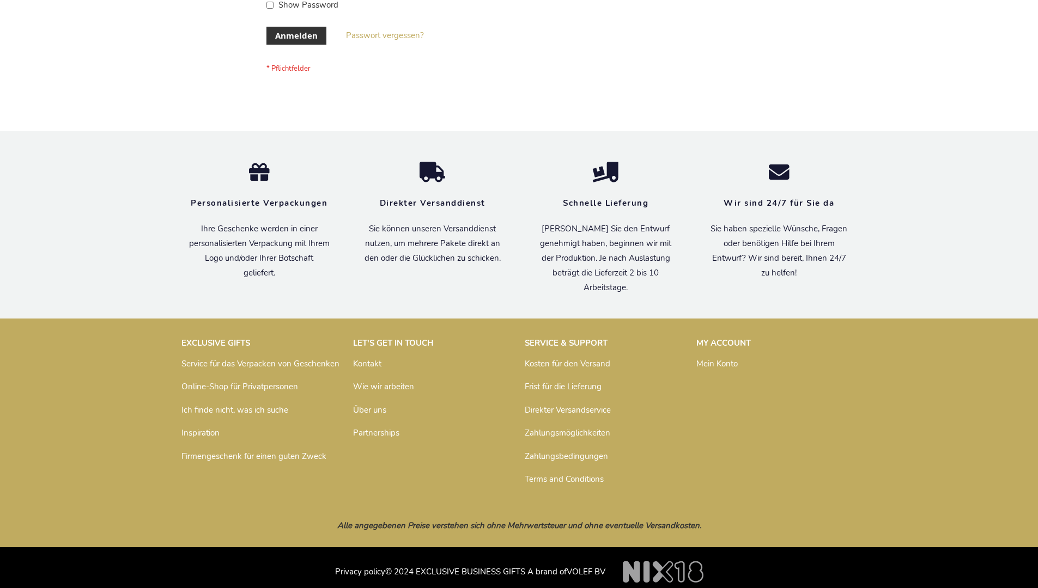
scroll to position [365, 0]
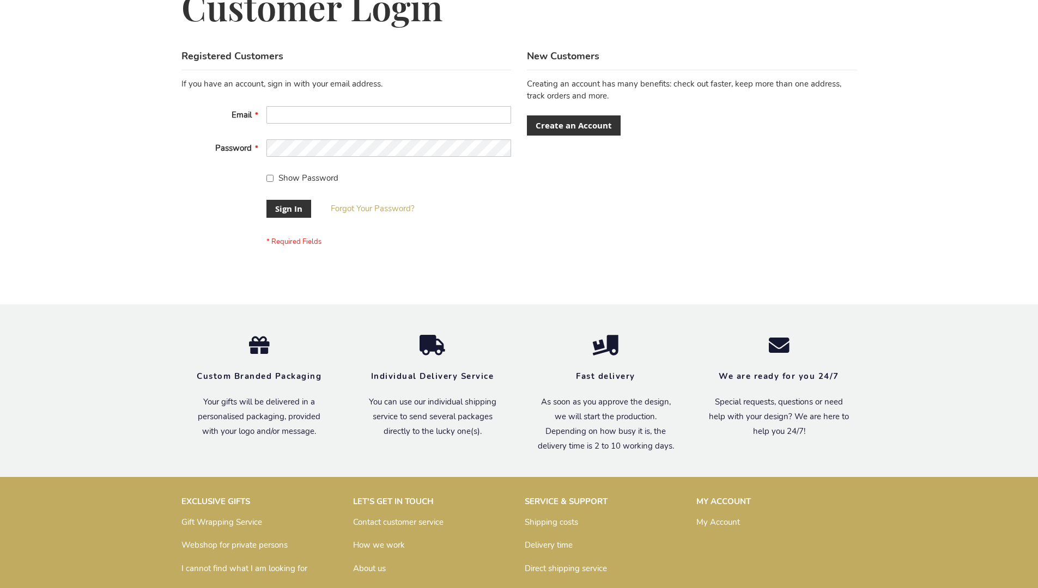
scroll to position [350, 0]
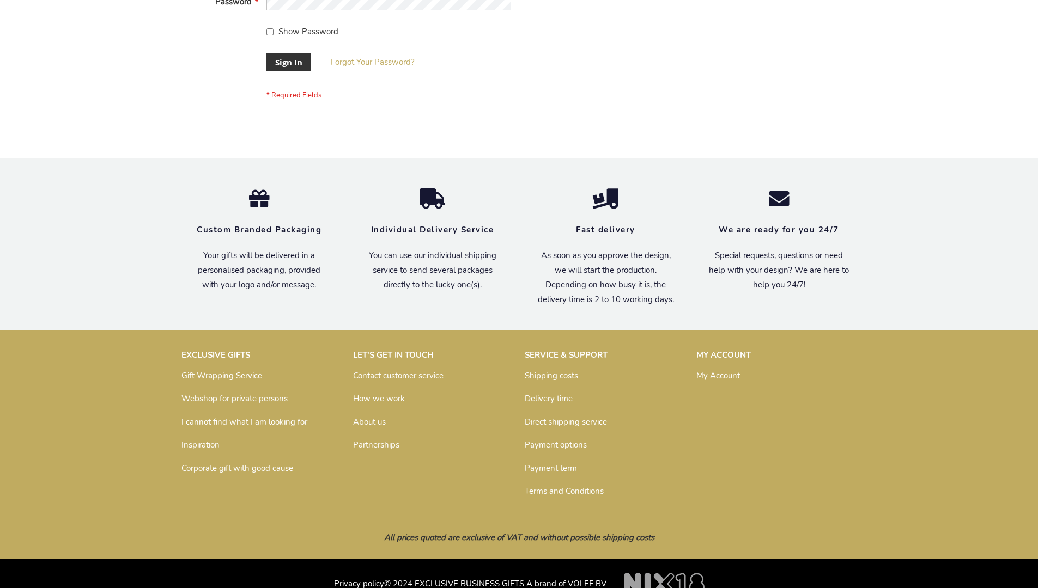
scroll to position [350, 0]
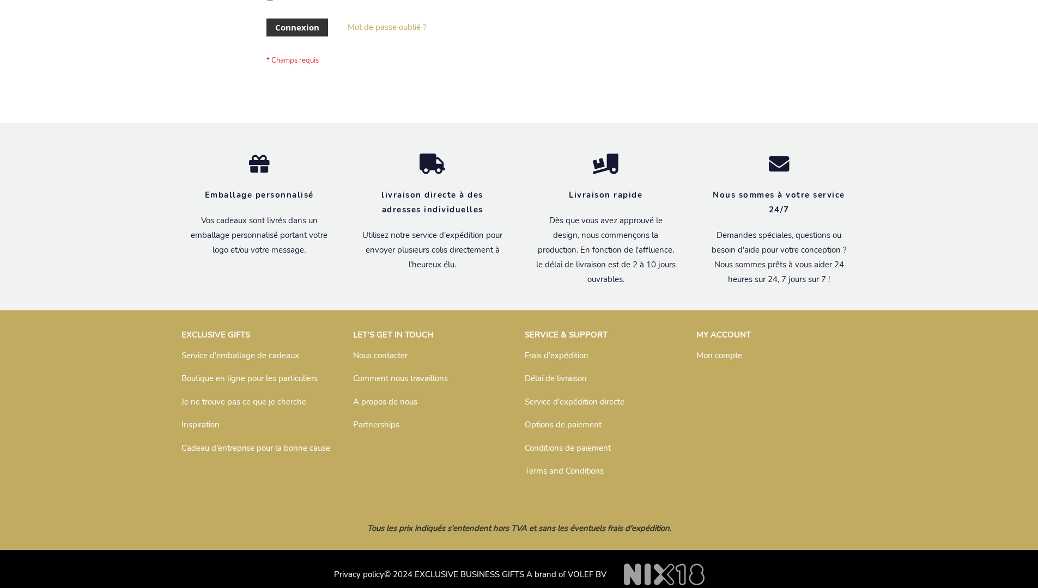
scroll to position [376, 0]
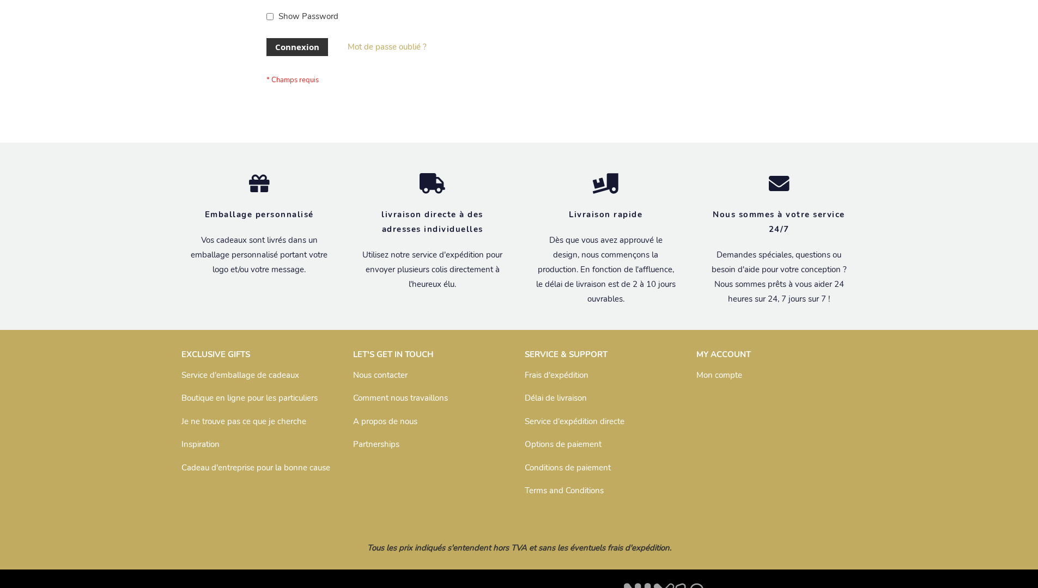
scroll to position [376, 0]
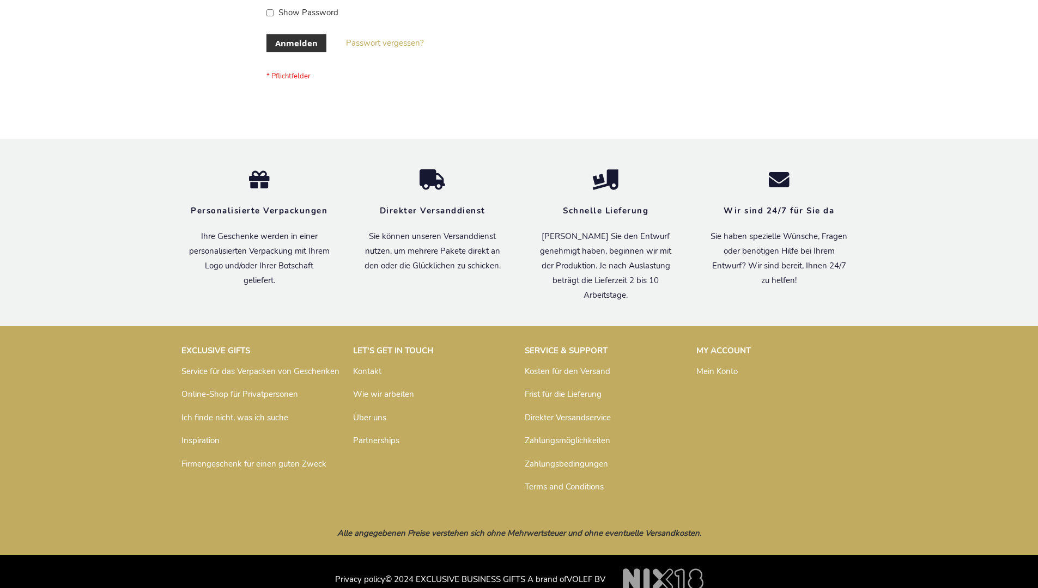
scroll to position [365, 0]
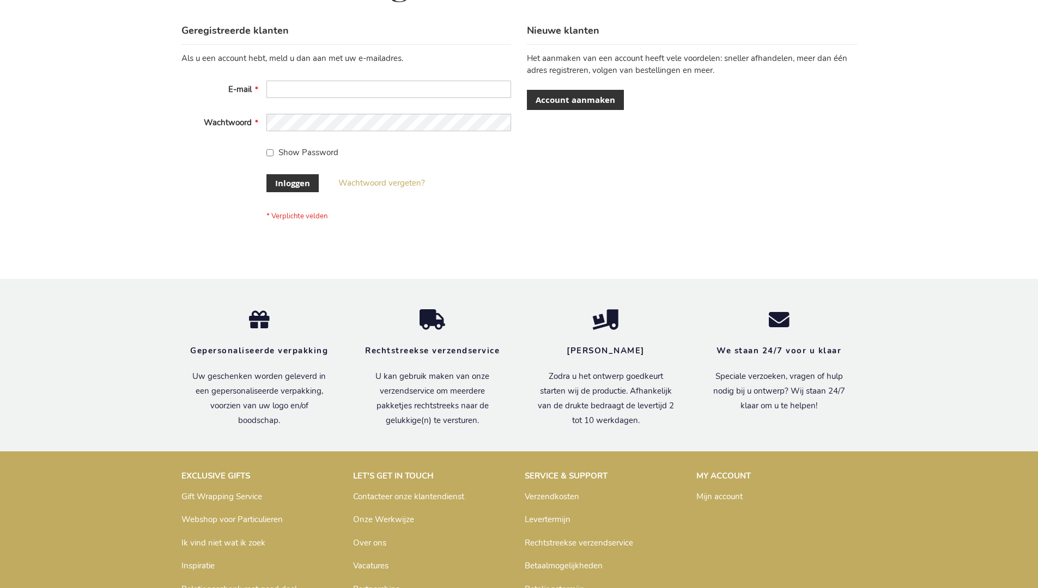
scroll to position [370, 0]
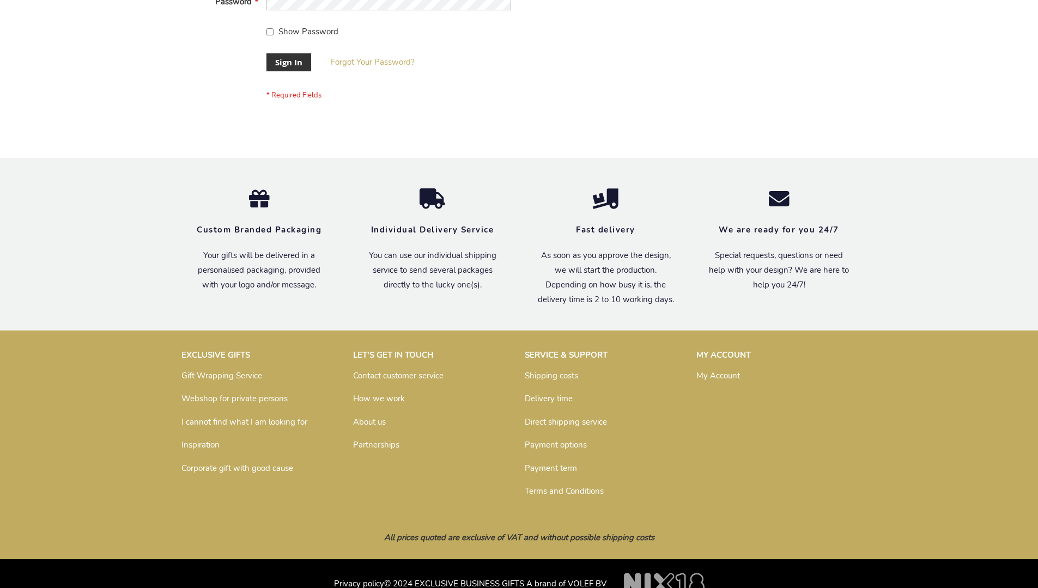
scroll to position [350, 0]
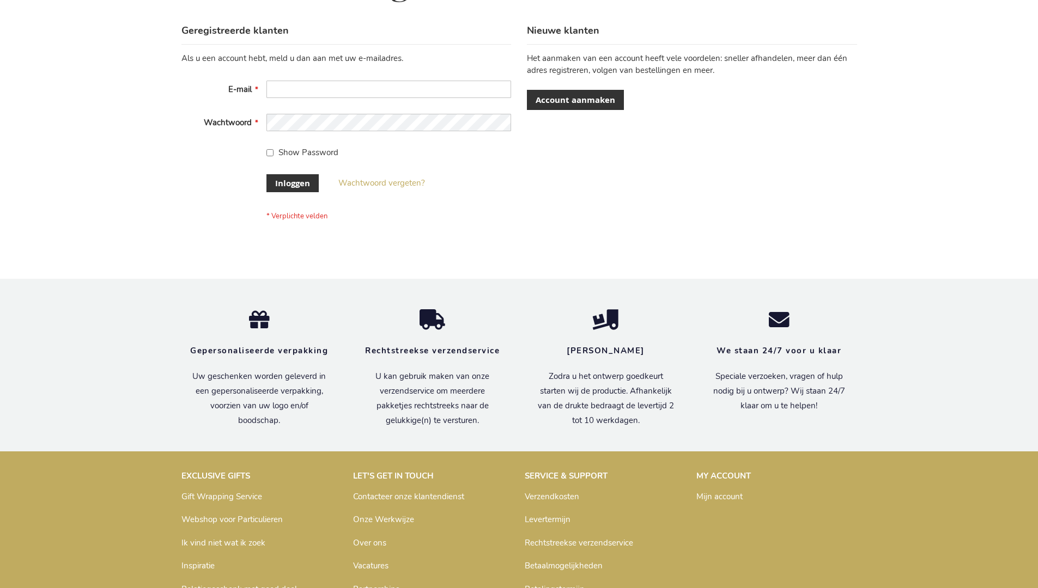
scroll to position [370, 0]
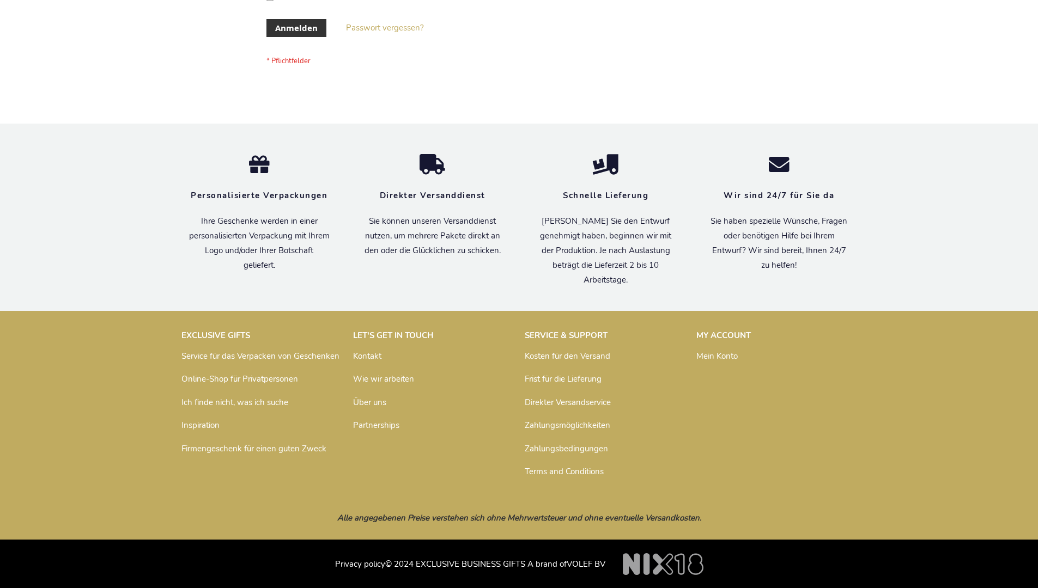
scroll to position [365, 0]
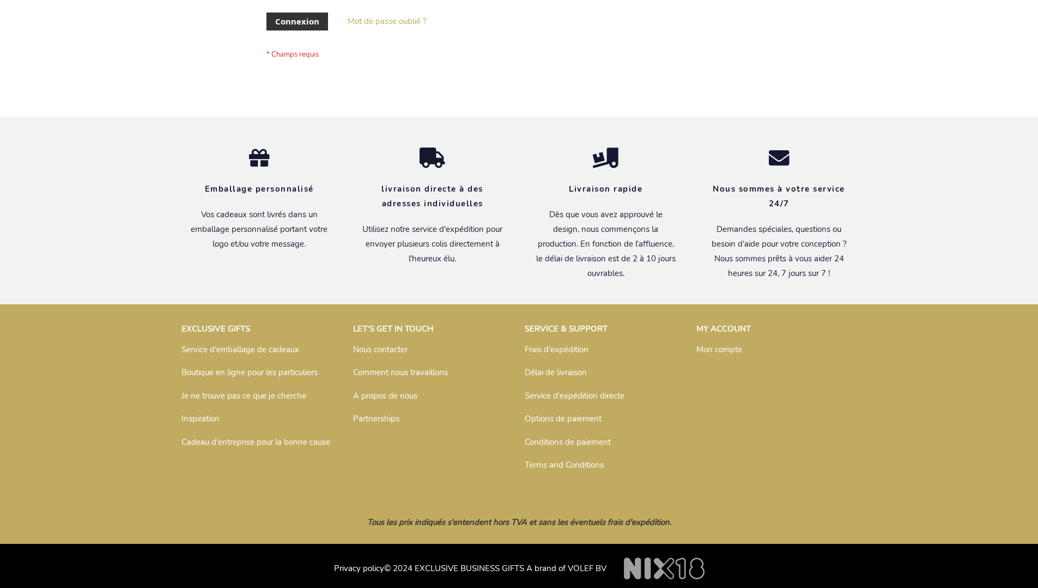
scroll to position [376, 0]
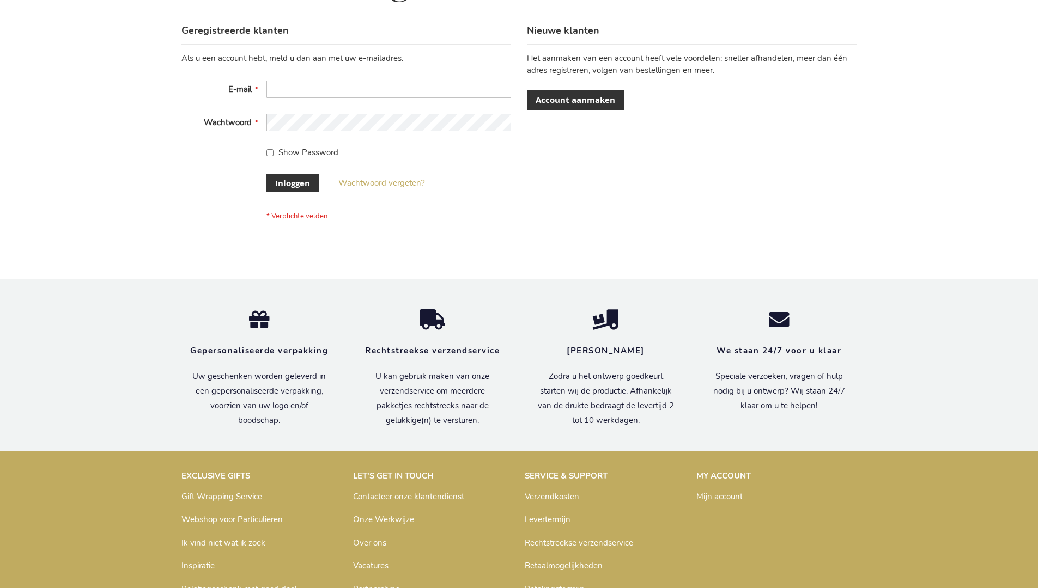
scroll to position [370, 0]
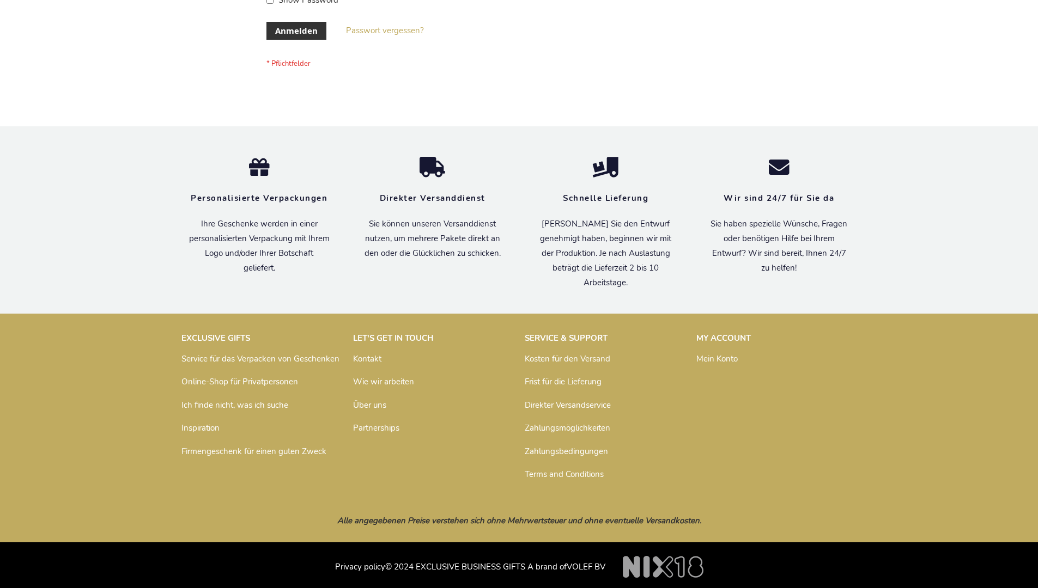
scroll to position [365, 0]
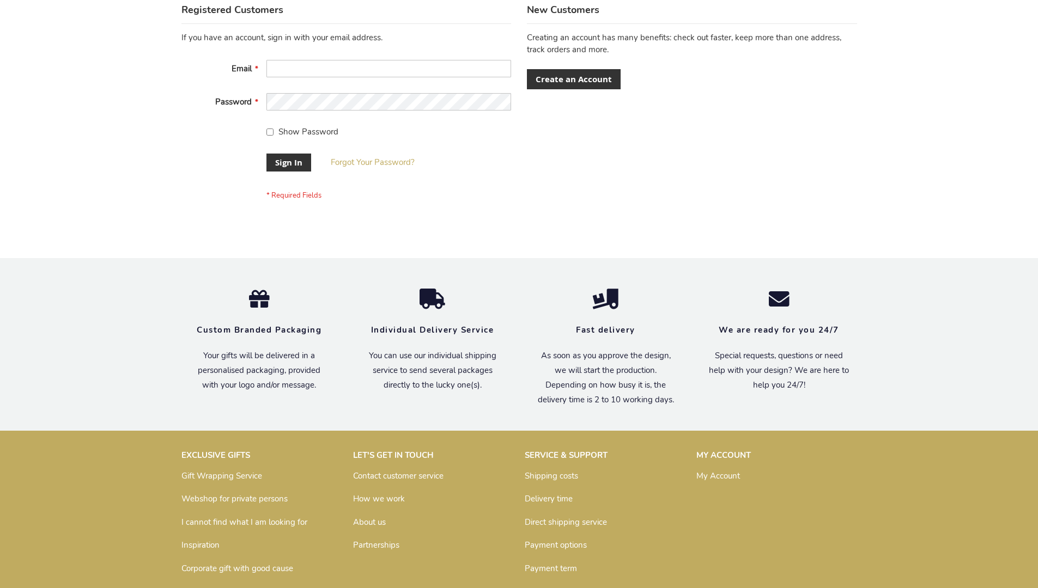
scroll to position [350, 0]
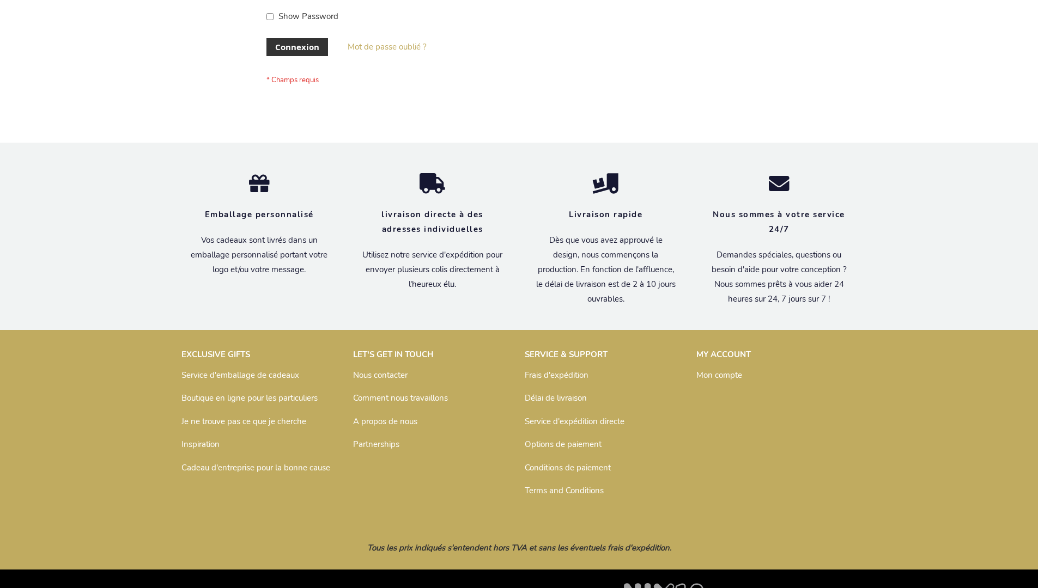
scroll to position [376, 0]
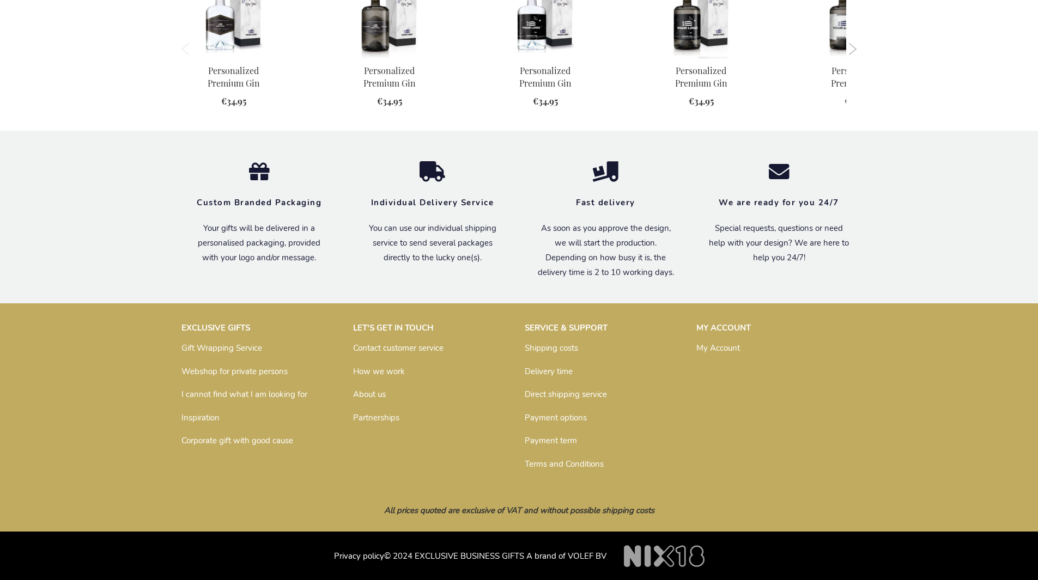
scroll to position [1020, 0]
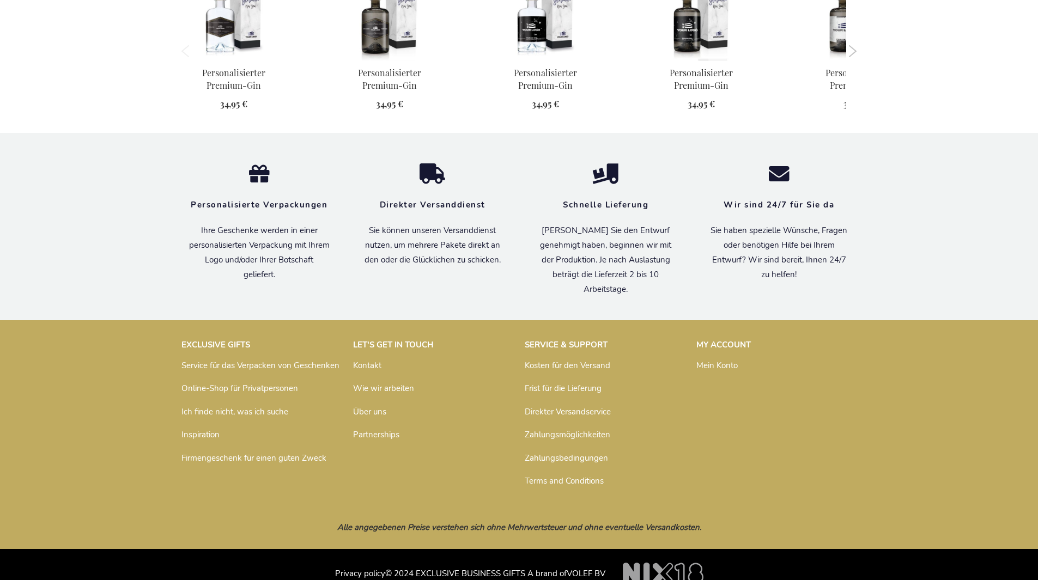
scroll to position [1047, 0]
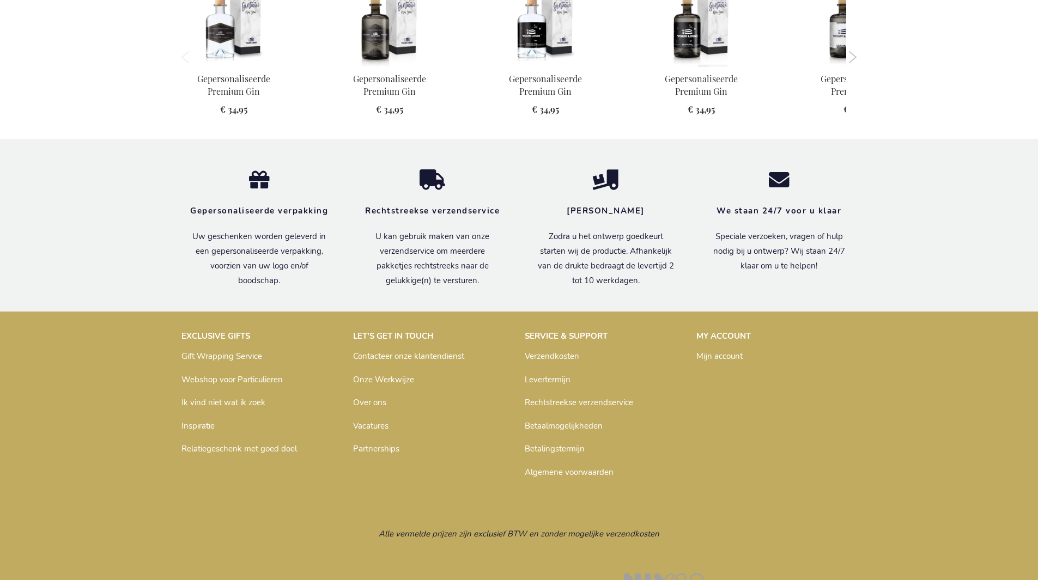
scroll to position [1040, 0]
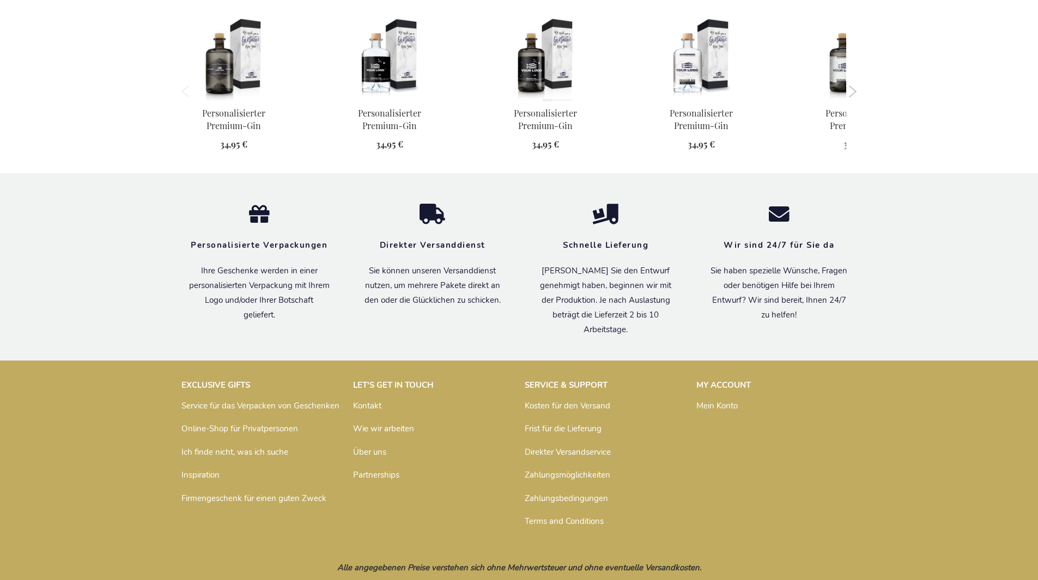
scroll to position [1047, 0]
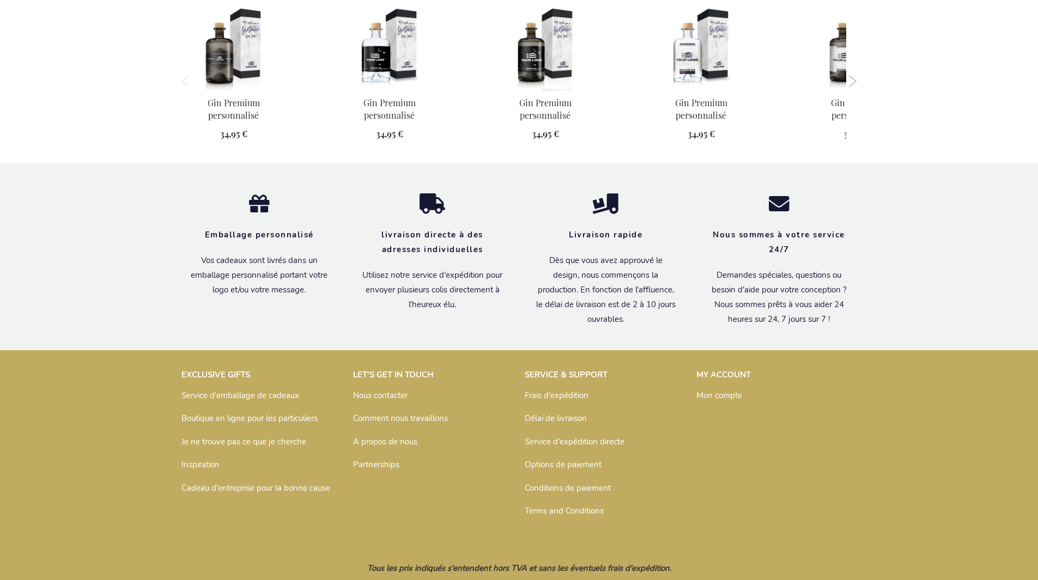
scroll to position [1058, 0]
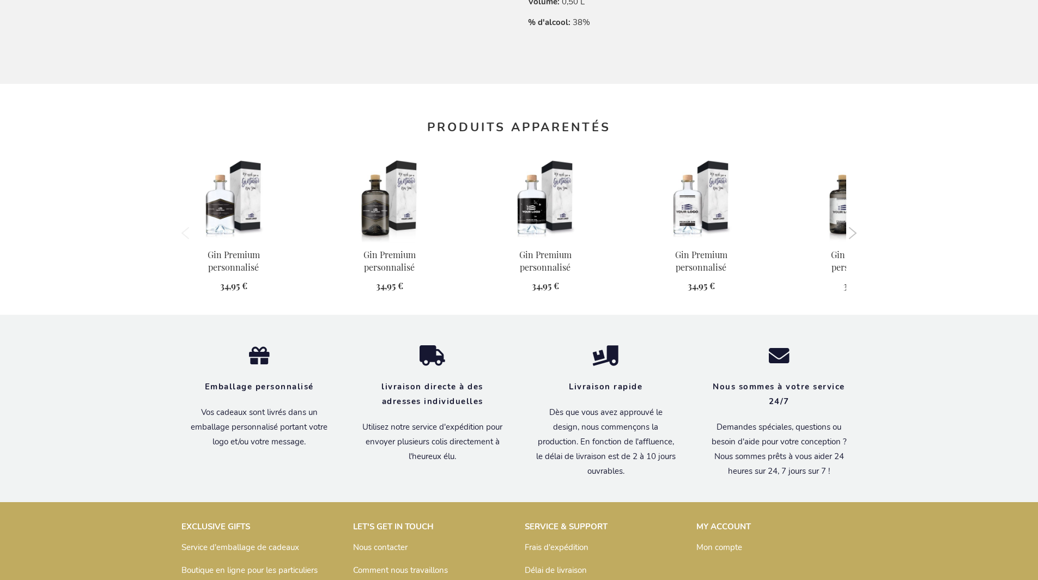
scroll to position [1058, 0]
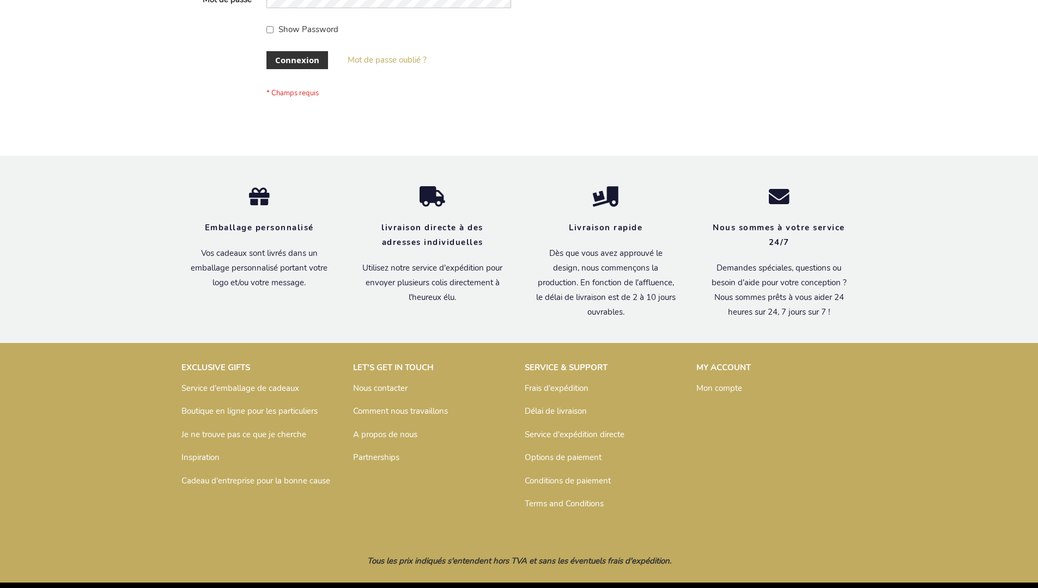
scroll to position [376, 0]
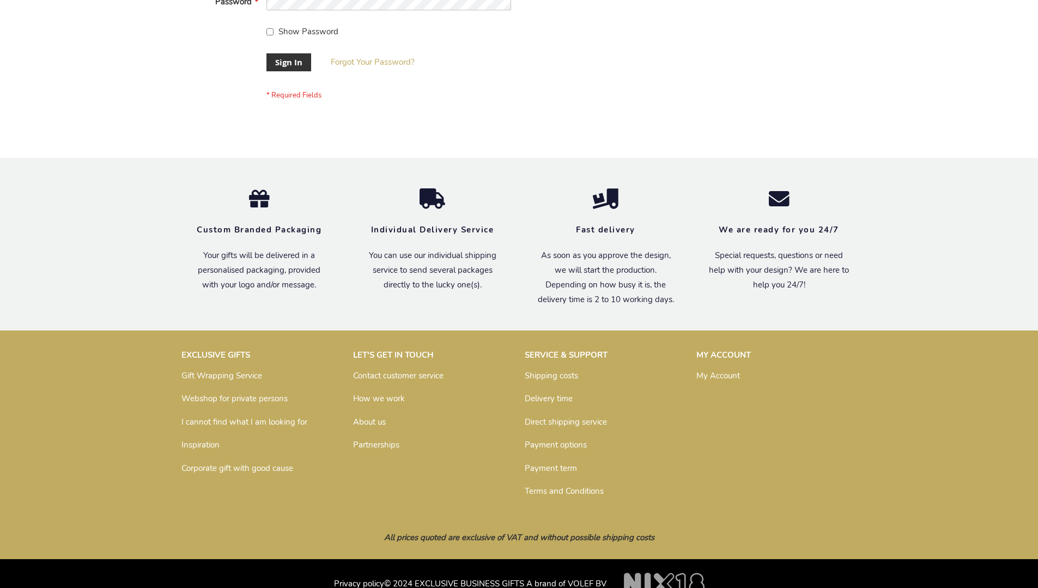
scroll to position [350, 0]
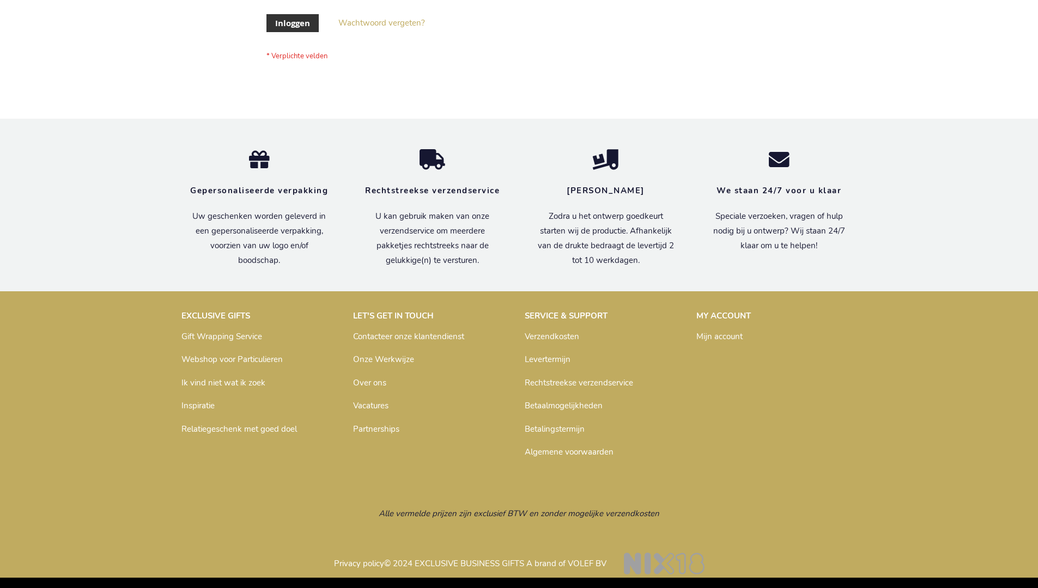
scroll to position [370, 0]
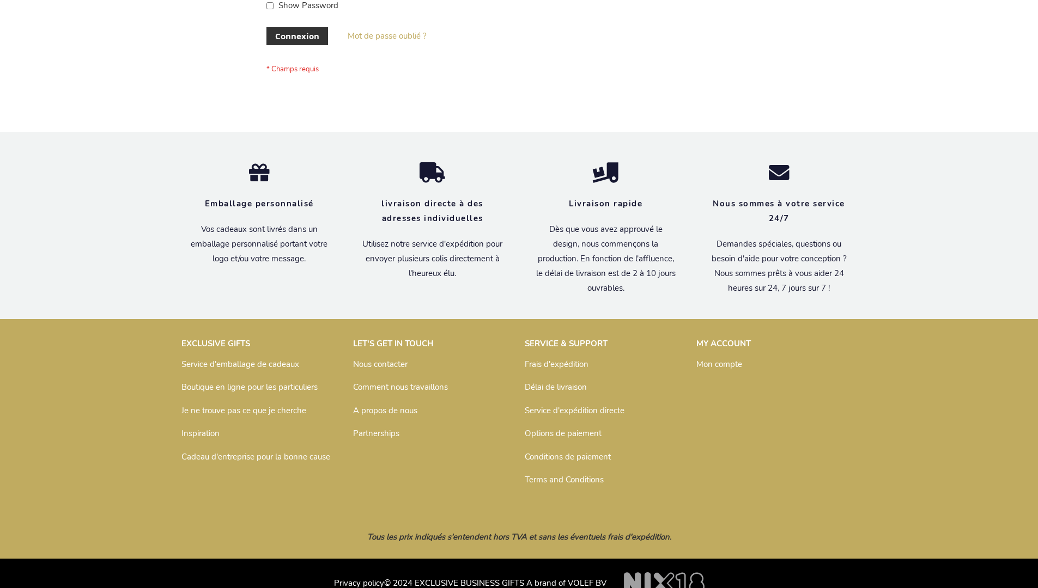
scroll to position [376, 0]
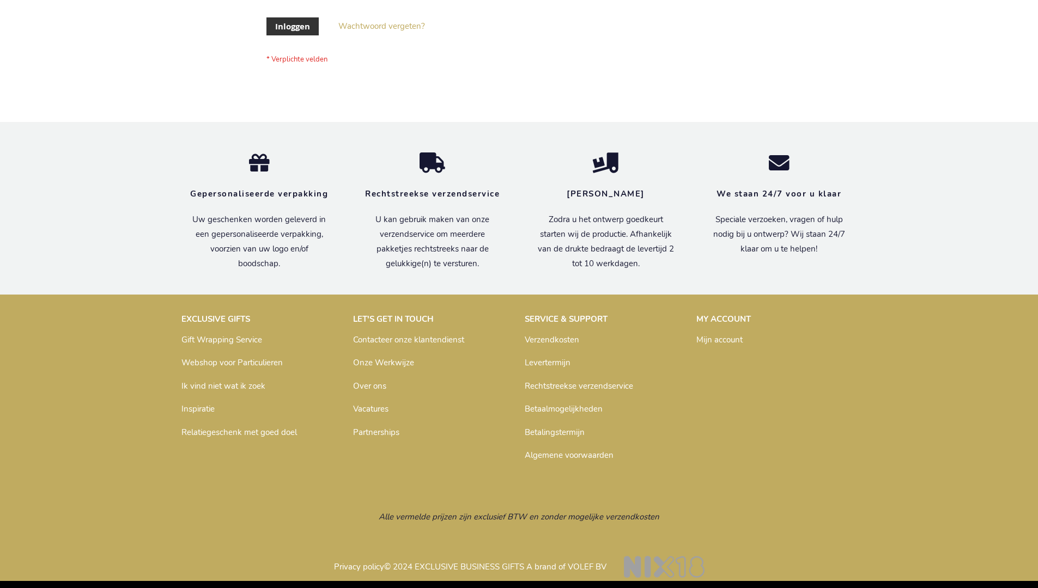
scroll to position [370, 0]
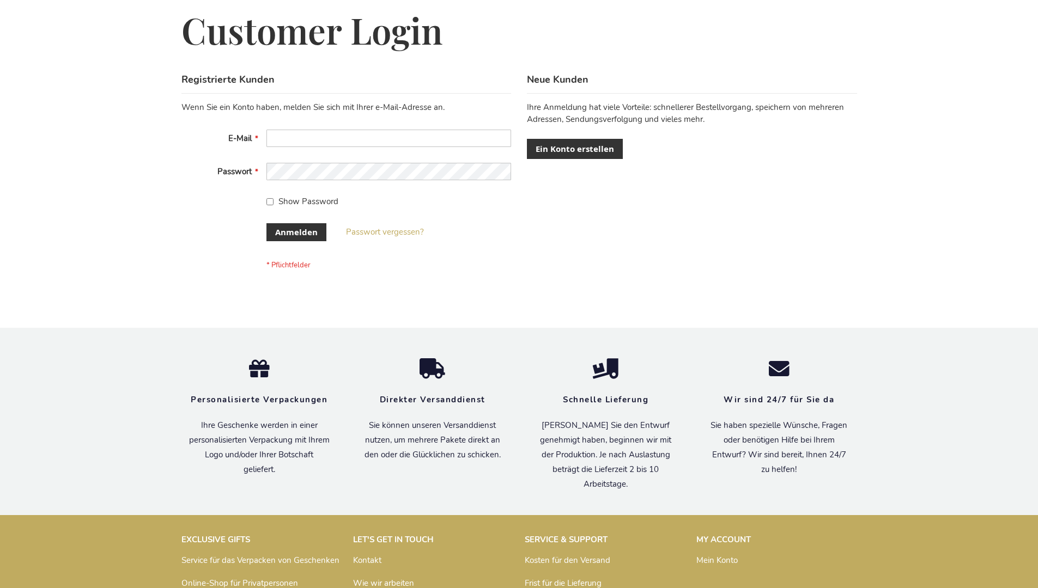
scroll to position [365, 0]
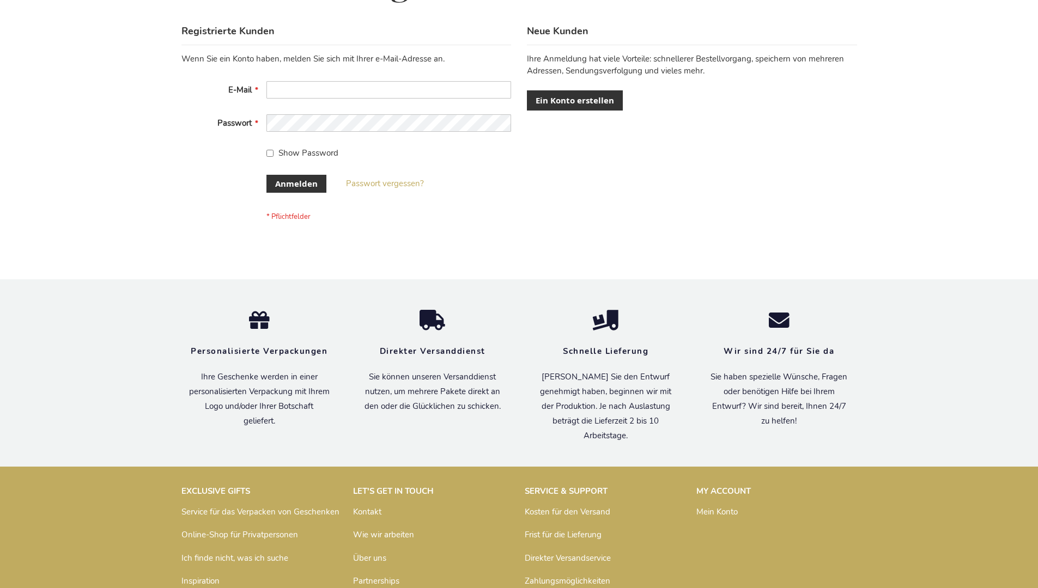
scroll to position [365, 0]
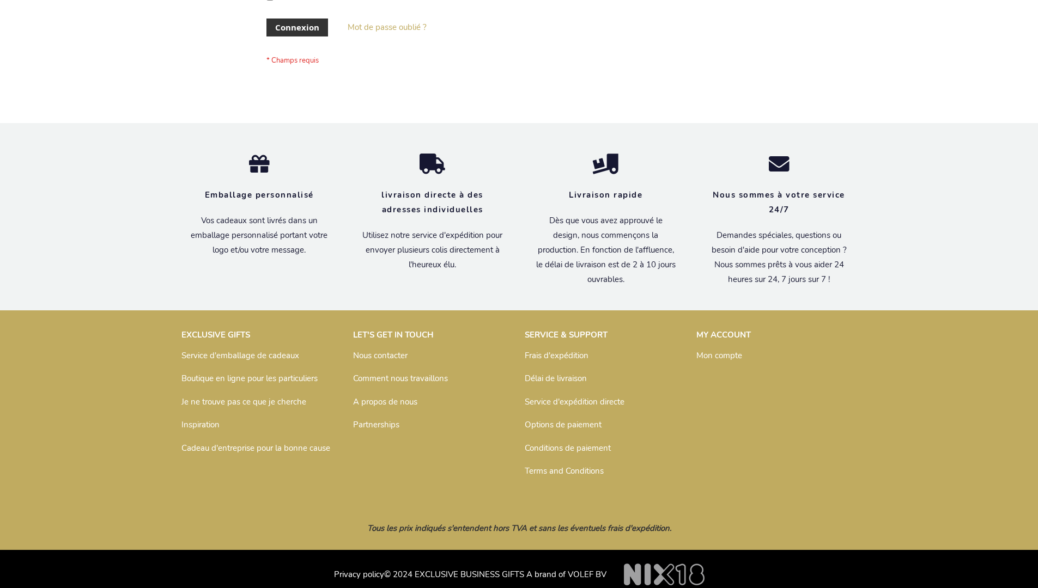
scroll to position [376, 0]
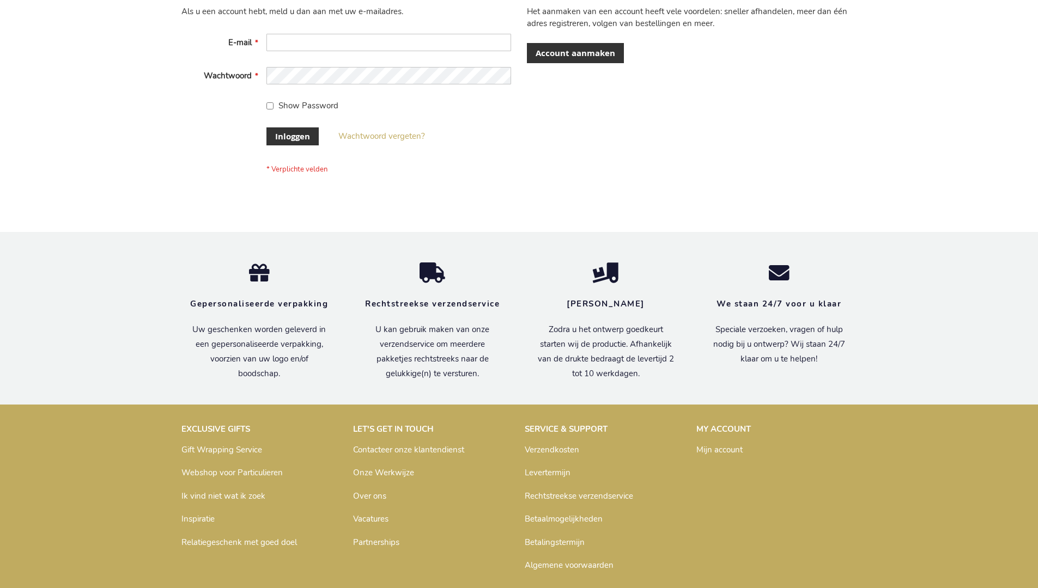
scroll to position [370, 0]
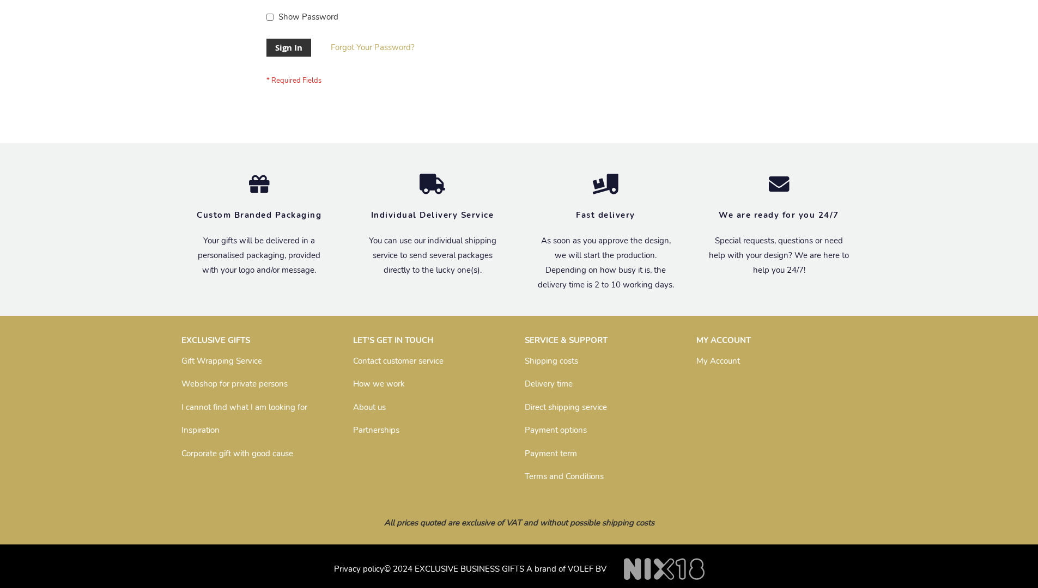
scroll to position [350, 0]
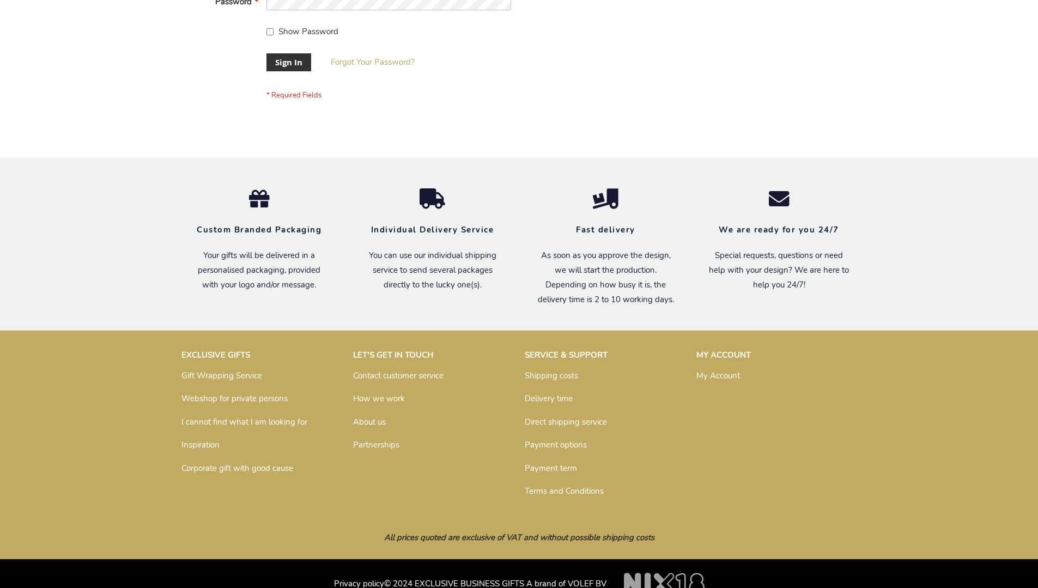
scroll to position [350, 0]
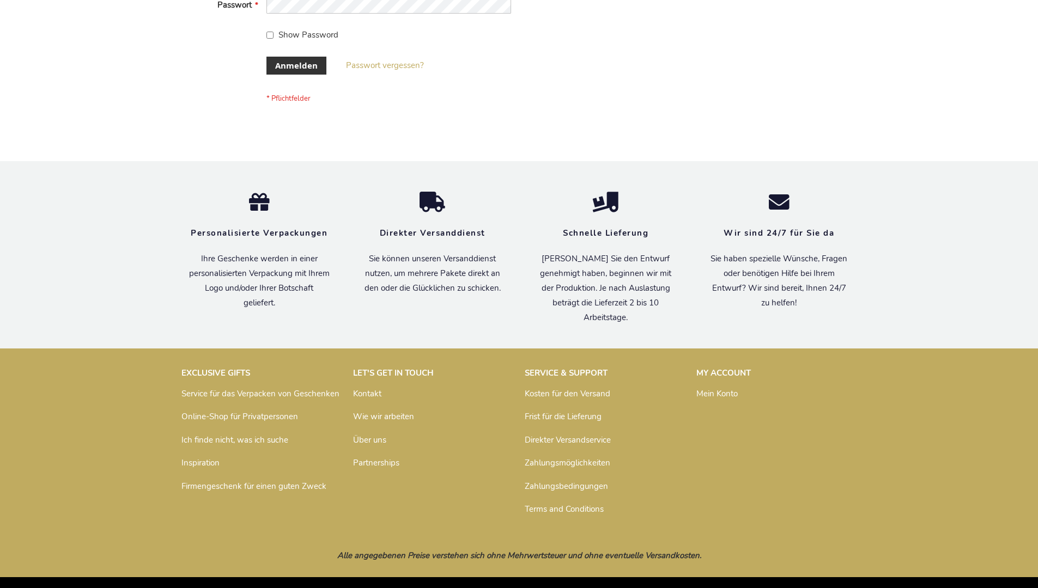
scroll to position [365, 0]
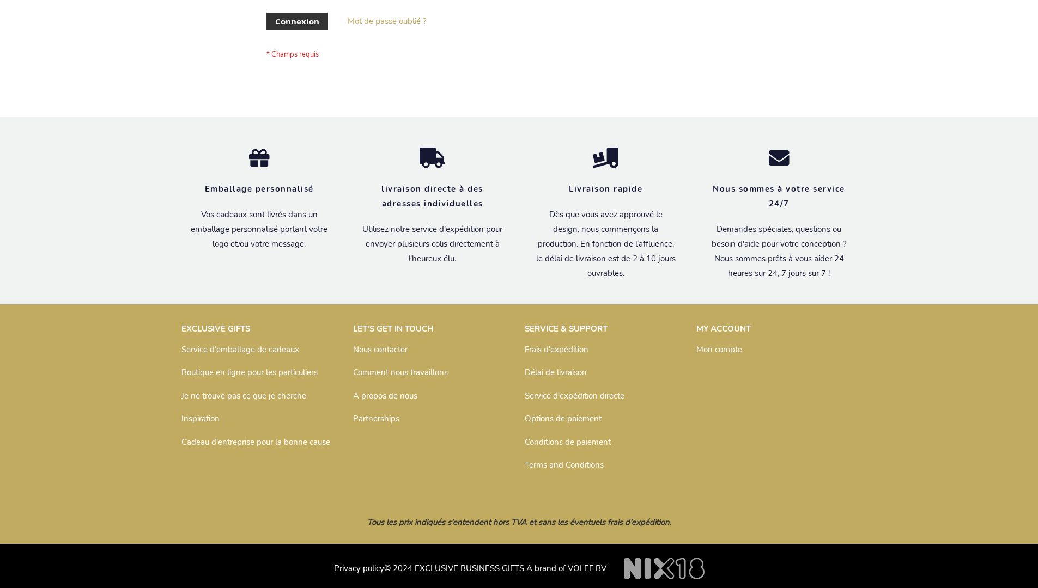
scroll to position [376, 0]
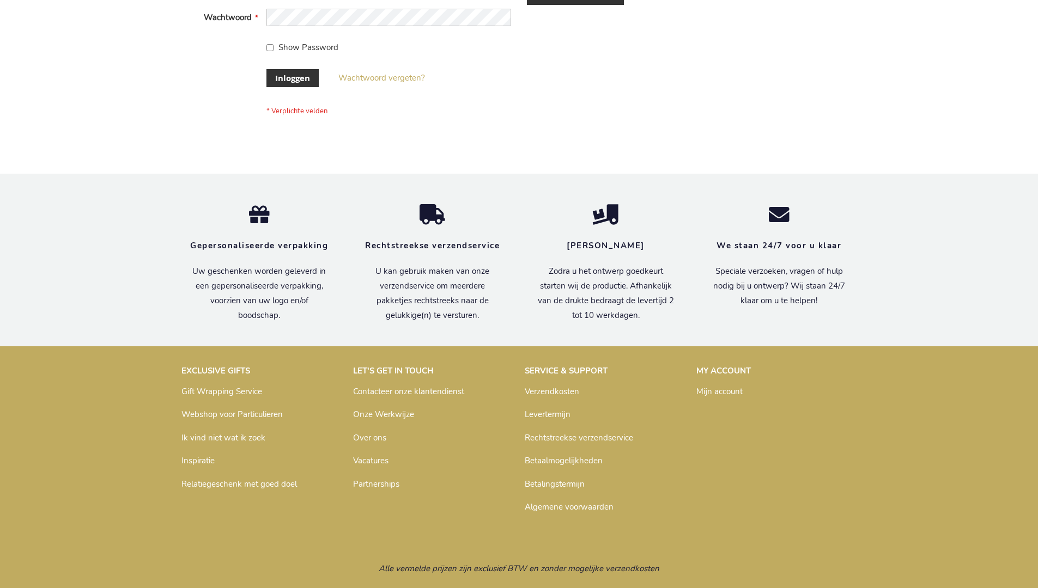
scroll to position [370, 0]
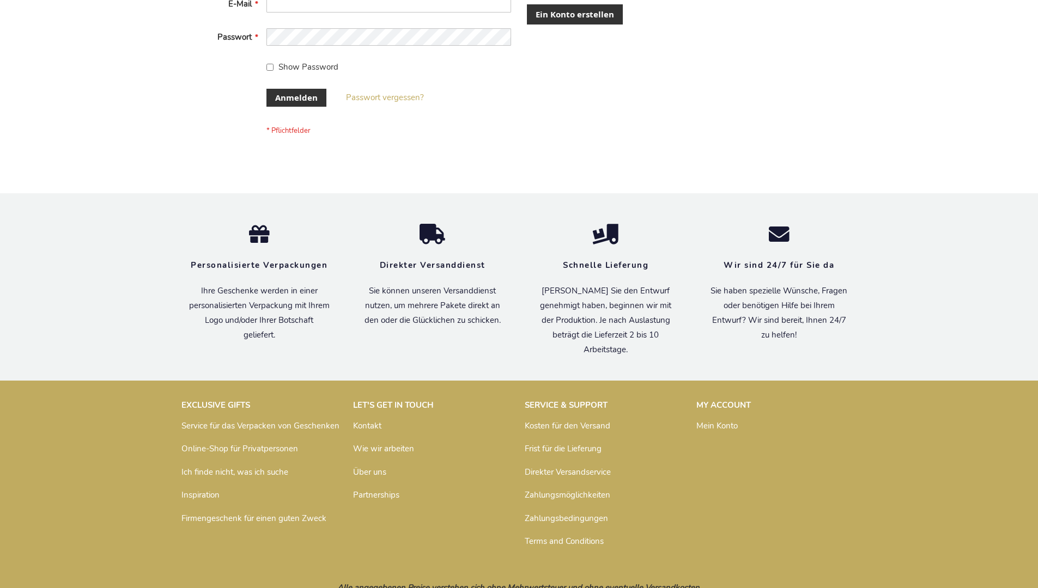
scroll to position [365, 0]
